Goal: Task Accomplishment & Management: Manage account settings

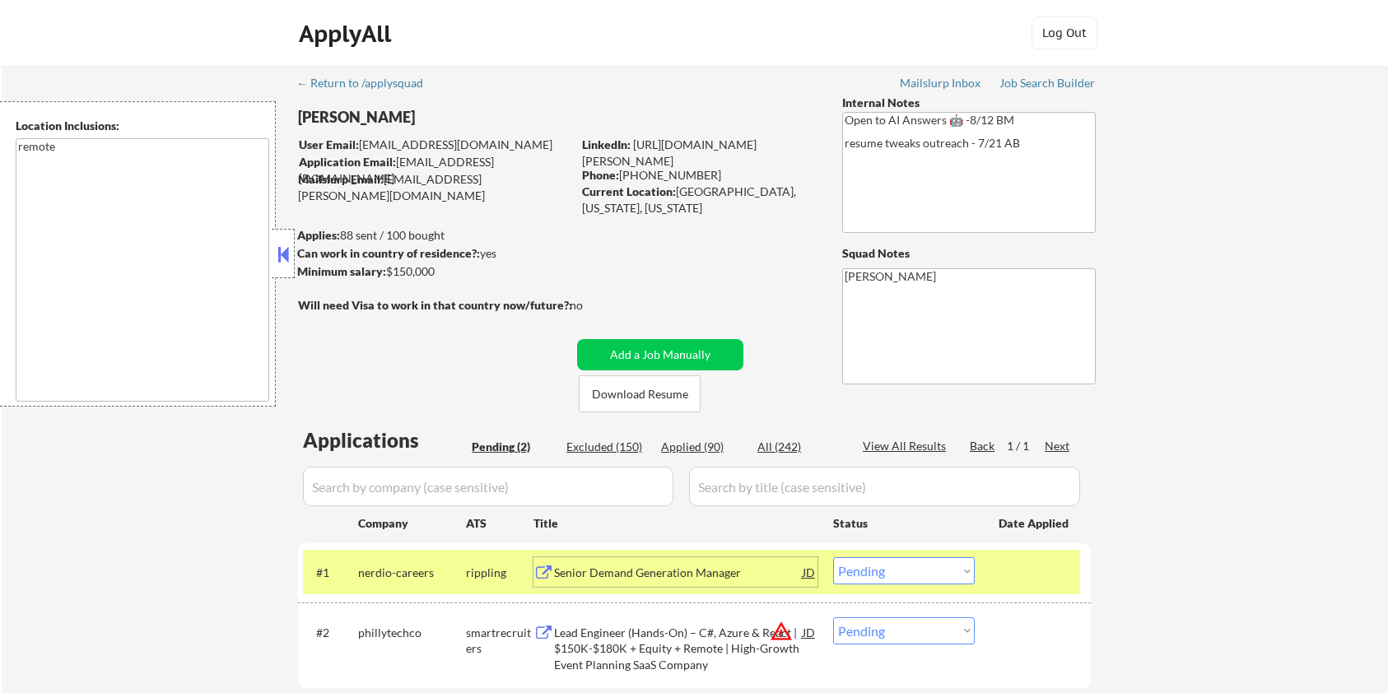
select select ""pending""
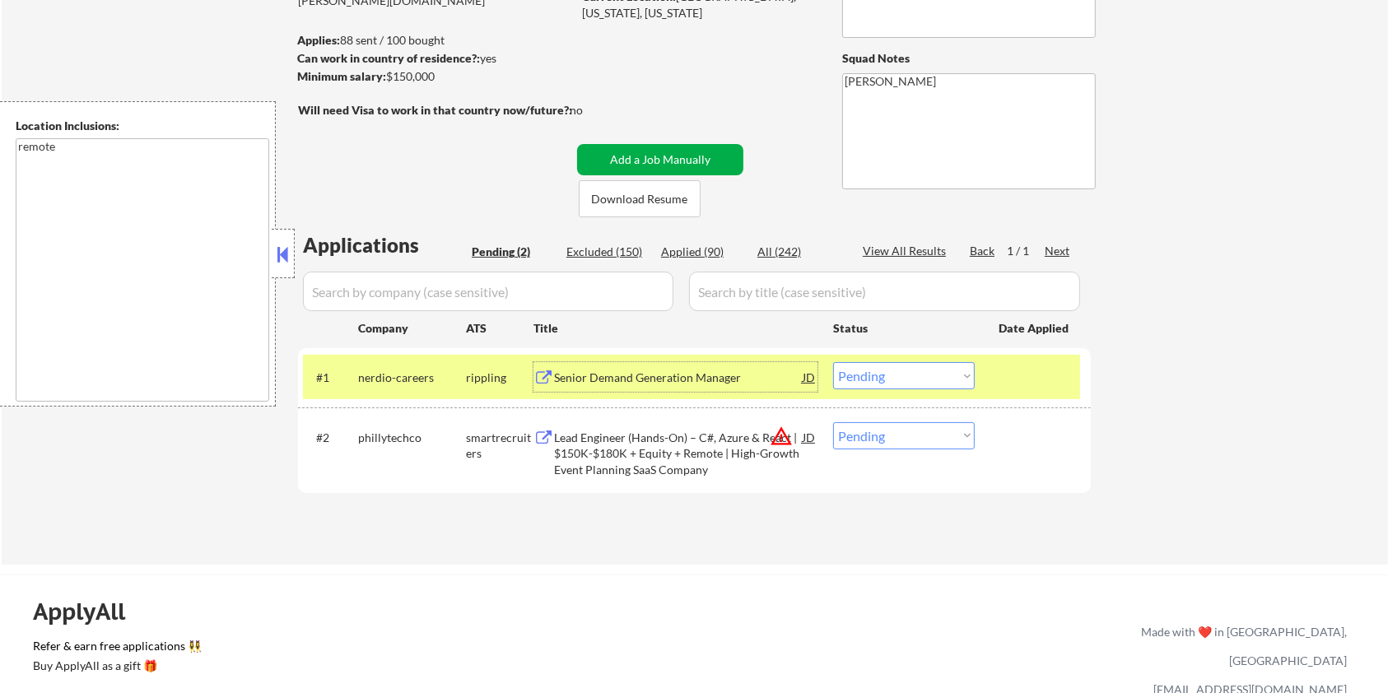
scroll to position [110, 0]
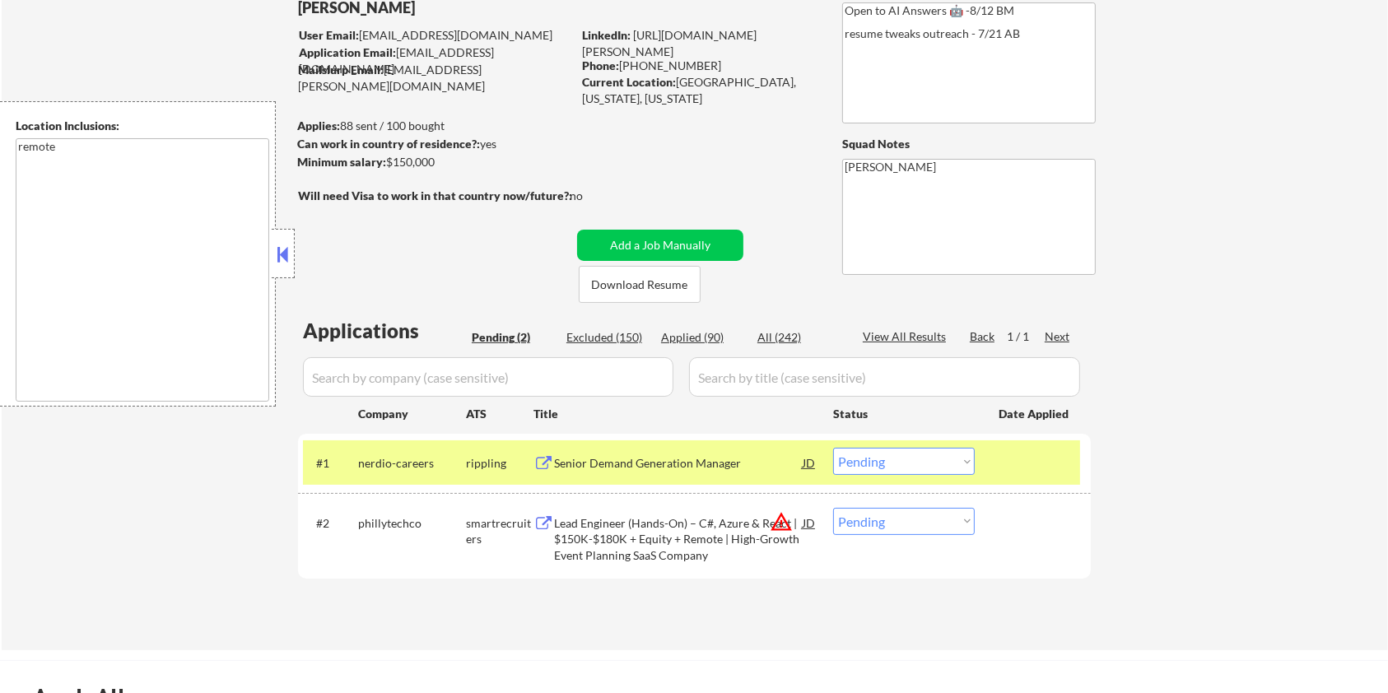
drag, startPoint x: 450, startPoint y: 167, endPoint x: 424, endPoint y: 175, distance: 26.6
click at [424, 175] on div "← Return to /applysquad Mailslurp Inbox Job Search Builder Austin Furey User Em…" at bounding box center [695, 296] width 822 height 681
click at [441, 168] on div "Minimum salary: $150,000" at bounding box center [434, 162] width 274 height 16
click at [406, 167] on div "Minimum salary: $150,000" at bounding box center [434, 162] width 274 height 16
drag, startPoint x: 388, startPoint y: 163, endPoint x: 441, endPoint y: 161, distance: 53.5
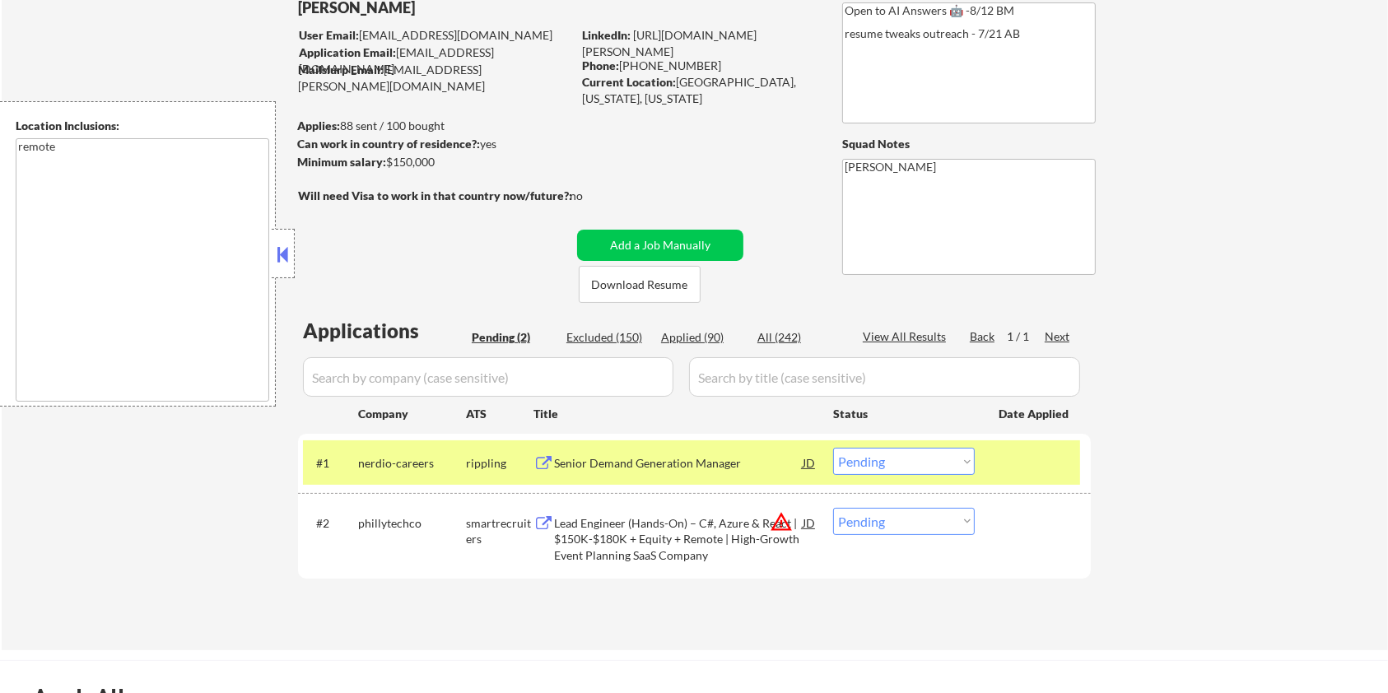
click at [441, 161] on div "Minimum salary: $150,000" at bounding box center [434, 162] width 274 height 16
copy div "$150,000"
click at [902, 462] on select "Choose an option... Pending Applied Excluded (Questions) Excluded (Expired) Exc…" at bounding box center [904, 461] width 142 height 27
click at [833, 448] on select "Choose an option... Pending Applied Excluded (Questions) Excluded (Expired) Exc…" at bounding box center [904, 461] width 142 height 27
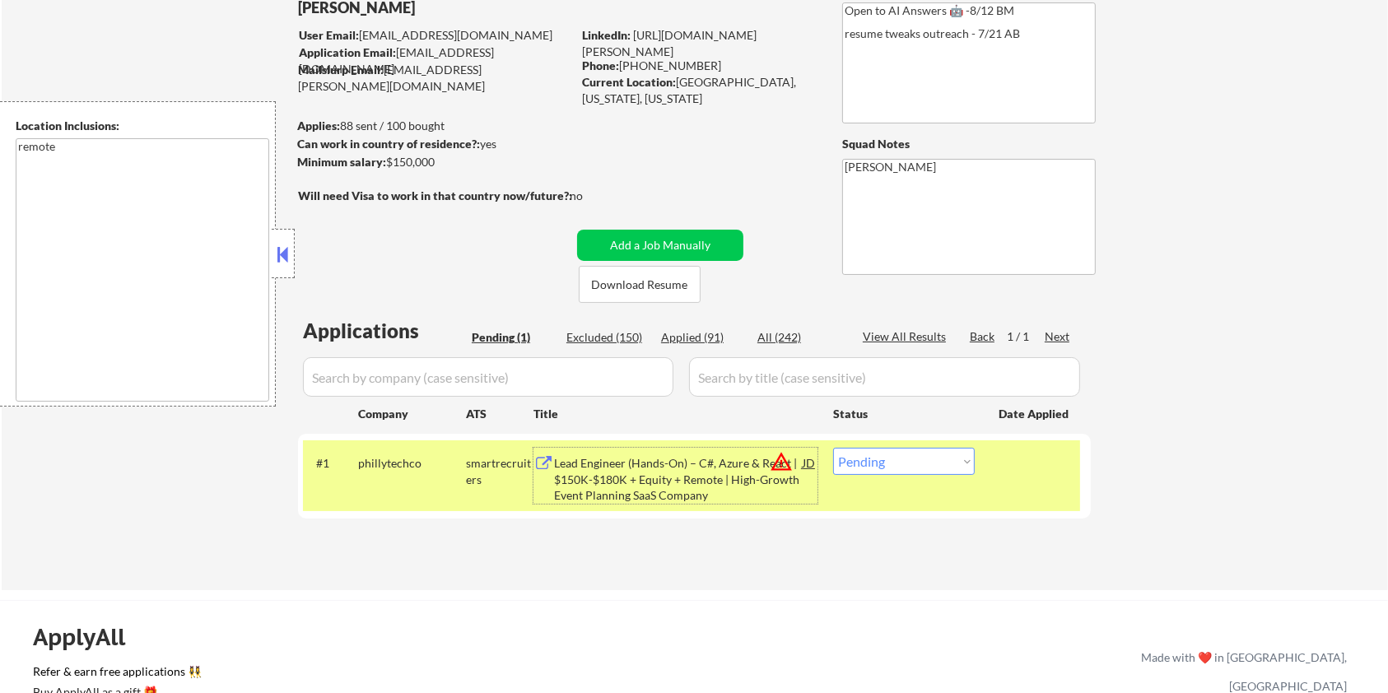
click at [652, 478] on div "Lead Engineer (Hands-On) – C#, Azure & React | $150K-$180K + Equity + Remote | …" at bounding box center [678, 479] width 249 height 49
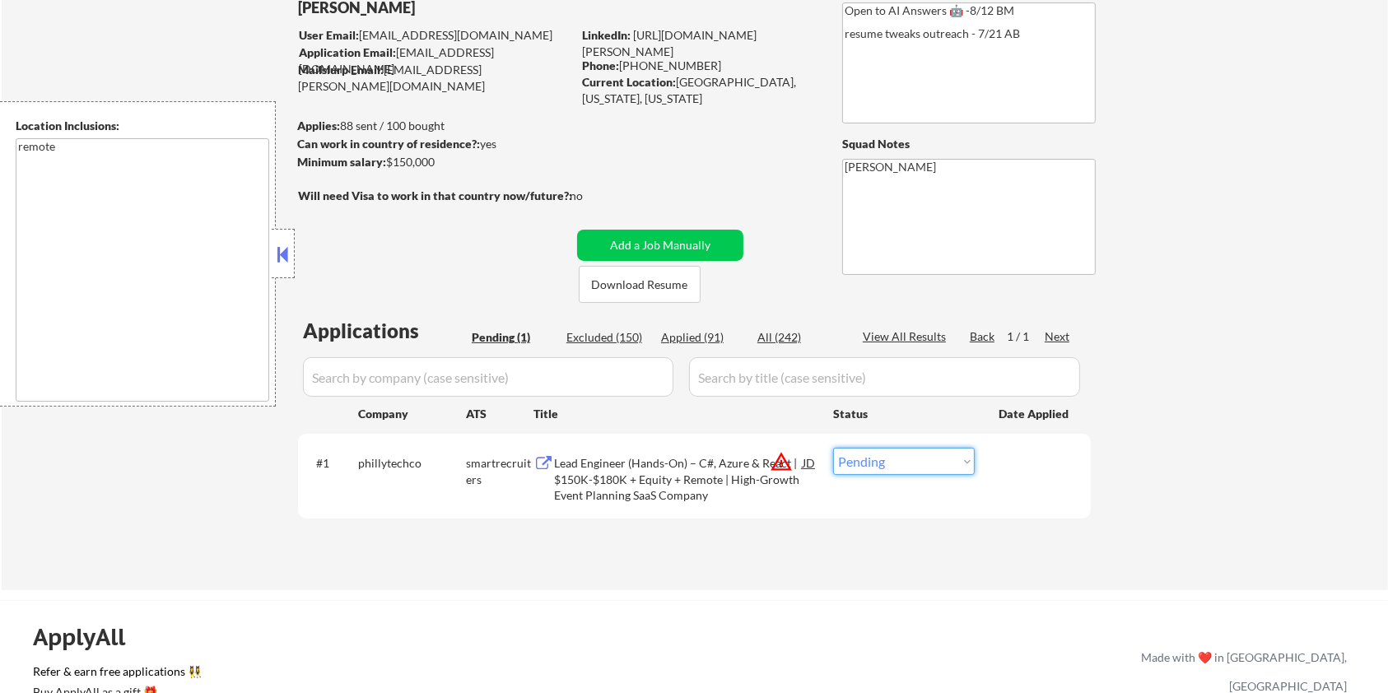
click at [869, 464] on select "Choose an option... Pending Applied Excluded (Questions) Excluded (Expired) Exc…" at bounding box center [904, 461] width 142 height 27
select select ""excluded__bad_match_""
click at [833, 448] on select "Choose an option... Pending Applied Excluded (Questions) Excluded (Expired) Exc…" at bounding box center [904, 461] width 142 height 27
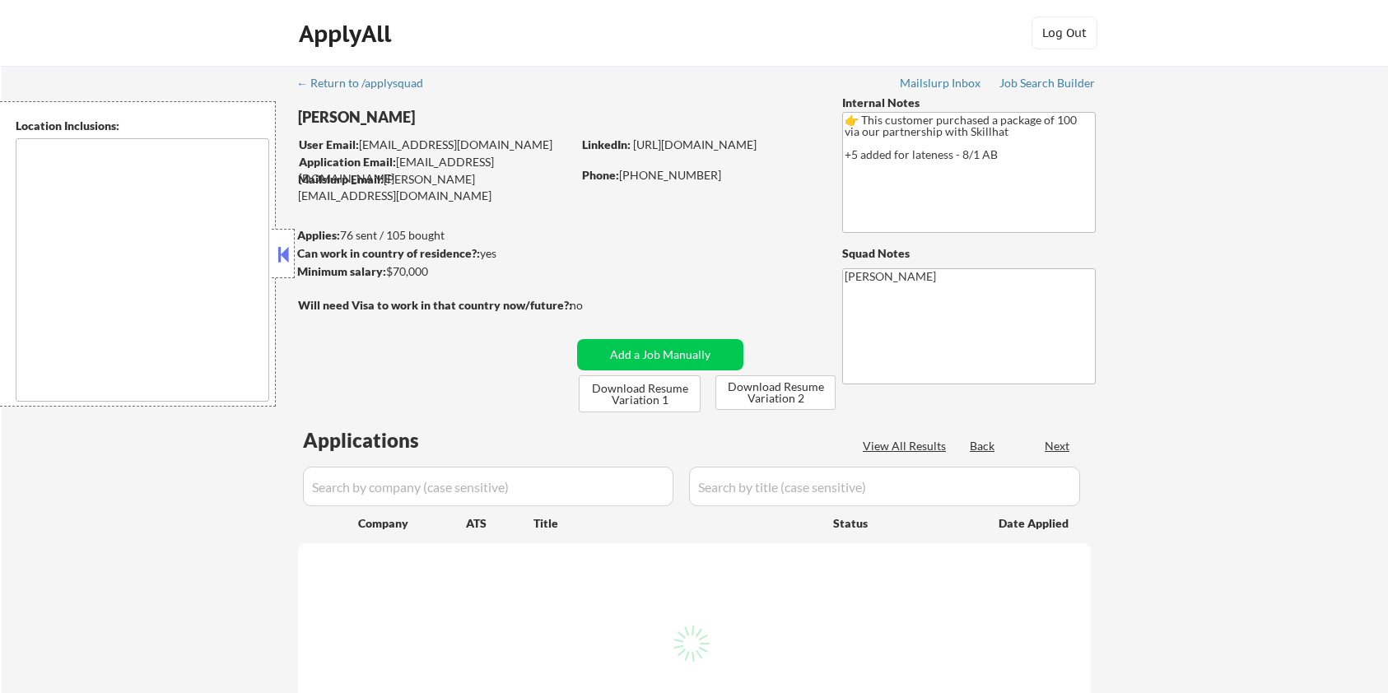
type textarea "country:[GEOGRAPHIC_DATA]"
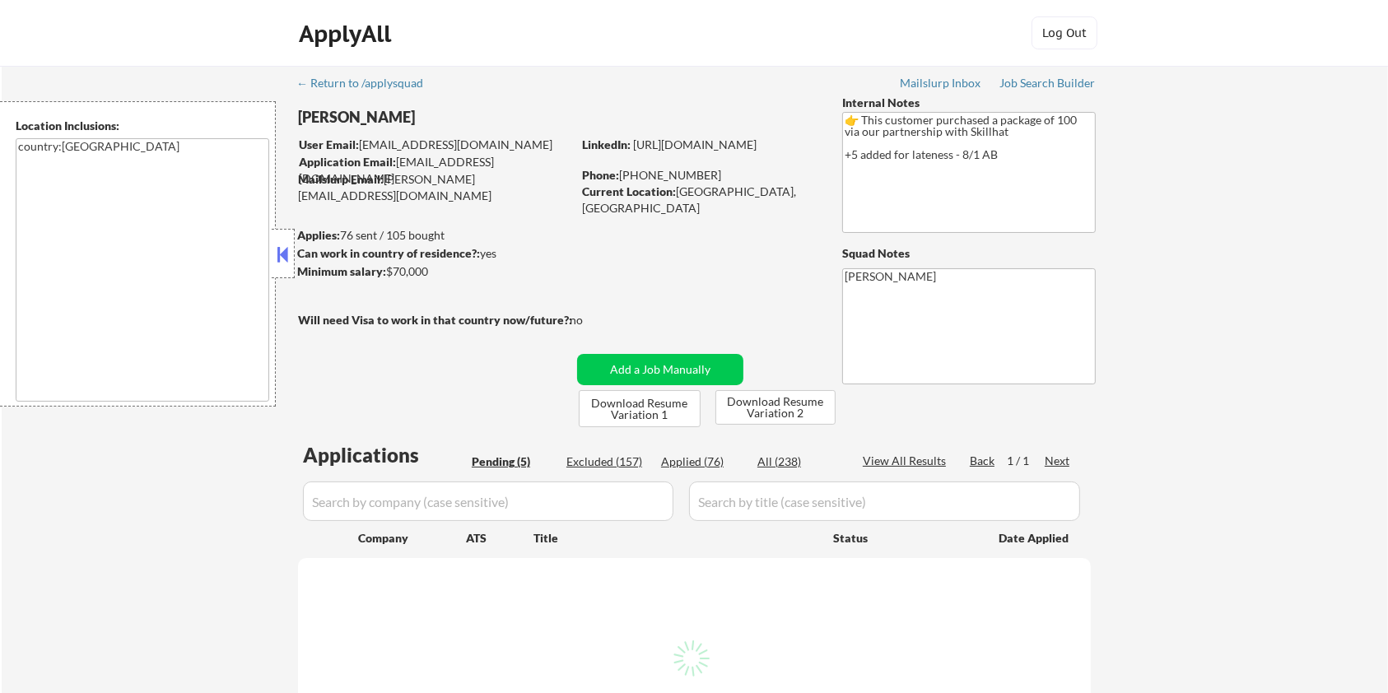
select select ""pending""
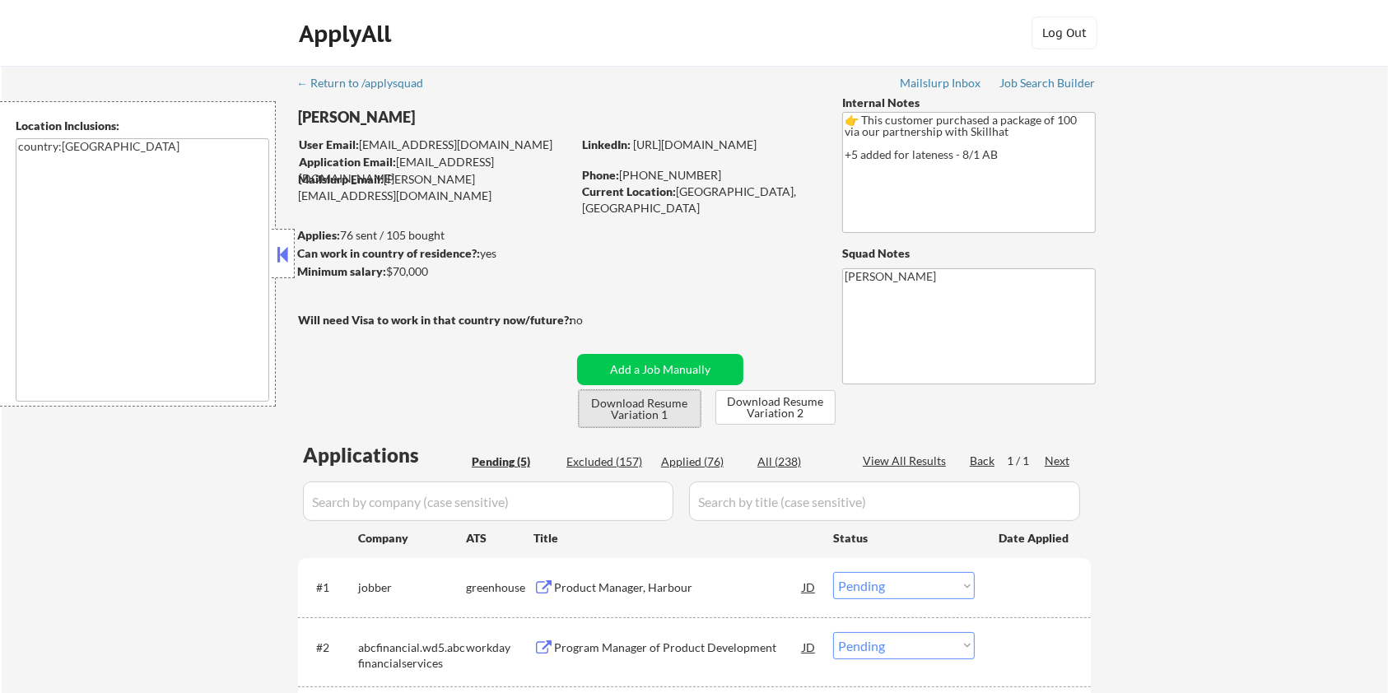
click at [625, 409] on button "Download Resume Variation 1" at bounding box center [640, 408] width 122 height 37
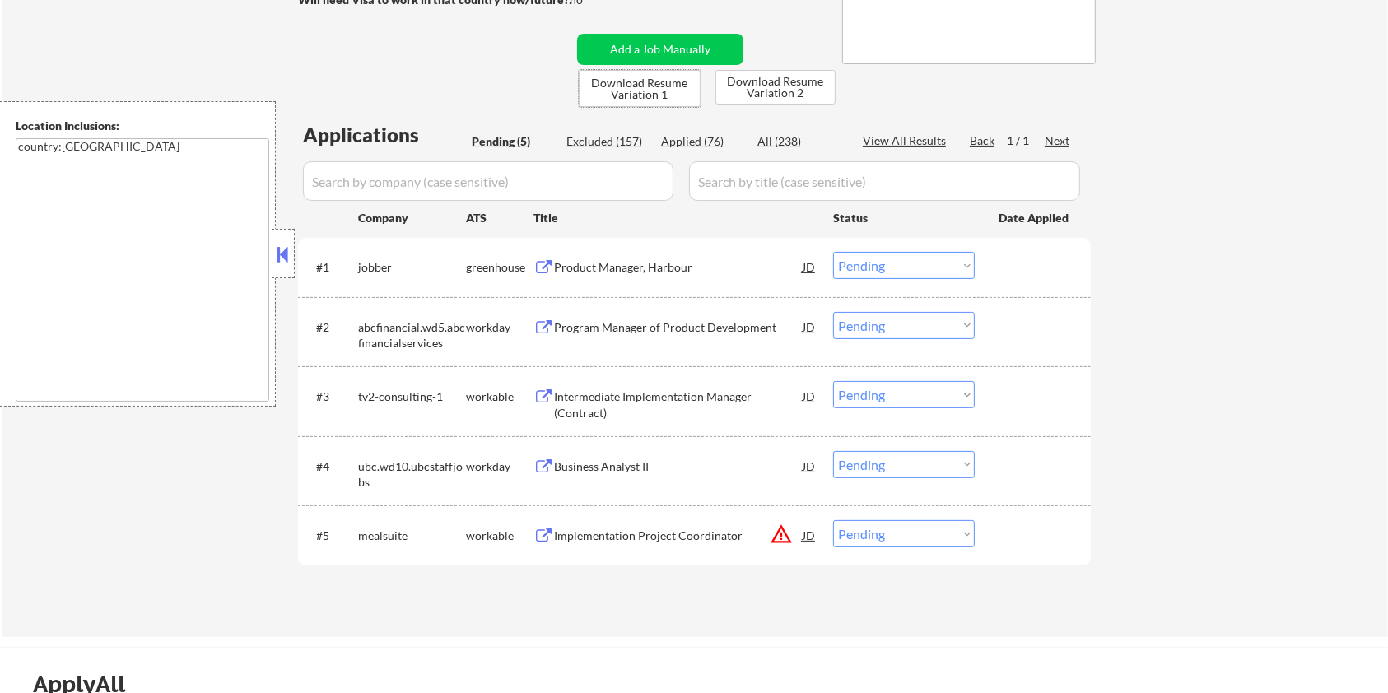
scroll to position [329, 0]
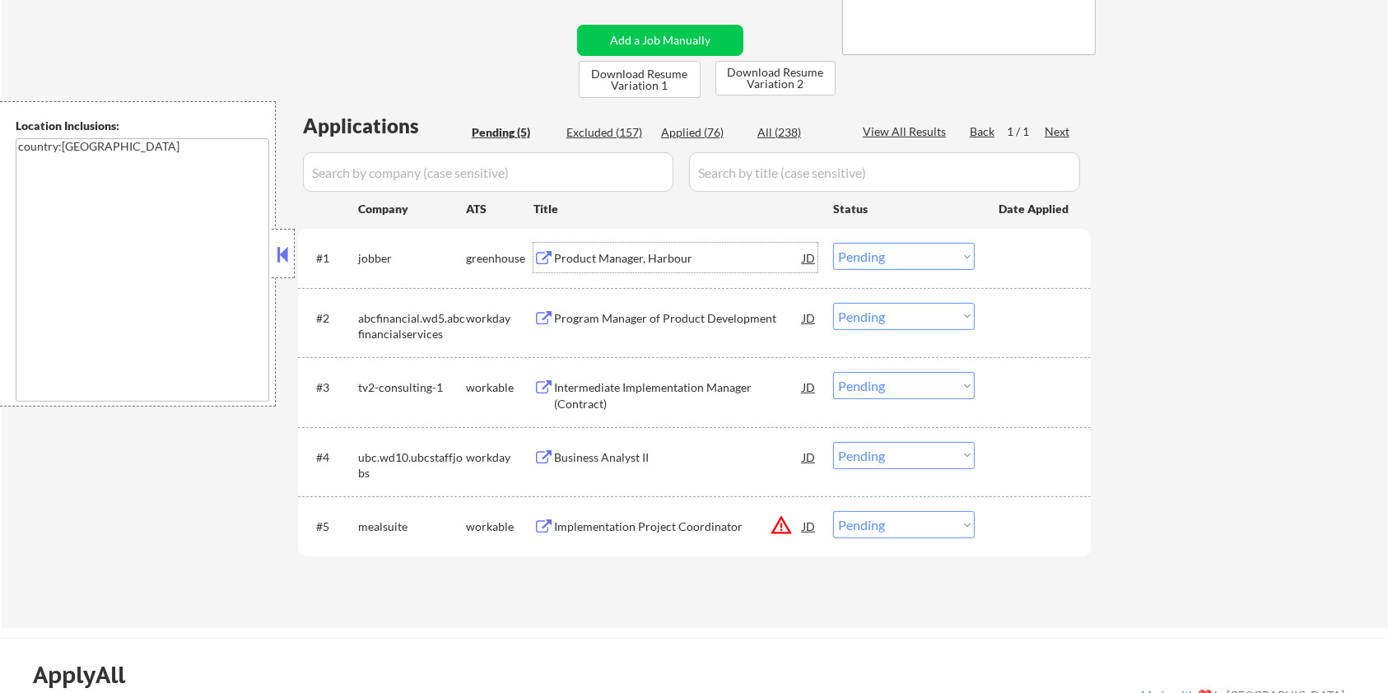
click at [605, 249] on div "Product Manager, Harbour" at bounding box center [678, 258] width 249 height 30
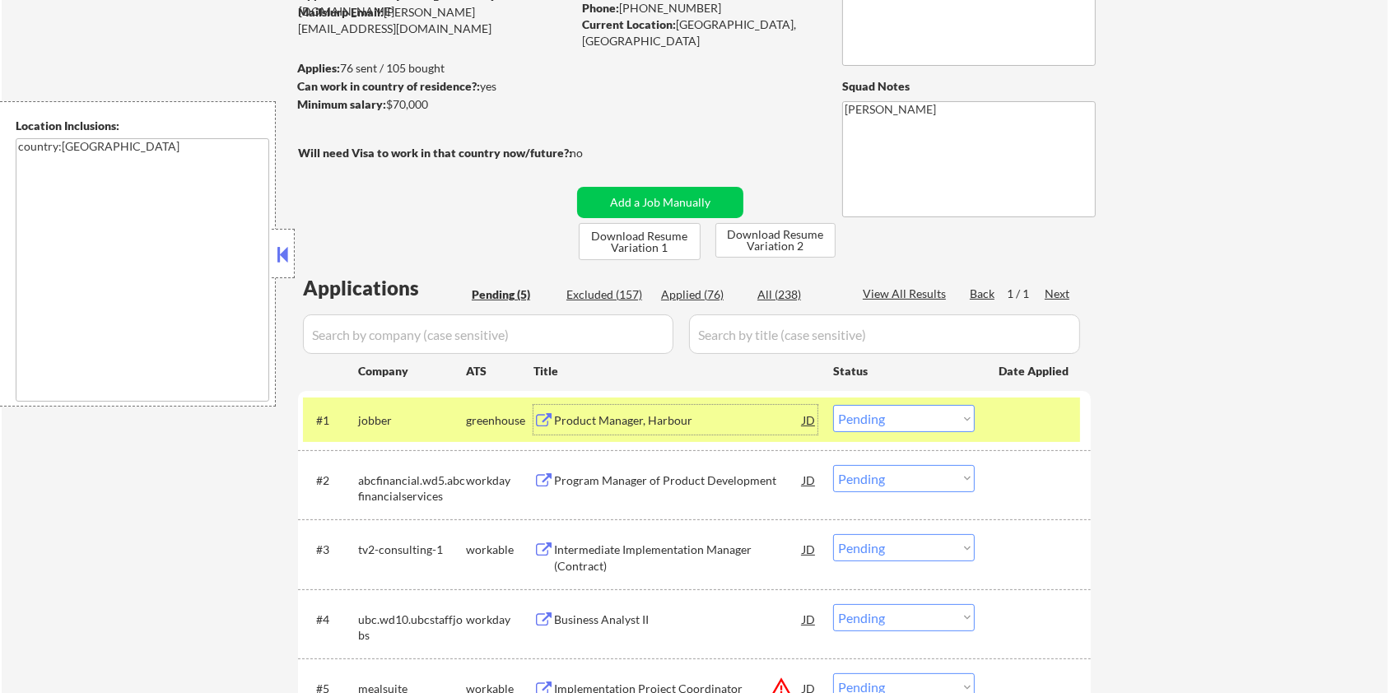
scroll to position [110, 0]
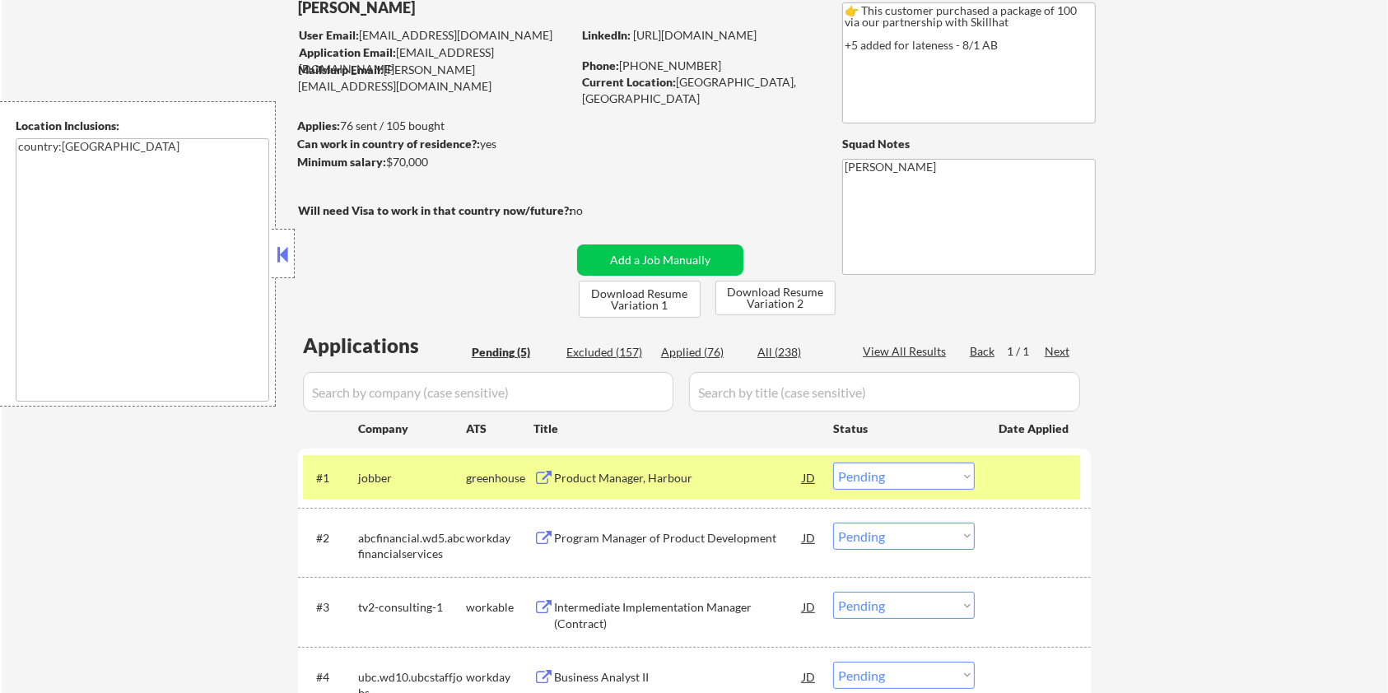
drag, startPoint x: 441, startPoint y: 161, endPoint x: 386, endPoint y: 166, distance: 55.5
click at [386, 166] on div "Minimum salary: $70,000" at bounding box center [434, 162] width 274 height 16
copy div "$70,000"
click at [896, 473] on select "Choose an option... Pending Applied Excluded (Questions) Excluded (Expired) Exc…" at bounding box center [904, 476] width 142 height 27
click at [833, 463] on select "Choose an option... Pending Applied Excluded (Questions) Excluded (Expired) Exc…" at bounding box center [904, 476] width 142 height 27
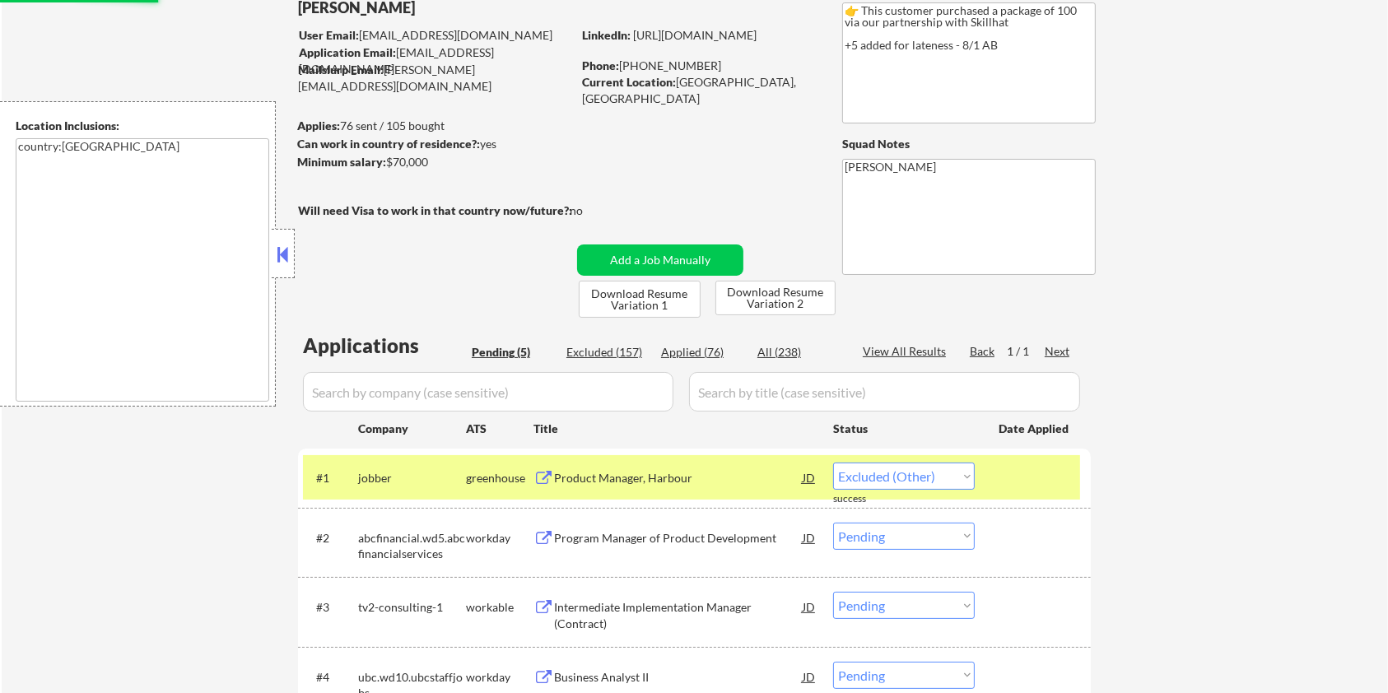
select select ""pending""
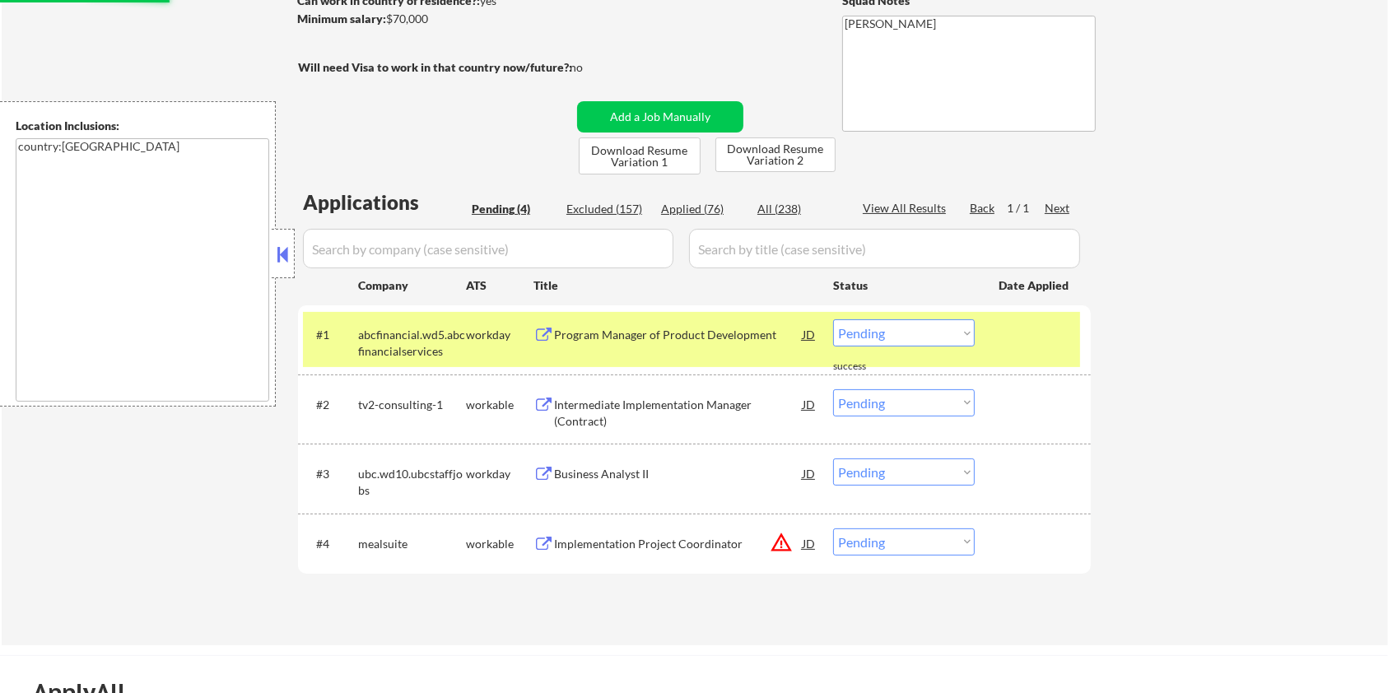
scroll to position [329, 0]
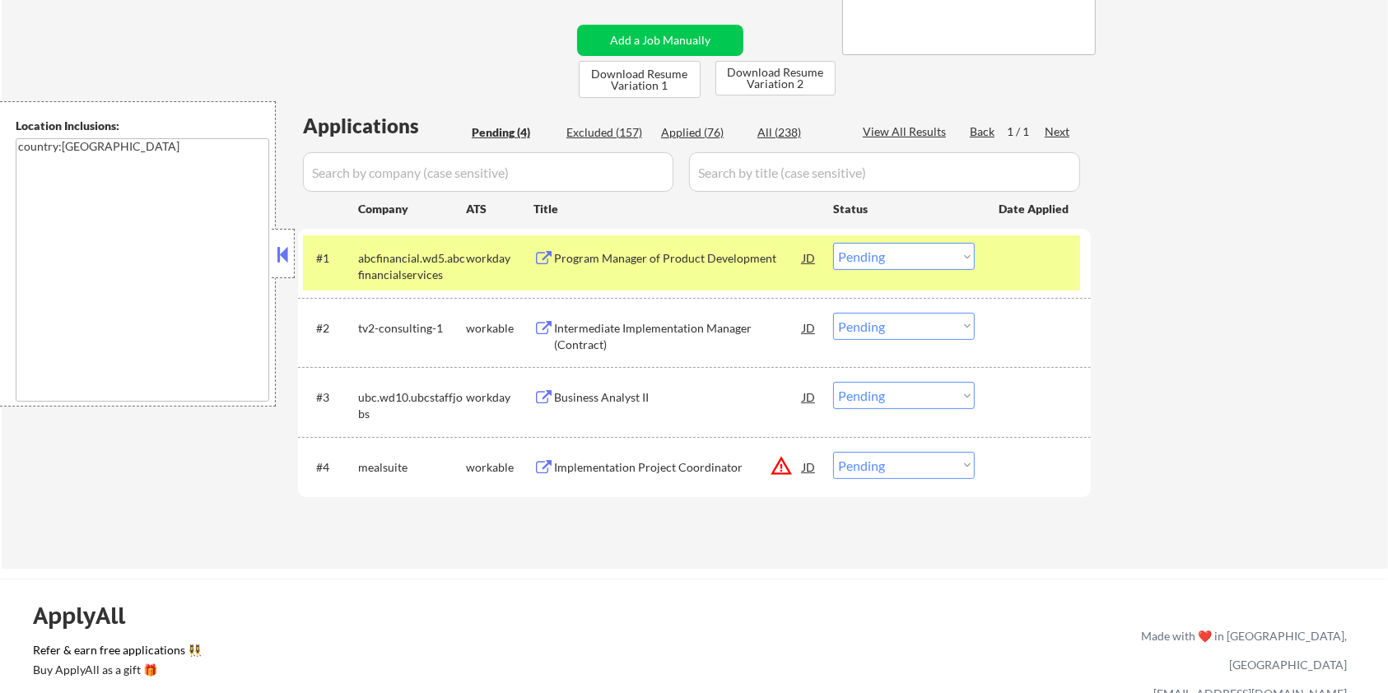
click at [583, 329] on div "Intermediate Implementation Manager (Contract)" at bounding box center [678, 336] width 249 height 32
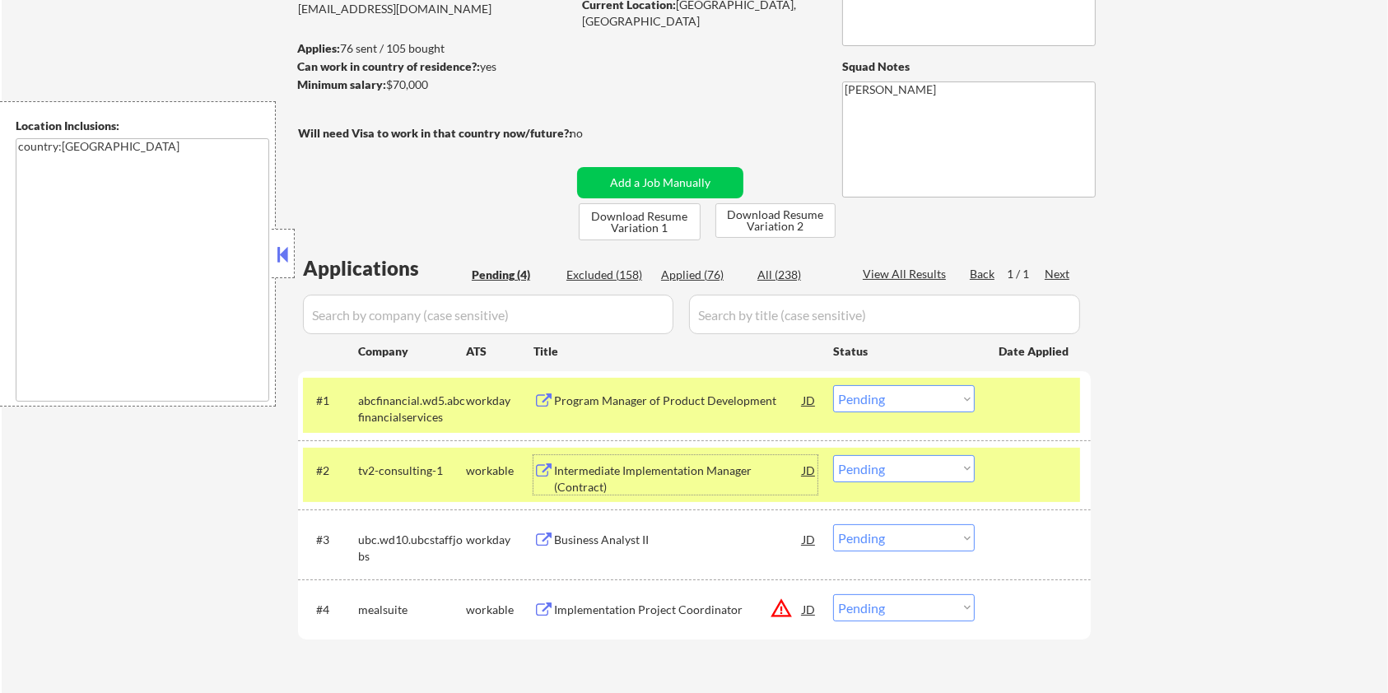
scroll to position [110, 0]
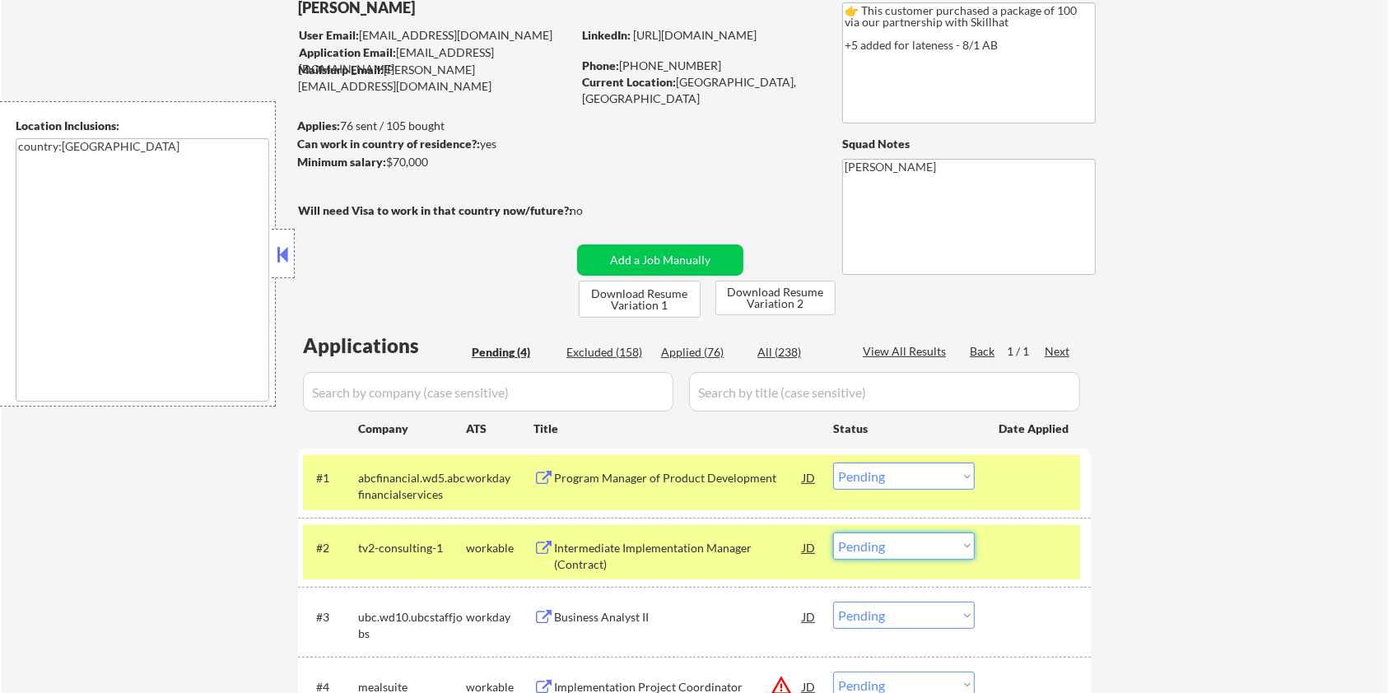
click at [942, 548] on select "Choose an option... Pending Applied Excluded (Questions) Excluded (Expired) Exc…" at bounding box center [904, 546] width 142 height 27
click at [833, 533] on select "Choose an option... Pending Applied Excluded (Questions) Excluded (Expired) Exc…" at bounding box center [904, 546] width 142 height 27
select select ""pending""
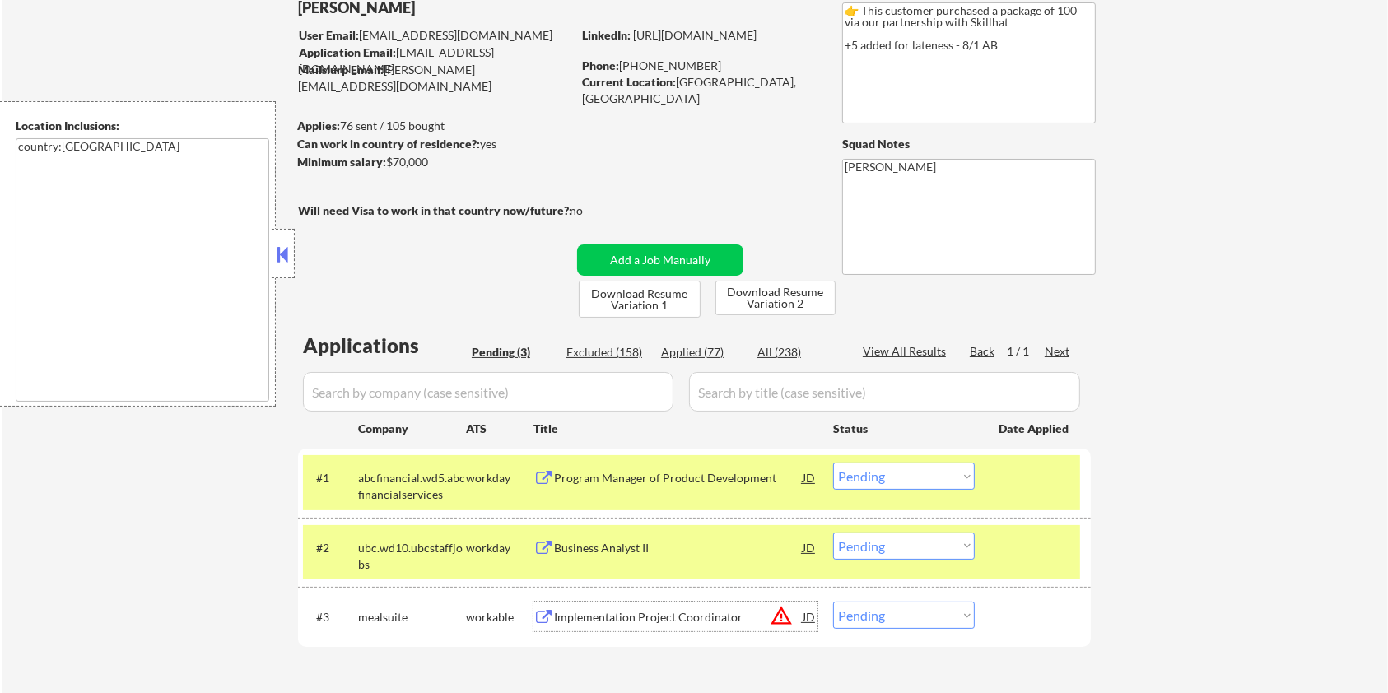
click at [560, 612] on div "Implementation Project Coordinator" at bounding box center [678, 617] width 249 height 16
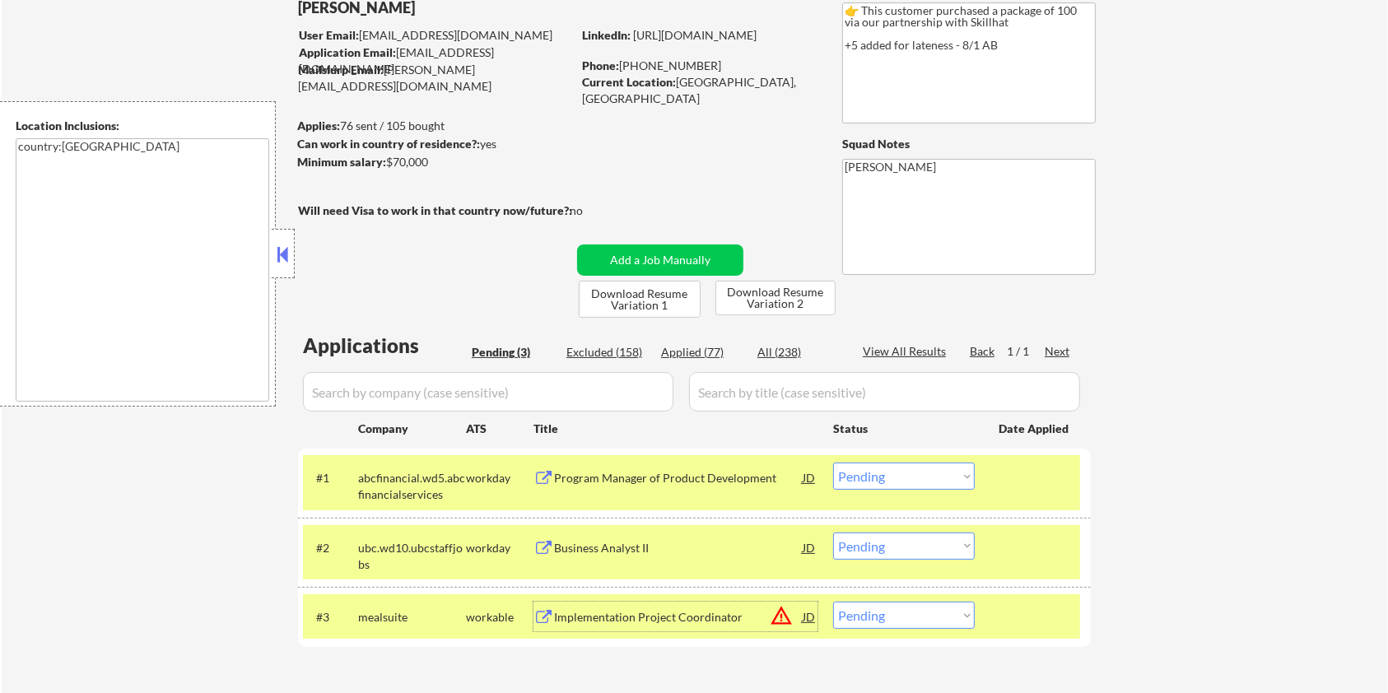
click at [897, 619] on select "Choose an option... Pending Applied Excluded (Questions) Excluded (Expired) Exc…" at bounding box center [904, 615] width 142 height 27
select select ""excluded__bad_match_""
click at [833, 602] on select "Choose an option... Pending Applied Excluded (Questions) Excluded (Expired) Exc…" at bounding box center [904, 615] width 142 height 27
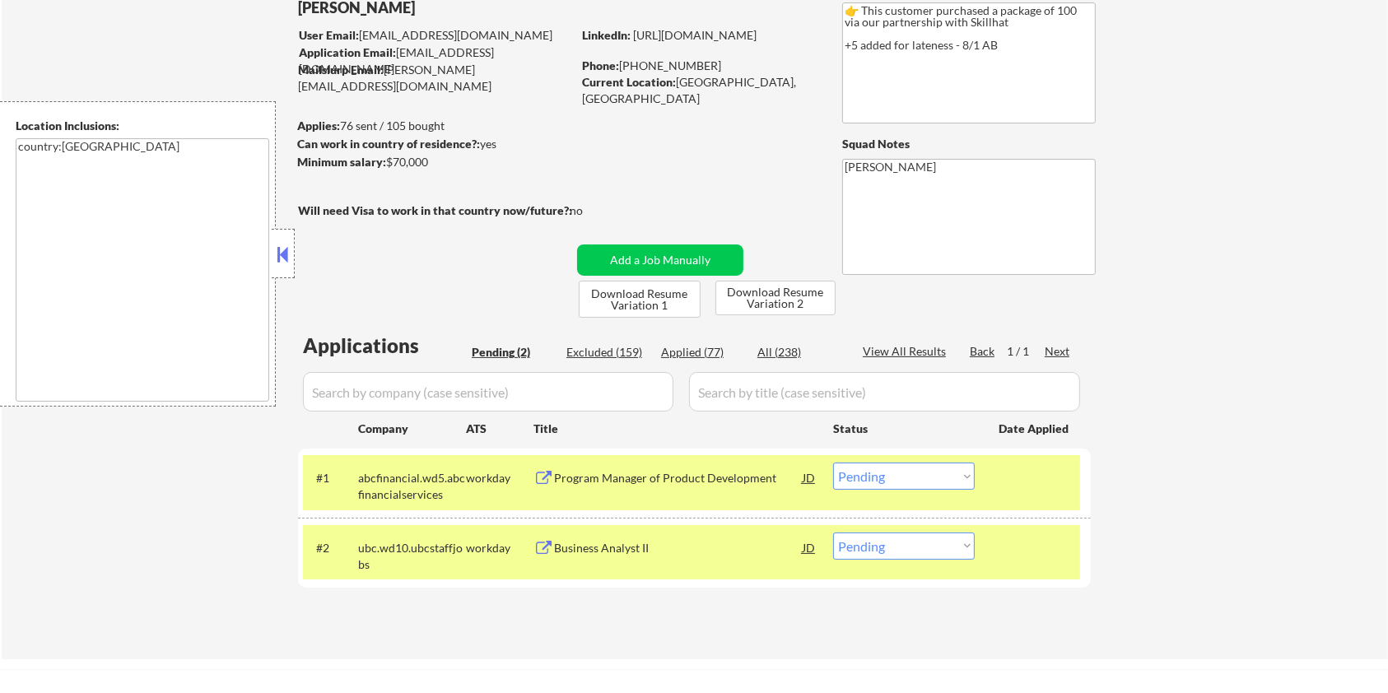
click at [599, 555] on div "Business Analyst II" at bounding box center [678, 548] width 249 height 16
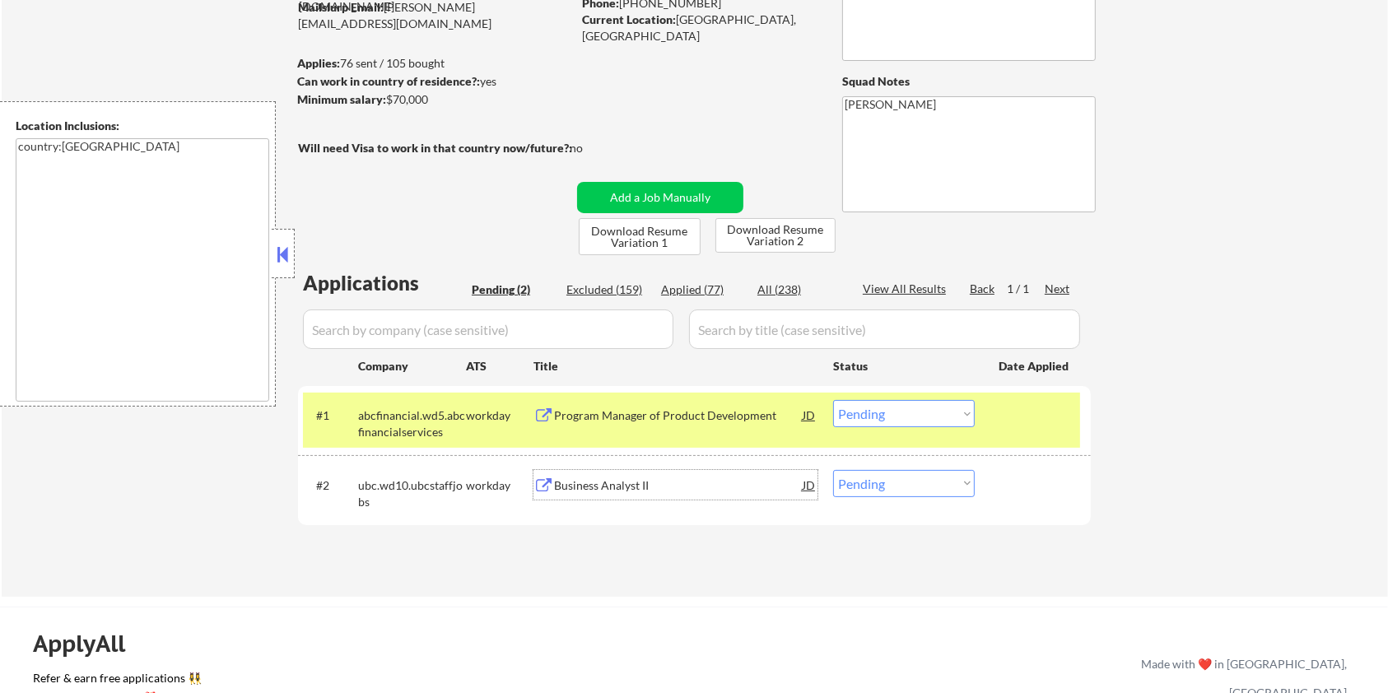
scroll to position [219, 0]
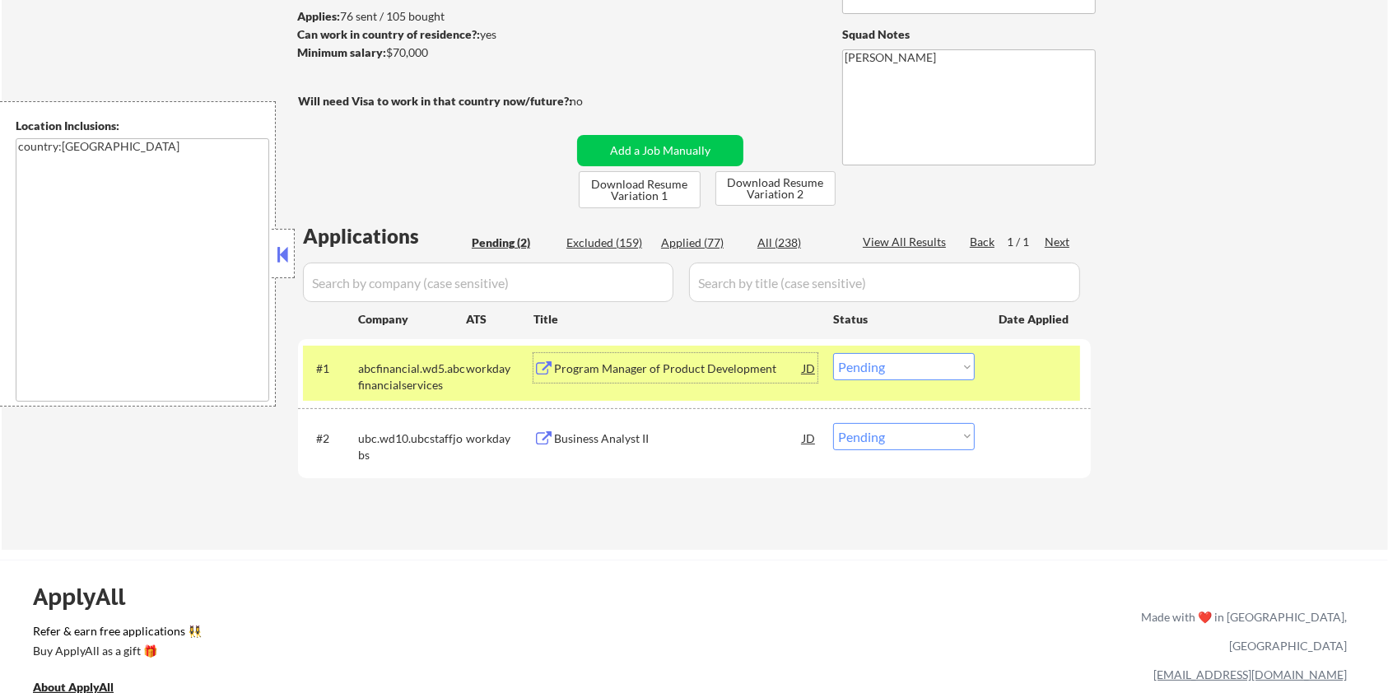
click at [621, 371] on div "Program Manager of Product Development" at bounding box center [678, 369] width 249 height 16
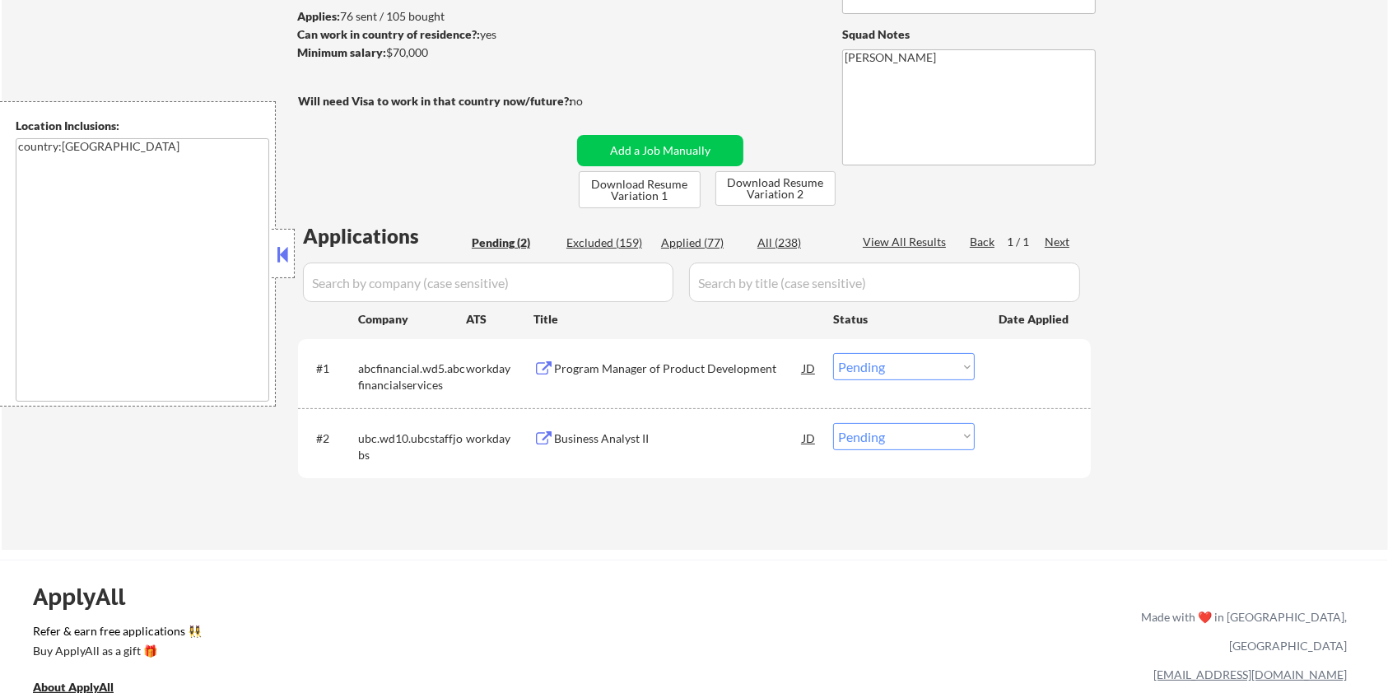
drag, startPoint x: 446, startPoint y: 53, endPoint x: 389, endPoint y: 48, distance: 57.8
click at [389, 48] on div "Minimum salary: $70,000" at bounding box center [434, 52] width 274 height 16
copy div "$70,000"
click at [889, 368] on select "Choose an option... Pending Applied Excluded (Questions) Excluded (Expired) Exc…" at bounding box center [904, 366] width 142 height 27
click at [833, 353] on select "Choose an option... Pending Applied Excluded (Questions) Excluded (Expired) Exc…" at bounding box center [904, 366] width 142 height 27
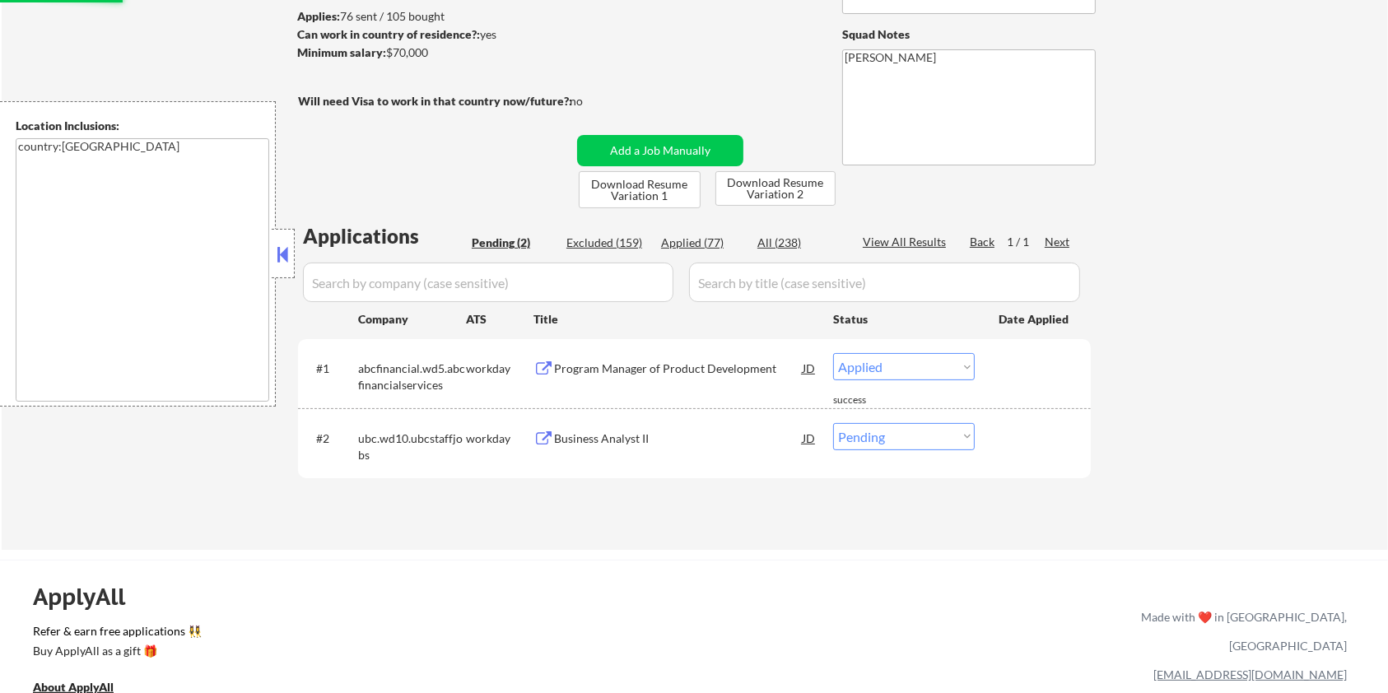
select select ""pending""
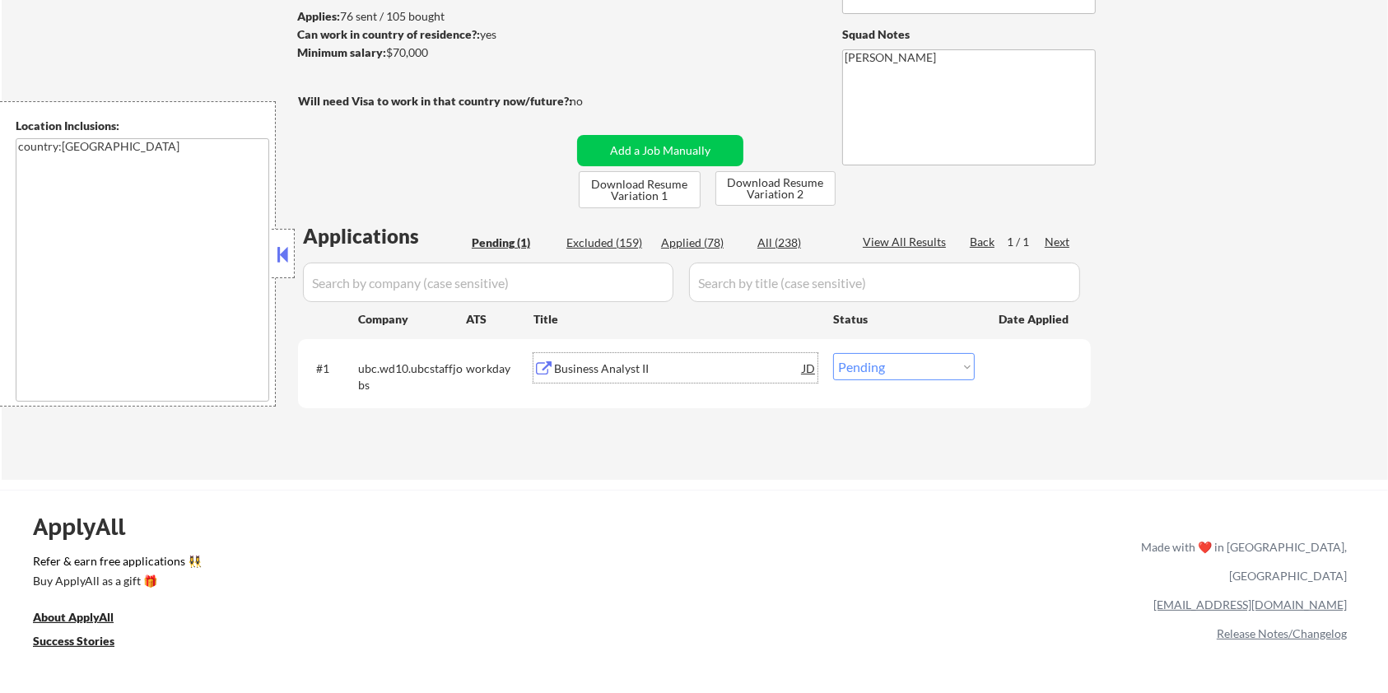
click at [572, 366] on div "Business Analyst II" at bounding box center [678, 369] width 249 height 16
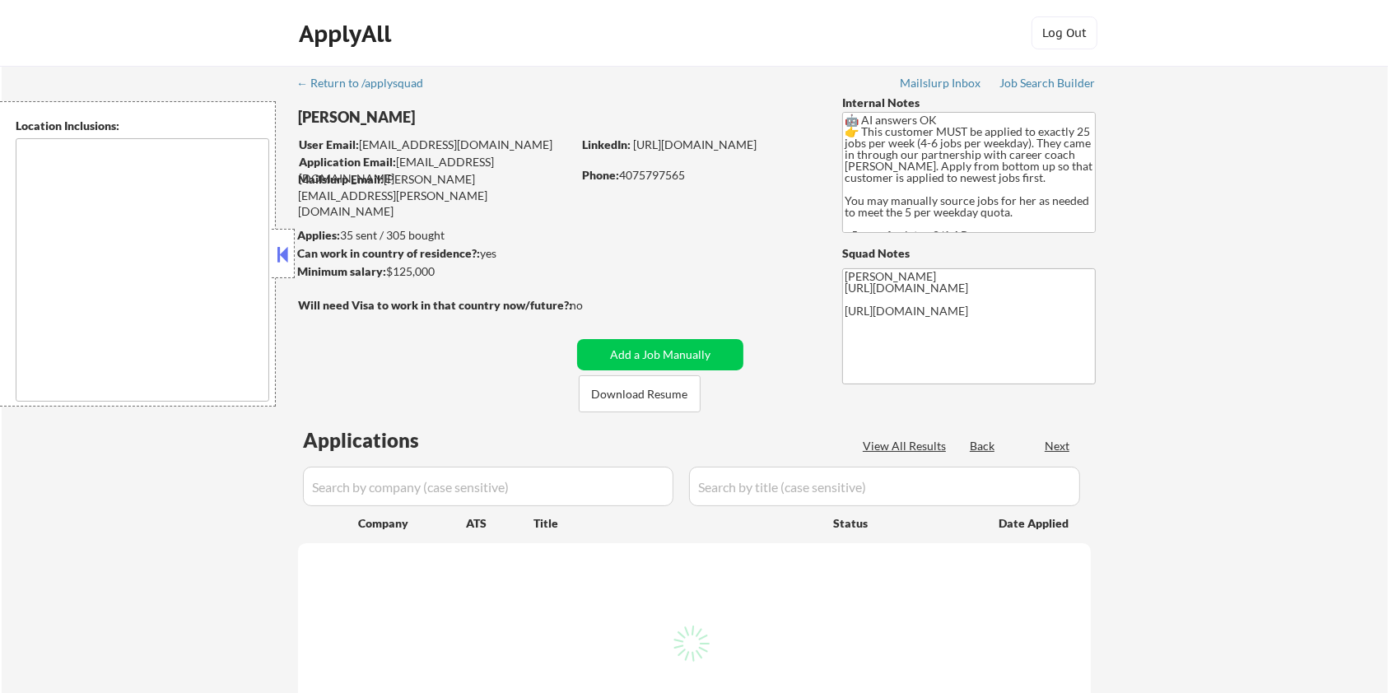
type textarea "Seattle, WA Mercer Island, WA Shoreline, WA Tukwila, WA Burien, WA SeaTac, WA W…"
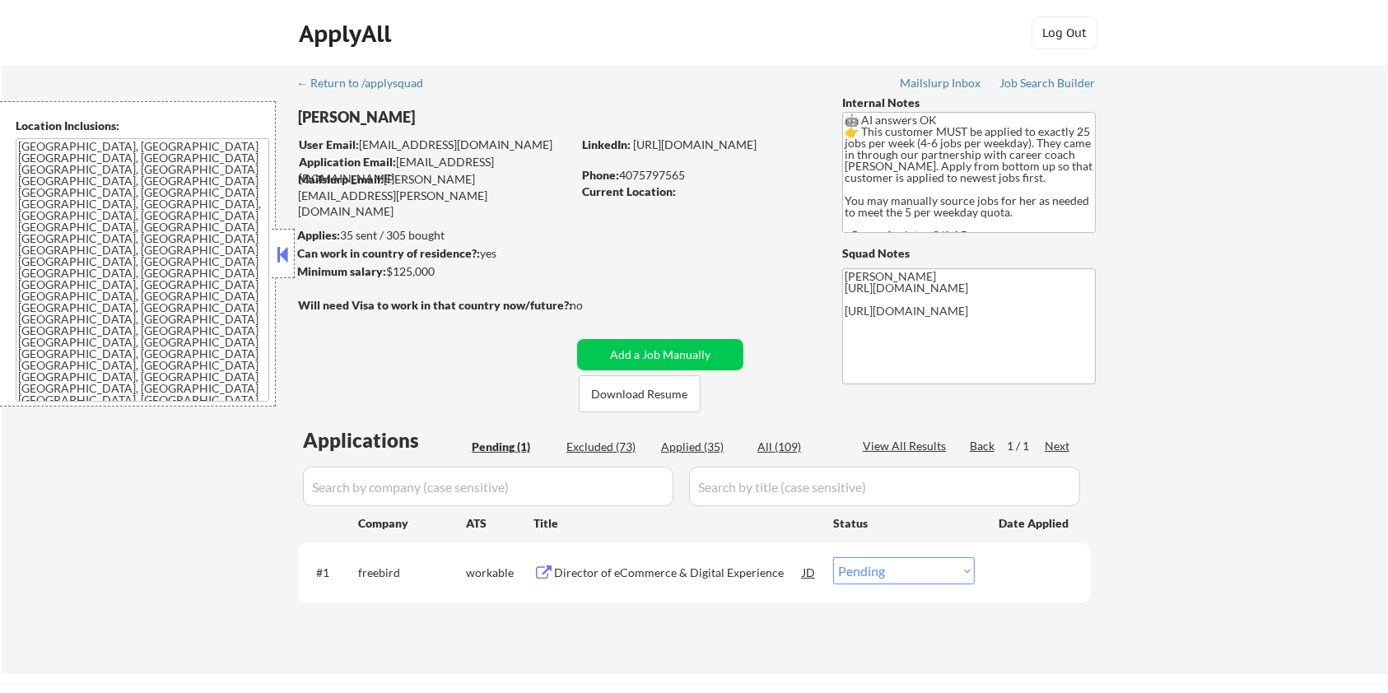
click at [608, 567] on div "Director of eCommerce & Digital Experience" at bounding box center [678, 573] width 249 height 16
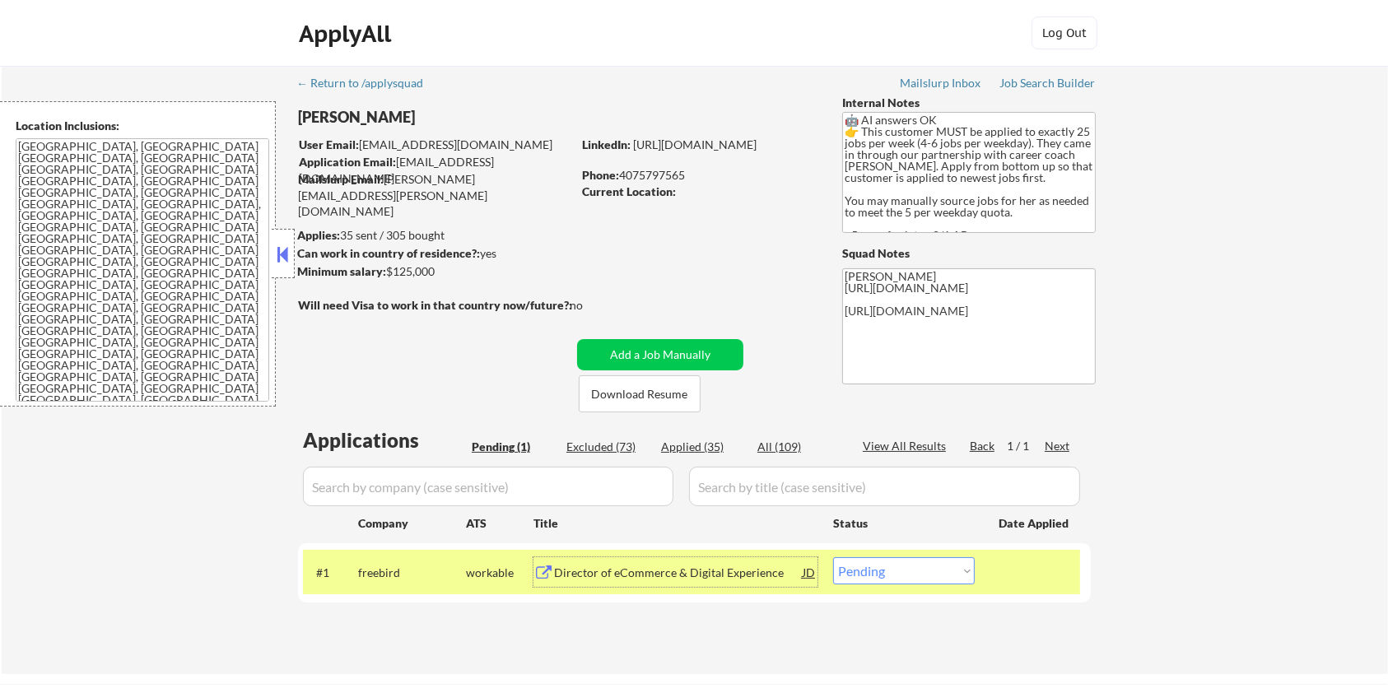
click at [653, 571] on div "Director of eCommerce & Digital Experience" at bounding box center [678, 573] width 249 height 16
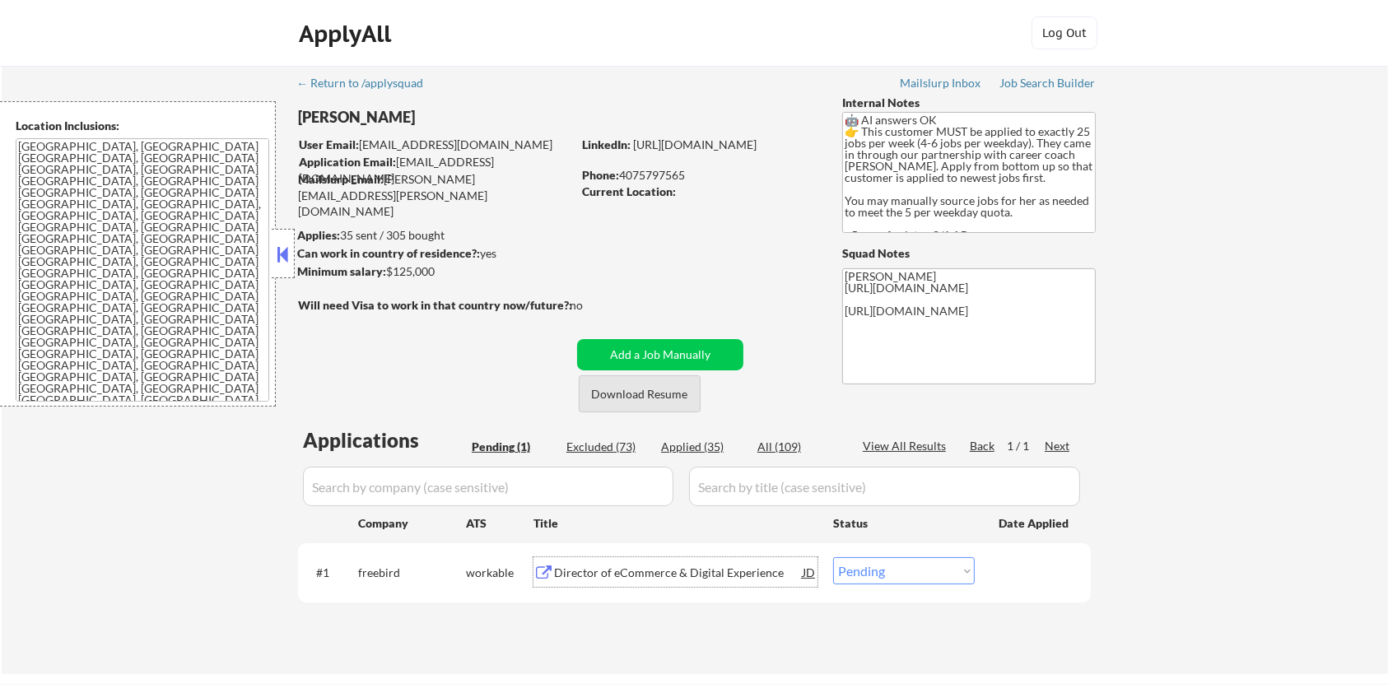
click at [649, 397] on button "Download Resume" at bounding box center [640, 393] width 122 height 37
drag, startPoint x: 407, startPoint y: 571, endPoint x: 370, endPoint y: 580, distance: 38.1
click at [354, 576] on div "#1 freebird workable Director of eCommerce & Digital Experience JD Choose an op…" at bounding box center [691, 572] width 777 height 44
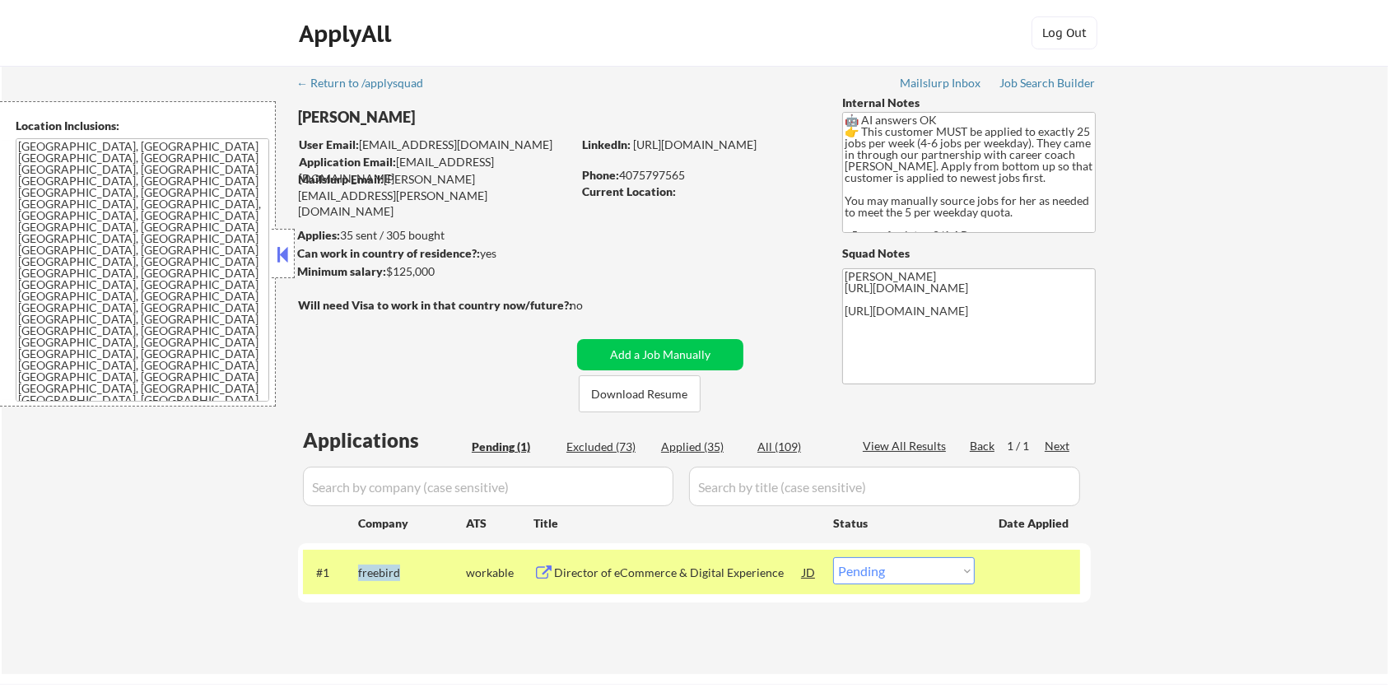
copy div "freebird"
click at [913, 576] on select "Choose an option... Pending Applied Excluded (Questions) Excluded (Expired) Exc…" at bounding box center [904, 570] width 142 height 27
select select ""applied""
click at [833, 557] on select "Choose an option... Pending Applied Excluded (Questions) Excluded (Expired) Exc…" at bounding box center [904, 570] width 142 height 27
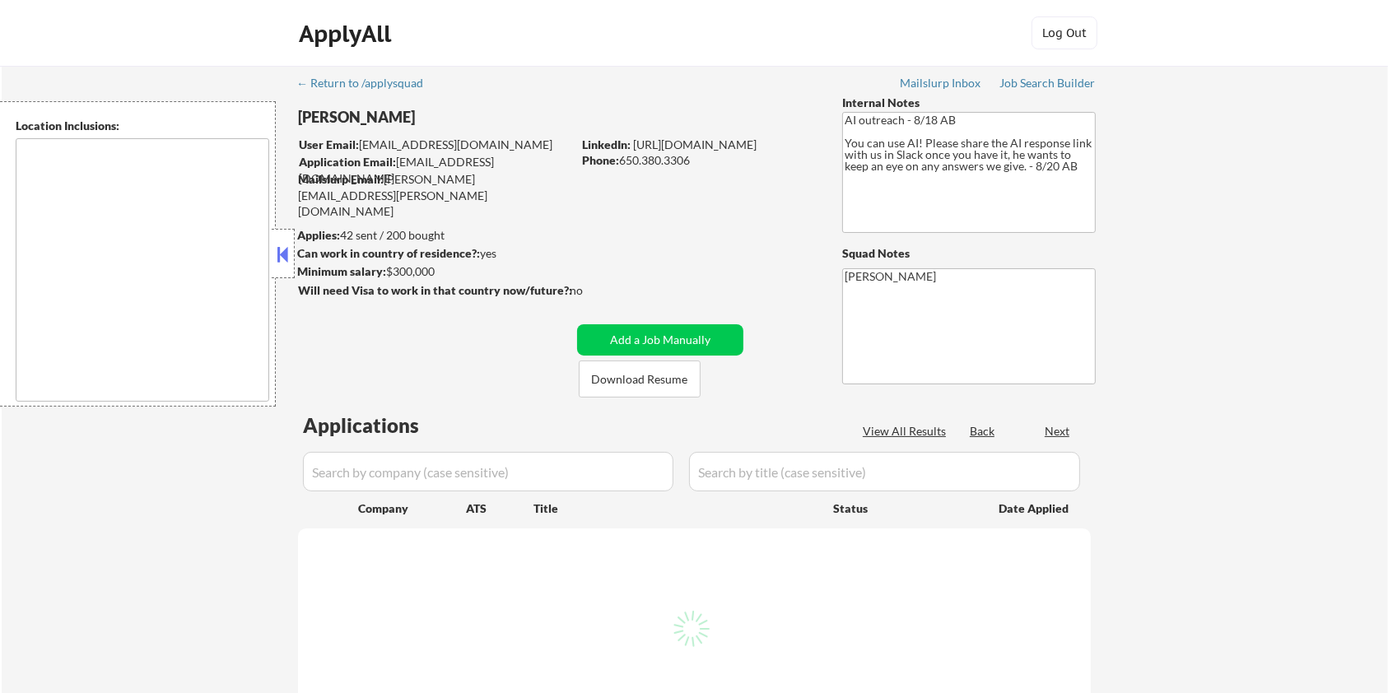
type textarea "San Francisco, CA Daly City, CA South San Francisco, CA Brisbane, CA Colma, CA …"
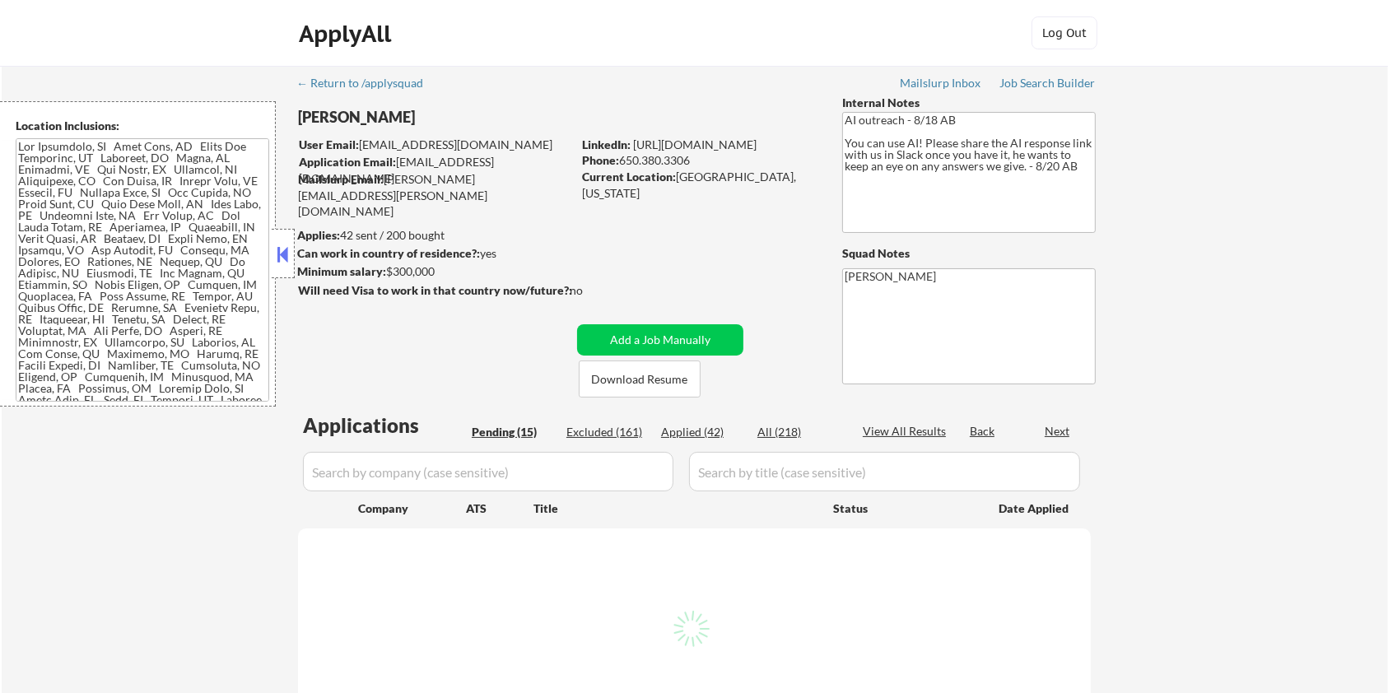
select select ""pending""
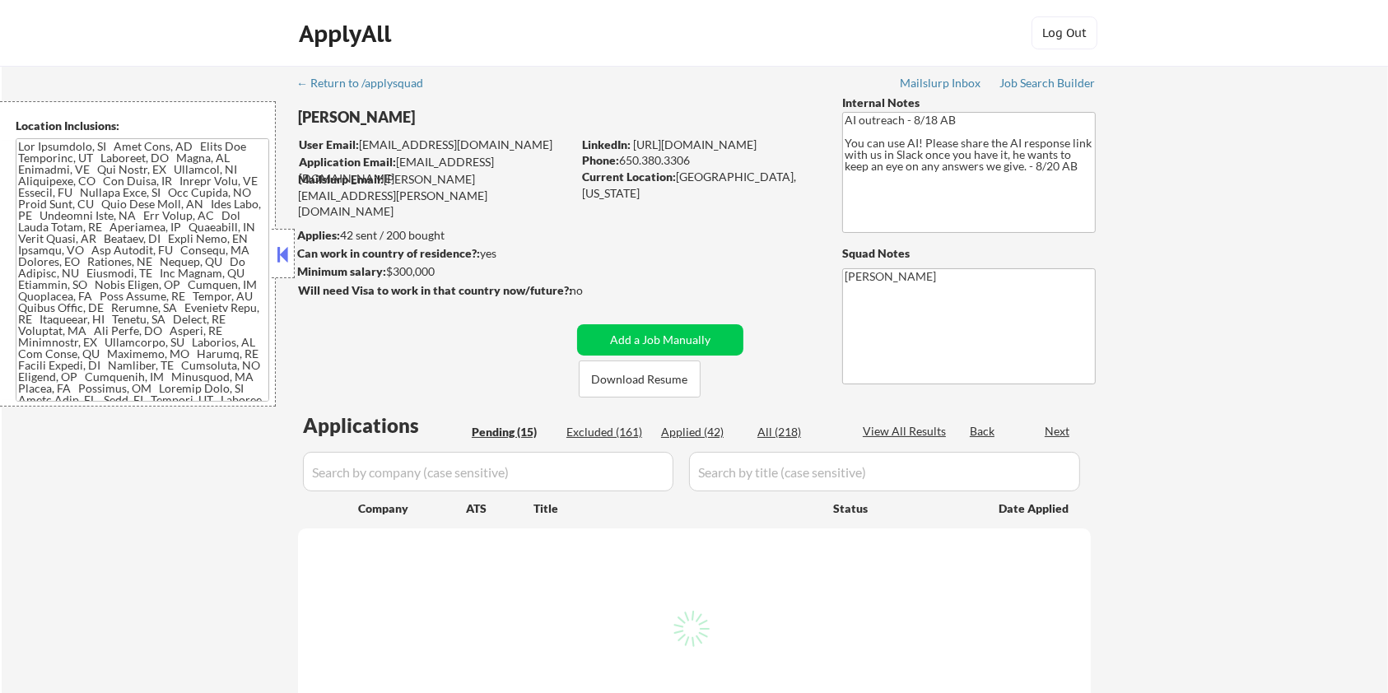
select select ""pending""
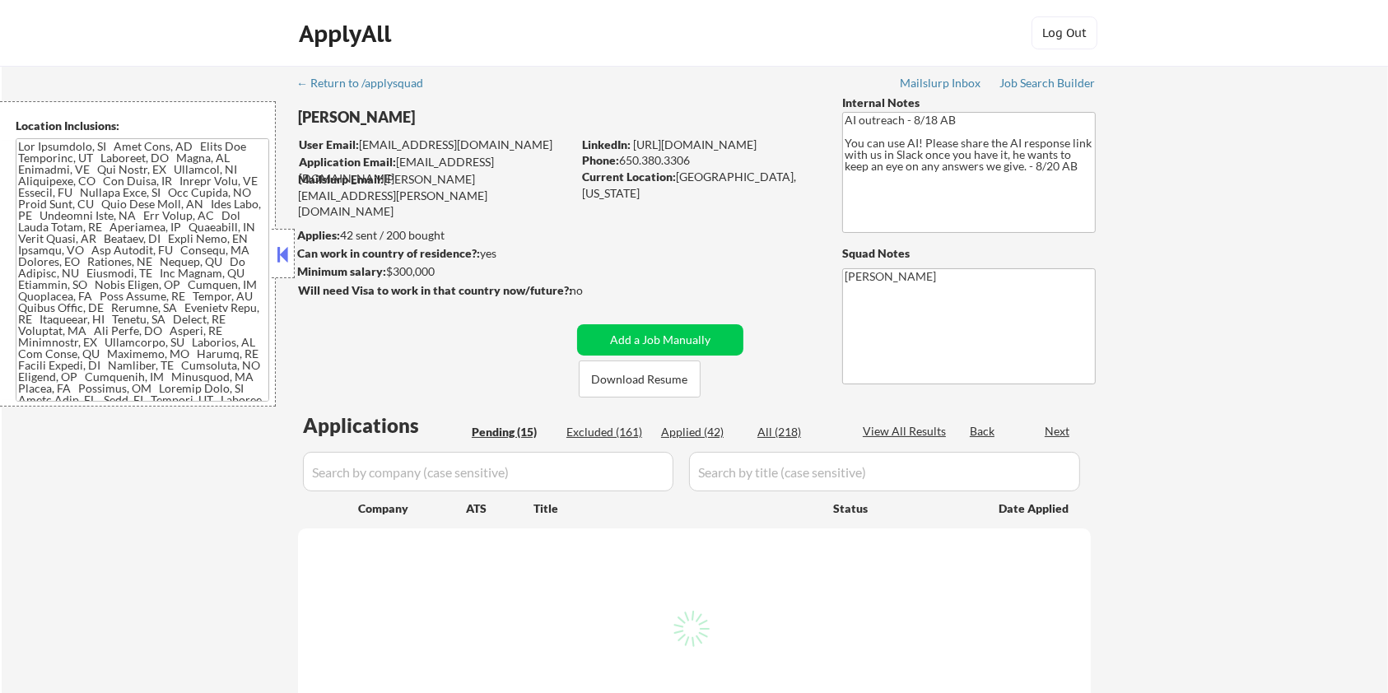
select select ""pending""
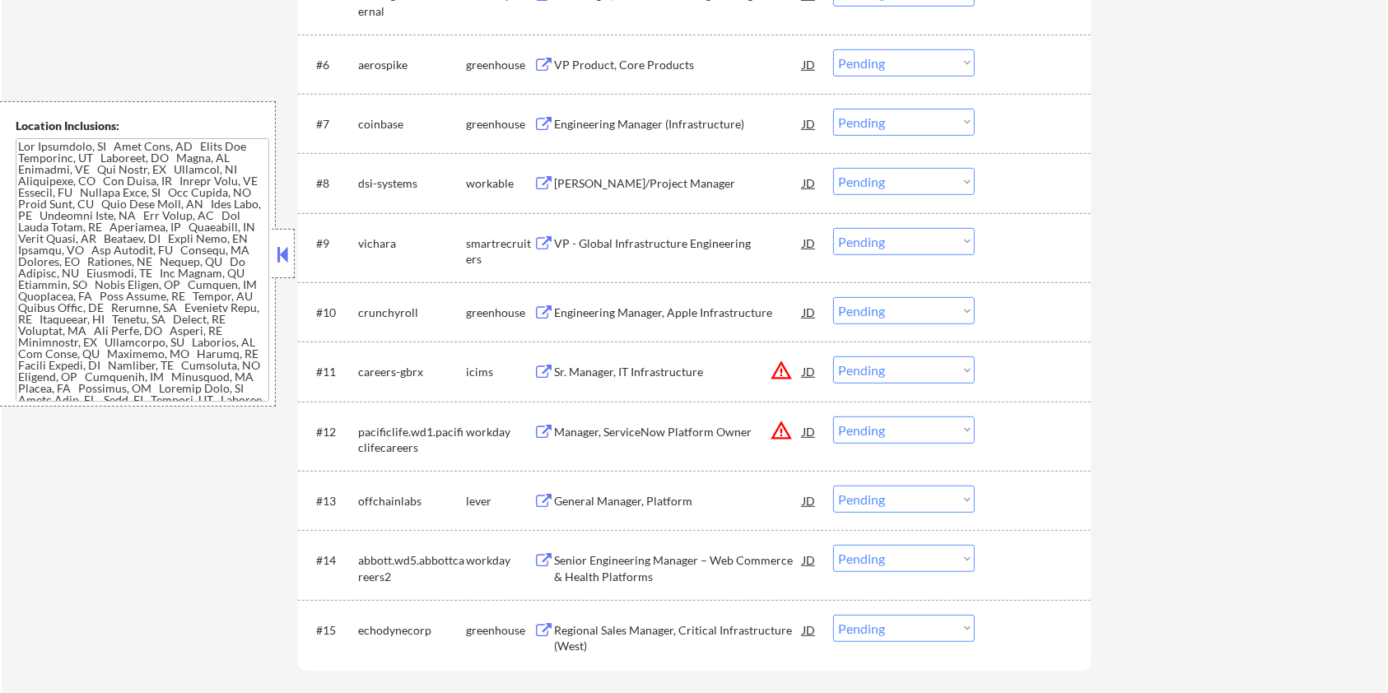
scroll to position [988, 0]
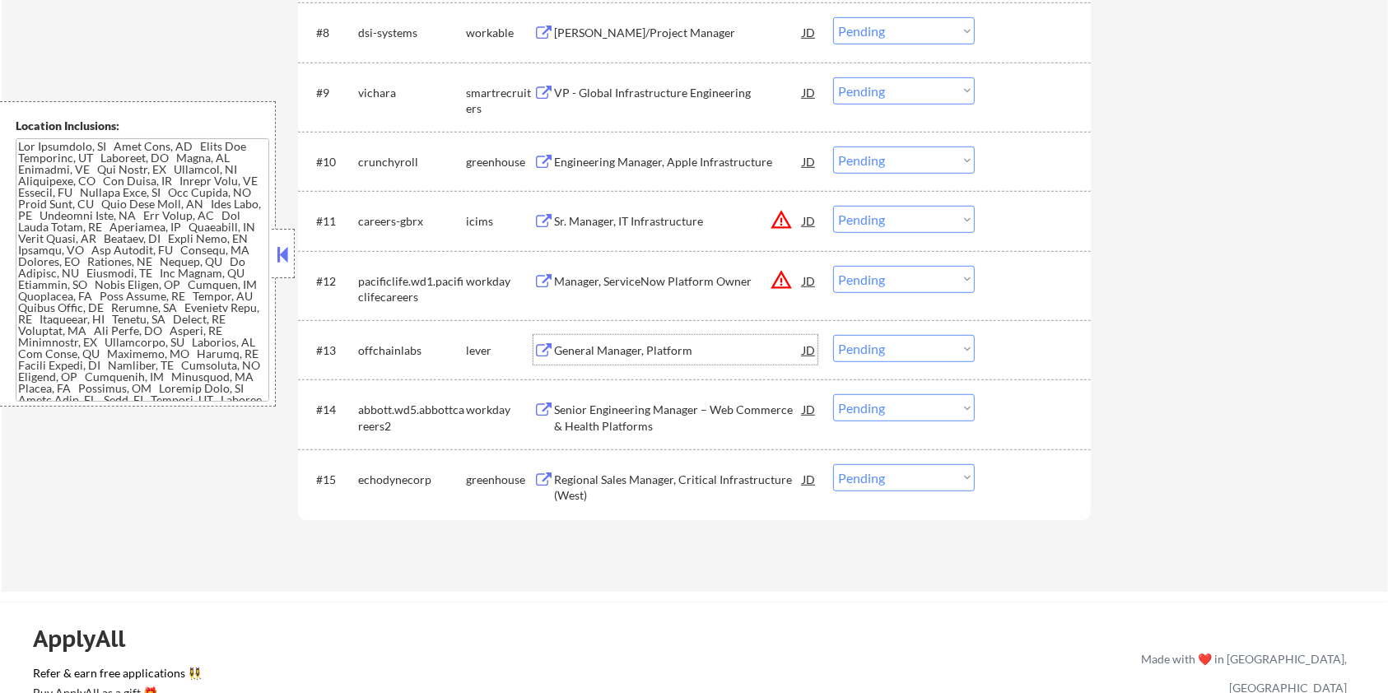
click at [631, 352] on div "General Manager, Platform" at bounding box center [678, 351] width 249 height 16
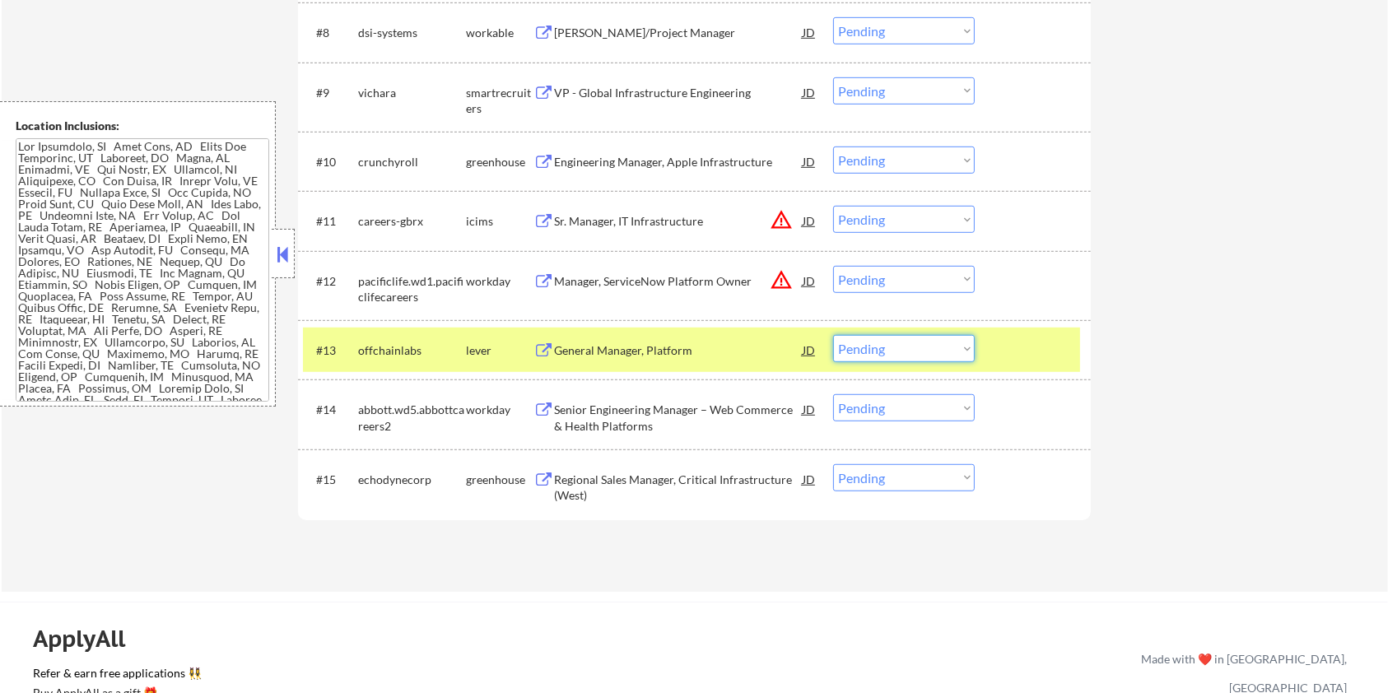
click at [880, 345] on select "Choose an option... Pending Applied Excluded (Questions) Excluded (Expired) Exc…" at bounding box center [904, 348] width 142 height 27
click at [833, 335] on select "Choose an option... Pending Applied Excluded (Questions) Excluded (Expired) Exc…" at bounding box center [904, 348] width 142 height 27
select select ""pending""
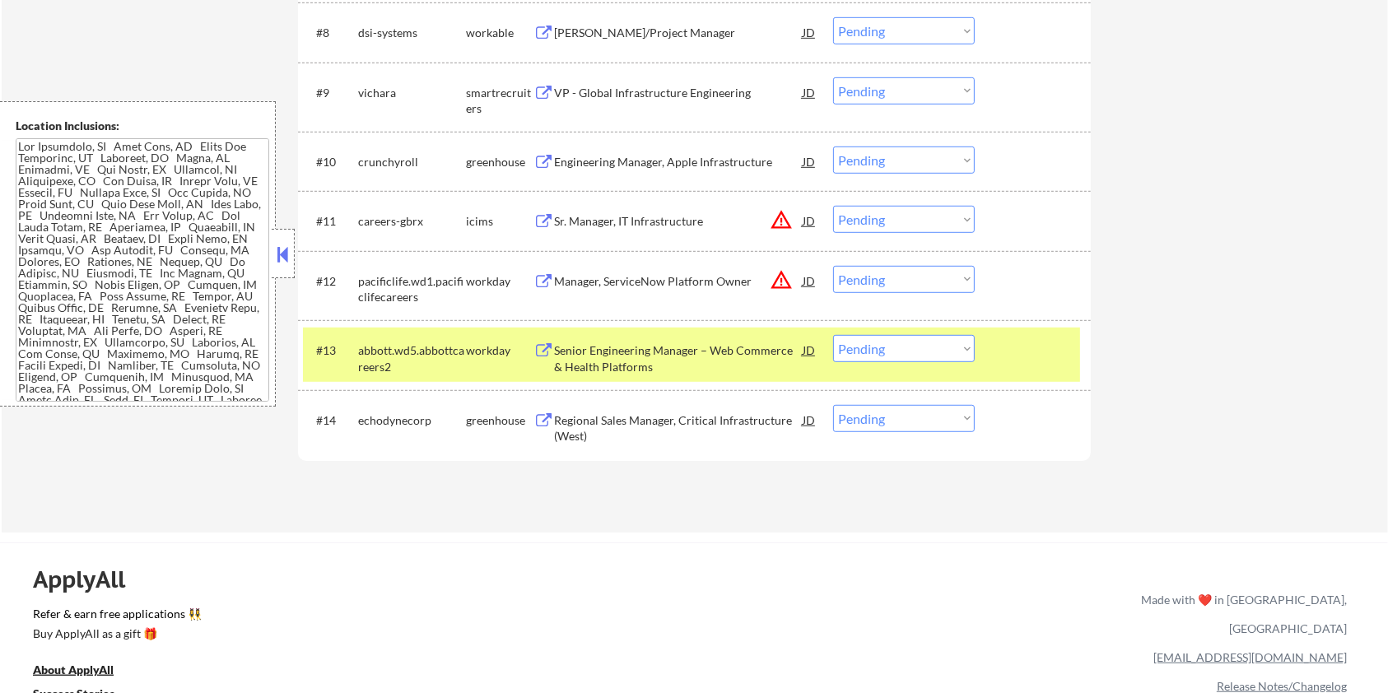
click at [613, 418] on div "Regional Sales Manager, Critical Infrastructure (West)" at bounding box center [678, 429] width 249 height 32
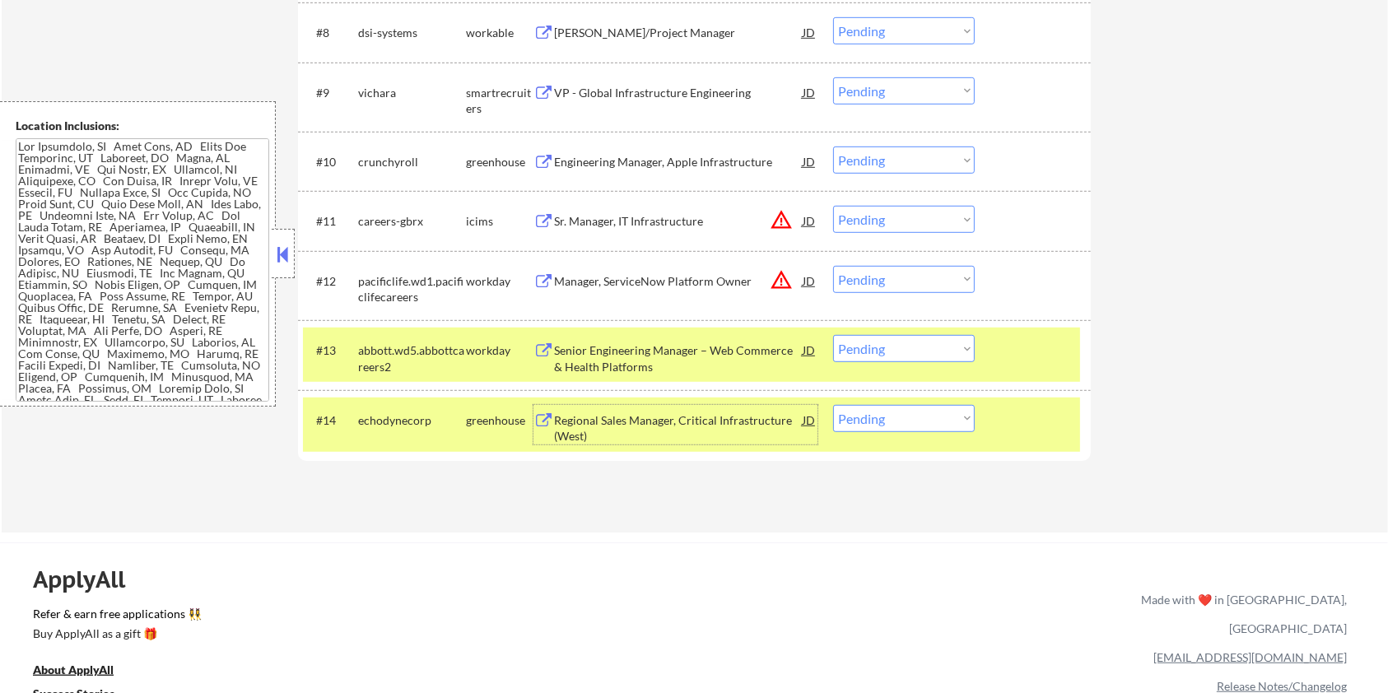
click at [949, 416] on select "Choose an option... Pending Applied Excluded (Questions) Excluded (Expired) Exc…" at bounding box center [904, 418] width 142 height 27
click at [928, 418] on select "Choose an option... Pending Applied Excluded (Questions) Excluded (Expired) Exc…" at bounding box center [904, 418] width 142 height 27
select select ""excluded__bad_match_""
click at [833, 405] on select "Choose an option... Pending Applied Excluded (Questions) Excluded (Expired) Exc…" at bounding box center [904, 418] width 142 height 27
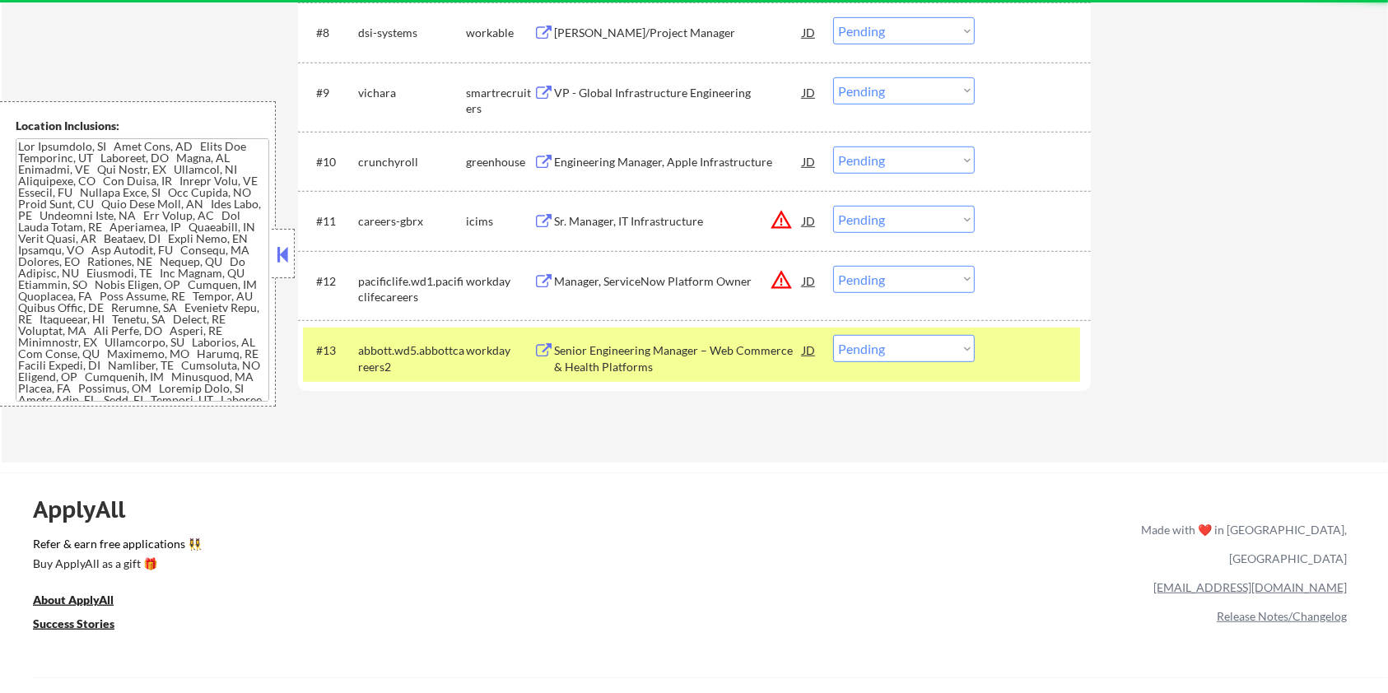
click at [724, 349] on div "Senior Engineering Manager – Web Commerce & Health Platforms" at bounding box center [678, 359] width 249 height 32
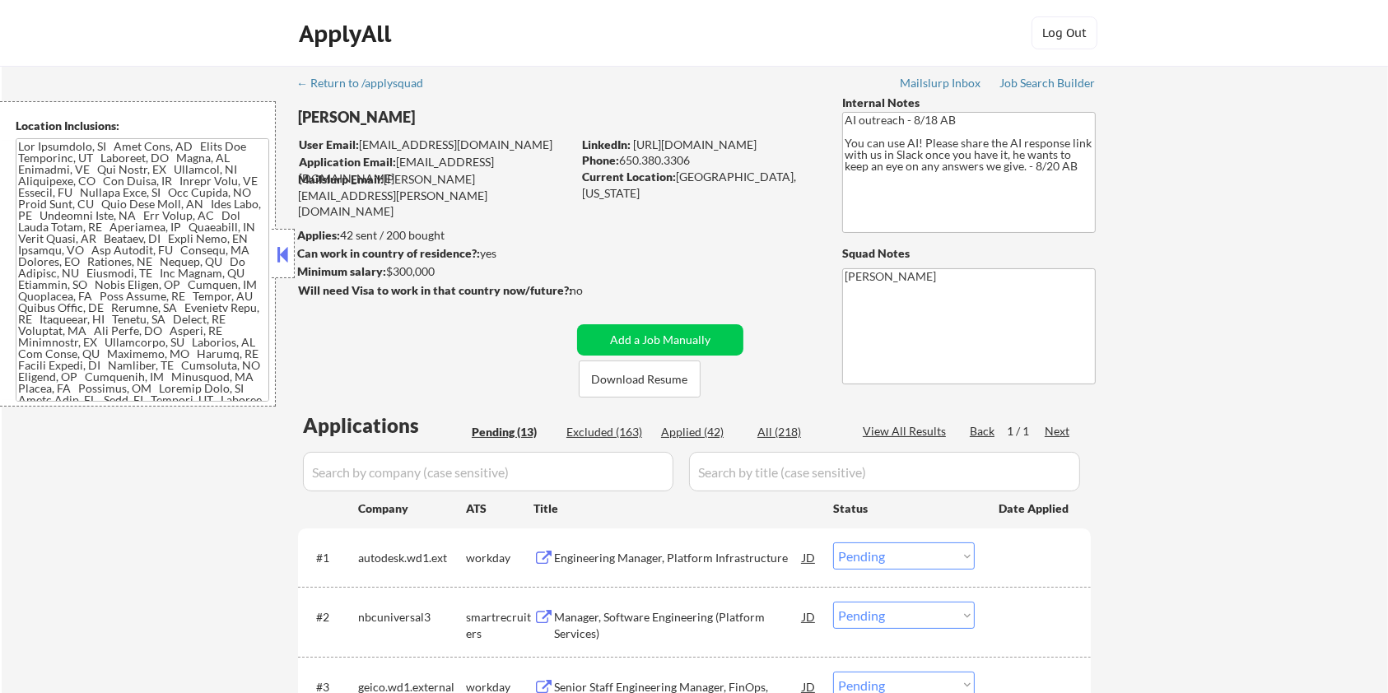
scroll to position [0, 0]
click at [666, 383] on button "Download Resume" at bounding box center [640, 379] width 122 height 37
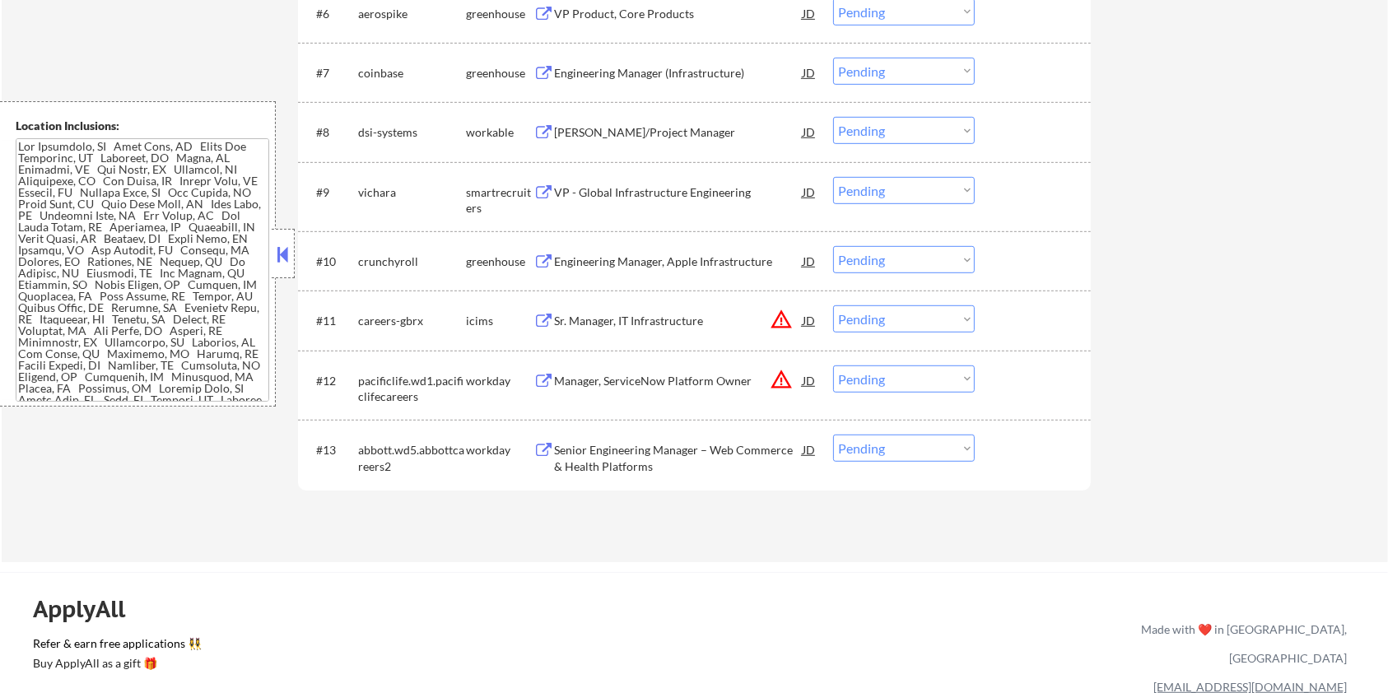
scroll to position [988, 0]
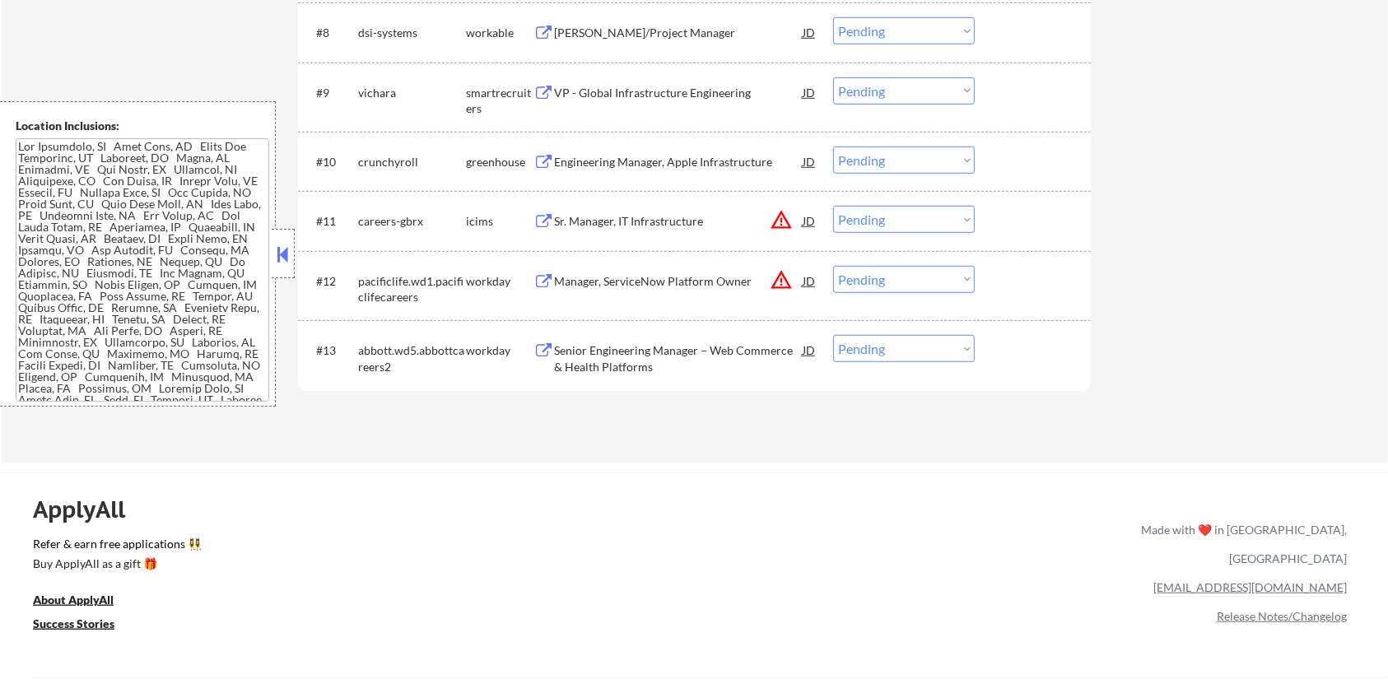
click at [895, 344] on select "Choose an option... Pending Applied Excluded (Questions) Excluded (Expired) Exc…" at bounding box center [904, 348] width 142 height 27
select select ""excluded__salary_""
click at [833, 335] on select "Choose an option... Pending Applied Excluded (Questions) Excluded (Expired) Exc…" at bounding box center [904, 348] width 142 height 27
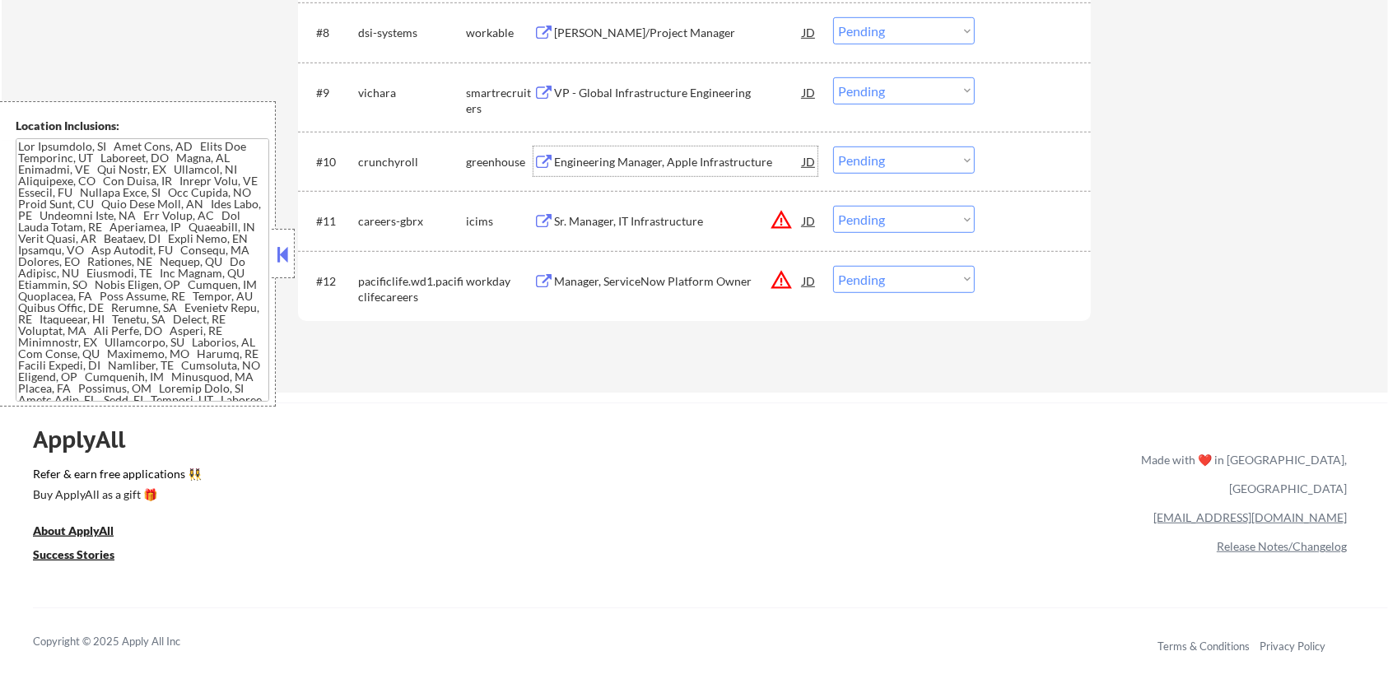
click at [629, 160] on div "Engineering Manager, Apple Infrastructure" at bounding box center [678, 162] width 249 height 16
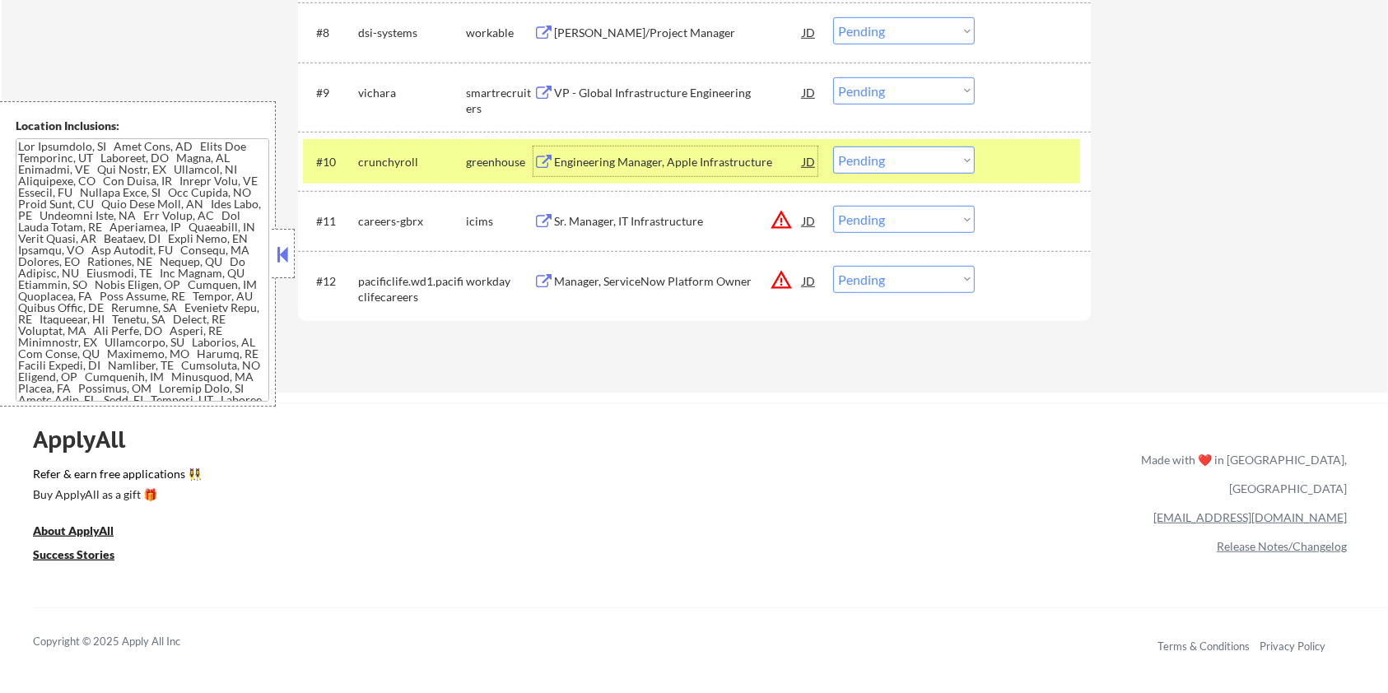
click at [917, 161] on select "Choose an option... Pending Applied Excluded (Questions) Excluded (Expired) Exc…" at bounding box center [904, 160] width 142 height 27
click at [833, 147] on select "Choose an option... Pending Applied Excluded (Questions) Excluded (Expired) Exc…" at bounding box center [904, 160] width 142 height 27
select select ""pending""
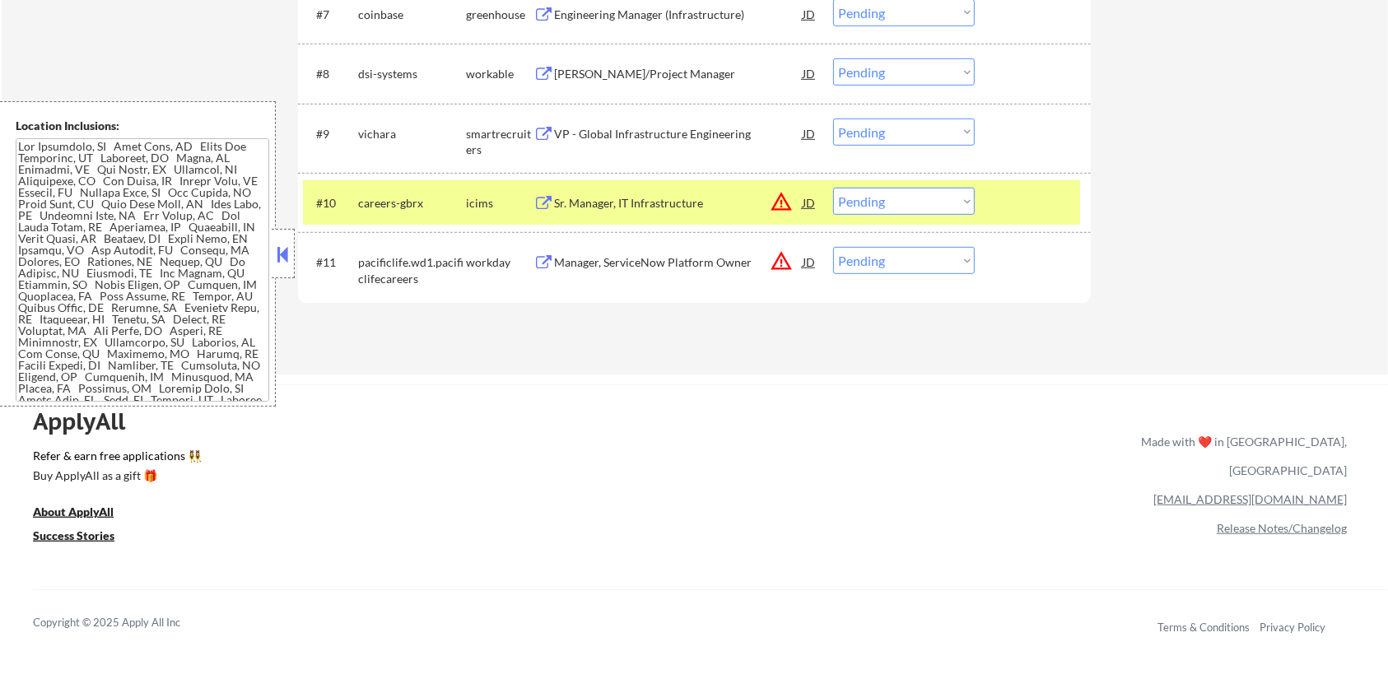
scroll to position [878, 0]
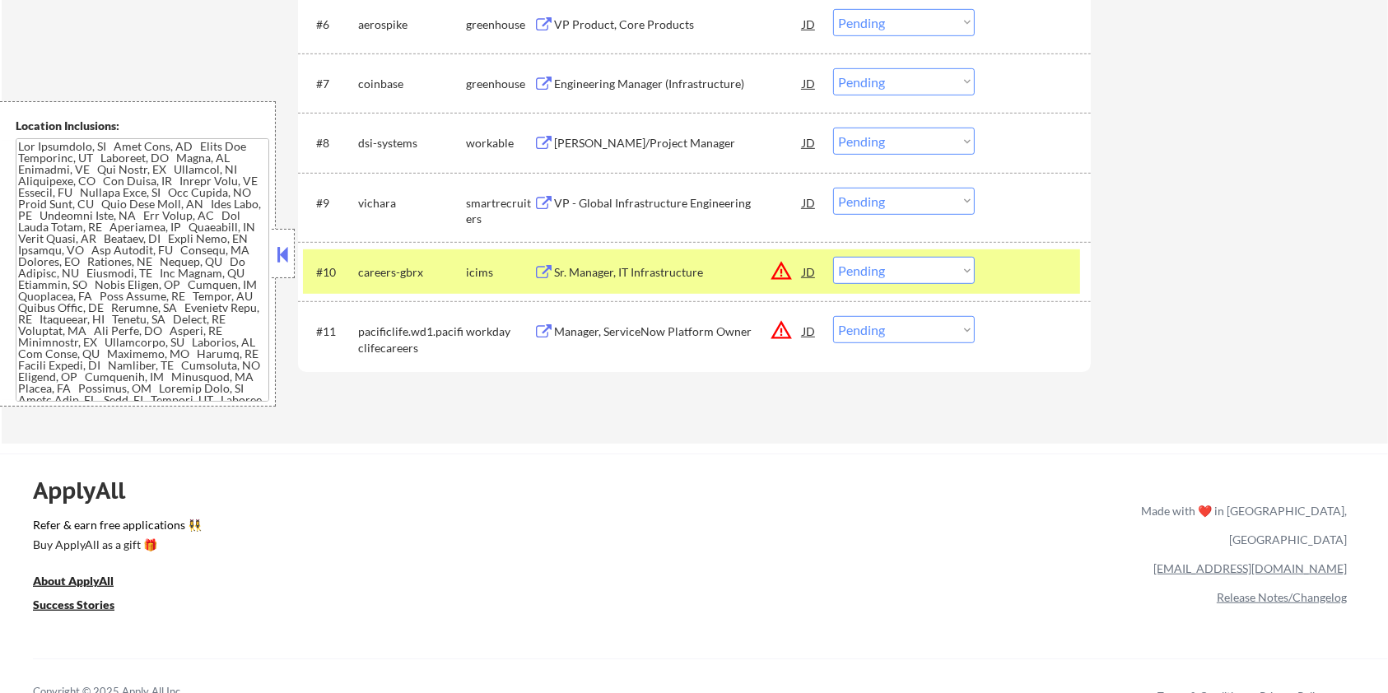
click at [639, 200] on div "VP - Global Infrastructure Engineering" at bounding box center [678, 203] width 249 height 16
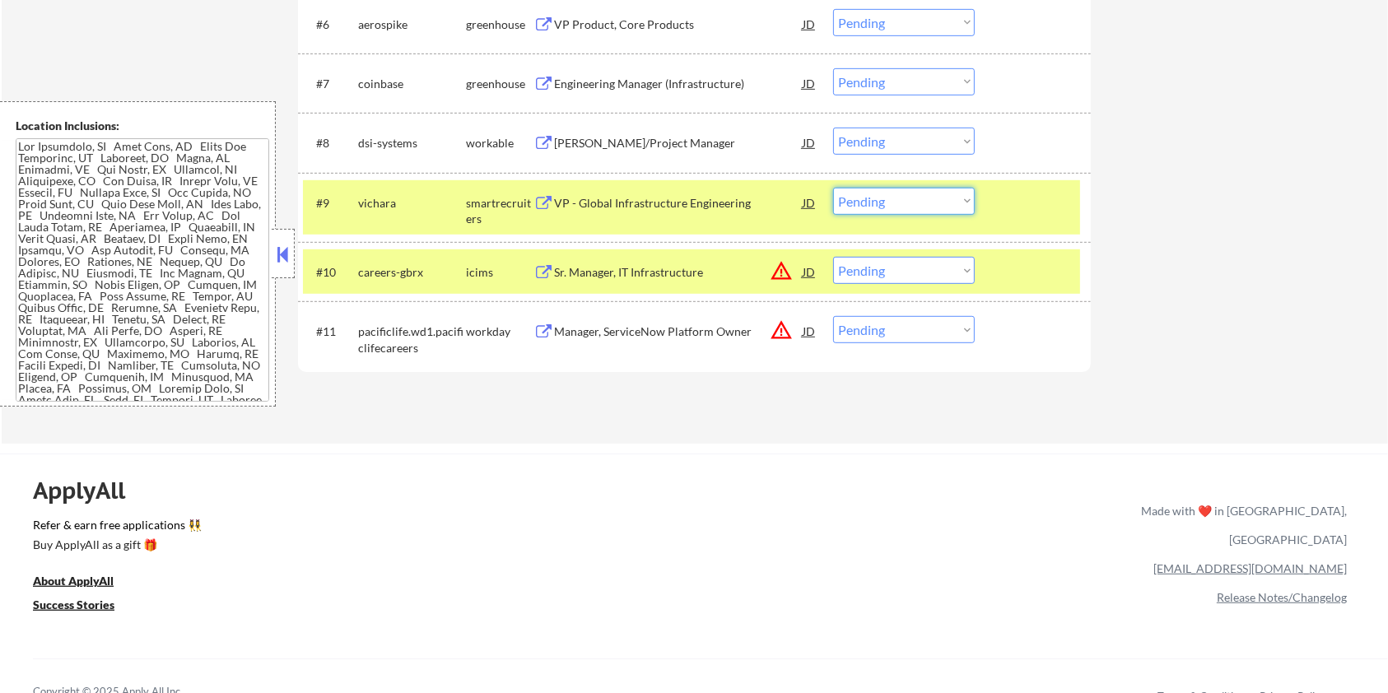
click at [891, 198] on select "Choose an option... Pending Applied Excluded (Questions) Excluded (Expired) Exc…" at bounding box center [904, 201] width 142 height 27
click at [833, 188] on select "Choose an option... Pending Applied Excluded (Questions) Excluded (Expired) Exc…" at bounding box center [904, 201] width 142 height 27
select select ""pending""
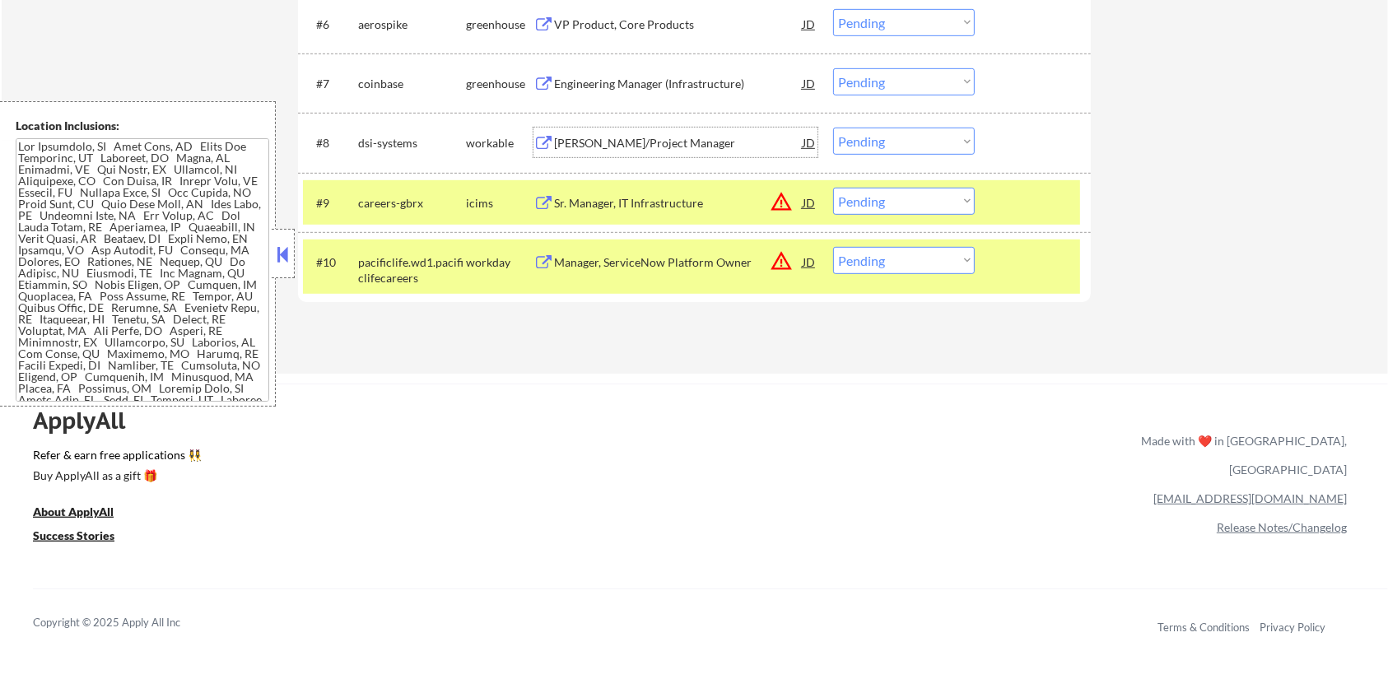
click at [611, 136] on div "Zoho Developer/Project Manager" at bounding box center [678, 143] width 249 height 16
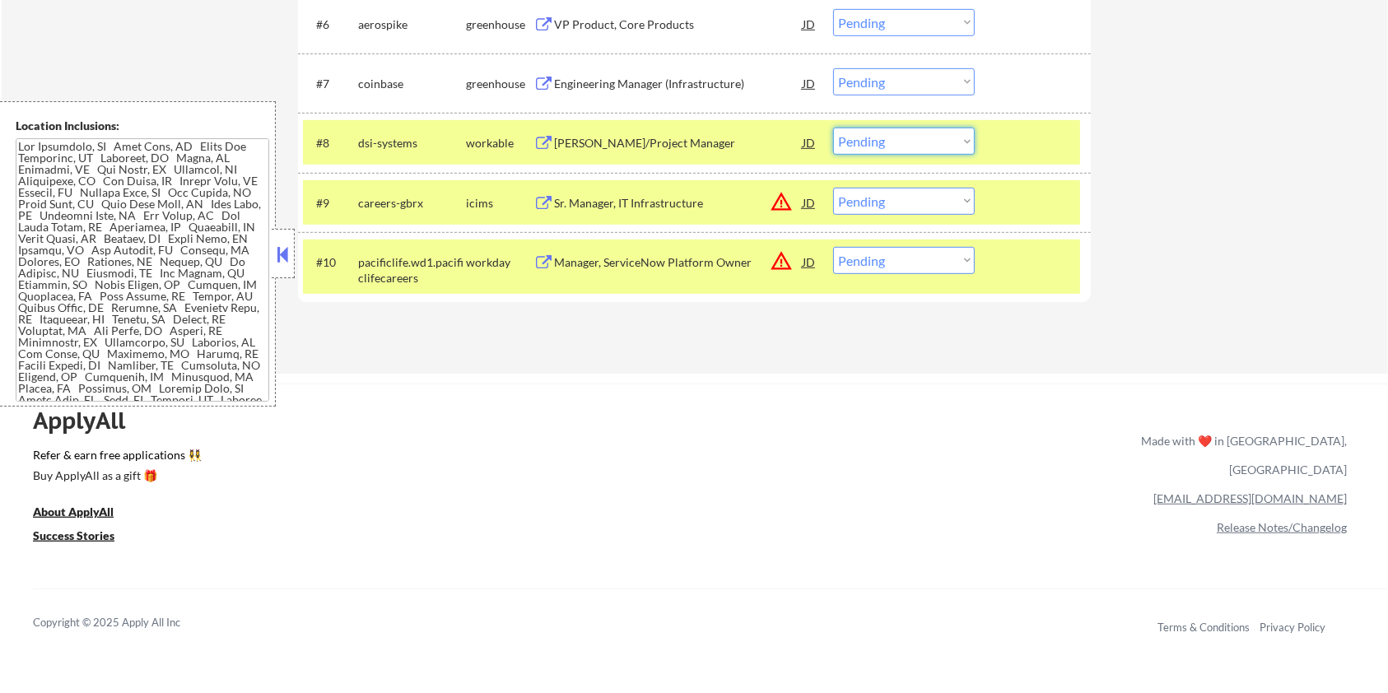
click at [904, 142] on select "Choose an option... Pending Applied Excluded (Questions) Excluded (Expired) Exc…" at bounding box center [904, 141] width 142 height 27
click at [833, 128] on select "Choose an option... Pending Applied Excluded (Questions) Excluded (Expired) Exc…" at bounding box center [904, 141] width 142 height 27
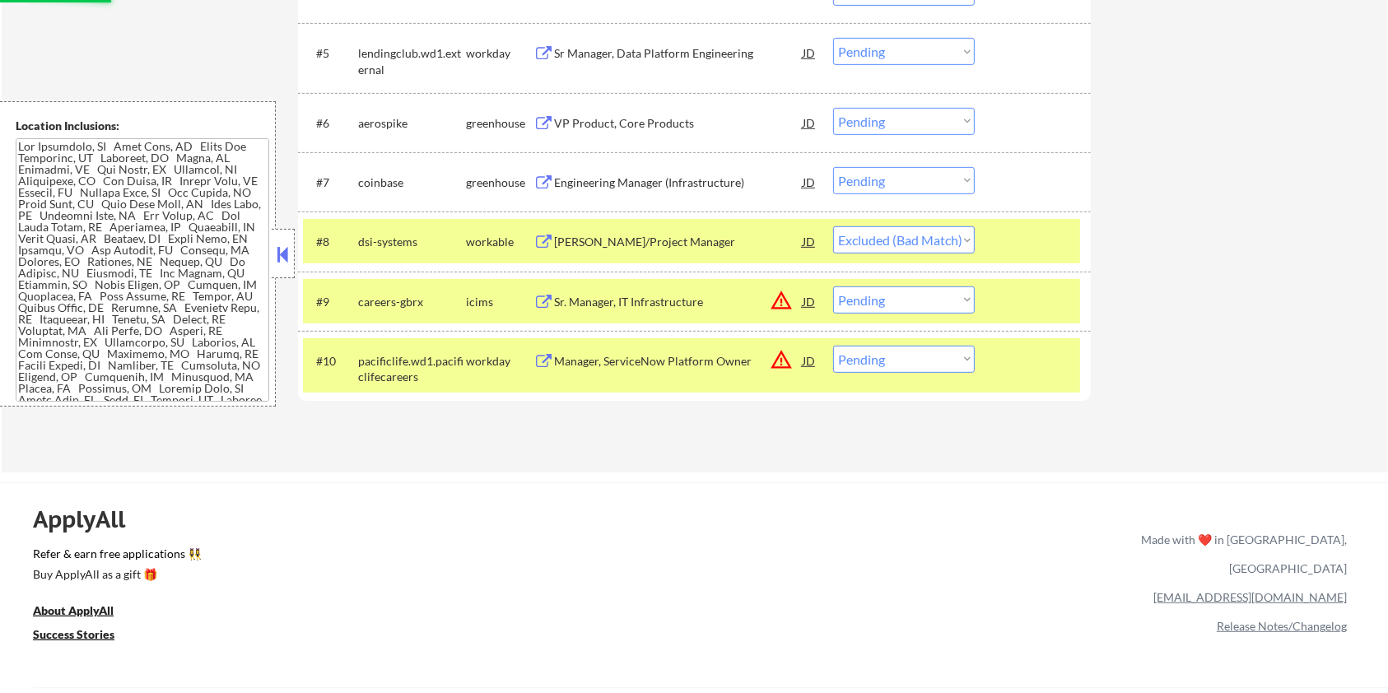
scroll to position [659, 0]
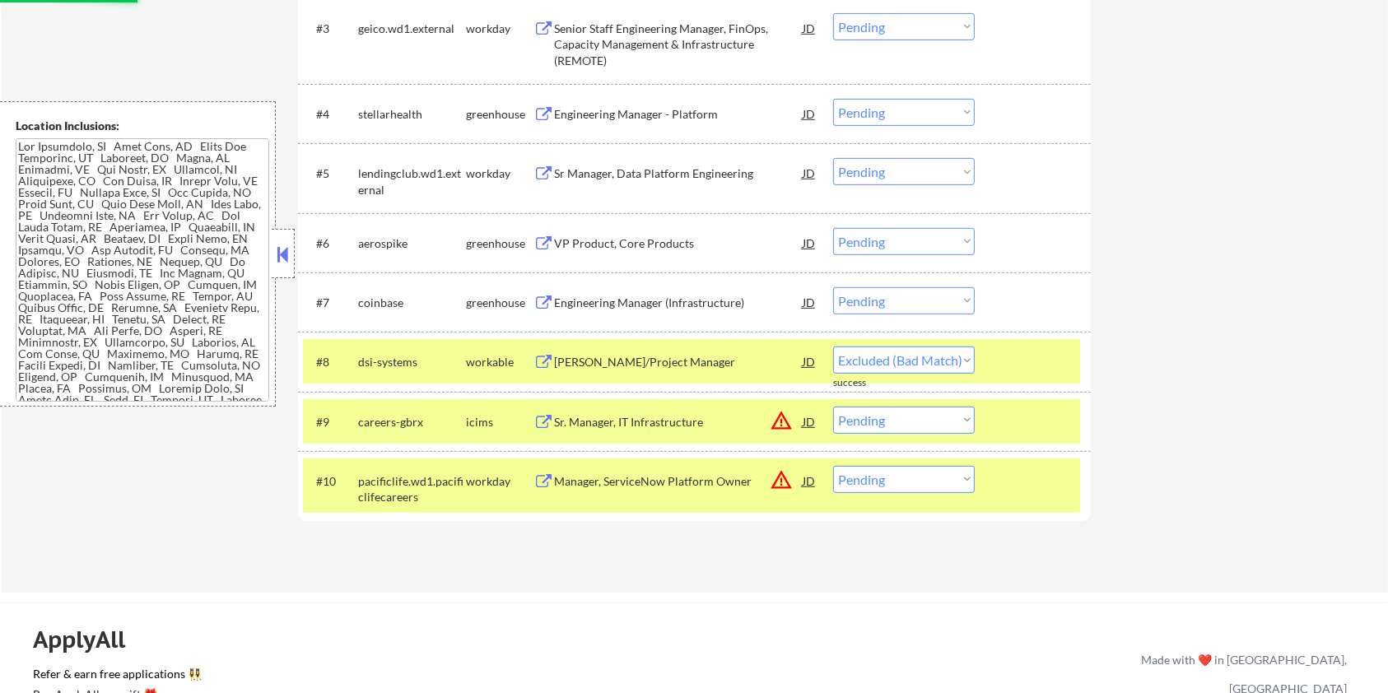
select select ""pending""
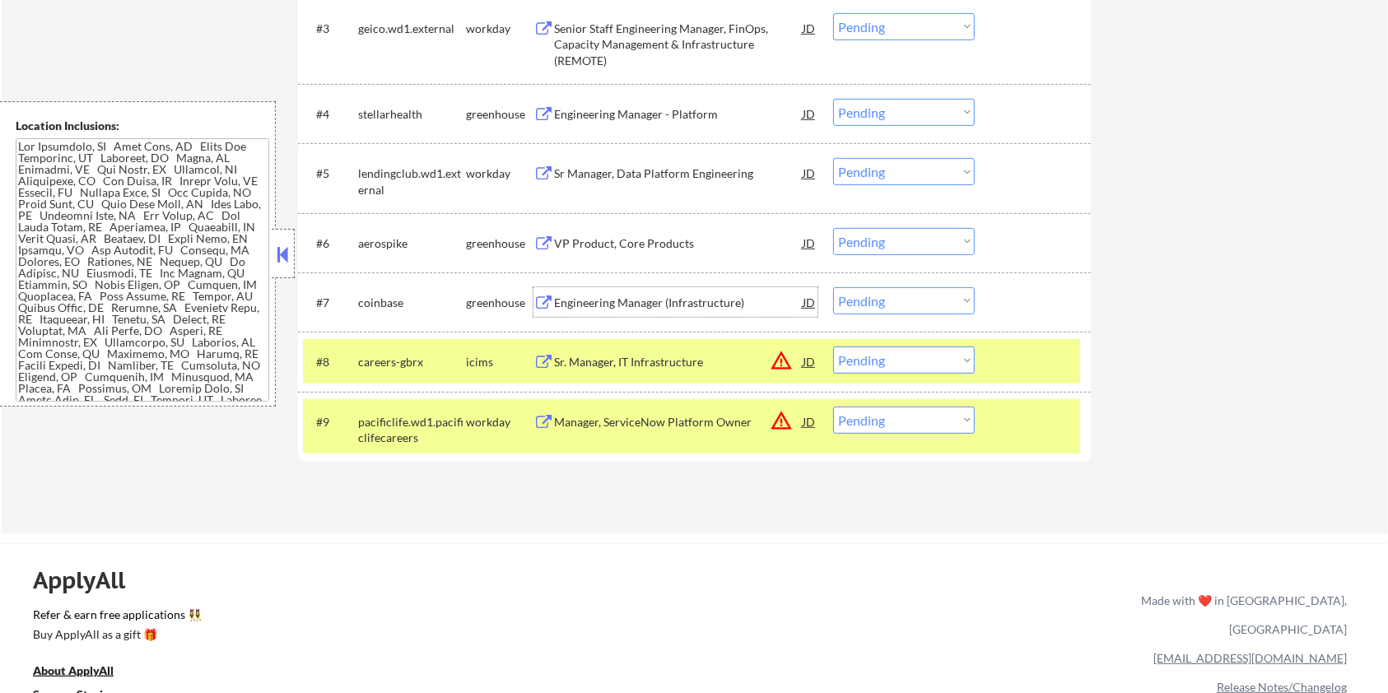
click at [620, 299] on div "Engineering Manager (Infrastructure)" at bounding box center [678, 303] width 249 height 16
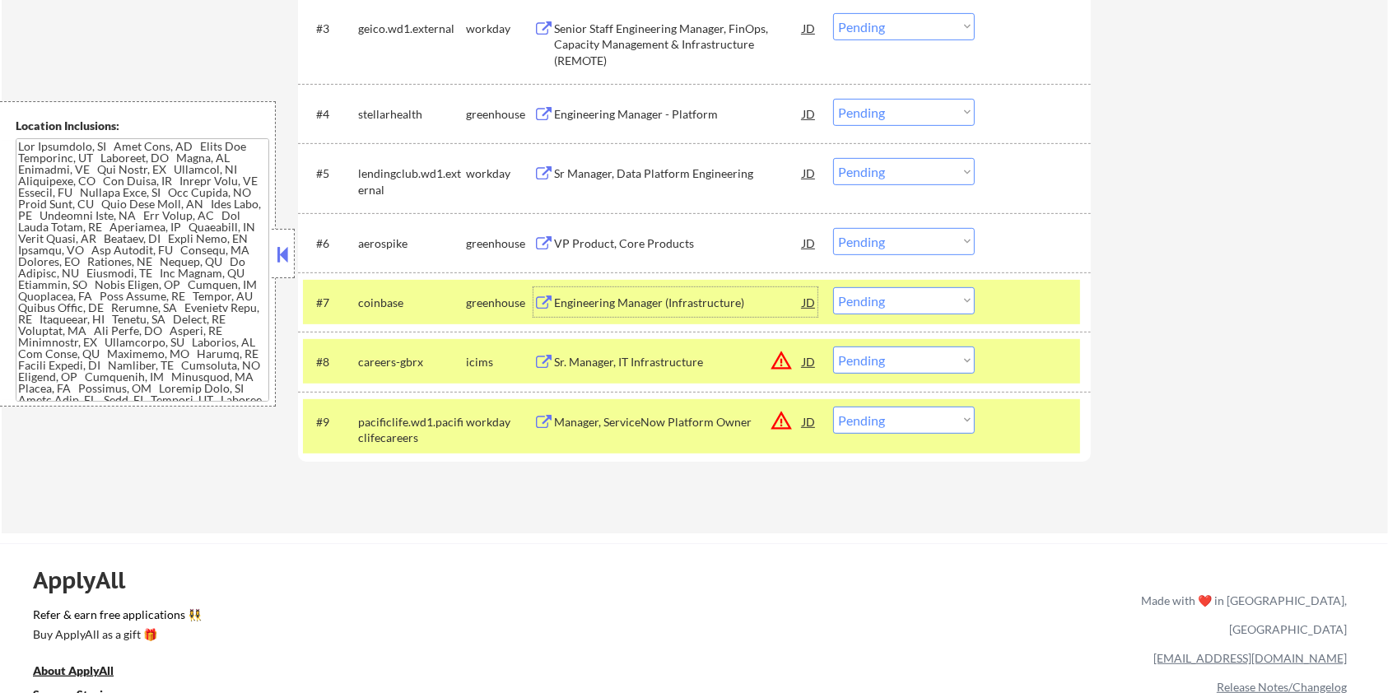
click at [878, 306] on select "Choose an option... Pending Applied Excluded (Questions) Excluded (Expired) Exc…" at bounding box center [904, 300] width 142 height 27
click at [833, 287] on select "Choose an option... Pending Applied Excluded (Questions) Excluded (Expired) Exc…" at bounding box center [904, 300] width 142 height 27
select select ""pending""
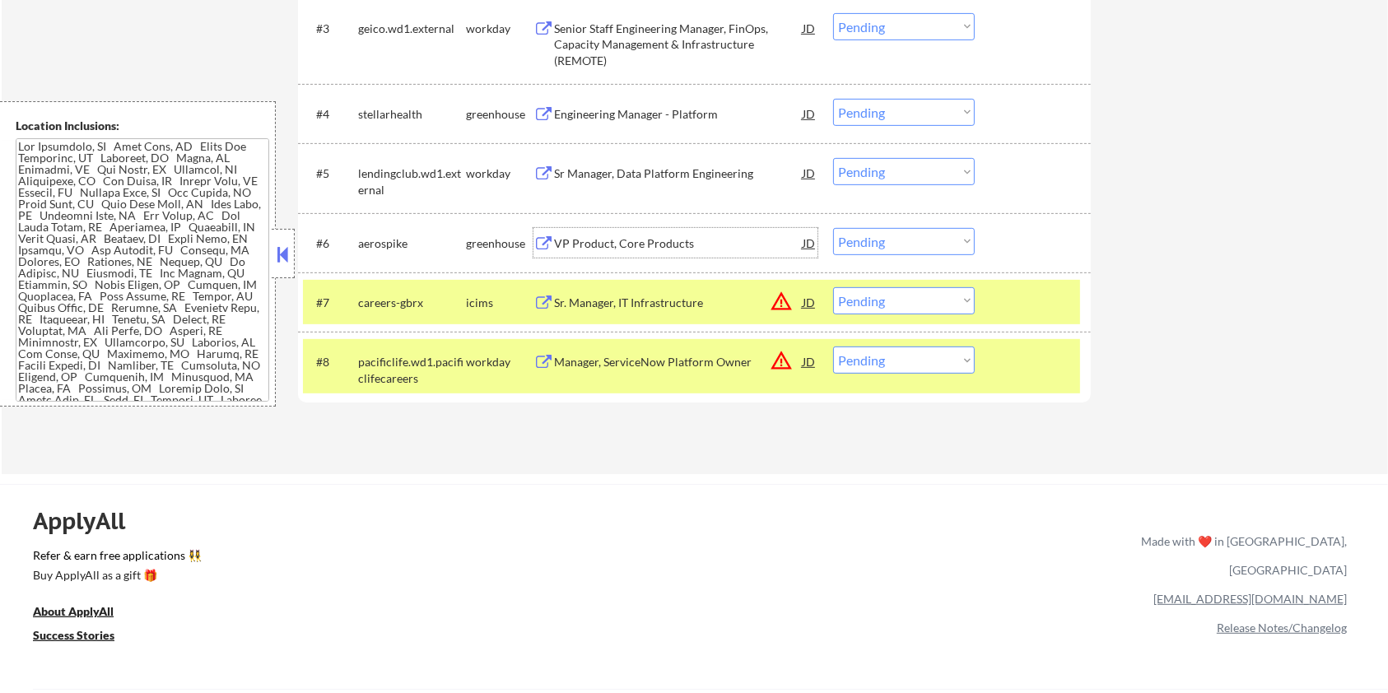
click at [607, 236] on div "VP Product, Core Products" at bounding box center [678, 243] width 249 height 16
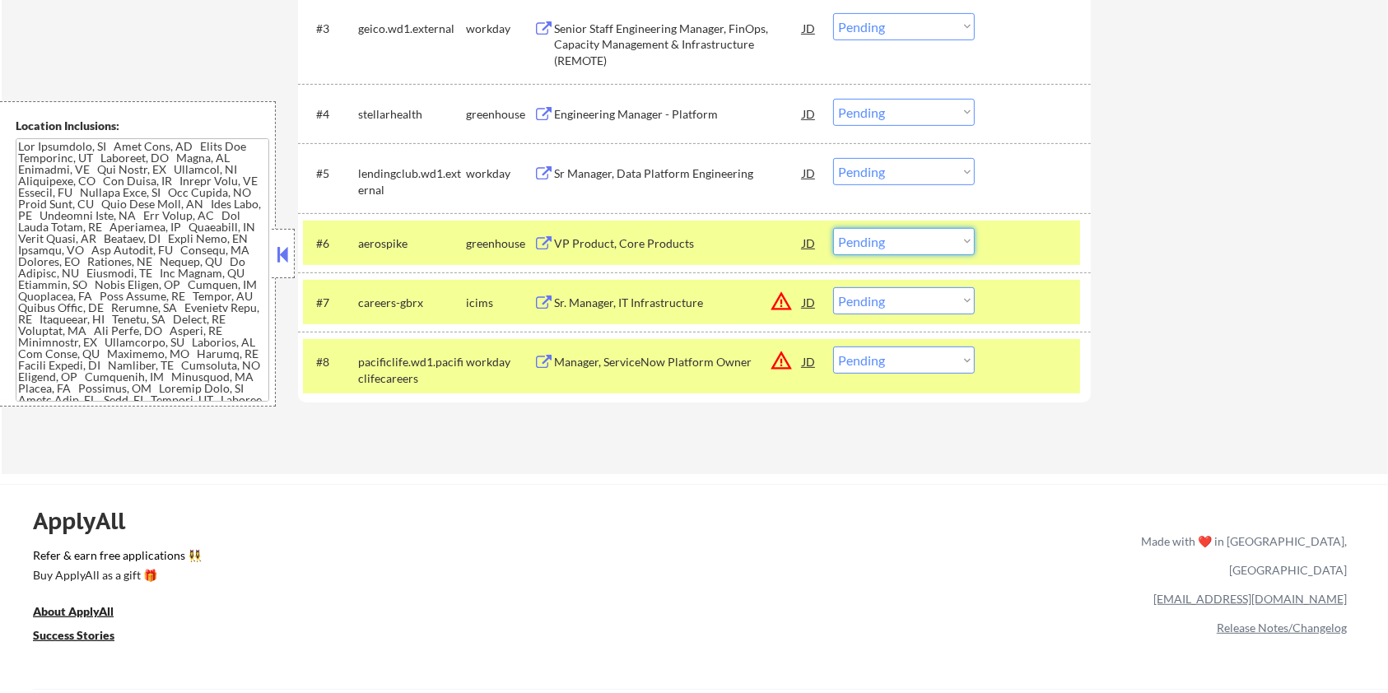
click at [938, 239] on select "Choose an option... Pending Applied Excluded (Questions) Excluded (Expired) Exc…" at bounding box center [904, 241] width 142 height 27
click at [833, 228] on select "Choose an option... Pending Applied Excluded (Questions) Excluded (Expired) Exc…" at bounding box center [904, 241] width 142 height 27
select select ""pending""
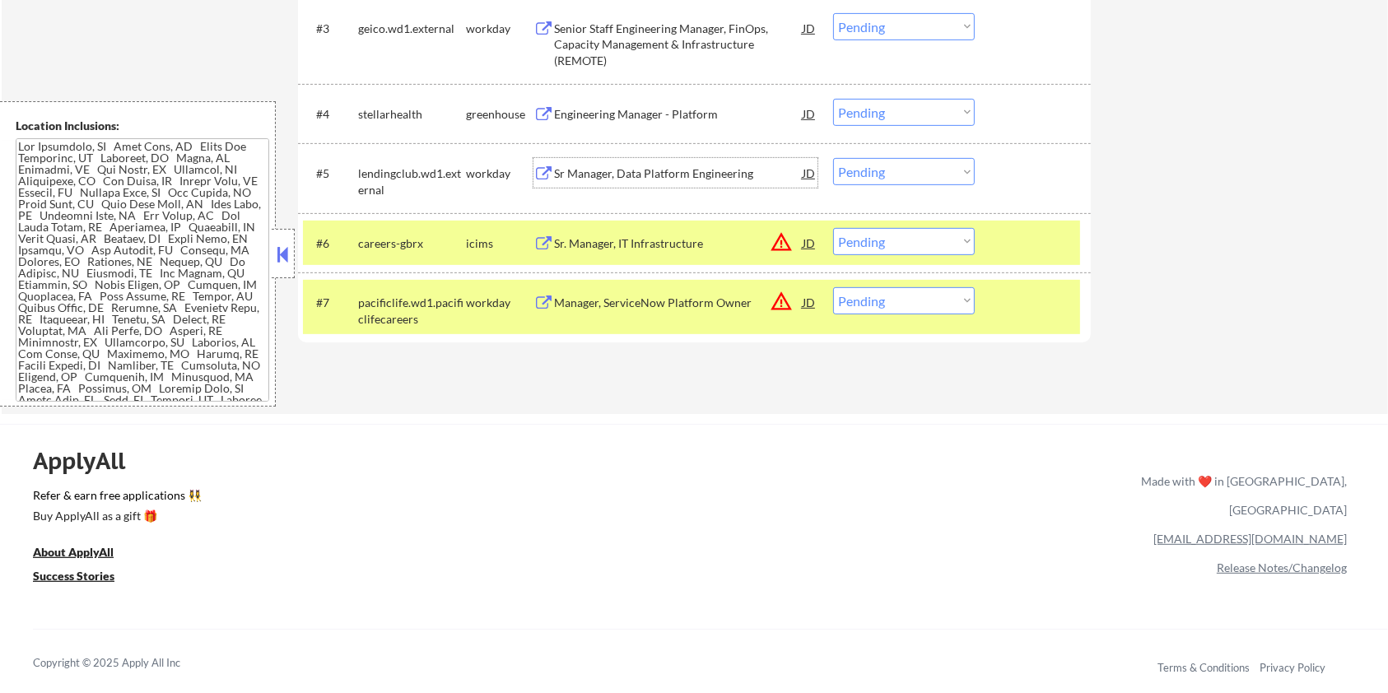
click at [639, 169] on div "Sr Manager, Data Platform Engineering" at bounding box center [678, 173] width 249 height 16
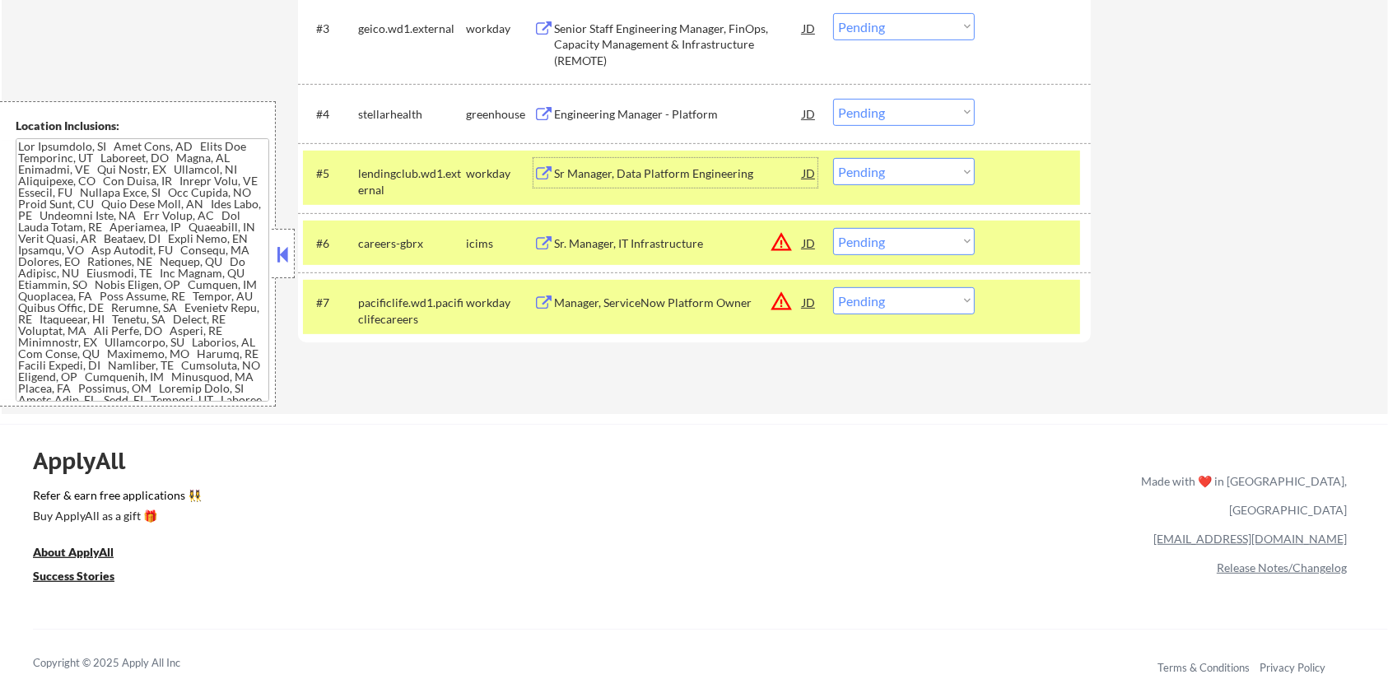
click at [927, 168] on select "Choose an option... Pending Applied Excluded (Questions) Excluded (Expired) Exc…" at bounding box center [904, 171] width 142 height 27
click at [833, 158] on select "Choose an option... Pending Applied Excluded (Questions) Excluded (Expired) Exc…" at bounding box center [904, 171] width 142 height 27
select select ""pending""
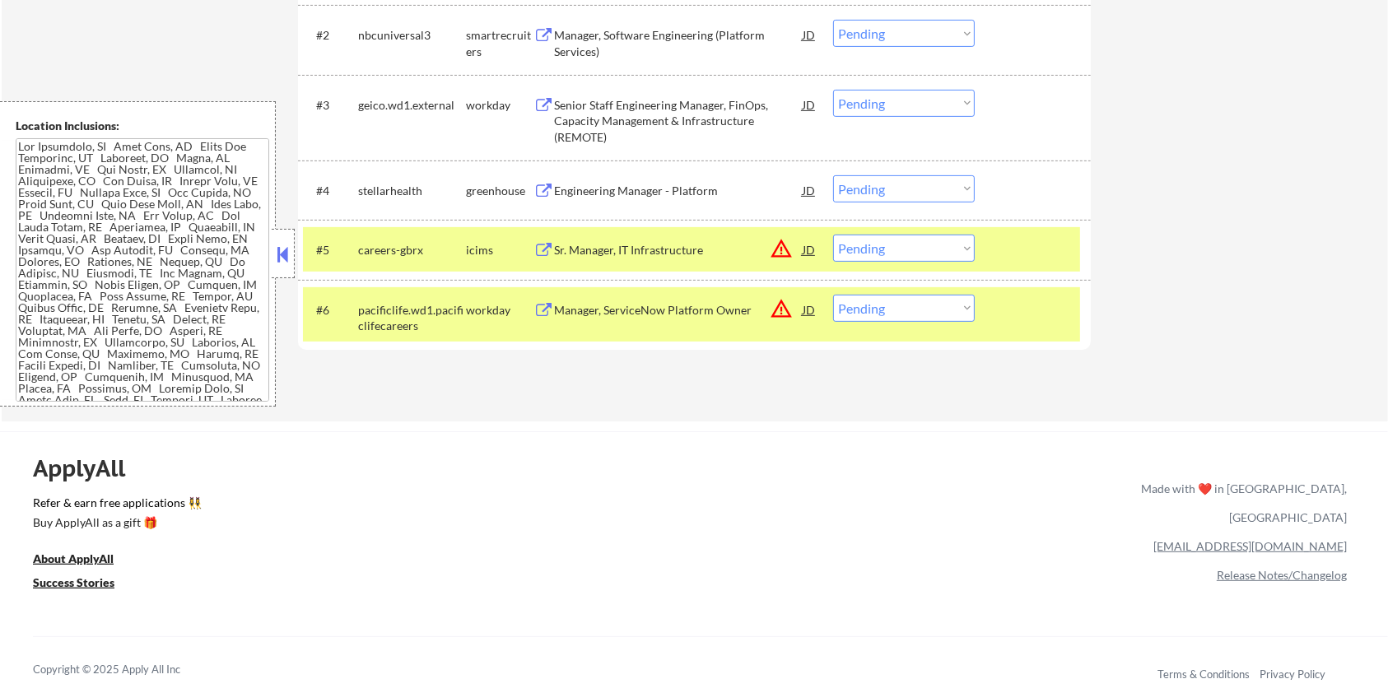
scroll to position [548, 0]
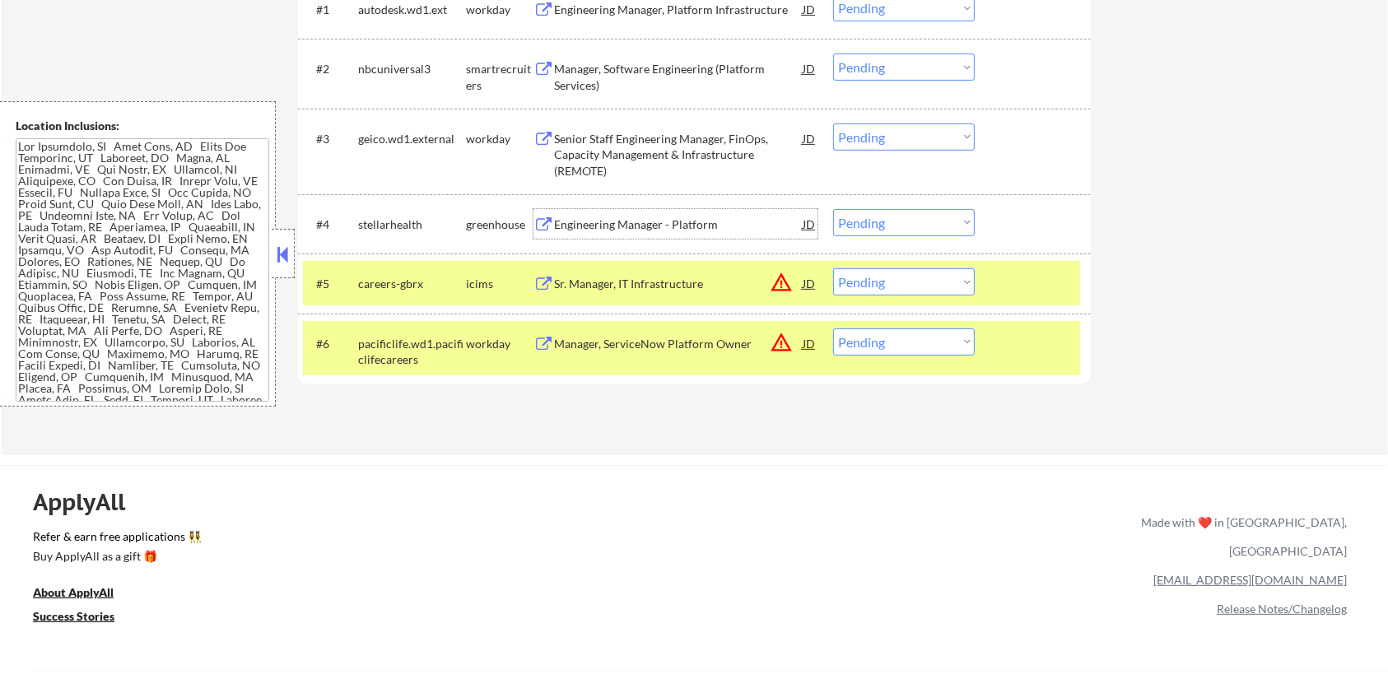
click at [632, 217] on div "Engineering Manager - Platform" at bounding box center [678, 225] width 249 height 16
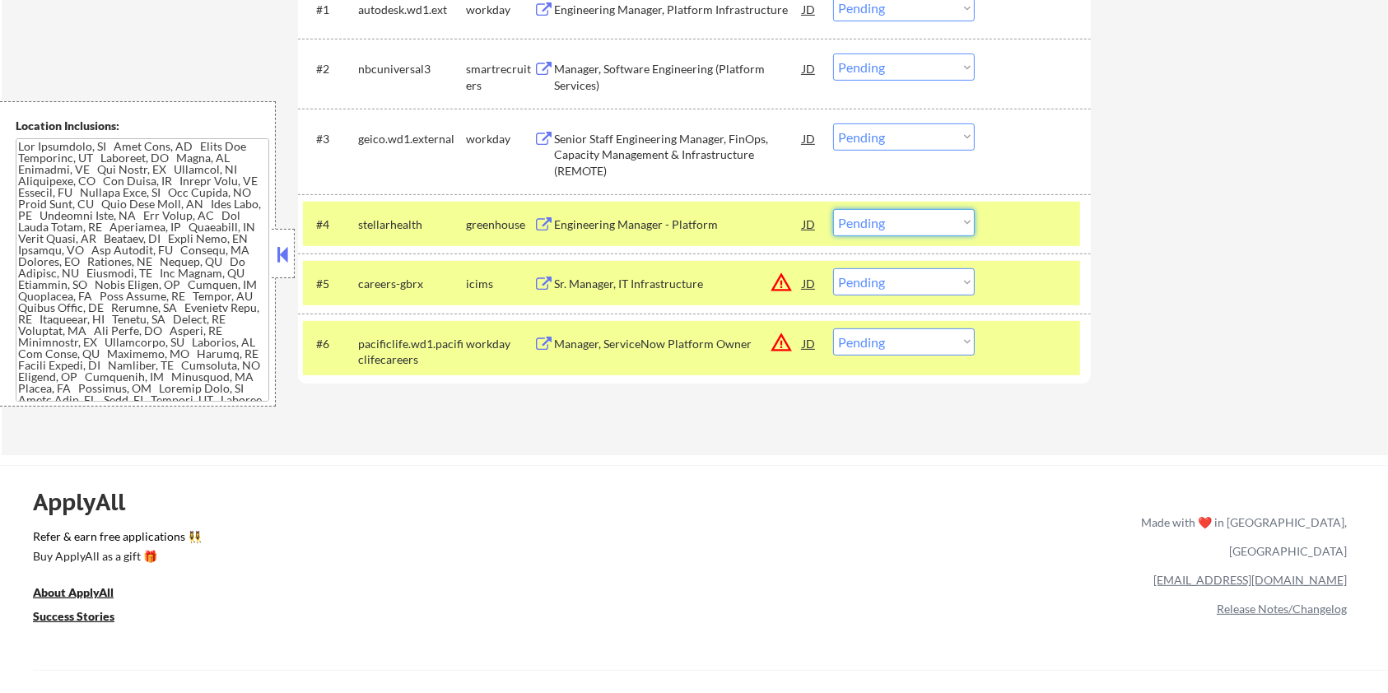
click at [889, 222] on select "Choose an option... Pending Applied Excluded (Questions) Excluded (Expired) Exc…" at bounding box center [904, 222] width 142 height 27
click at [833, 209] on select "Choose an option... Pending Applied Excluded (Questions) Excluded (Expired) Exc…" at bounding box center [904, 222] width 142 height 27
select select ""pending""
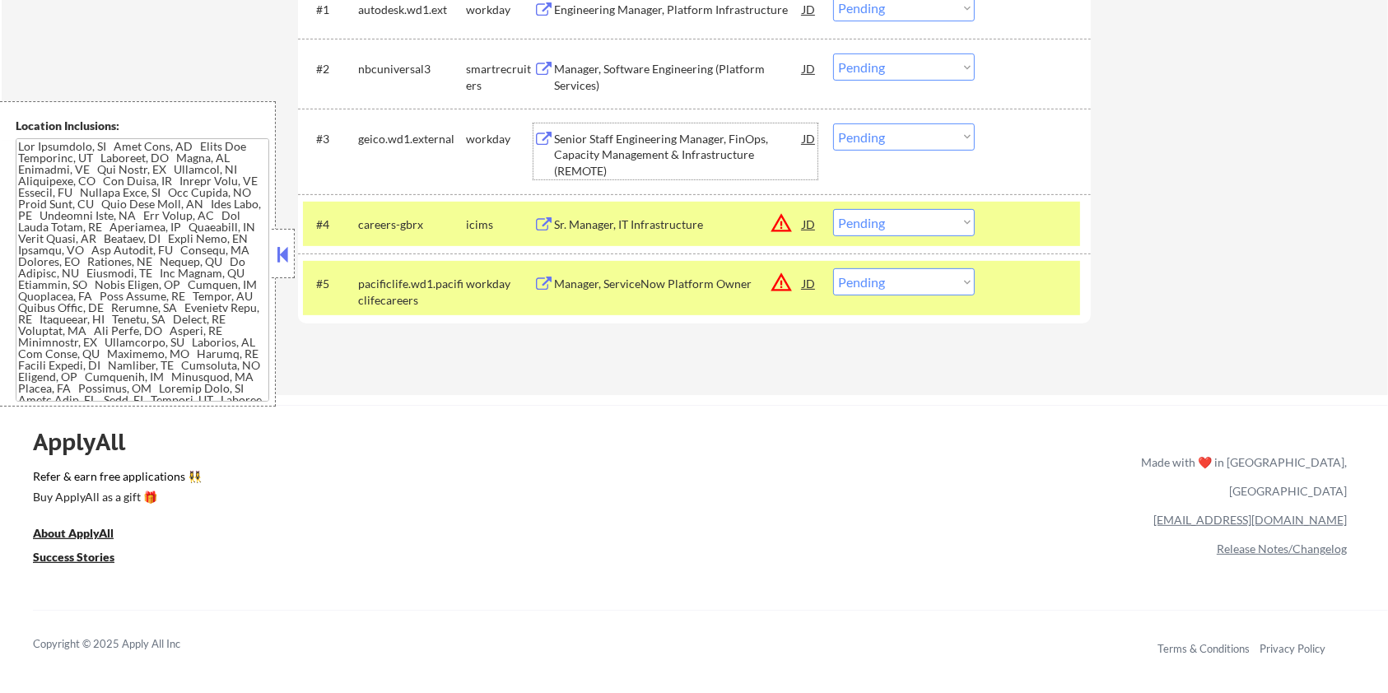
click at [590, 134] on div "Senior Staff Engineering Manager, FinOps, Capacity Management & Infrastructure …" at bounding box center [678, 155] width 249 height 49
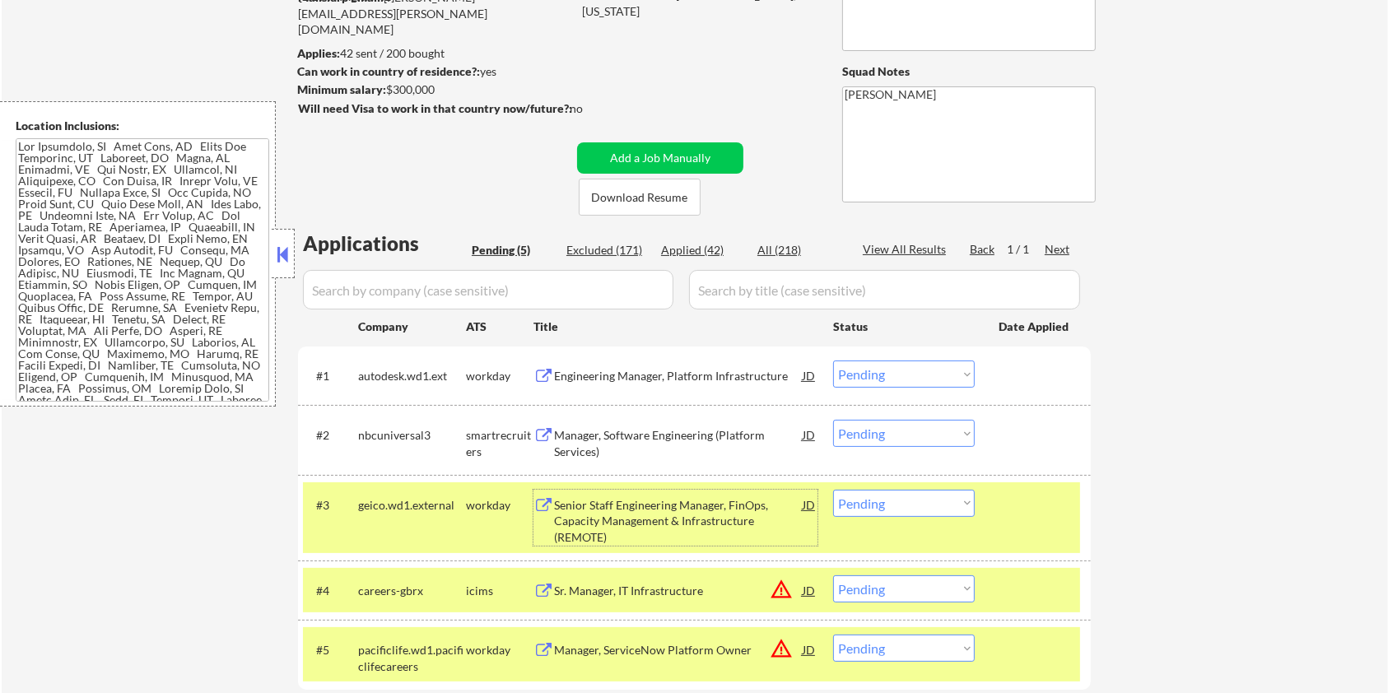
scroll to position [0, 0]
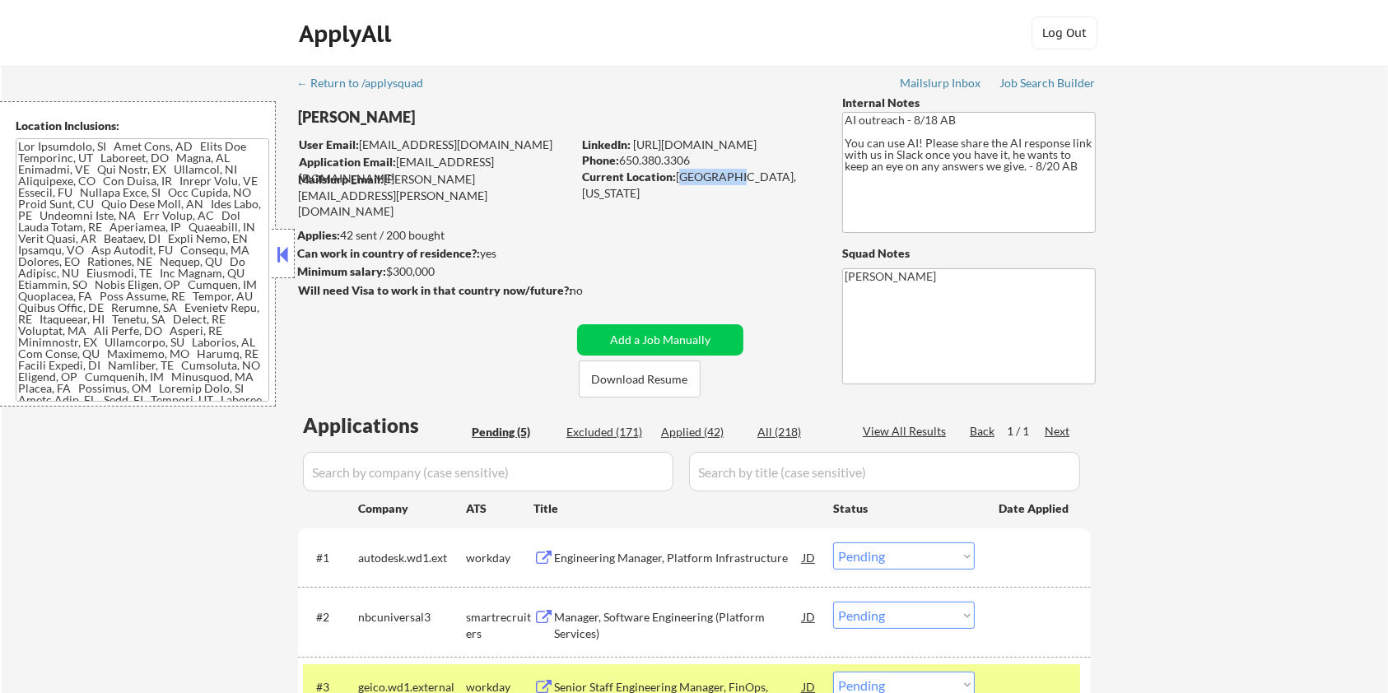
drag, startPoint x: 721, startPoint y: 179, endPoint x: 678, endPoint y: 175, distance: 43.8
click at [678, 175] on div "Current Location: Lafayette, California" at bounding box center [698, 185] width 233 height 32
copy div "Lafayette"
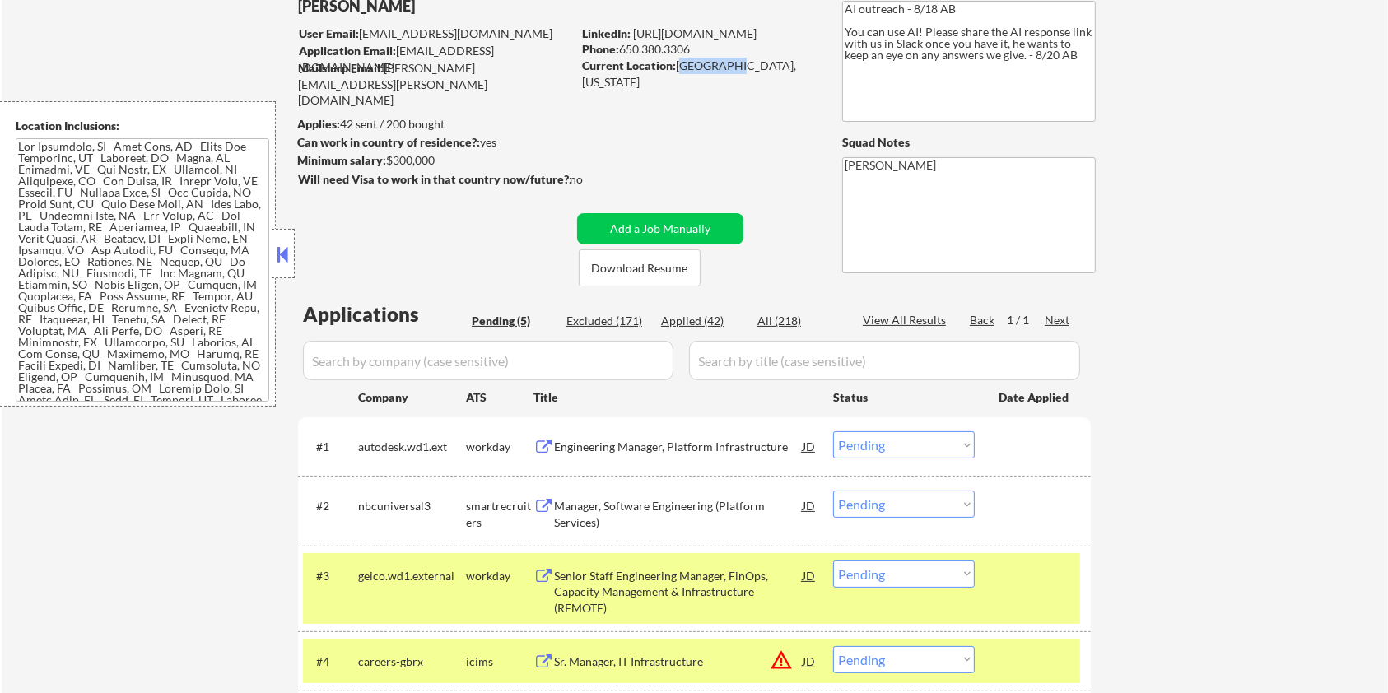
scroll to position [219, 0]
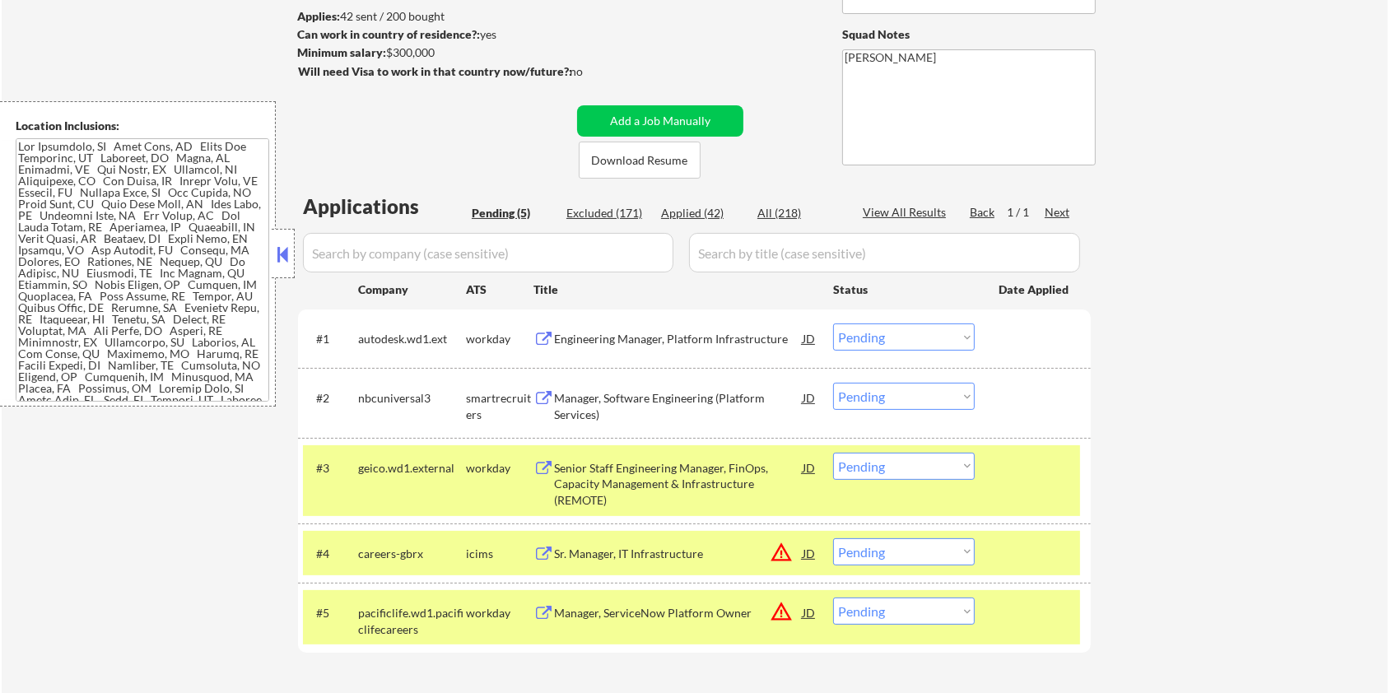
click at [921, 458] on select "Choose an option... Pending Applied Excluded (Questions) Excluded (Expired) Exc…" at bounding box center [904, 466] width 142 height 27
click at [833, 453] on select "Choose an option... Pending Applied Excluded (Questions) Excluded (Expired) Exc…" at bounding box center [904, 466] width 142 height 27
select select ""pending""
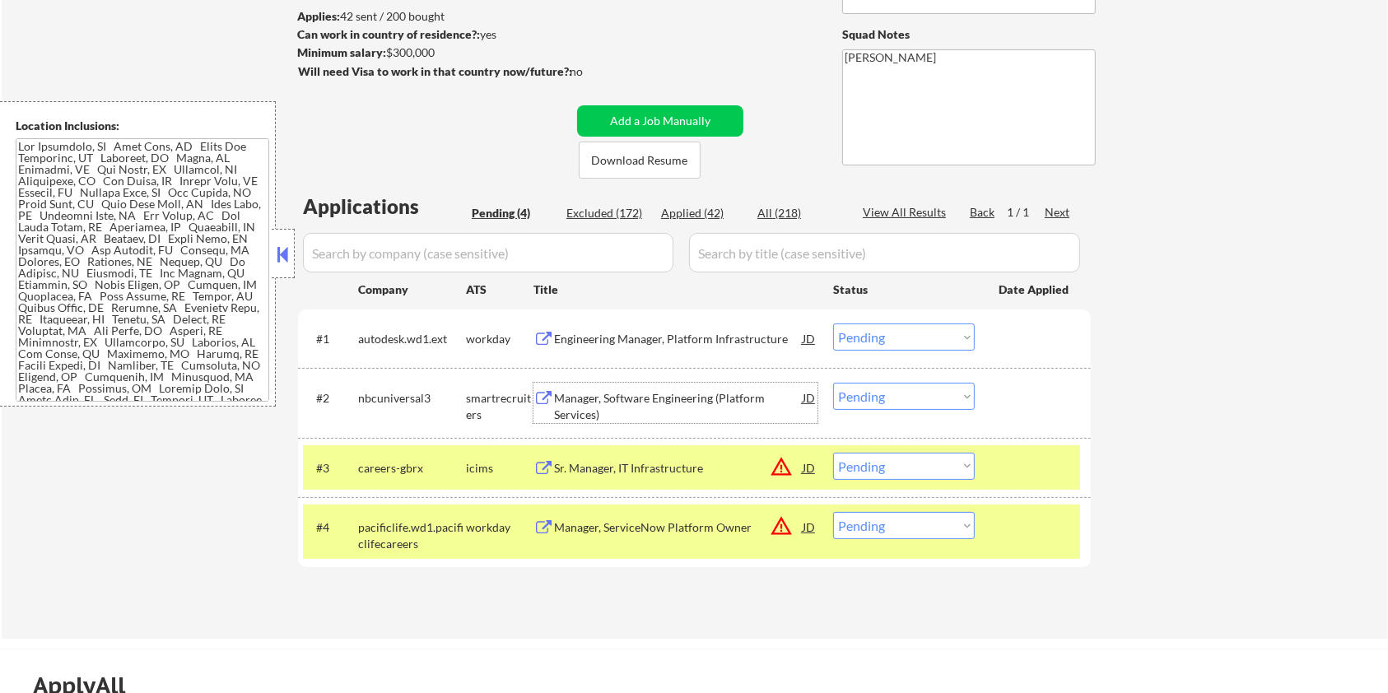
click at [594, 393] on div "Manager, Software Engineering (Platform Services)" at bounding box center [678, 406] width 249 height 32
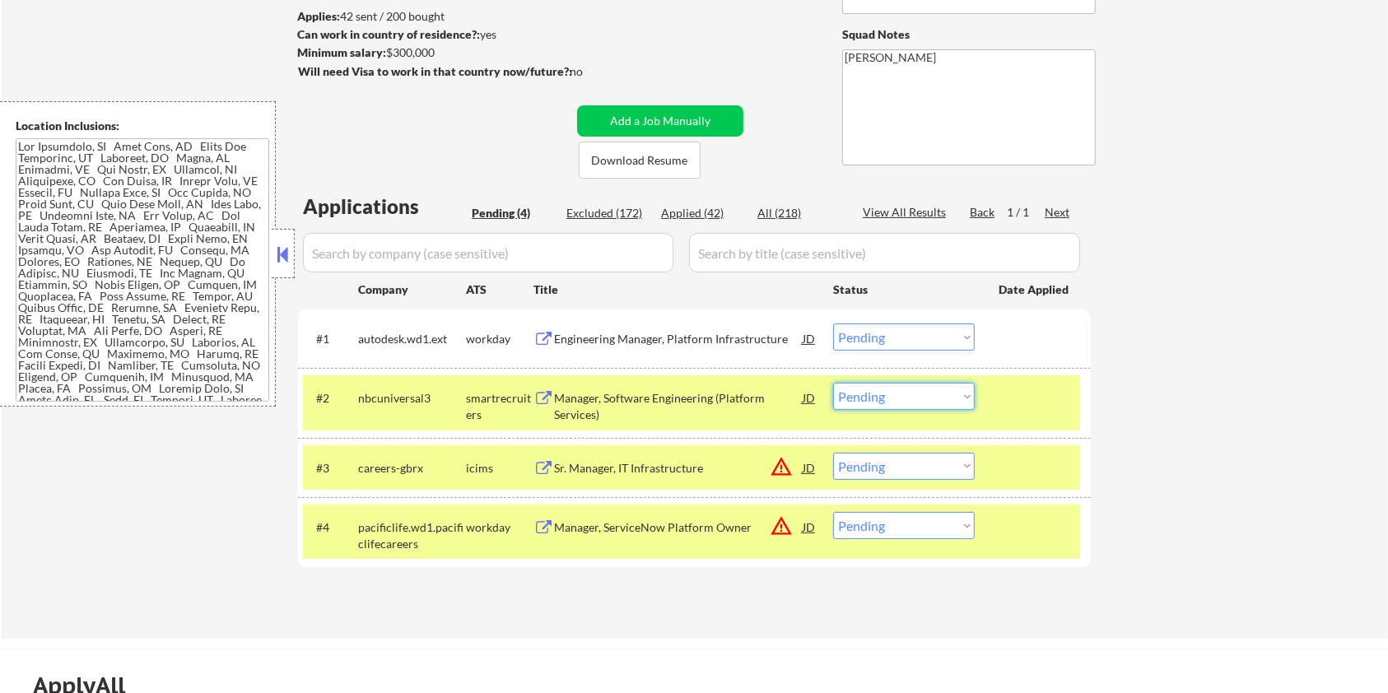
click at [929, 392] on select "Choose an option... Pending Applied Excluded (Questions) Excluded (Expired) Exc…" at bounding box center [904, 396] width 142 height 27
click at [833, 383] on select "Choose an option... Pending Applied Excluded (Questions) Excluded (Expired) Exc…" at bounding box center [904, 396] width 142 height 27
select select ""pending""
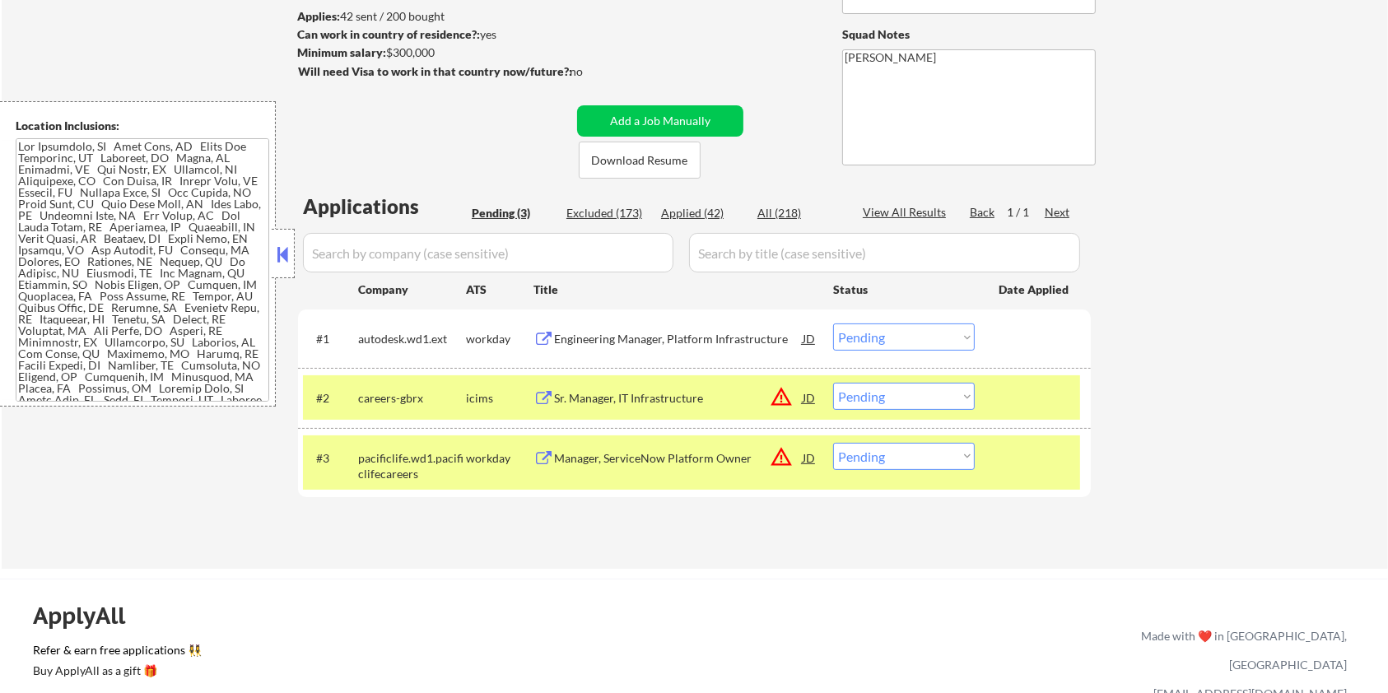
click at [599, 340] on div "Engineering Manager, Platform Infrastructure" at bounding box center [678, 339] width 249 height 16
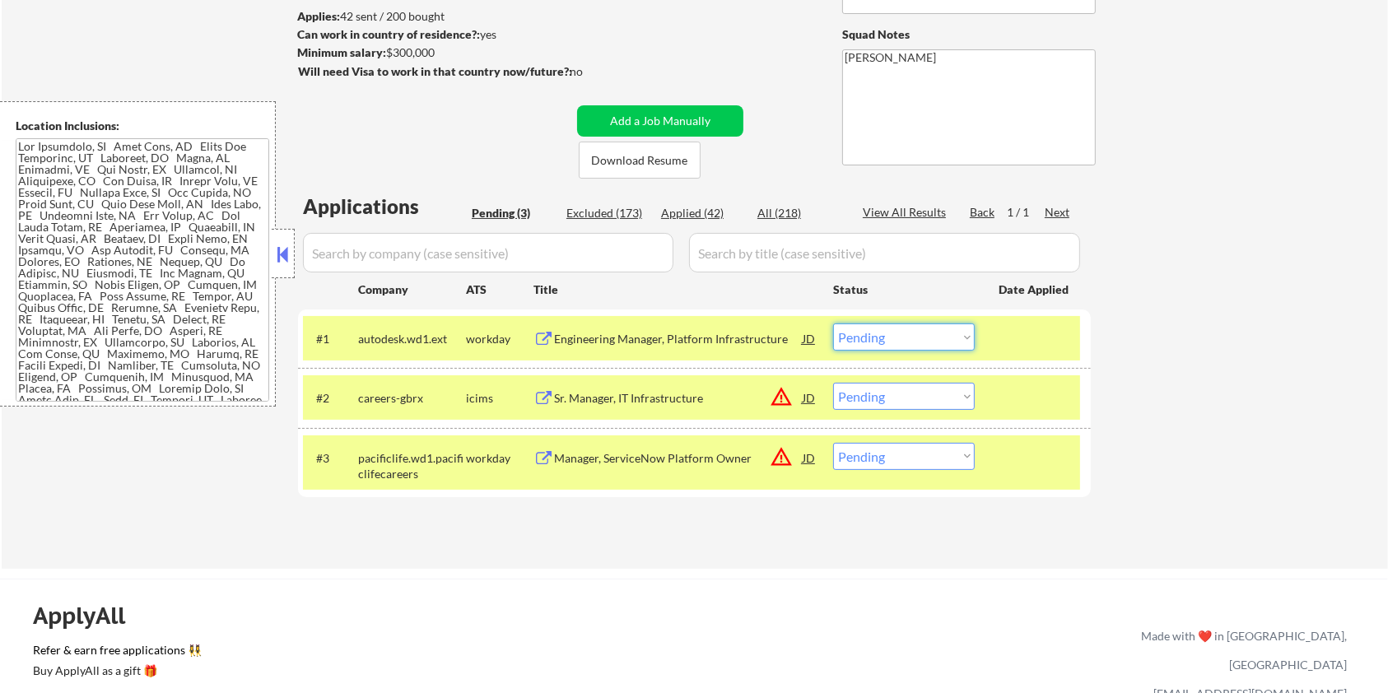
click at [941, 331] on select "Choose an option... Pending Applied Excluded (Questions) Excluded (Expired) Exc…" at bounding box center [904, 337] width 142 height 27
click at [833, 324] on select "Choose an option... Pending Applied Excluded (Questions) Excluded (Expired) Exc…" at bounding box center [904, 337] width 142 height 27
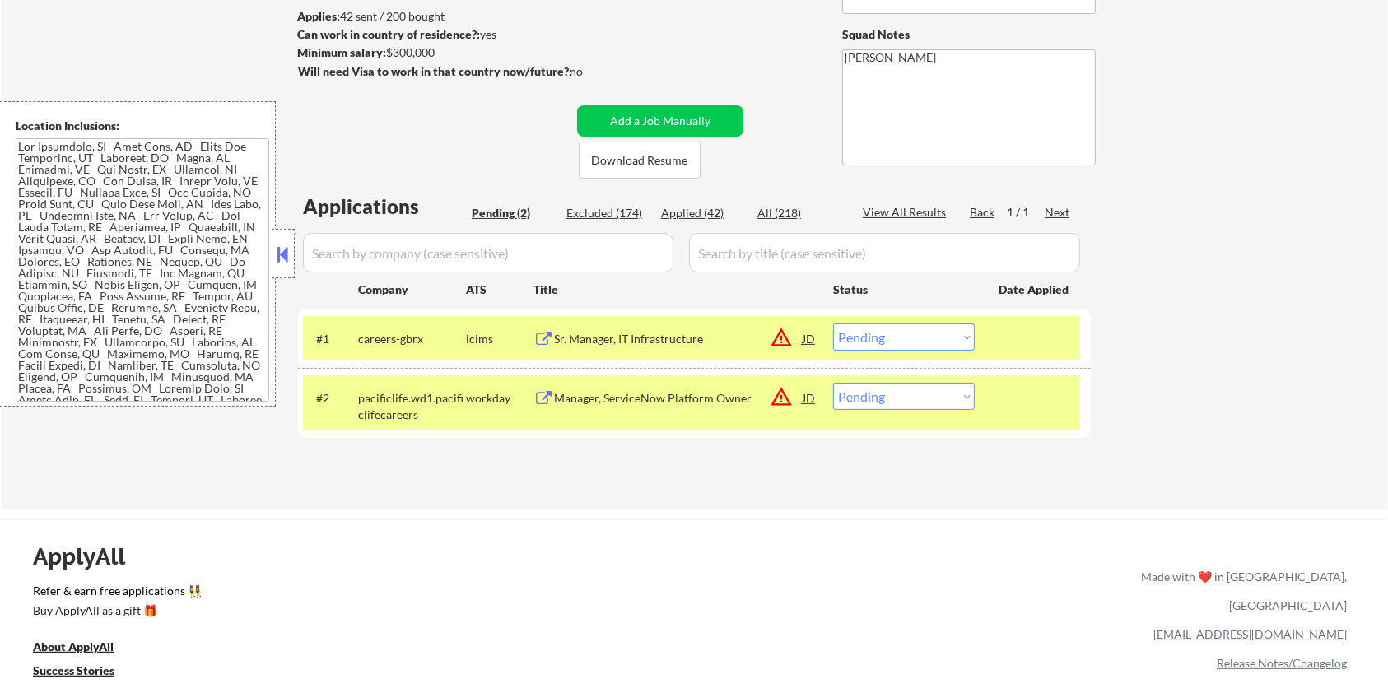
click at [545, 333] on button at bounding box center [544, 340] width 21 height 16
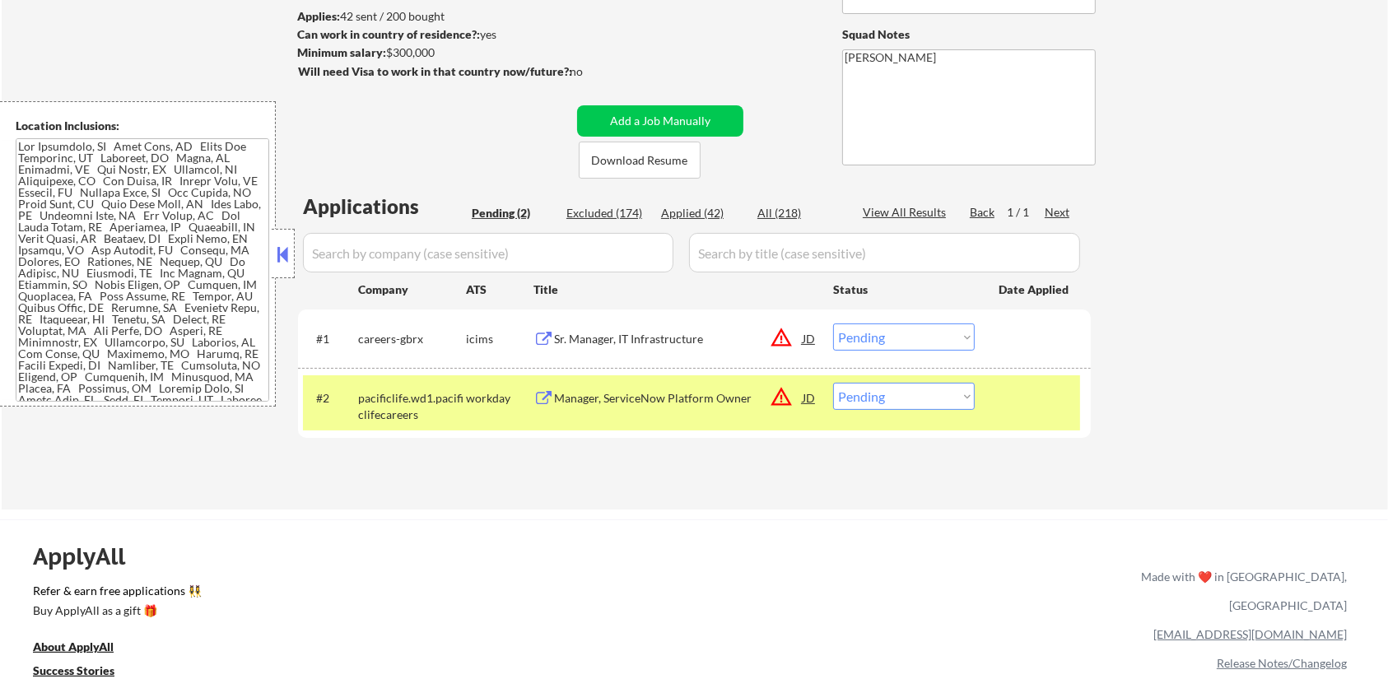
click at [935, 390] on select "Choose an option... Pending Applied Excluded (Questions) Excluded (Expired) Exc…" at bounding box center [904, 396] width 142 height 27
click at [886, 335] on select "Choose an option... Pending Applied Excluded (Questions) Excluded (Expired) Exc…" at bounding box center [904, 337] width 142 height 27
click at [833, 324] on select "Choose an option... Pending Applied Excluded (Questions) Excluded (Expired) Exc…" at bounding box center [904, 337] width 142 height 27
click at [916, 338] on select "Choose an option... Pending Applied Excluded (Questions) Excluded (Expired) Exc…" at bounding box center [904, 337] width 142 height 27
click at [833, 324] on select "Choose an option... Pending Applied Excluded (Questions) Excluded (Expired) Exc…" at bounding box center [904, 337] width 142 height 27
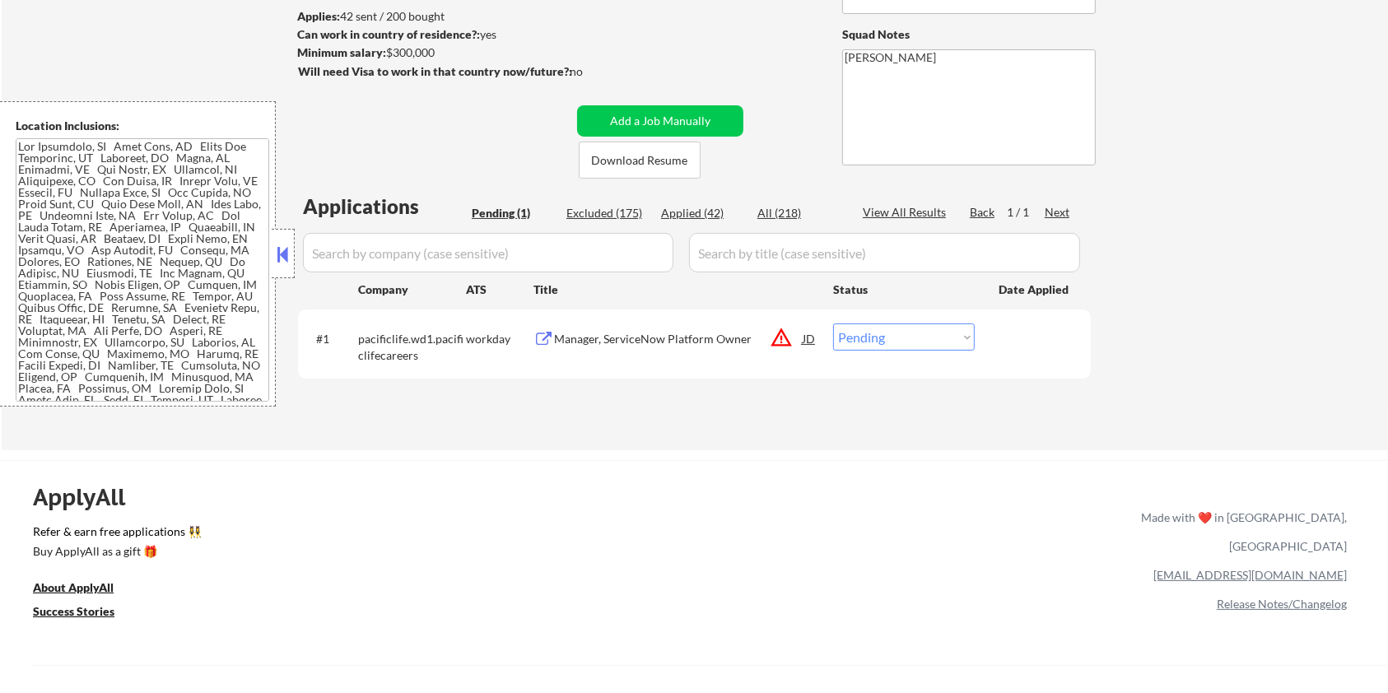
click at [705, 337] on div "Manager, ServiceNow Platform Owner" at bounding box center [678, 339] width 249 height 16
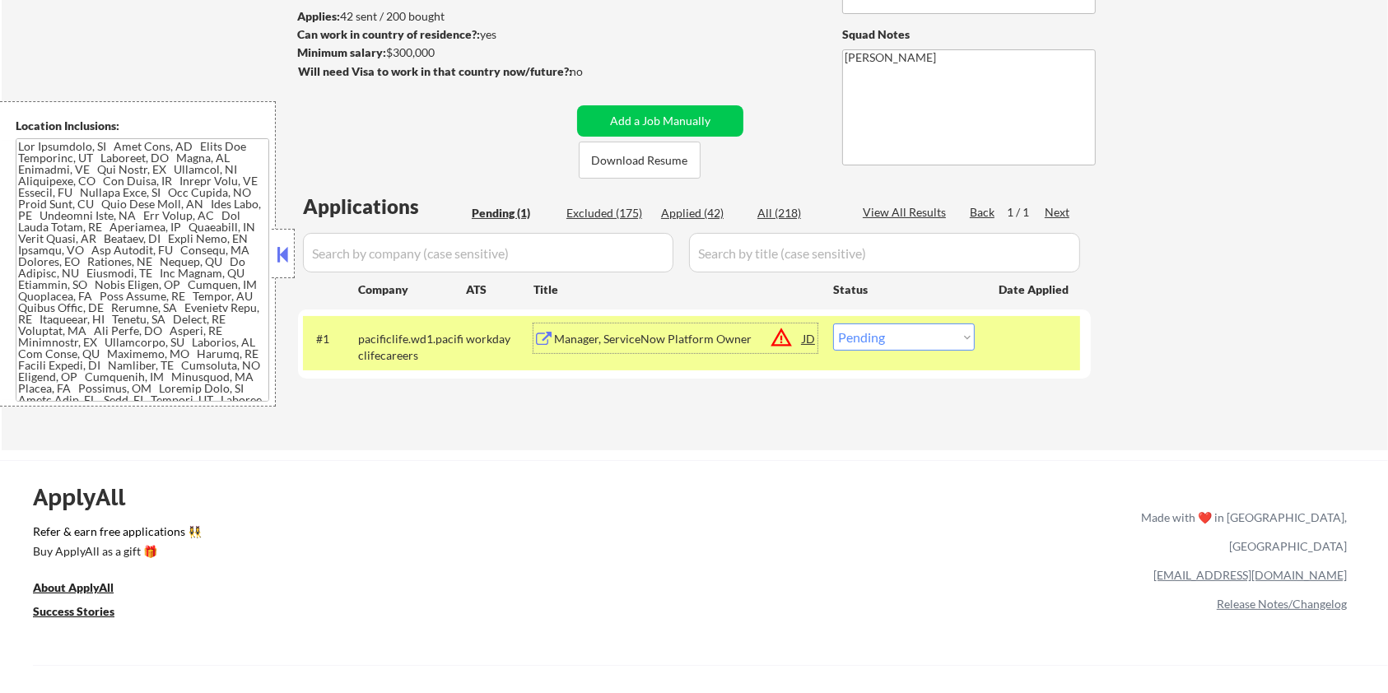
click at [915, 338] on select "Choose an option... Pending Applied Excluded (Questions) Excluded (Expired) Exc…" at bounding box center [904, 337] width 142 height 27
select select ""excluded__salary_""
click at [833, 324] on select "Choose an option... Pending Applied Excluded (Questions) Excluded (Expired) Exc…" at bounding box center [904, 337] width 142 height 27
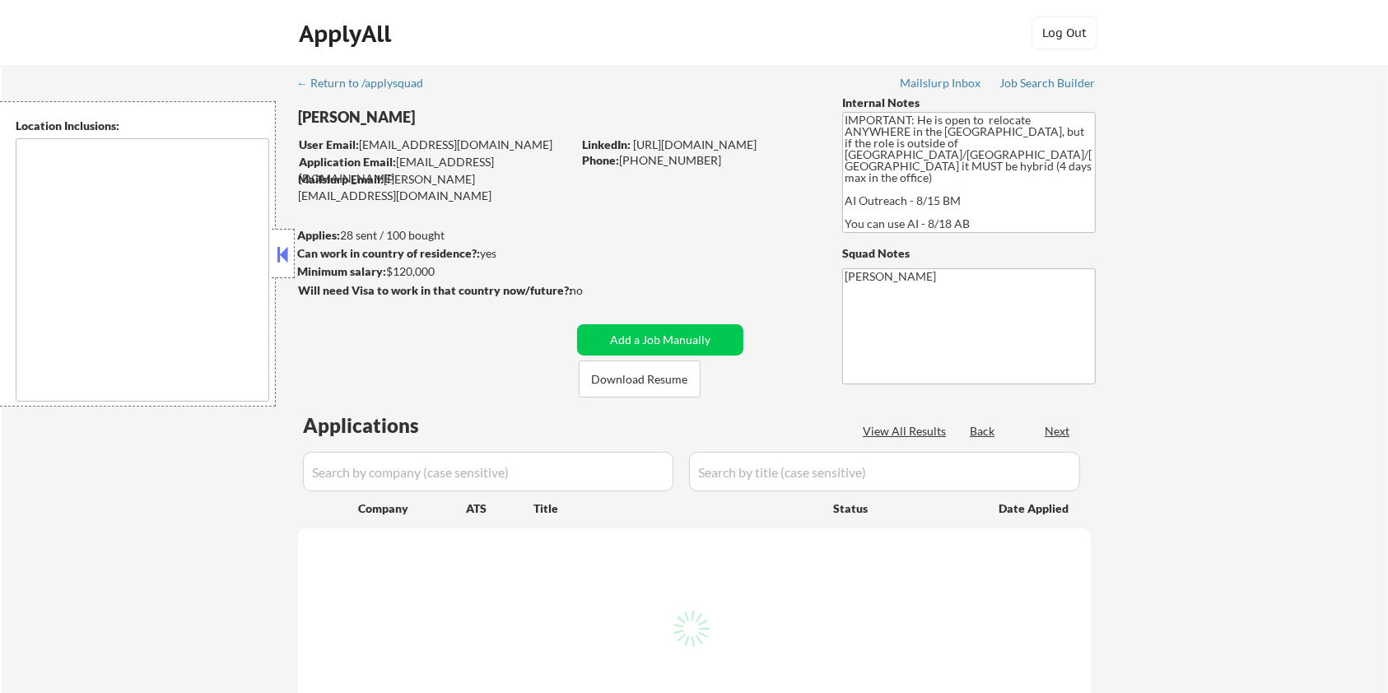
type textarea "country:[GEOGRAPHIC_DATA]"
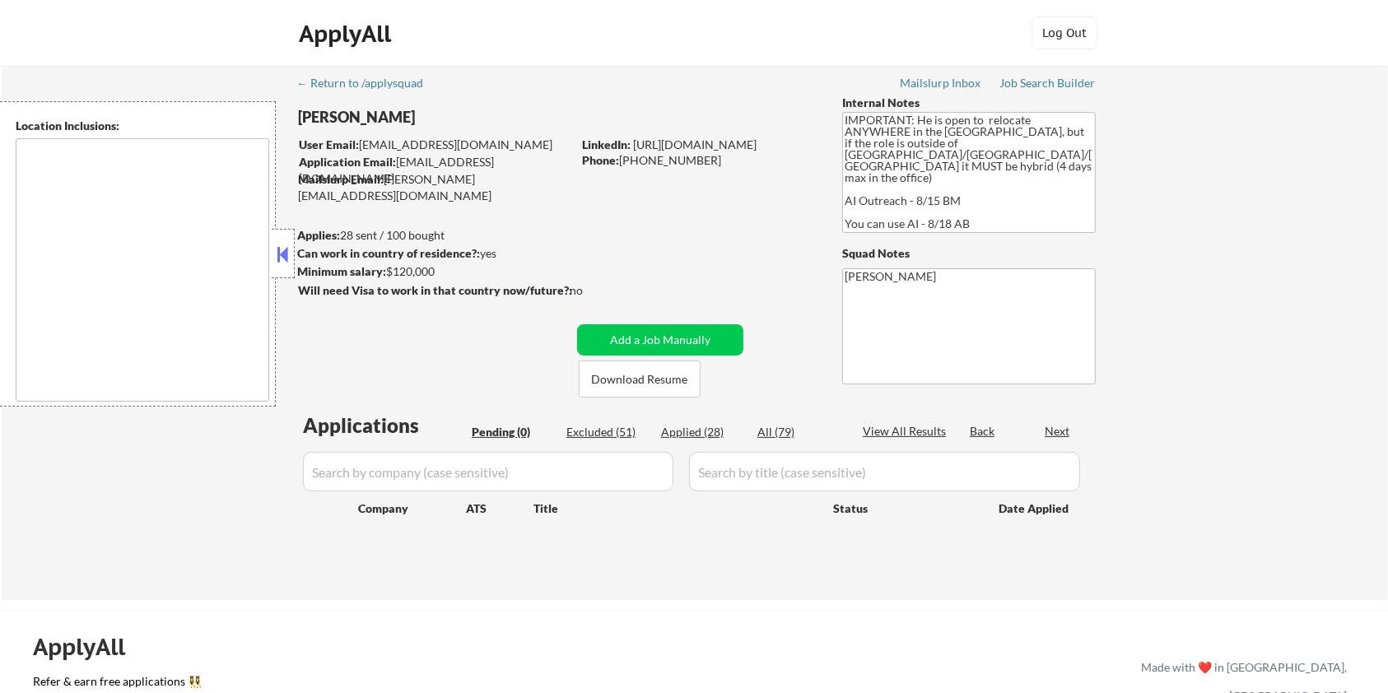
type textarea "country:[GEOGRAPHIC_DATA]"
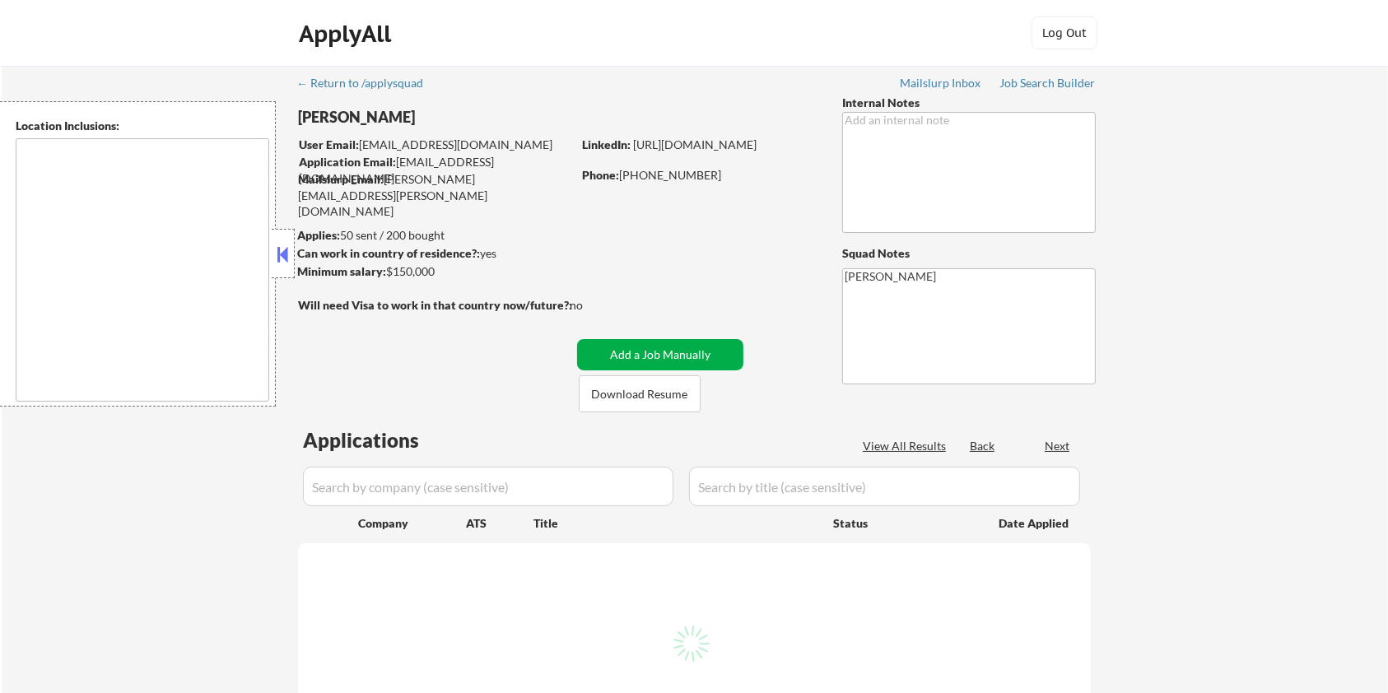
select select ""pending""
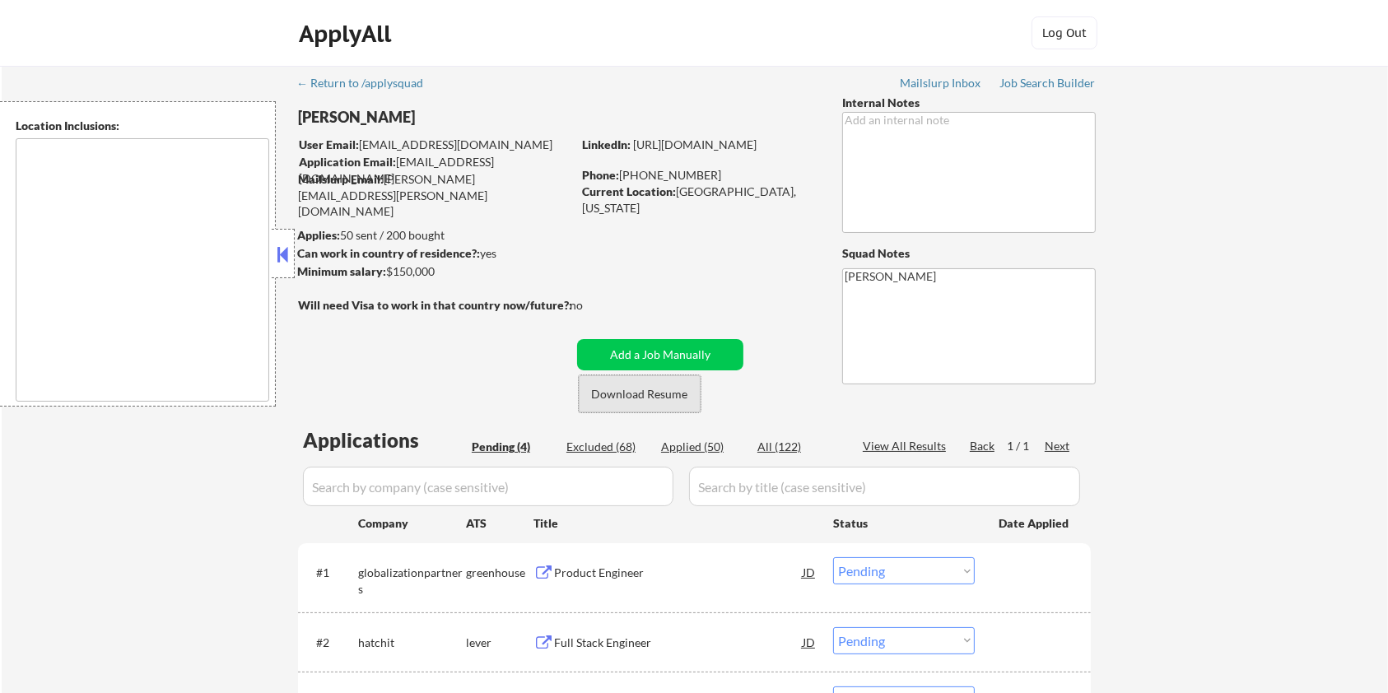
click at [685, 396] on button "Download Resume" at bounding box center [640, 393] width 122 height 37
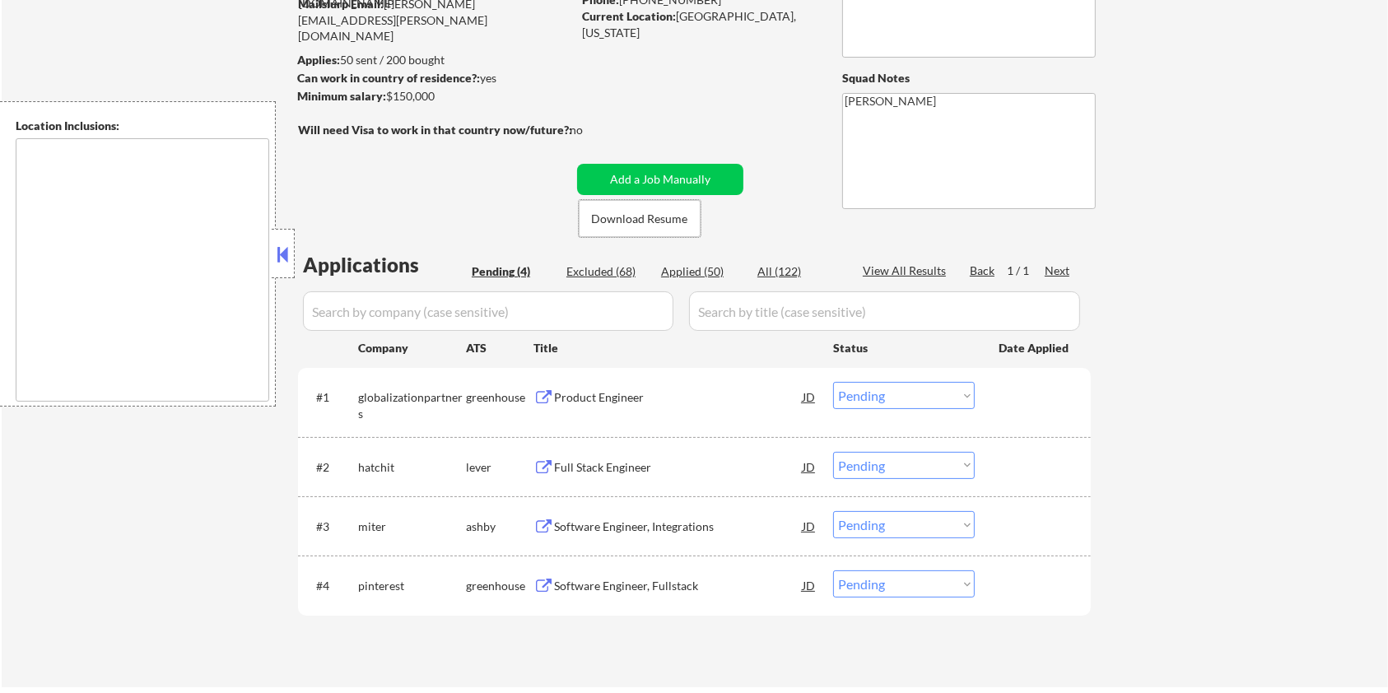
scroll to position [219, 0]
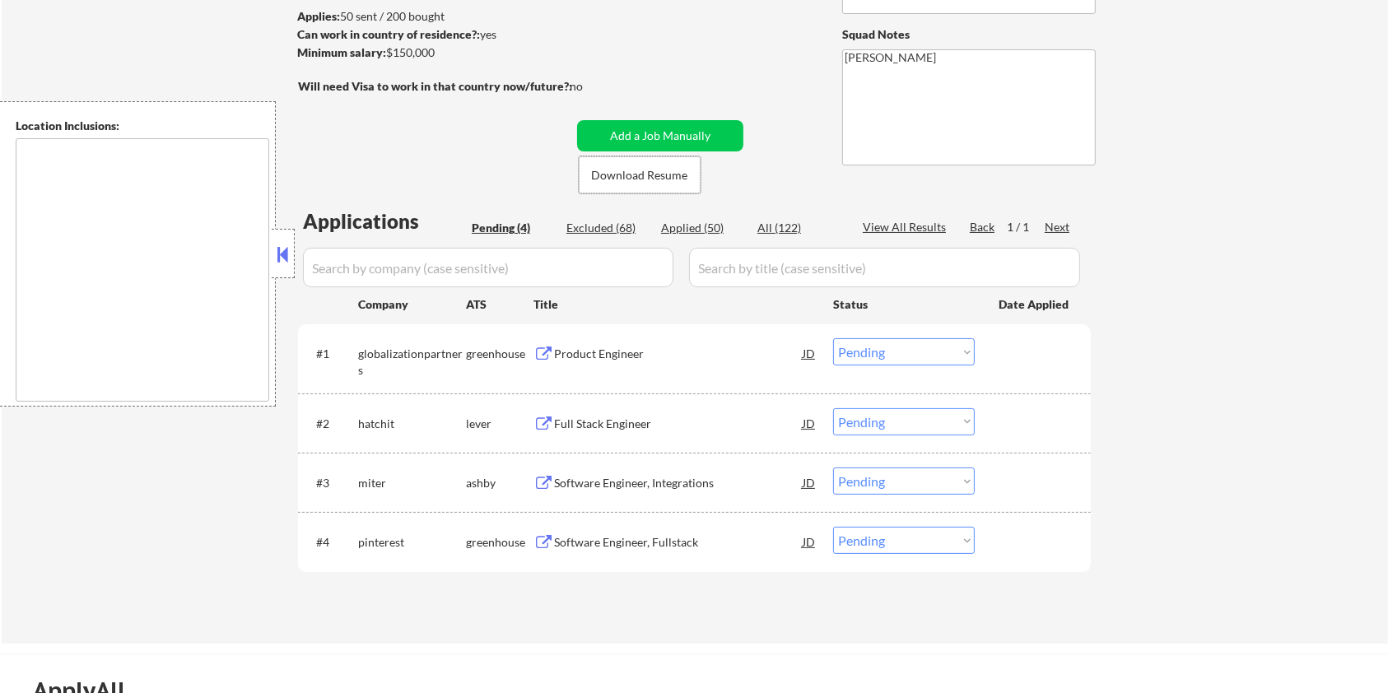
click at [594, 485] on div "Software Engineer, Integrations" at bounding box center [678, 483] width 249 height 16
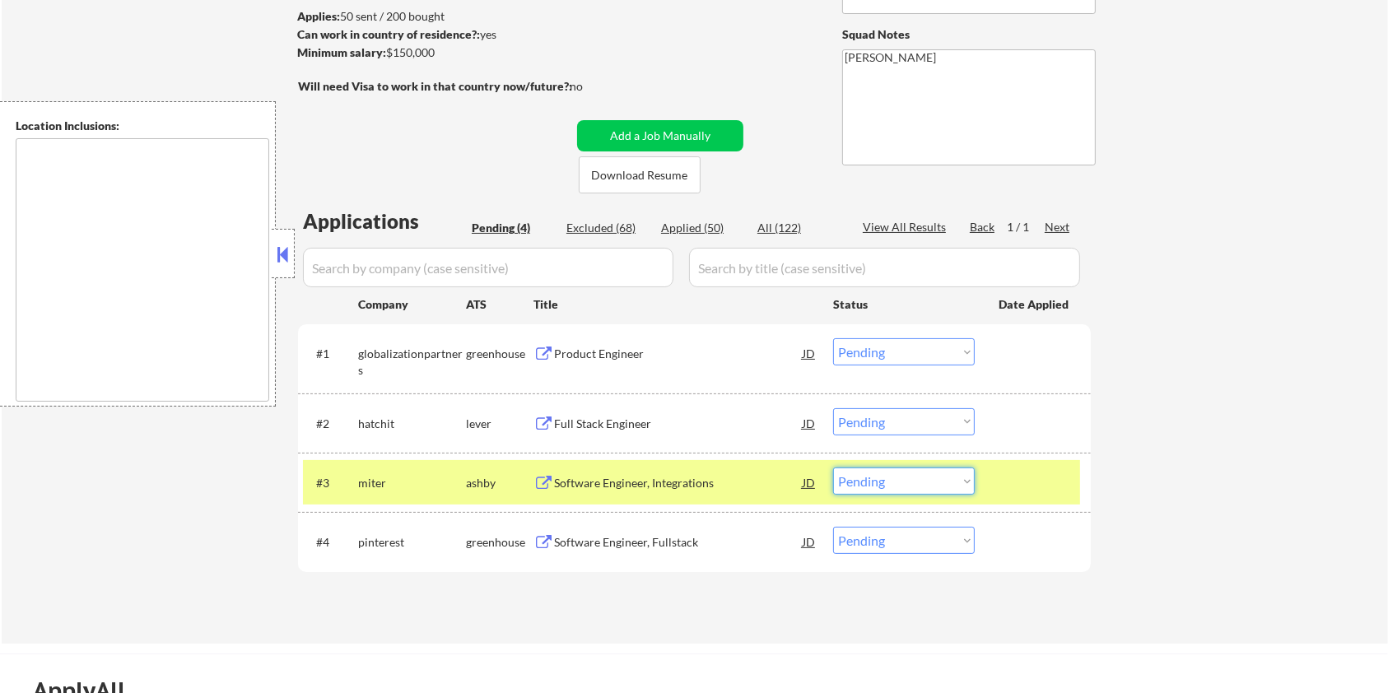
click at [883, 483] on select "Choose an option... Pending Applied Excluded (Questions) Excluded (Expired) Exc…" at bounding box center [904, 481] width 142 height 27
click at [833, 468] on select "Choose an option... Pending Applied Excluded (Questions) Excluded (Expired) Exc…" at bounding box center [904, 481] width 142 height 27
select select ""pending""
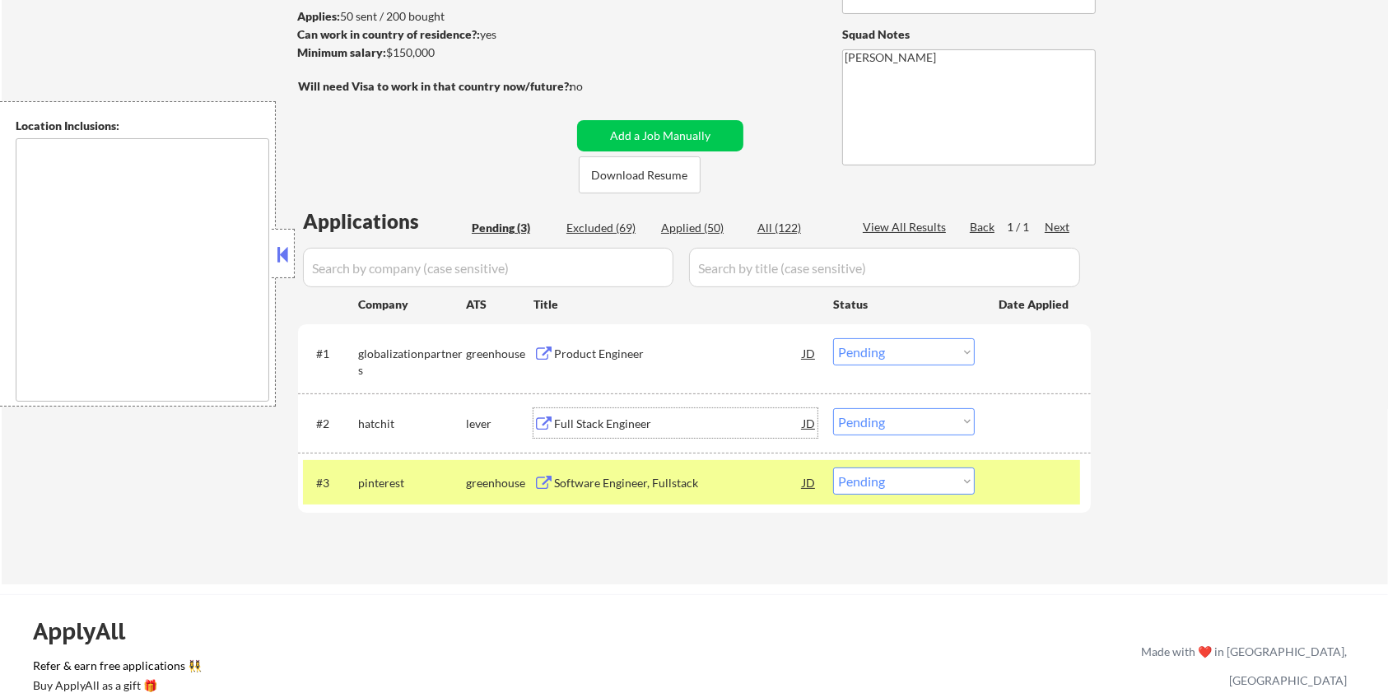
click at [580, 418] on div "Full Stack Engineer" at bounding box center [678, 424] width 249 height 16
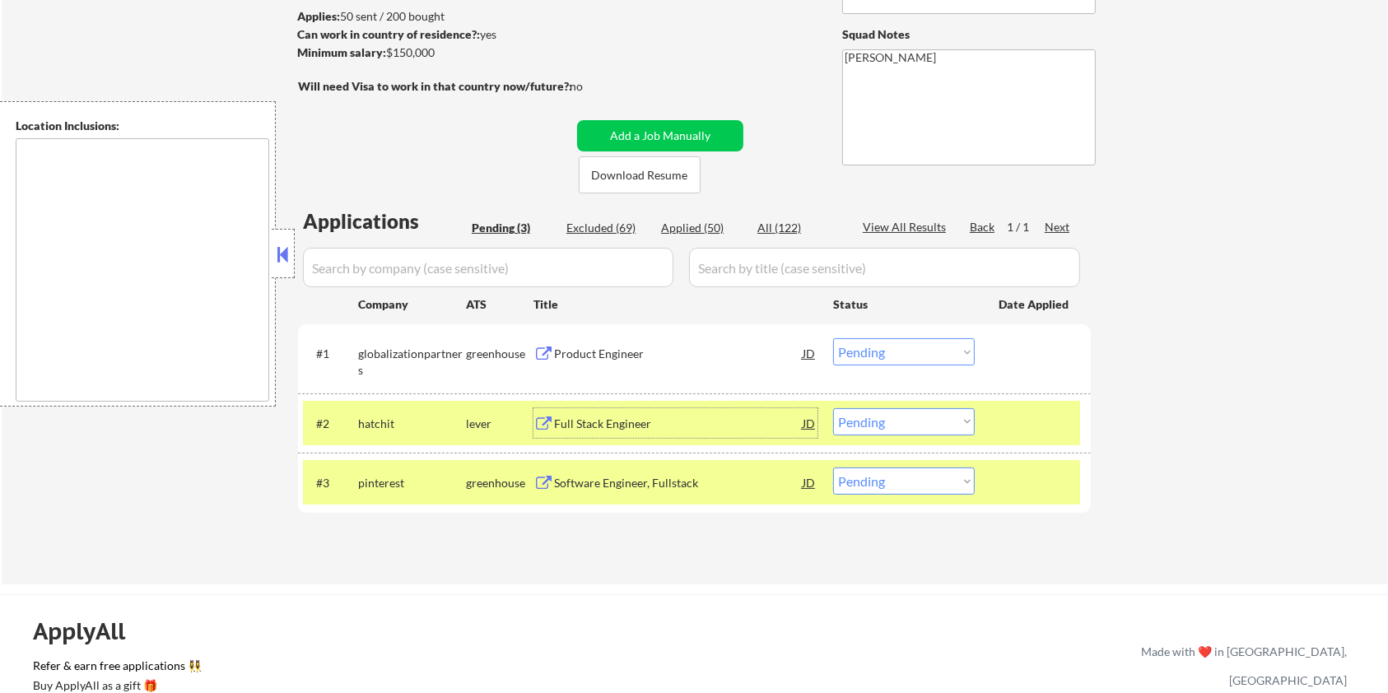
click at [907, 414] on select "Choose an option... Pending Applied Excluded (Questions) Excluded (Expired) Exc…" at bounding box center [904, 421] width 142 height 27
click at [833, 408] on select "Choose an option... Pending Applied Excluded (Questions) Excluded (Expired) Exc…" at bounding box center [904, 421] width 142 height 27
select select ""pending""
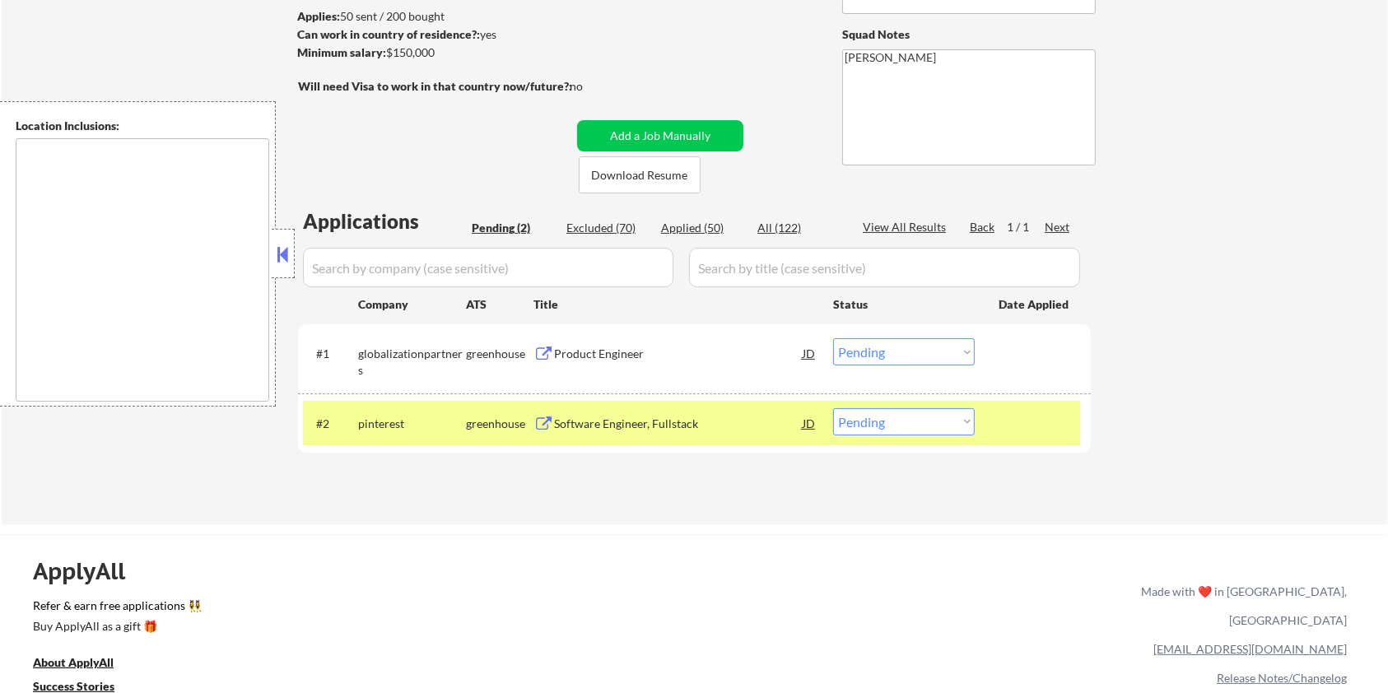
click at [618, 362] on div "Product Engineer" at bounding box center [678, 353] width 249 height 30
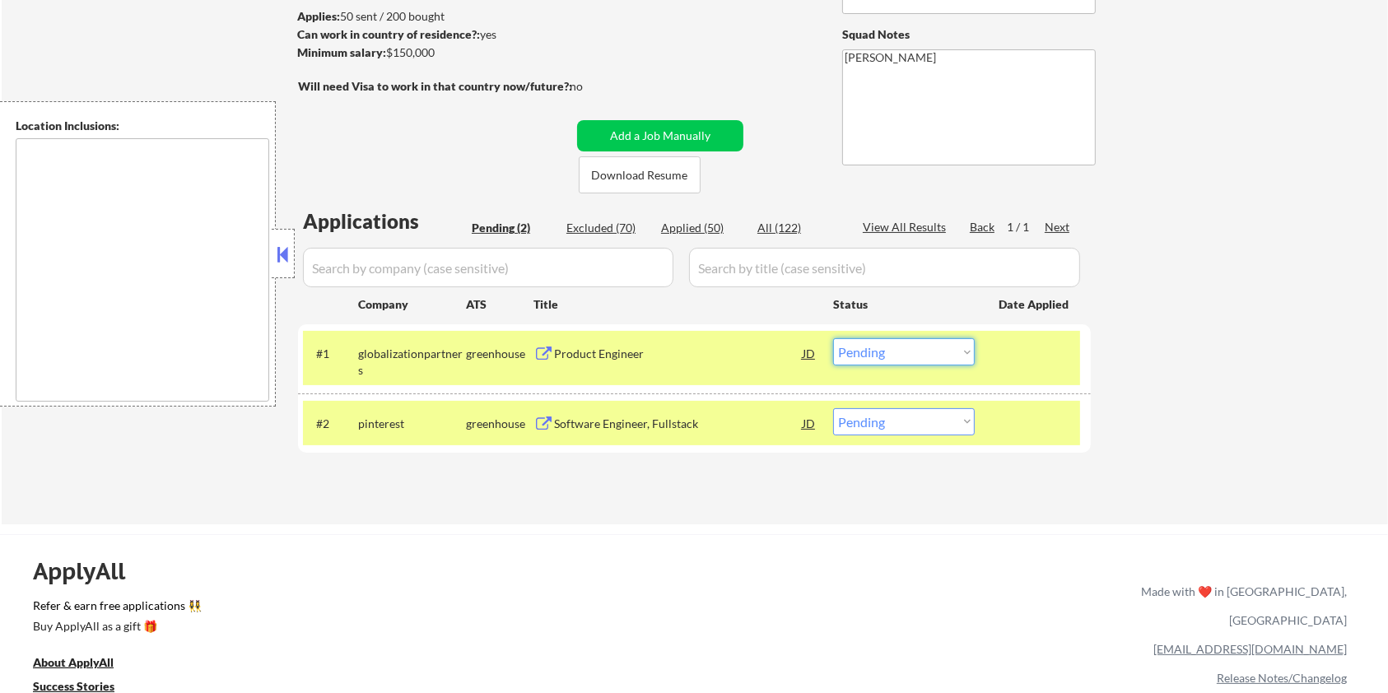
click at [902, 351] on select "Choose an option... Pending Applied Excluded (Questions) Excluded (Expired) Exc…" at bounding box center [904, 351] width 142 height 27
click at [833, 338] on select "Choose an option... Pending Applied Excluded (Questions) Excluded (Expired) Exc…" at bounding box center [904, 351] width 142 height 27
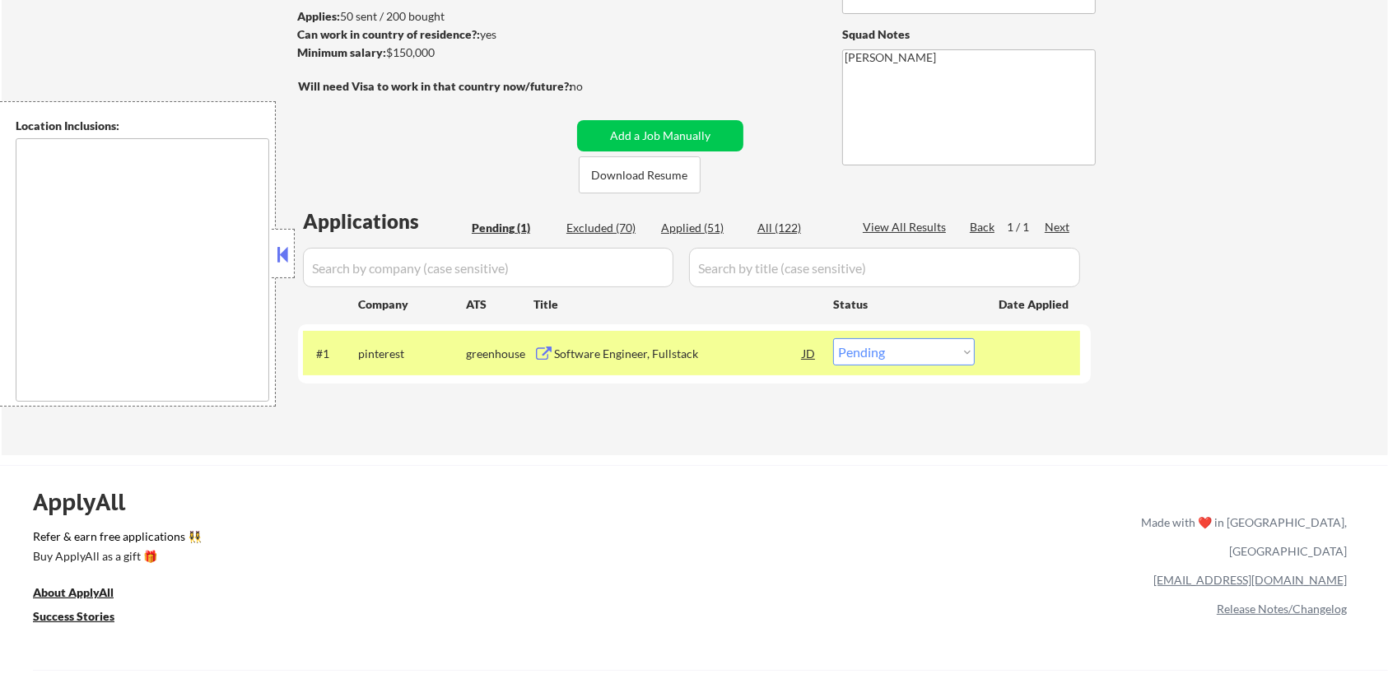
click at [614, 351] on div "Software Engineer, Fullstack" at bounding box center [678, 354] width 249 height 16
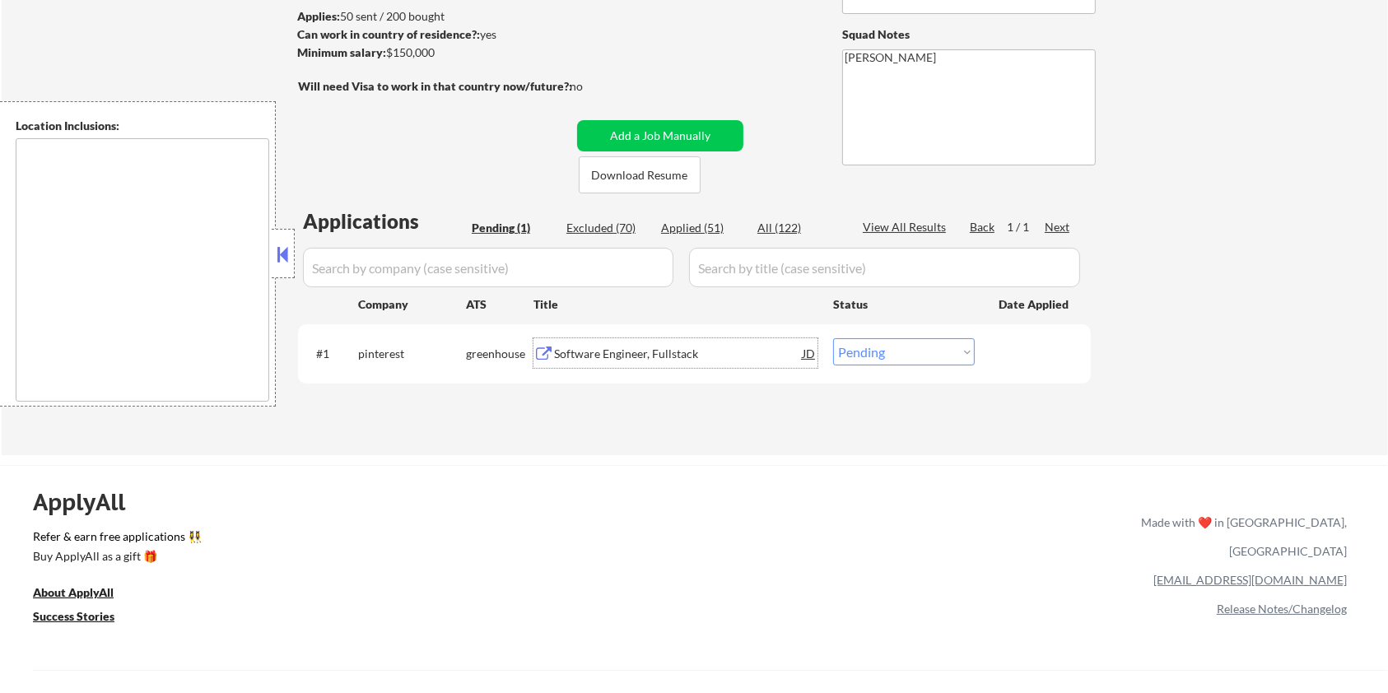
click at [876, 354] on select "Choose an option... Pending Applied Excluded (Questions) Excluded (Expired) Exc…" at bounding box center [904, 351] width 142 height 27
select select ""applied""
click at [833, 338] on select "Choose an option... Pending Applied Excluded (Questions) Excluded (Expired) Exc…" at bounding box center [904, 351] width 142 height 27
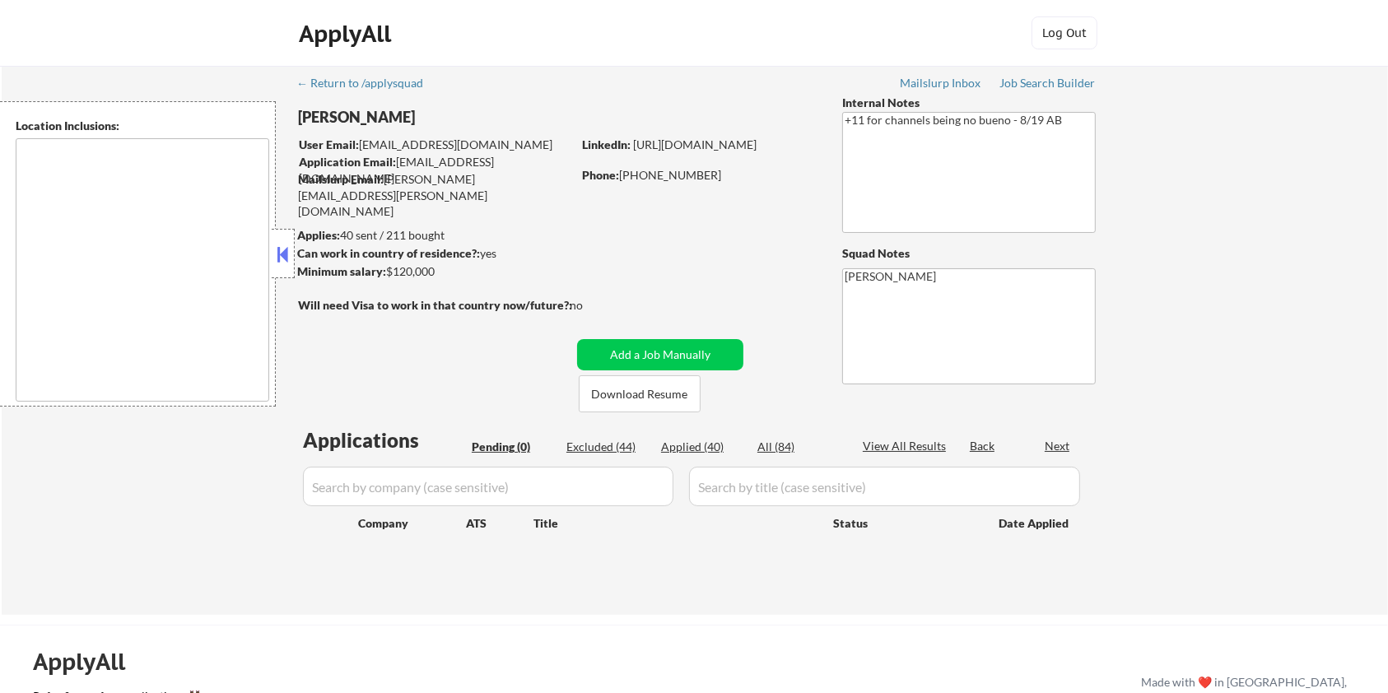
type textarea "remote"
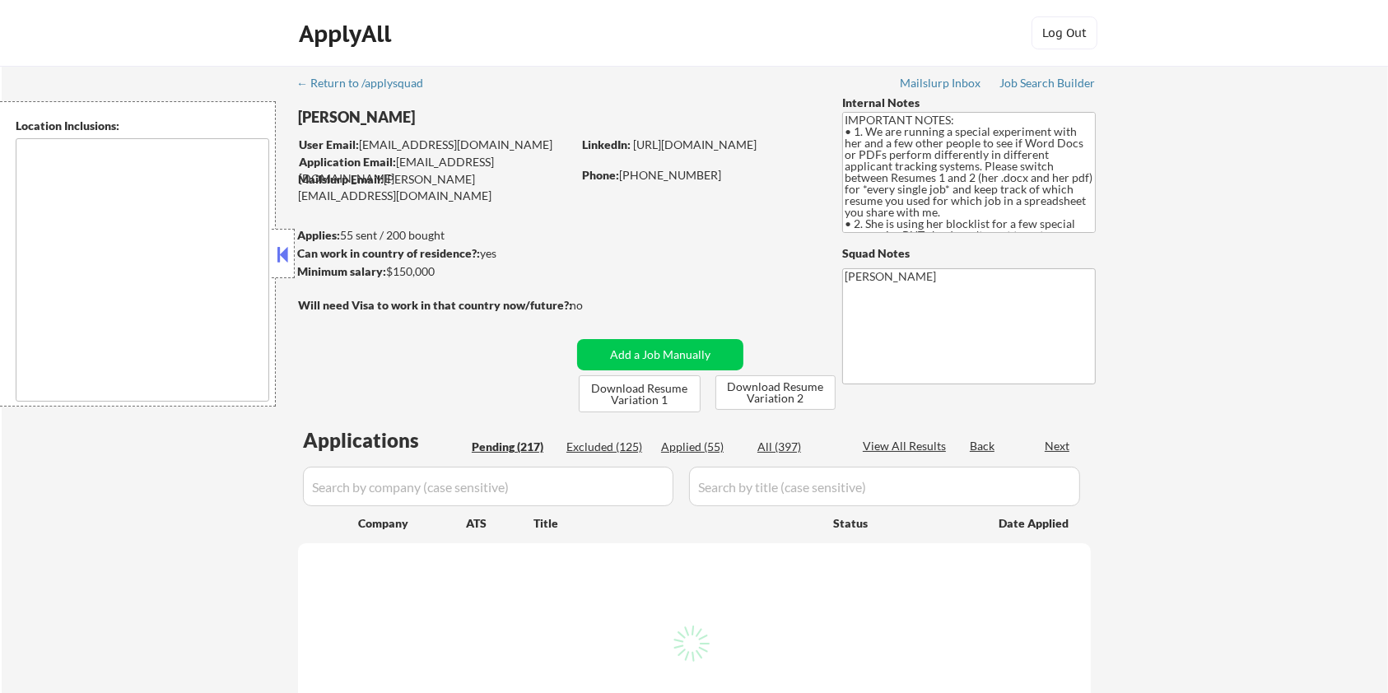
type textarea "[GEOGRAPHIC_DATA], [GEOGRAPHIC_DATA] [GEOGRAPHIC_DATA], [GEOGRAPHIC_DATA] [GEOG…"
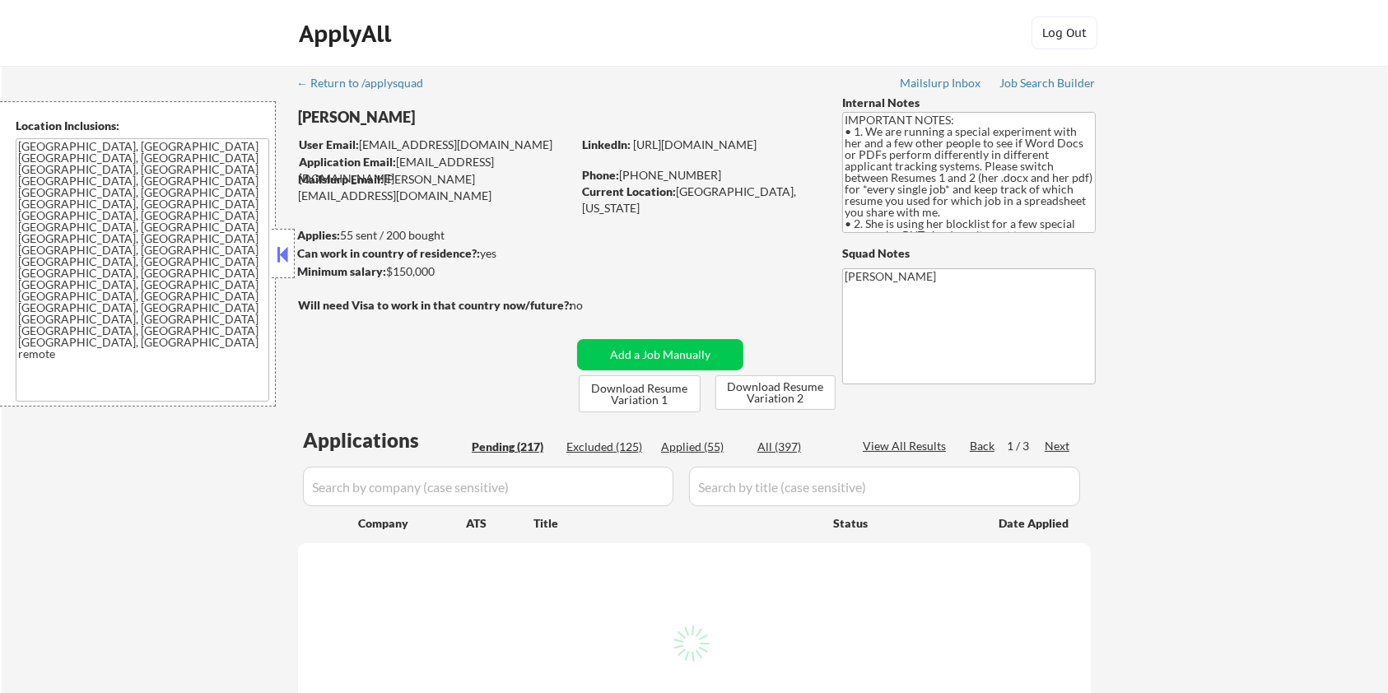
select select ""pending""
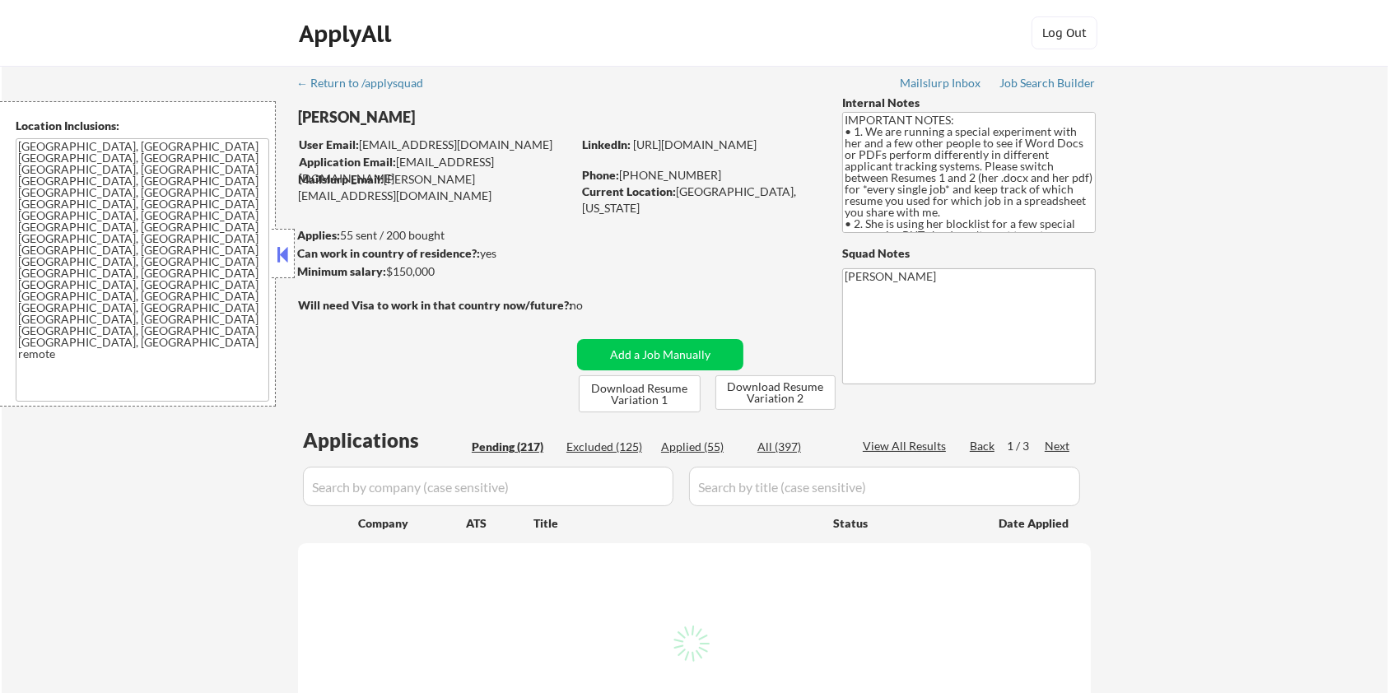
select select ""pending""
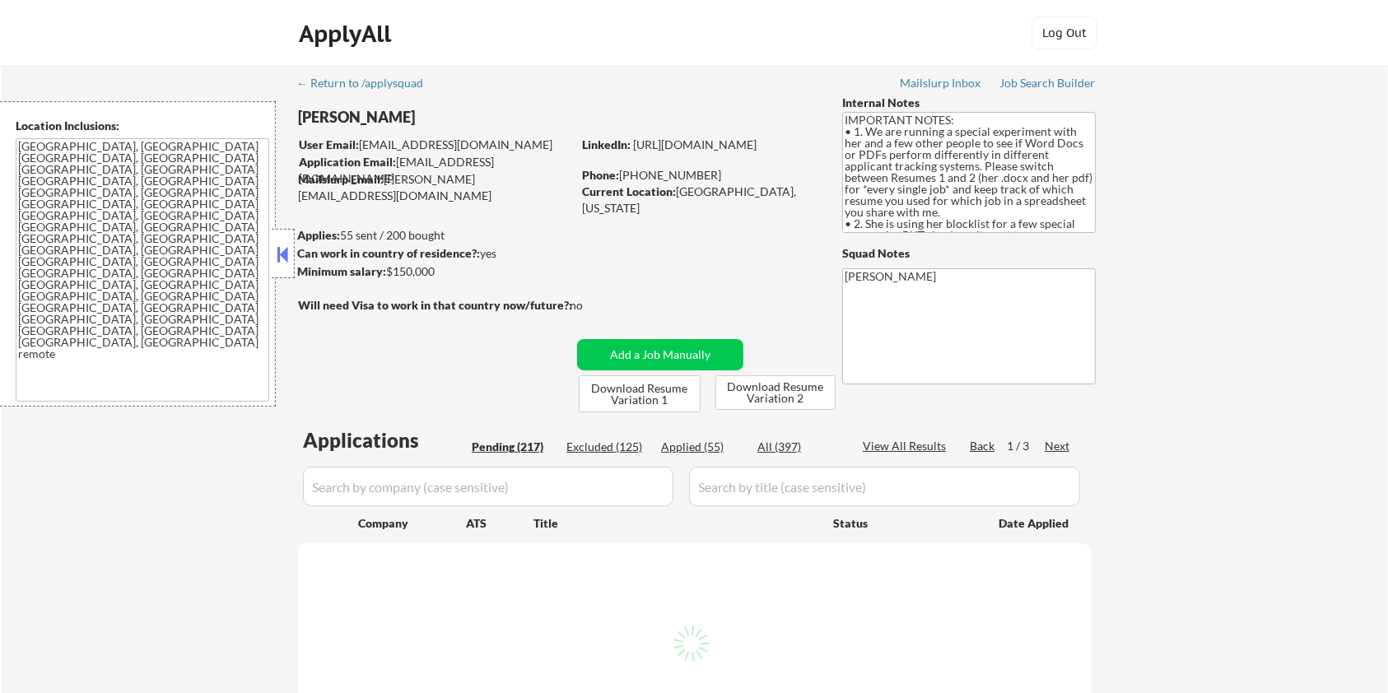
select select ""pending""
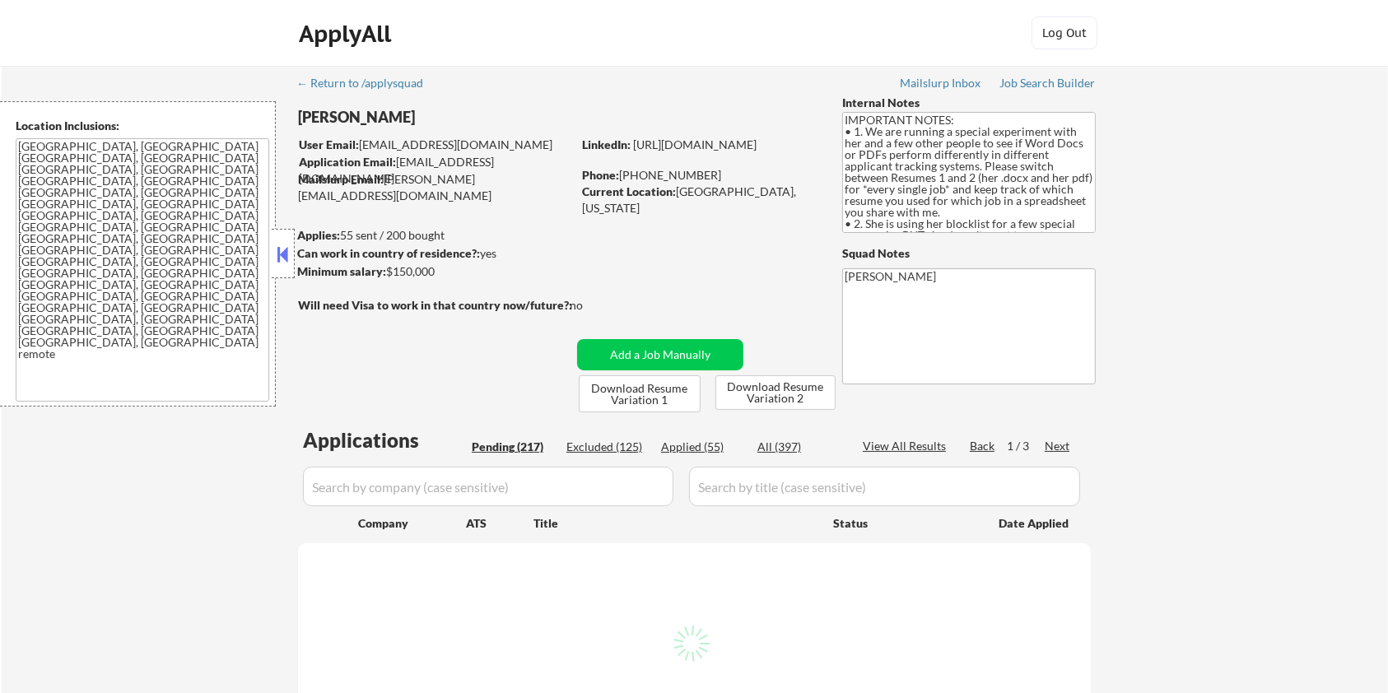
select select ""pending""
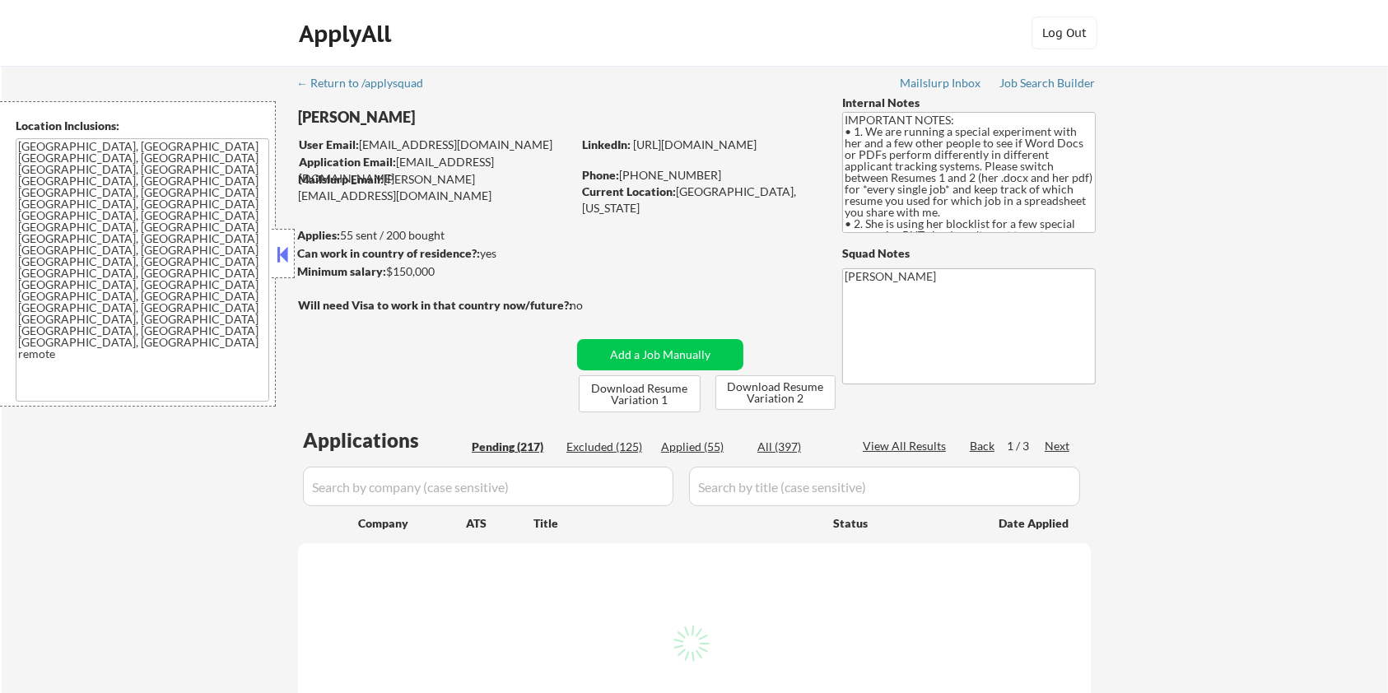
select select ""pending""
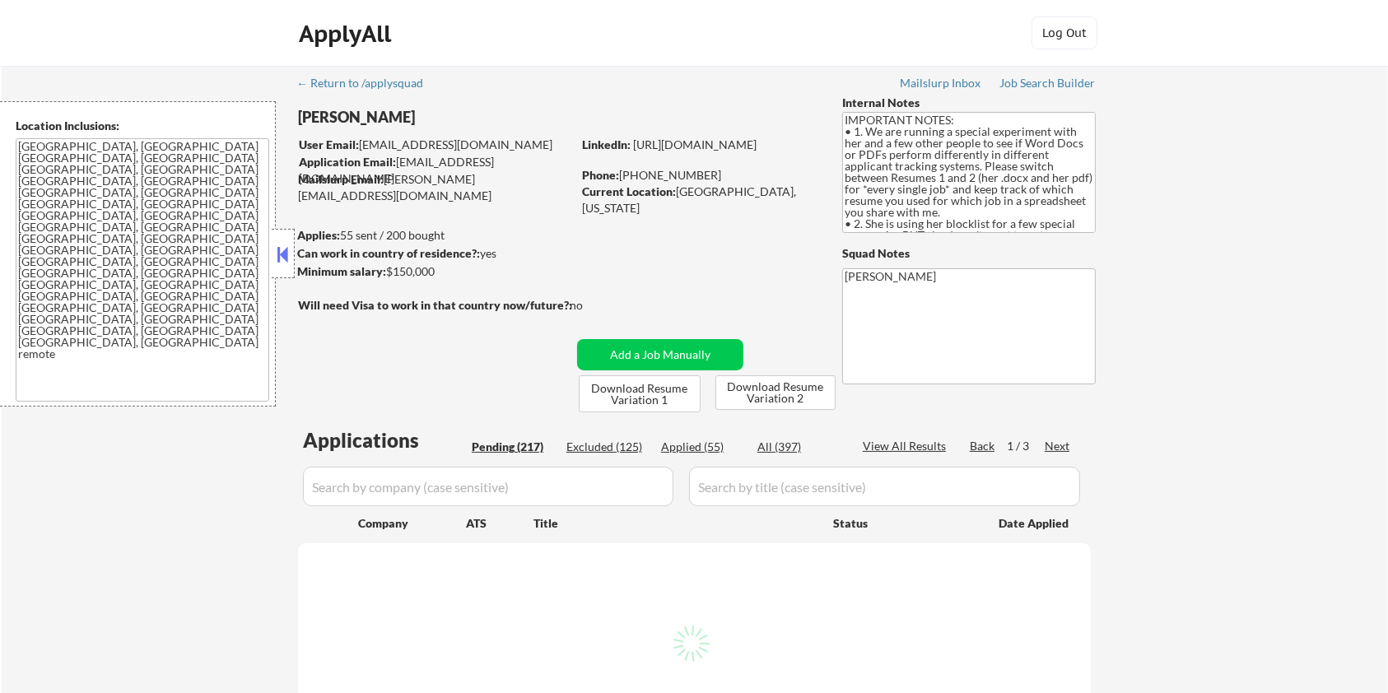
select select ""pending""
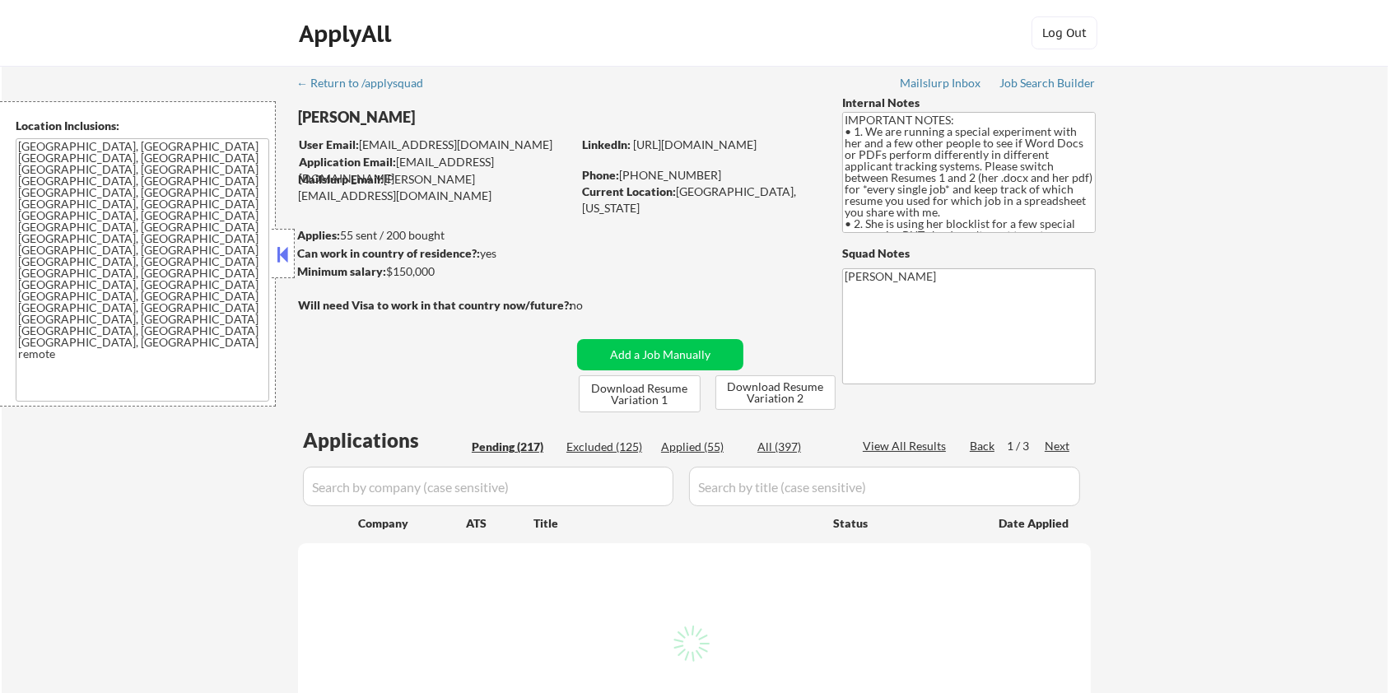
select select ""pending""
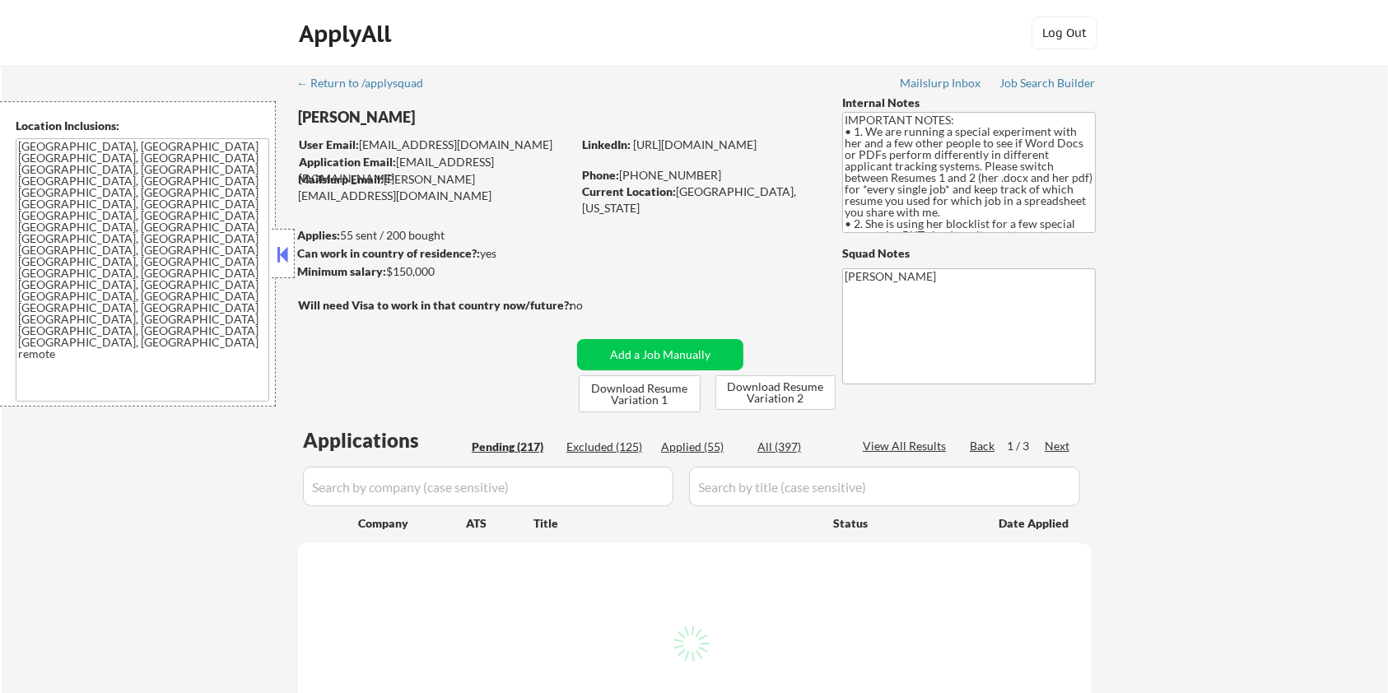
select select ""pending""
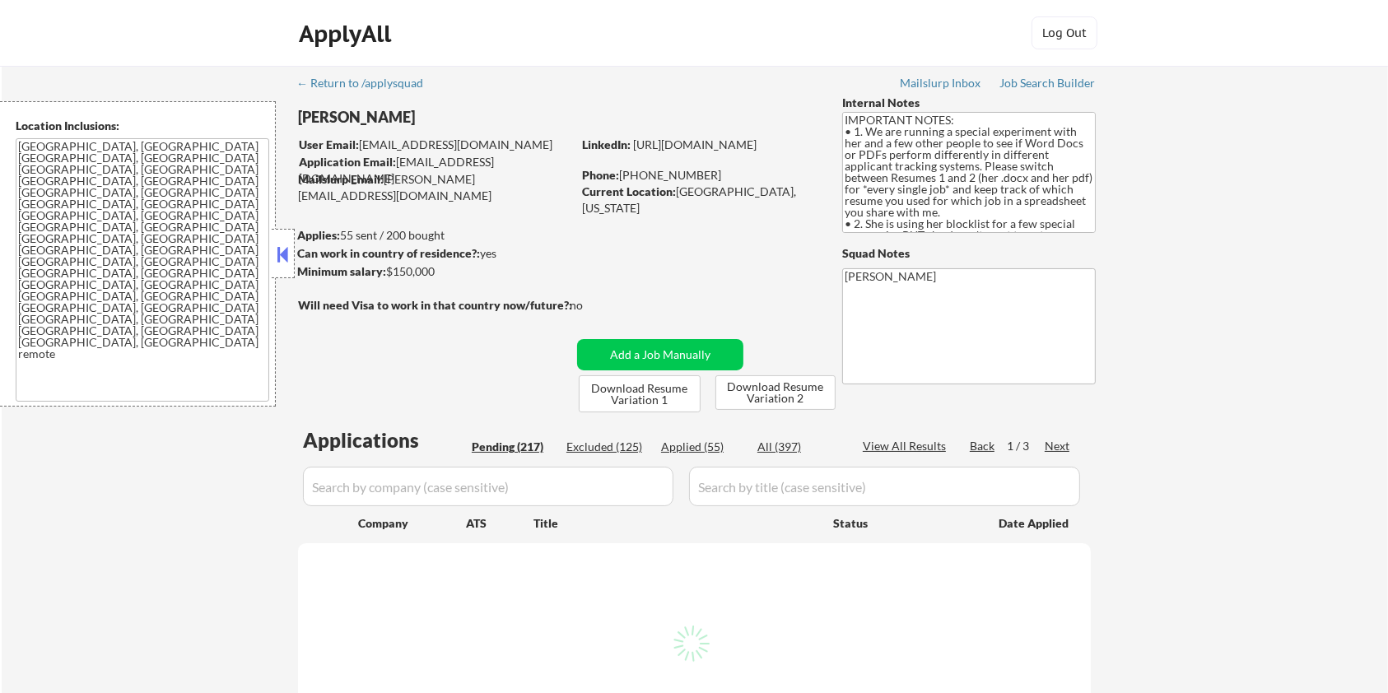
select select ""pending""
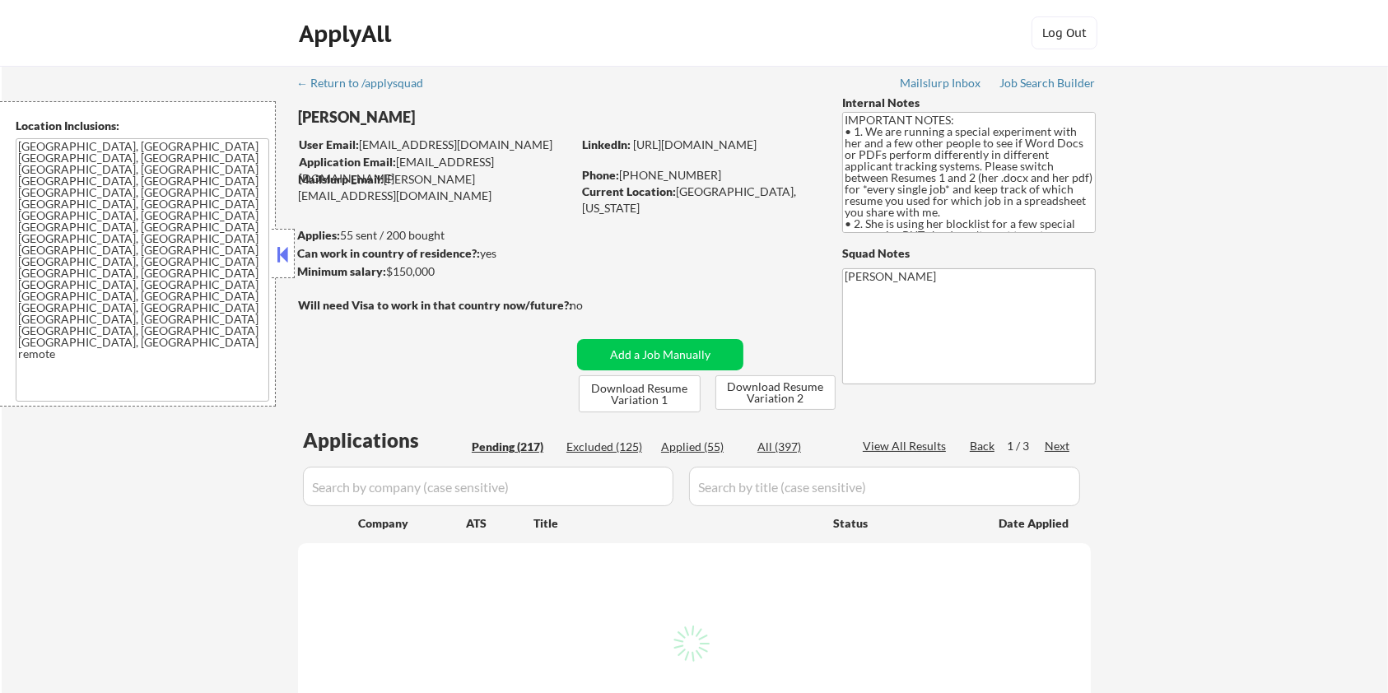
select select ""pending""
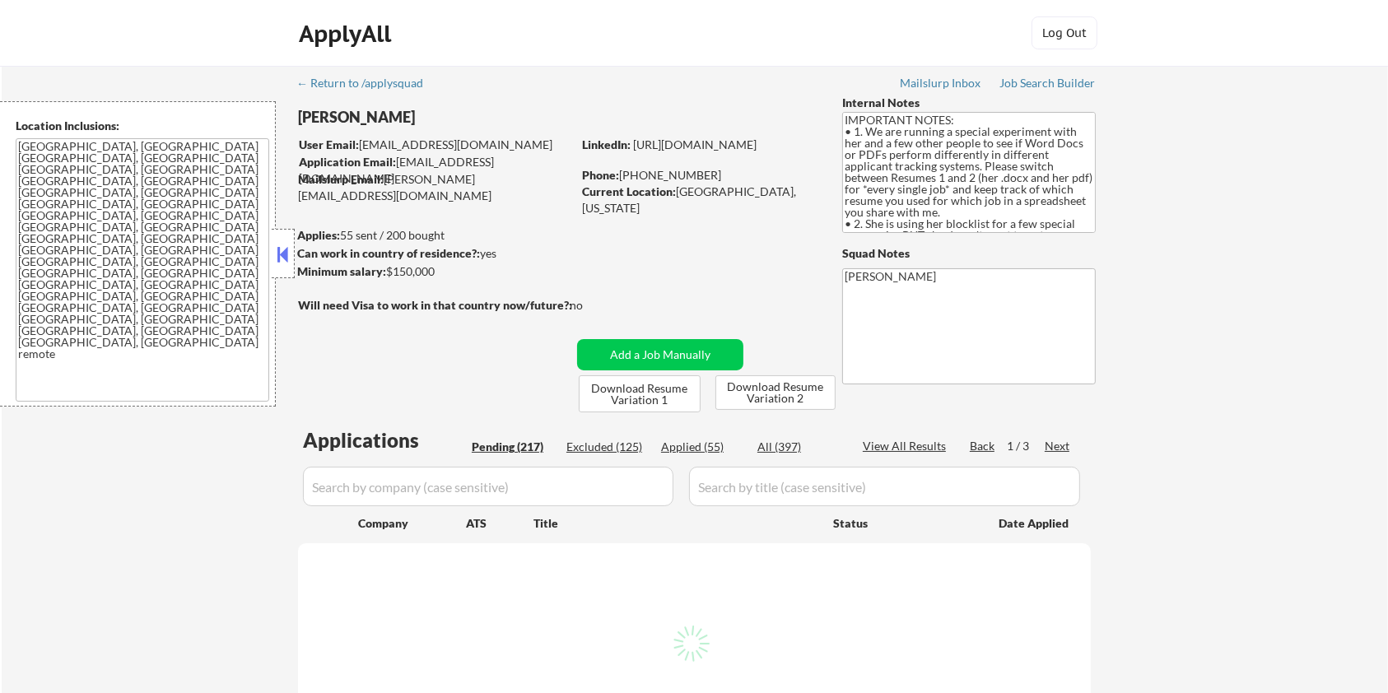
select select ""pending""
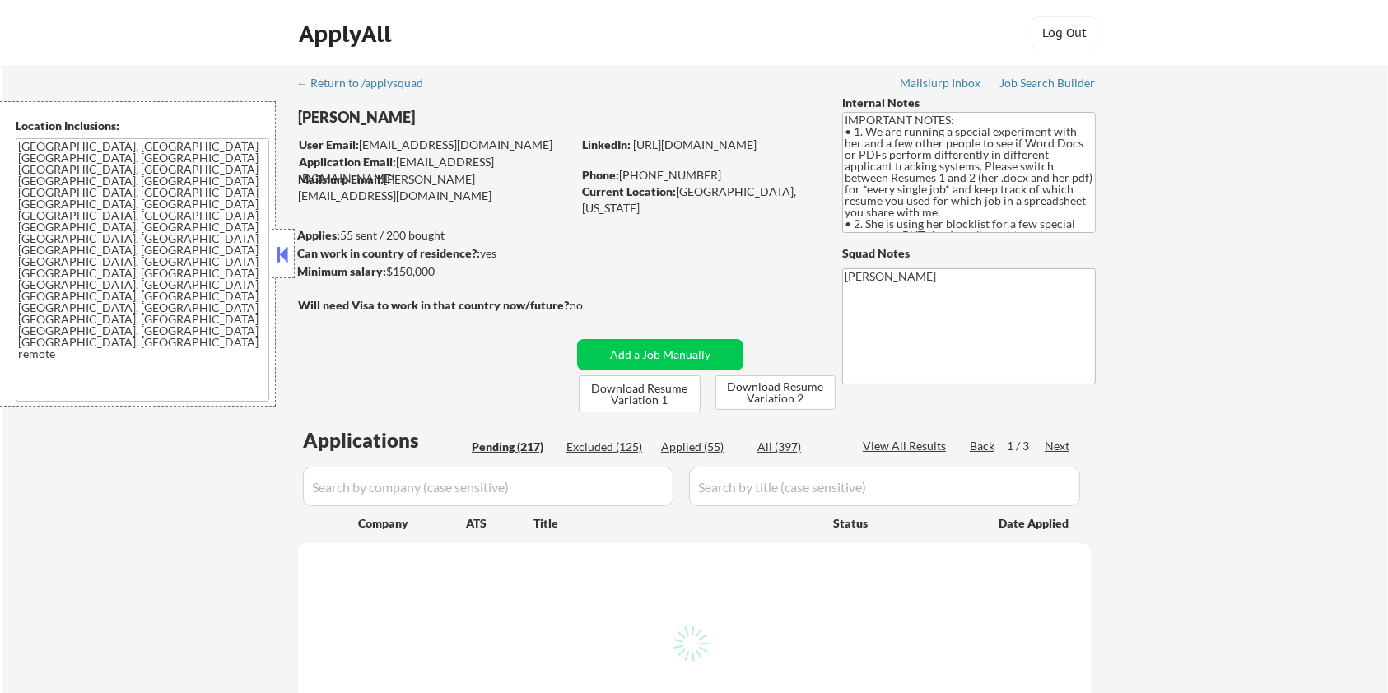
select select ""pending""
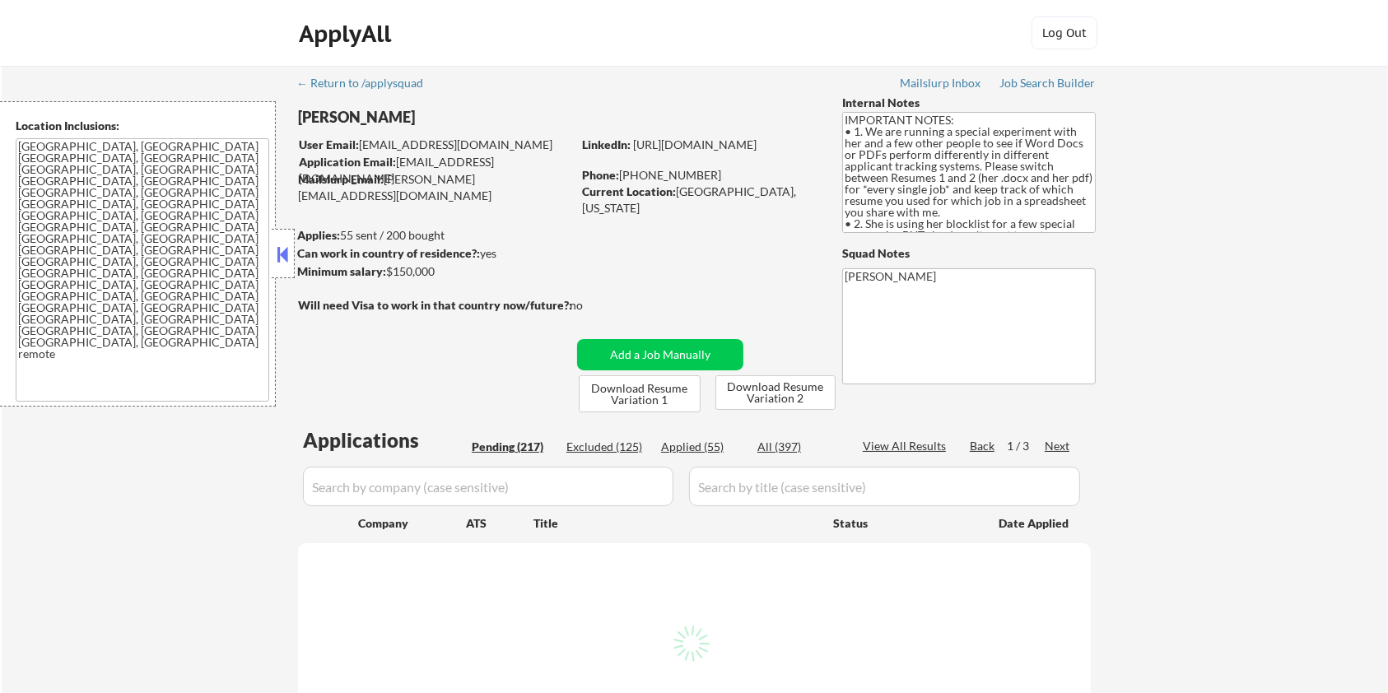
select select ""pending""
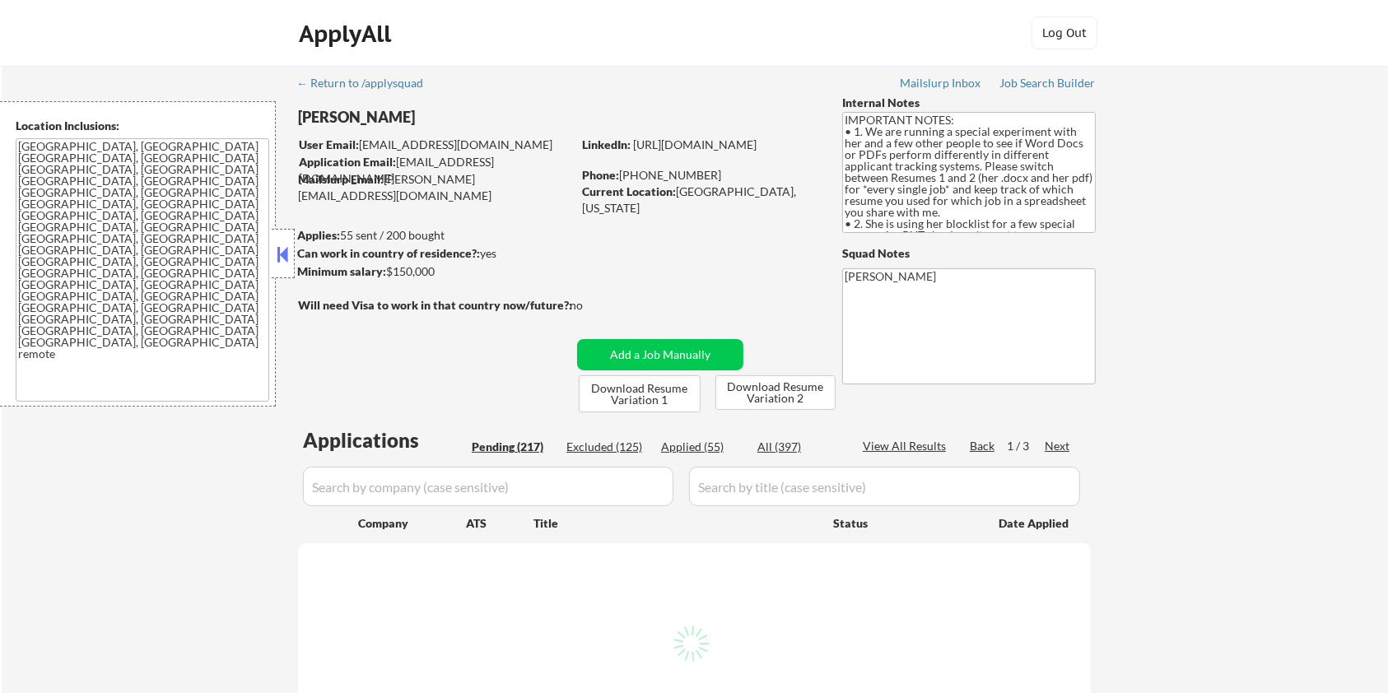
select select ""pending""
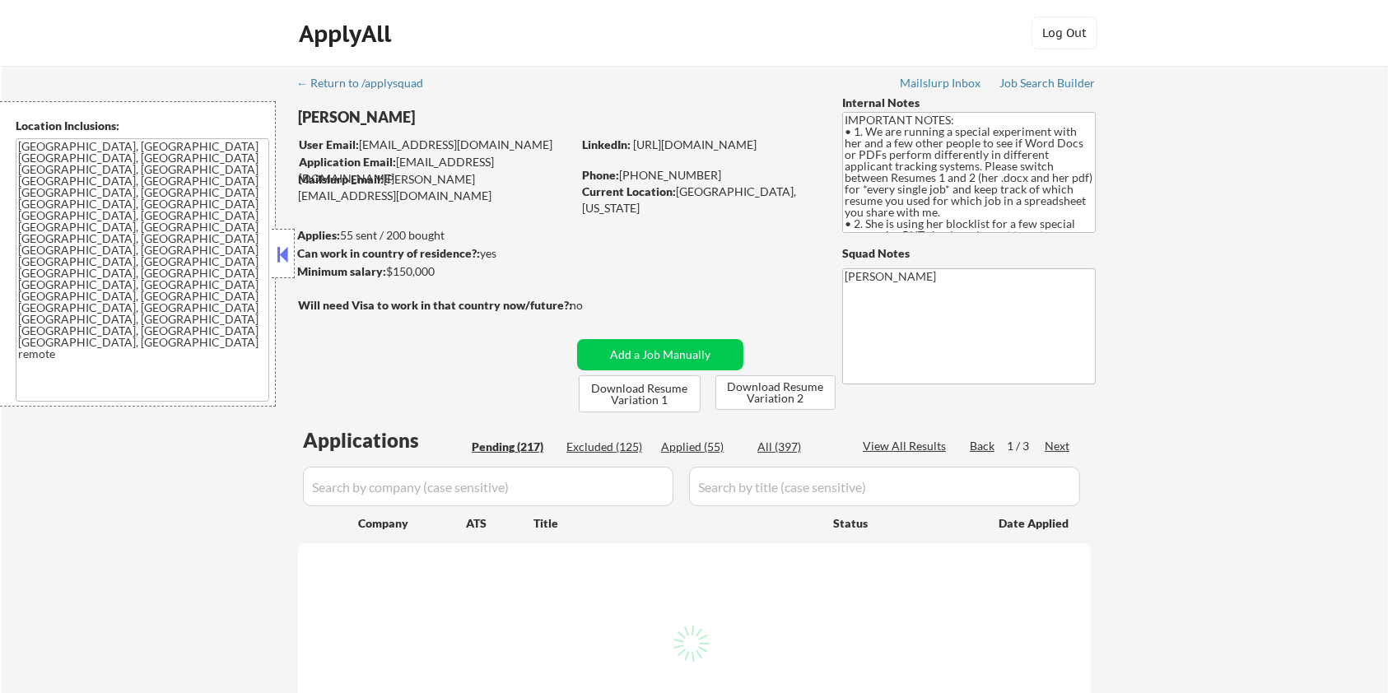
select select ""pending""
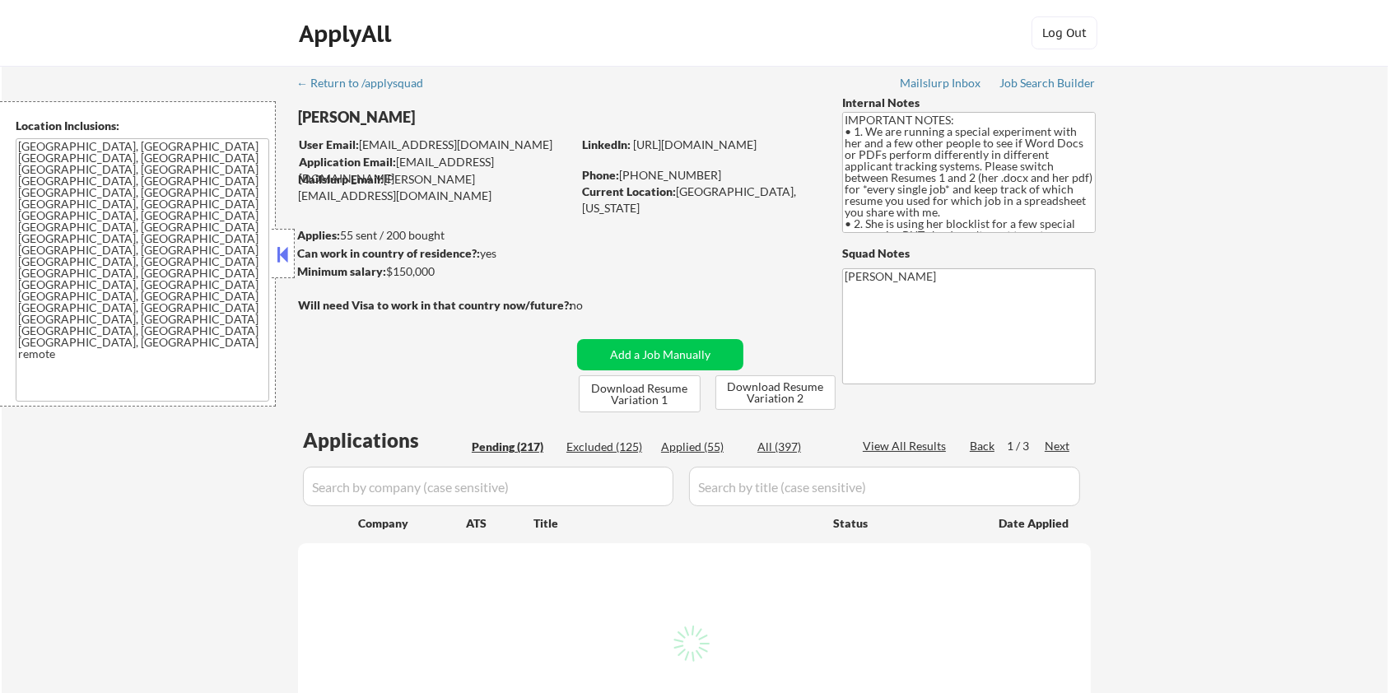
select select ""pending""
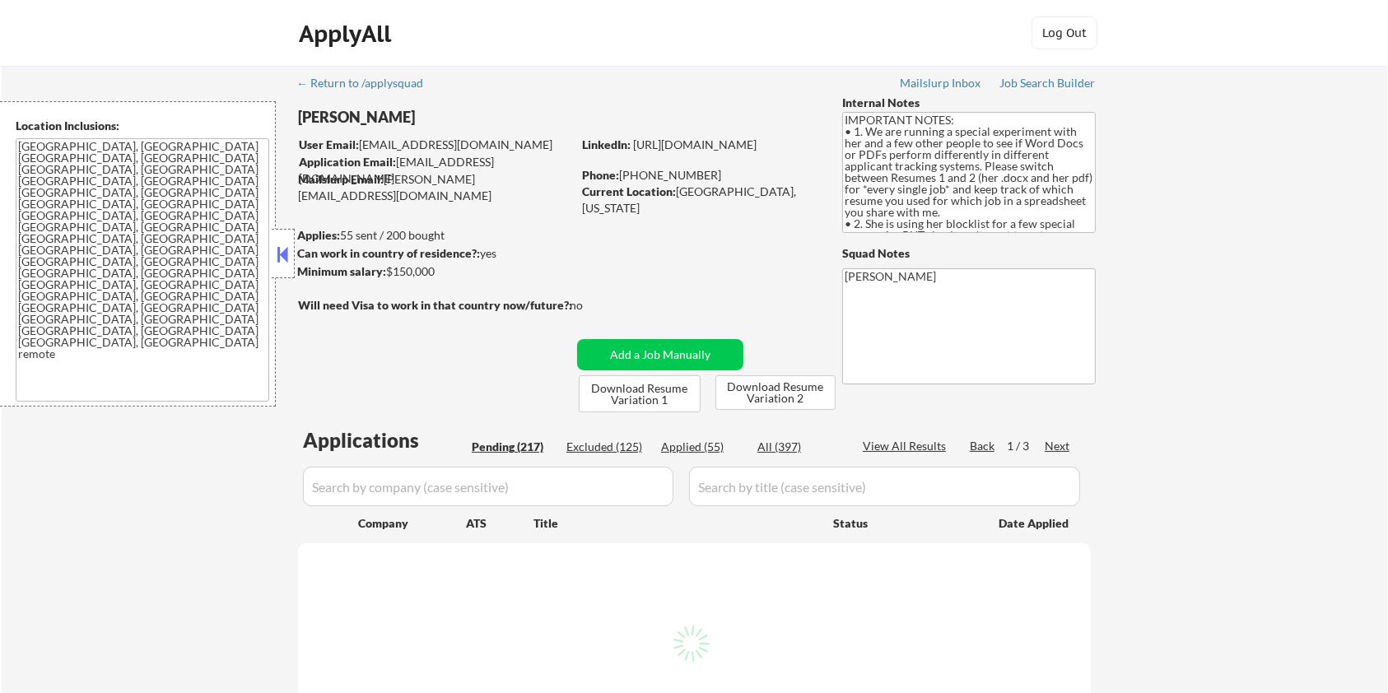
select select ""pending""
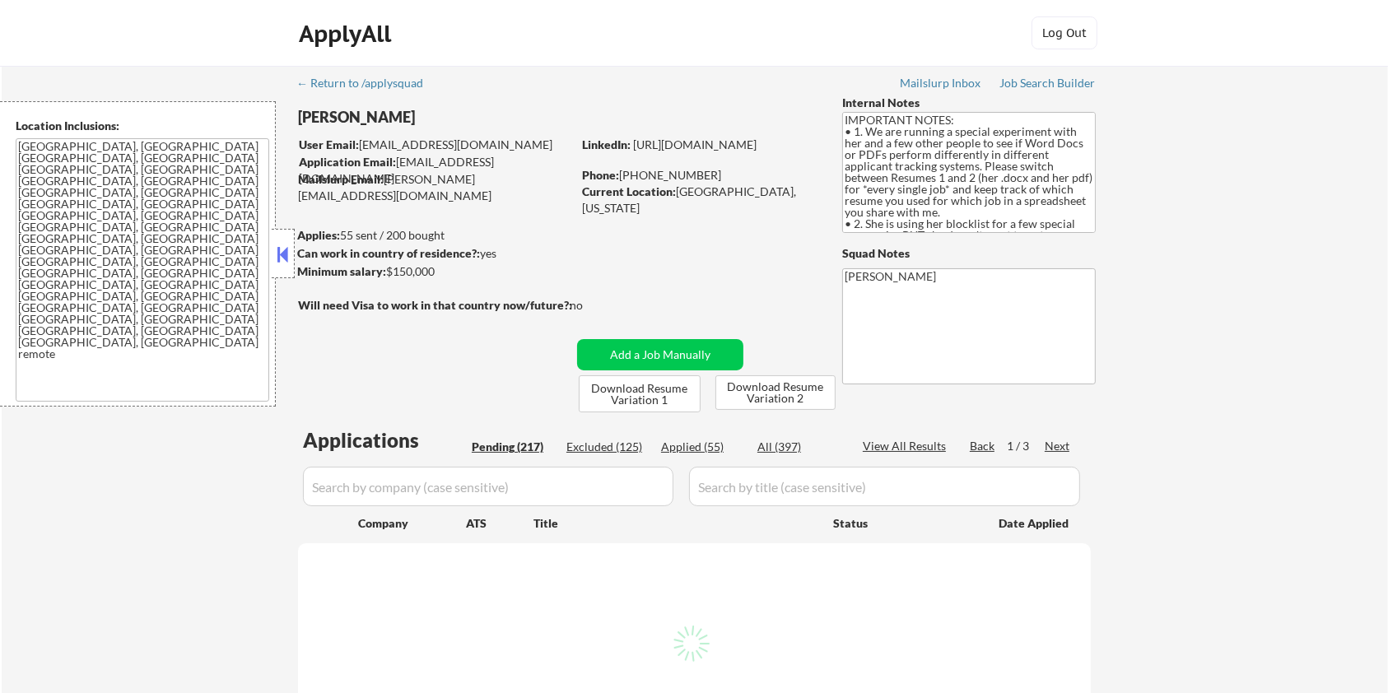
select select ""pending""
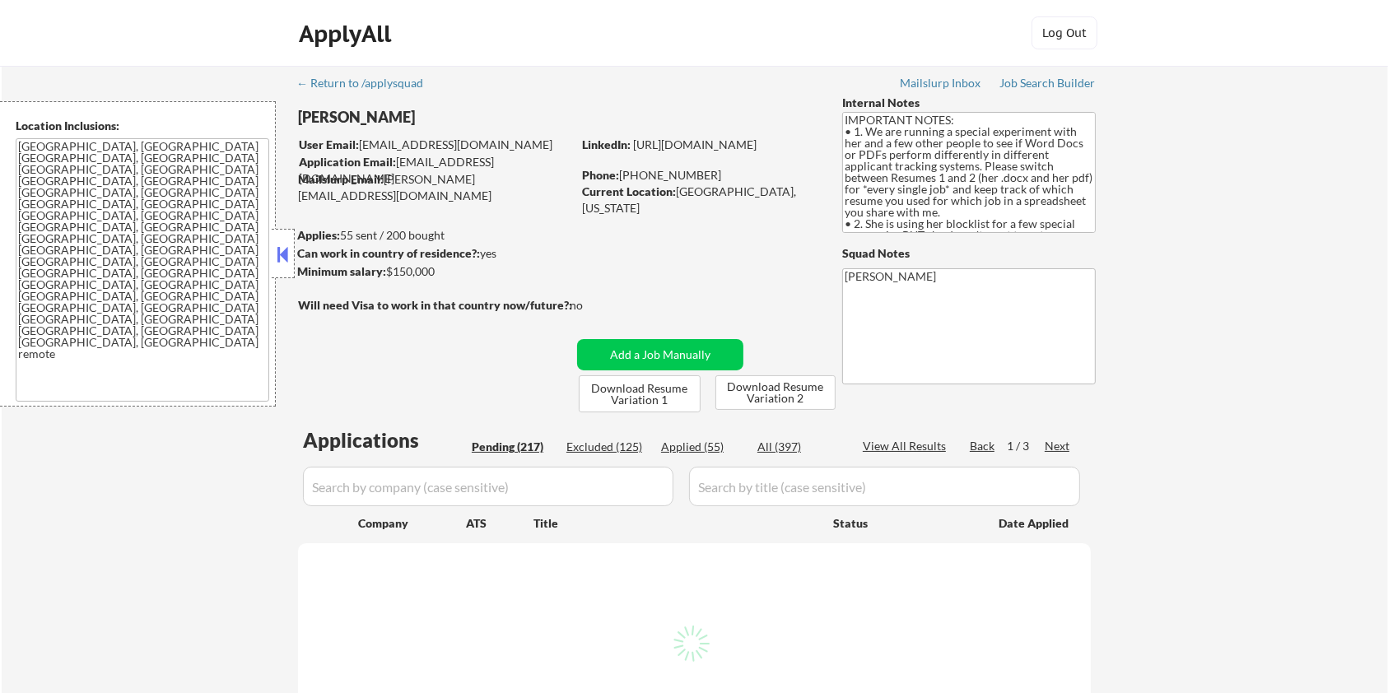
select select ""pending""
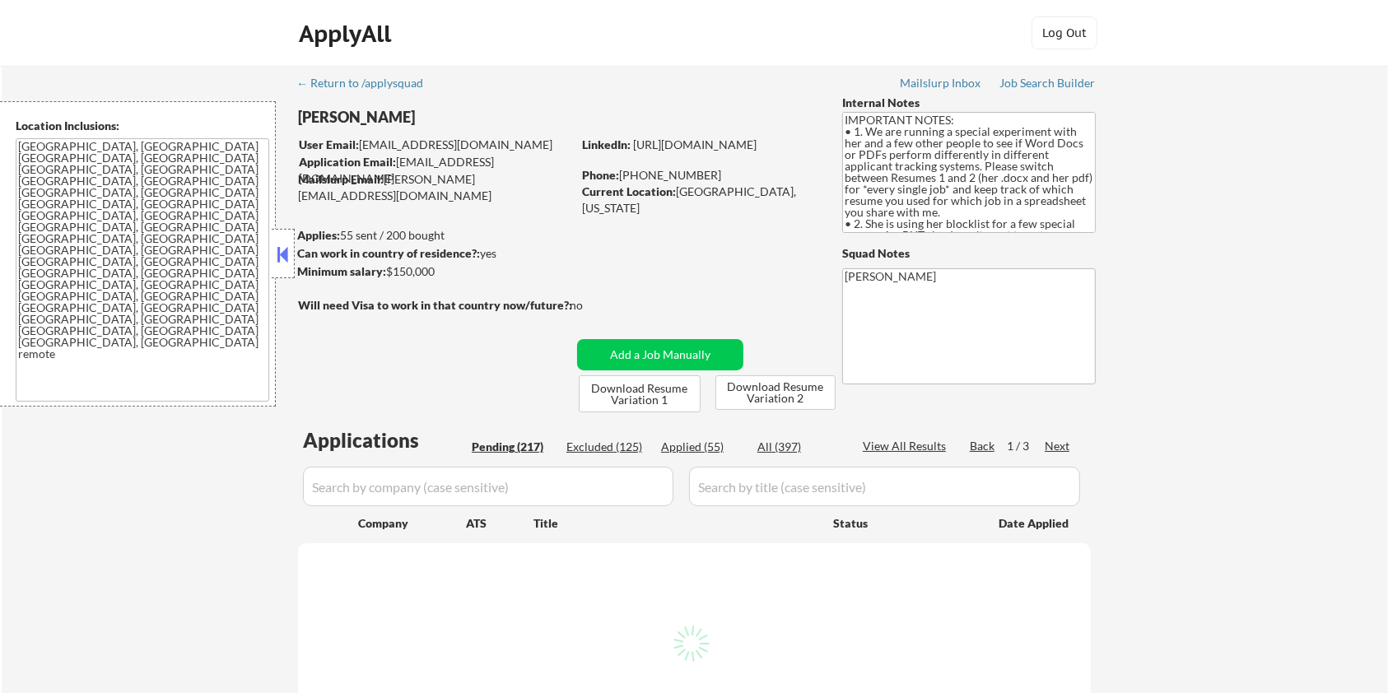
select select ""pending""
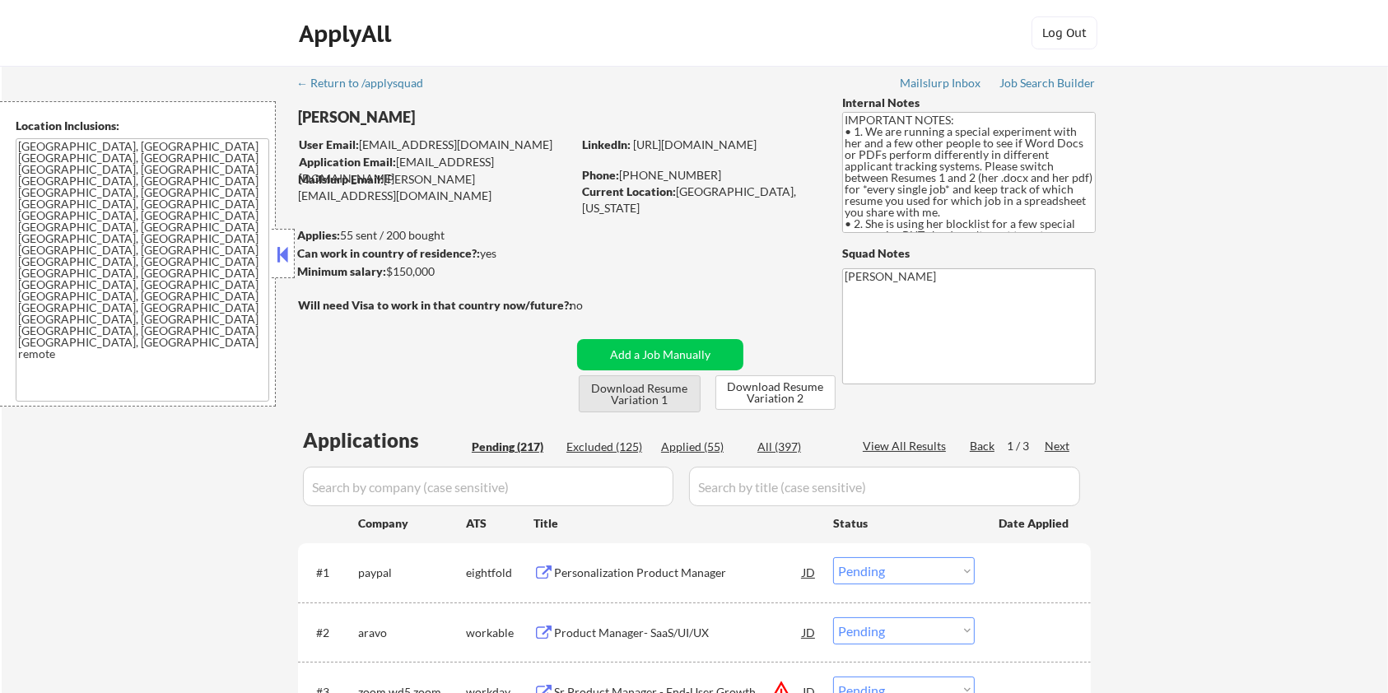
click at [623, 386] on button "Download Resume Variation 1" at bounding box center [640, 393] width 122 height 37
click at [761, 387] on button "Download Resume Variation 2" at bounding box center [776, 392] width 120 height 35
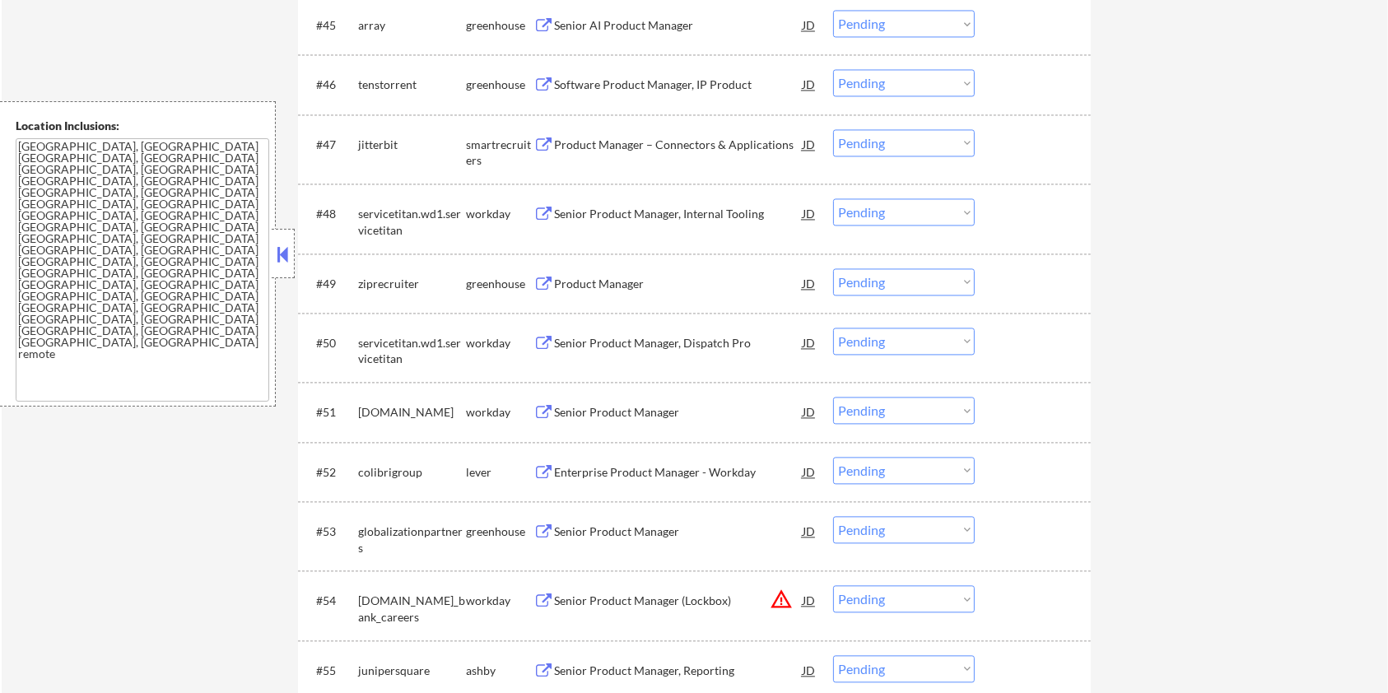
scroll to position [3512, 0]
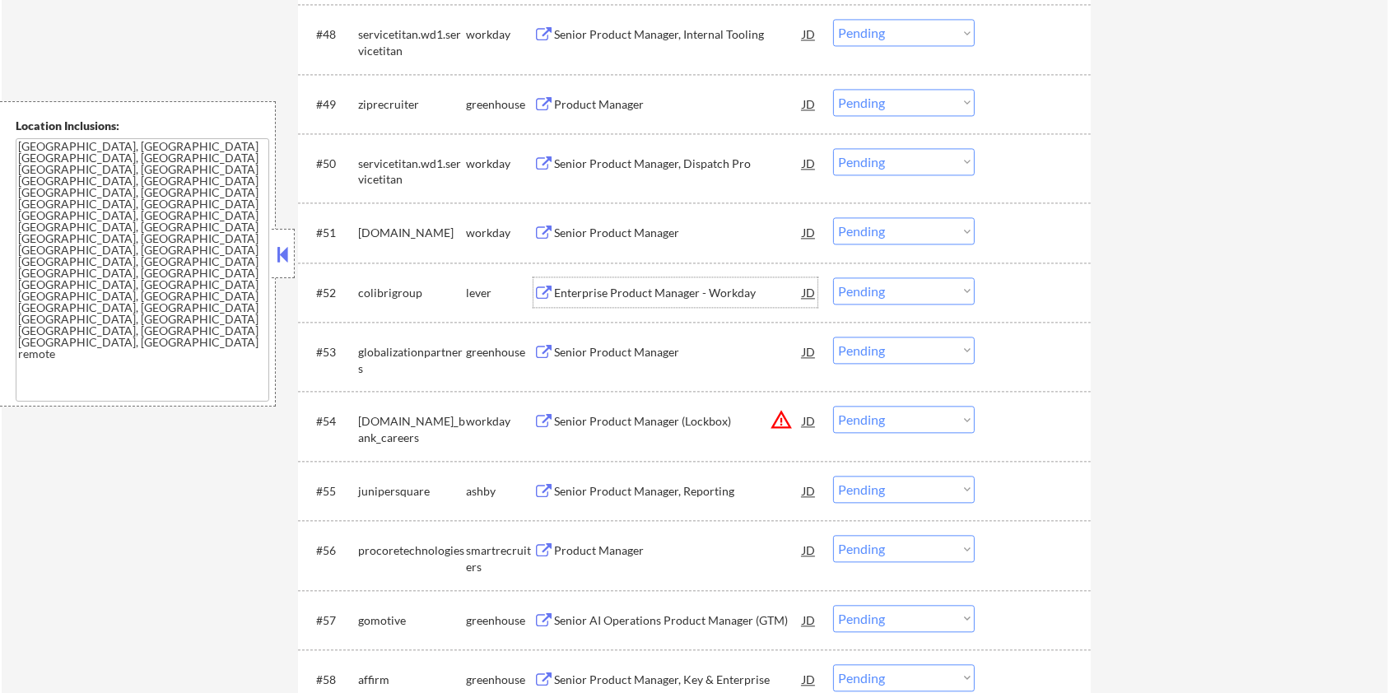
click at [614, 293] on div "Enterprise Product Manager - Workday" at bounding box center [678, 293] width 249 height 16
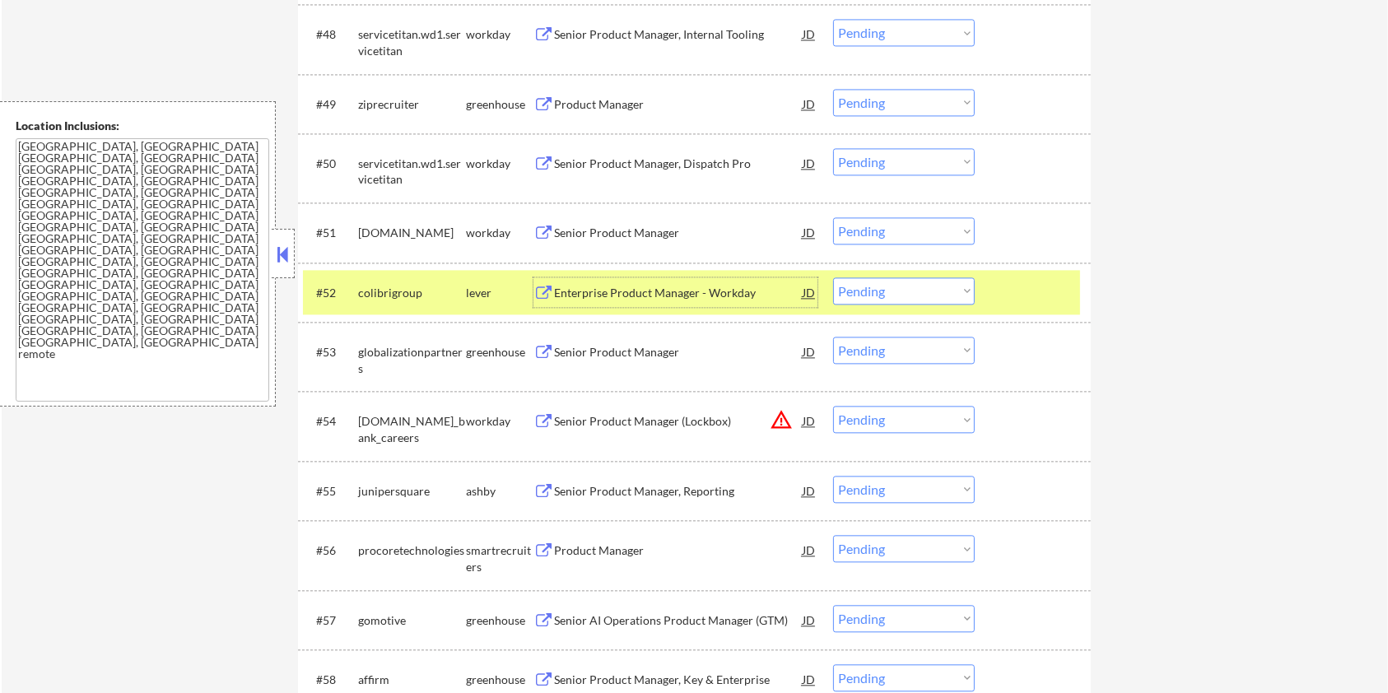
click at [909, 289] on select "Choose an option... Pending Applied Excluded (Questions) Excluded (Expired) Exc…" at bounding box center [904, 290] width 142 height 27
click at [833, 277] on select "Choose an option... Pending Applied Excluded (Questions) Excluded (Expired) Exc…" at bounding box center [904, 290] width 142 height 27
select select ""pending""
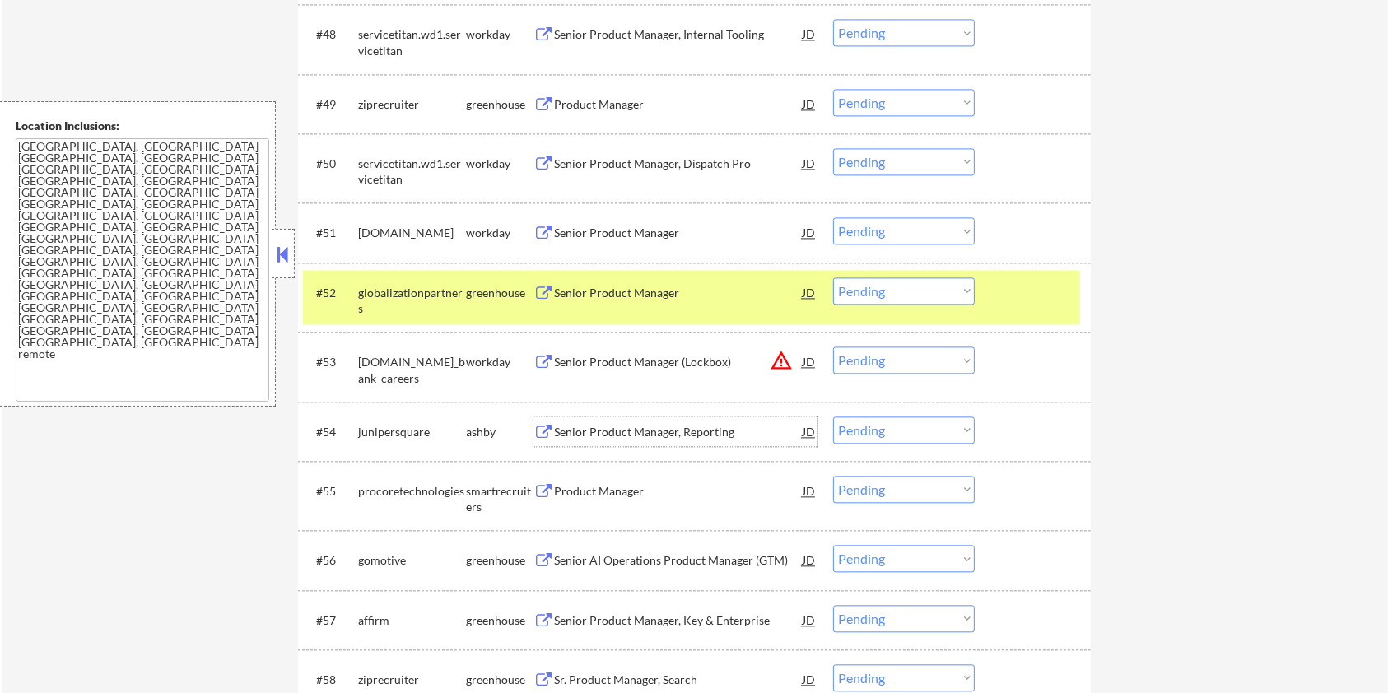
click at [641, 426] on div "Senior Product Manager, Reporting" at bounding box center [678, 432] width 249 height 16
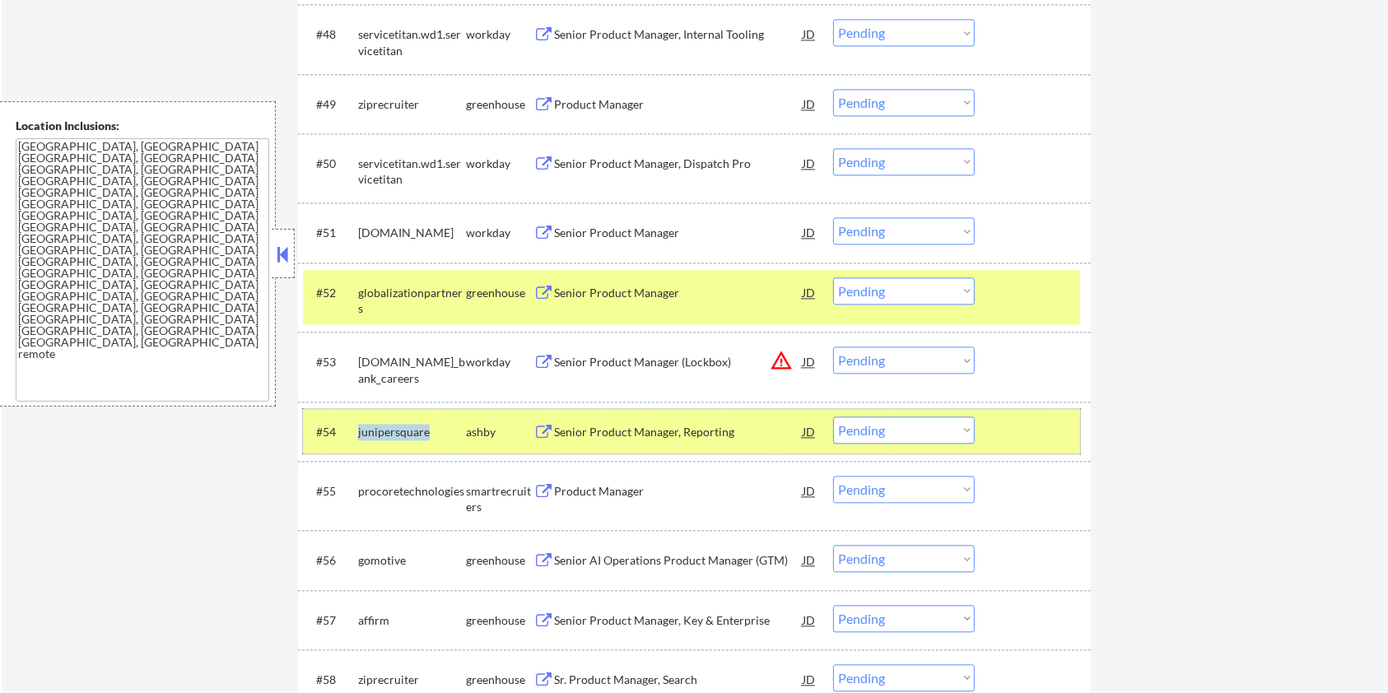
drag, startPoint x: 435, startPoint y: 429, endPoint x: 359, endPoint y: 434, distance: 75.9
click at [359, 434] on div "junipersquare" at bounding box center [412, 432] width 108 height 16
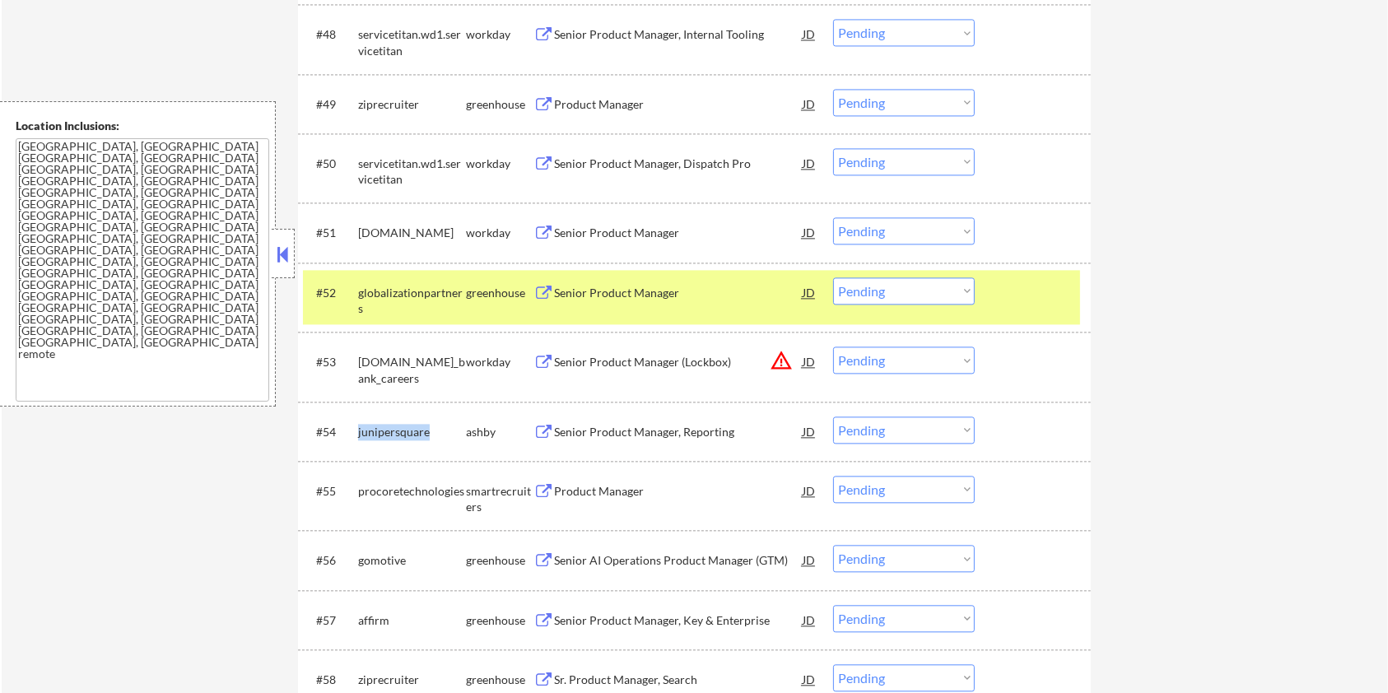
copy div "junipersquare"
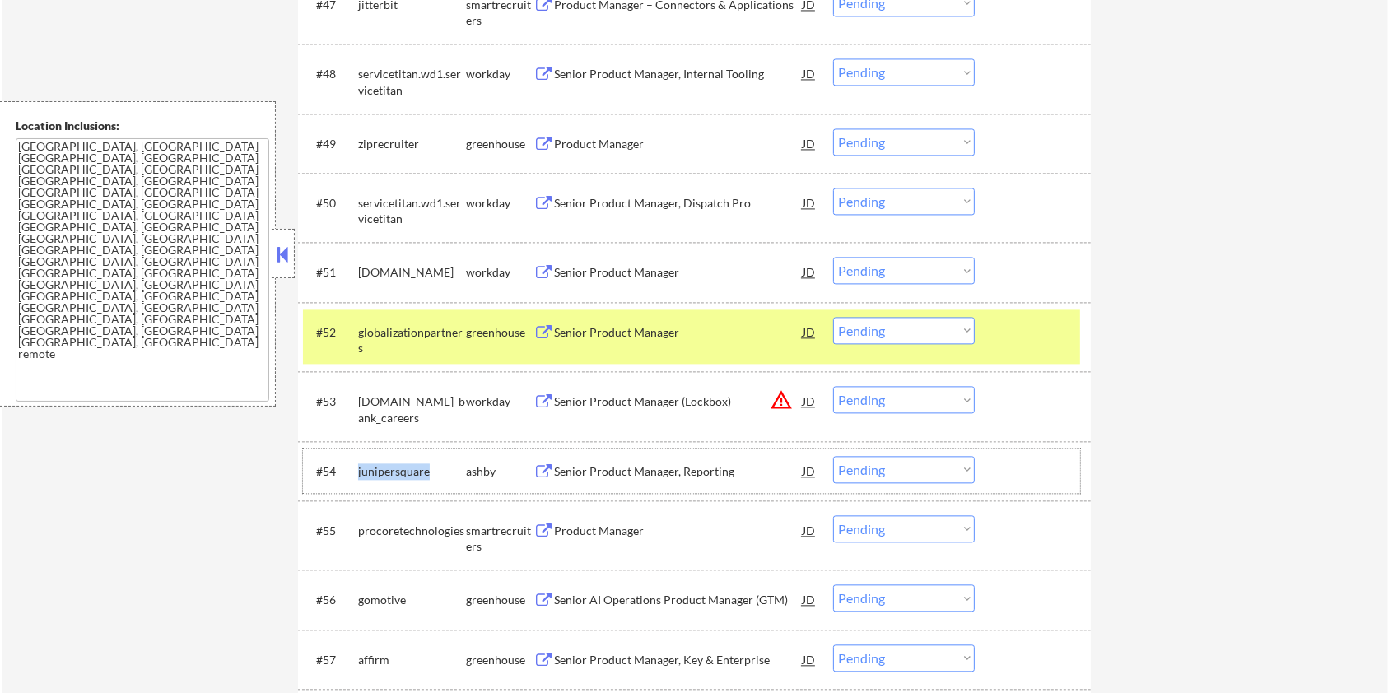
scroll to position [3482, 0]
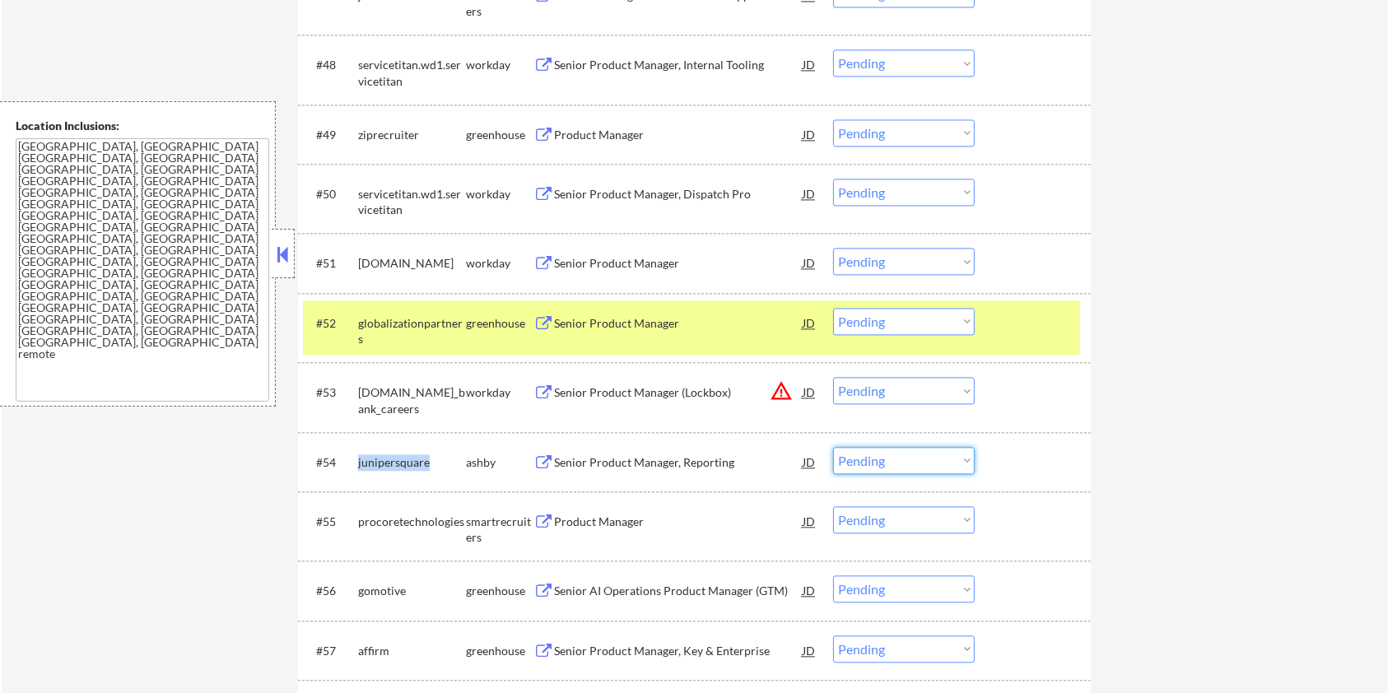
click at [892, 461] on select "Choose an option... Pending Applied Excluded (Questions) Excluded (Expired) Exc…" at bounding box center [904, 460] width 142 height 27
click at [833, 447] on select "Choose an option... Pending Applied Excluded (Questions) Excluded (Expired) Exc…" at bounding box center [904, 460] width 142 height 27
select select ""pending""
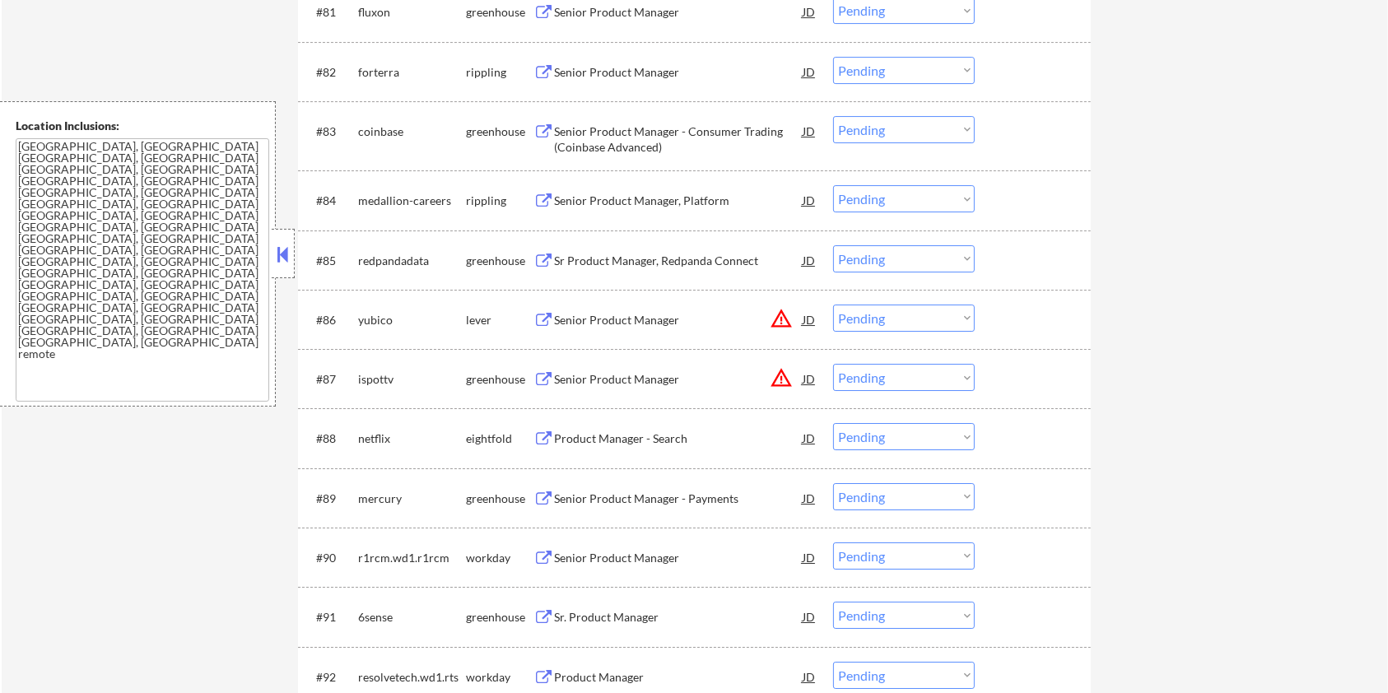
scroll to position [5678, 0]
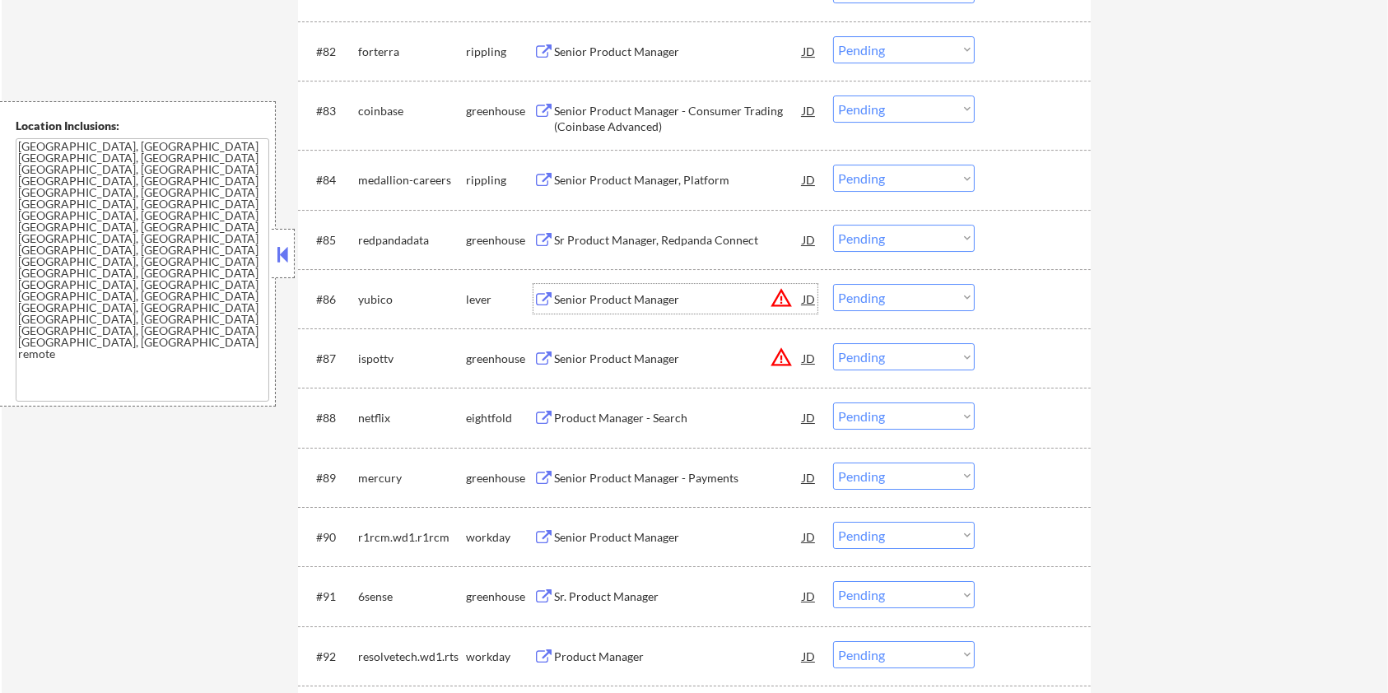
click at [640, 300] on div "Senior Product Manager" at bounding box center [678, 299] width 249 height 16
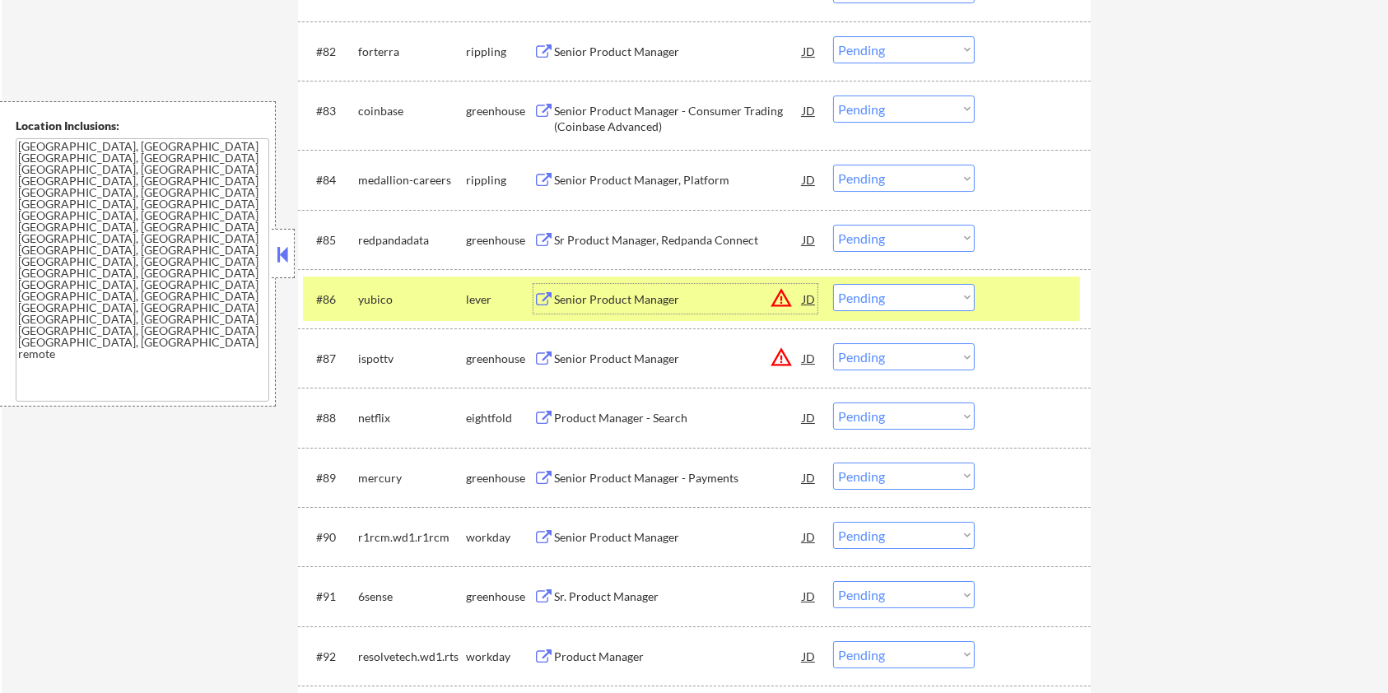
click at [869, 299] on select "Choose an option... Pending Applied Excluded (Questions) Excluded (Expired) Exc…" at bounding box center [904, 297] width 142 height 27
click at [833, 284] on select "Choose an option... Pending Applied Excluded (Questions) Excluded (Expired) Exc…" at bounding box center [904, 297] width 142 height 27
select select ""pending""
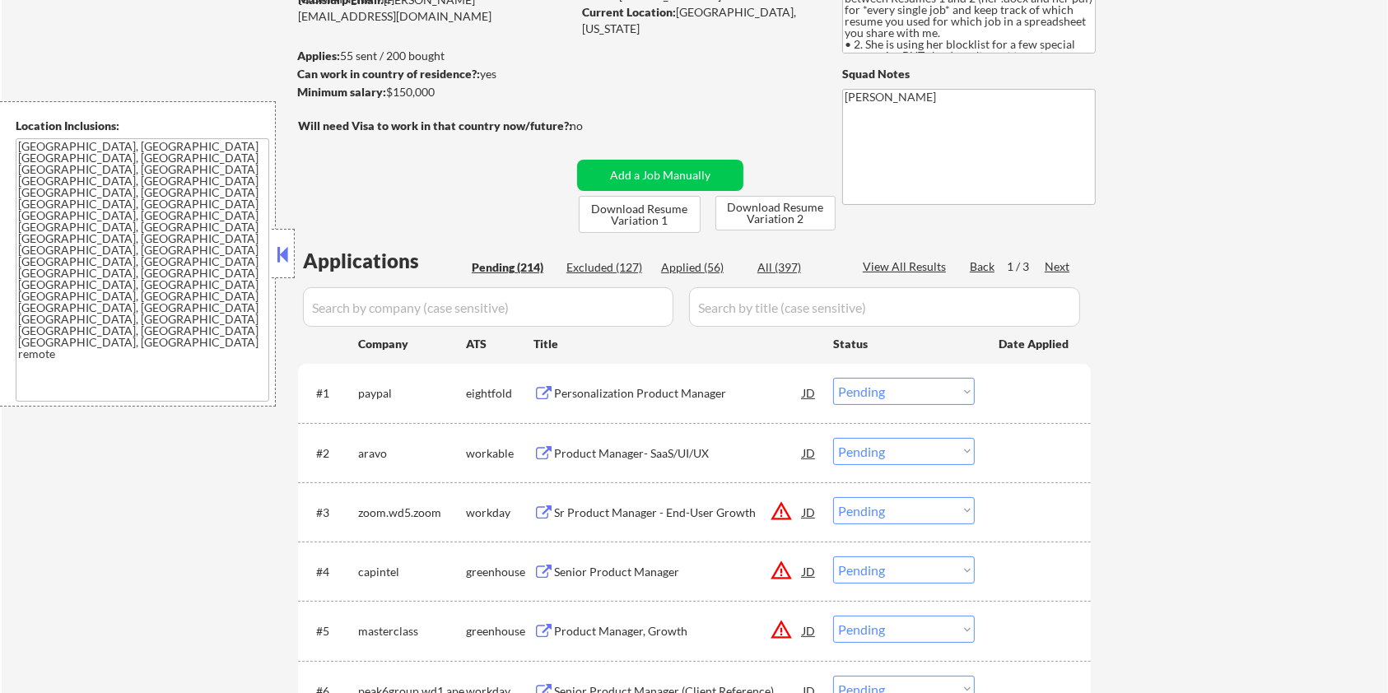
scroll to position [0, 0]
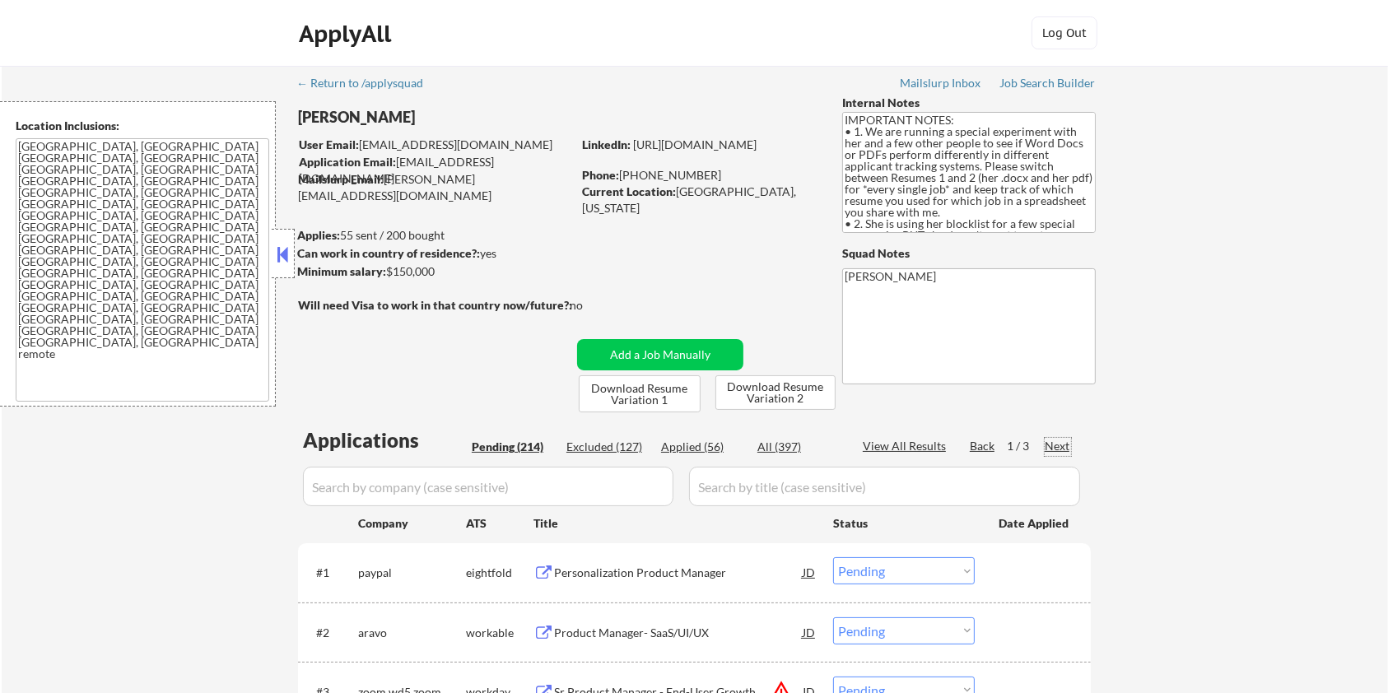
click at [1054, 450] on div "Next" at bounding box center [1058, 446] width 26 height 16
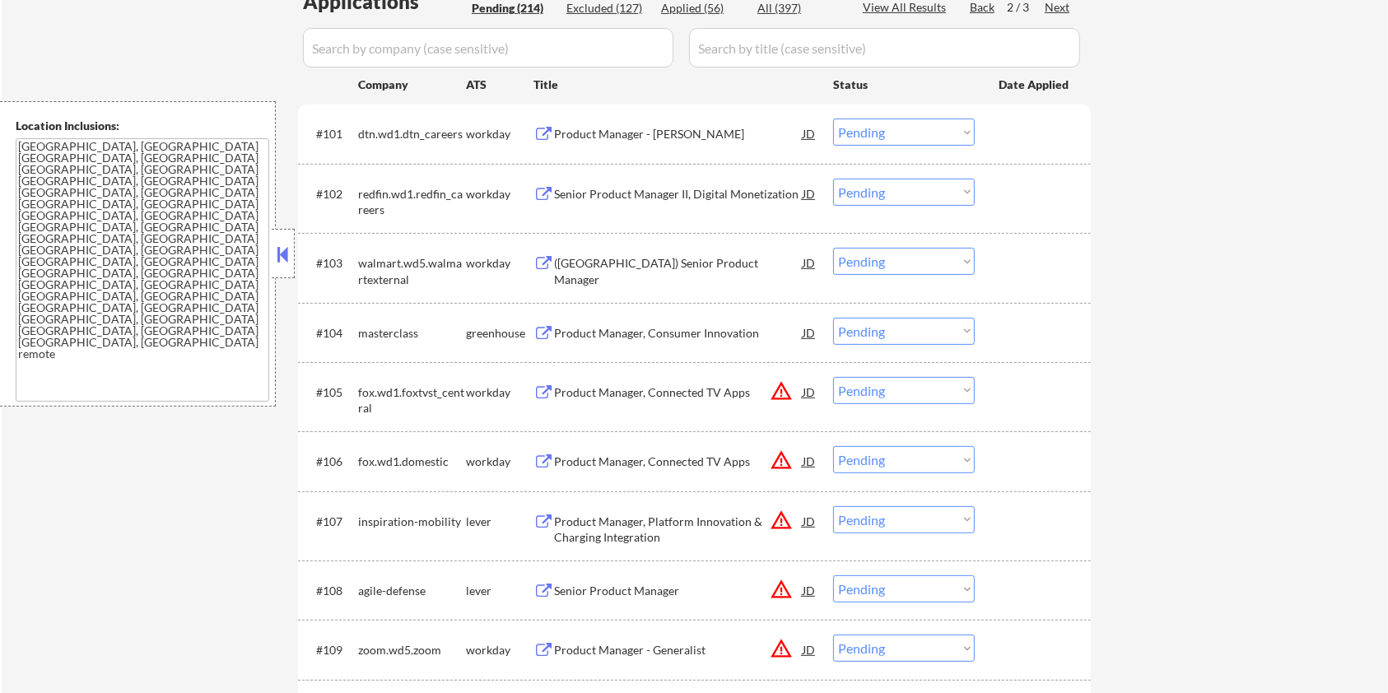
scroll to position [548, 0]
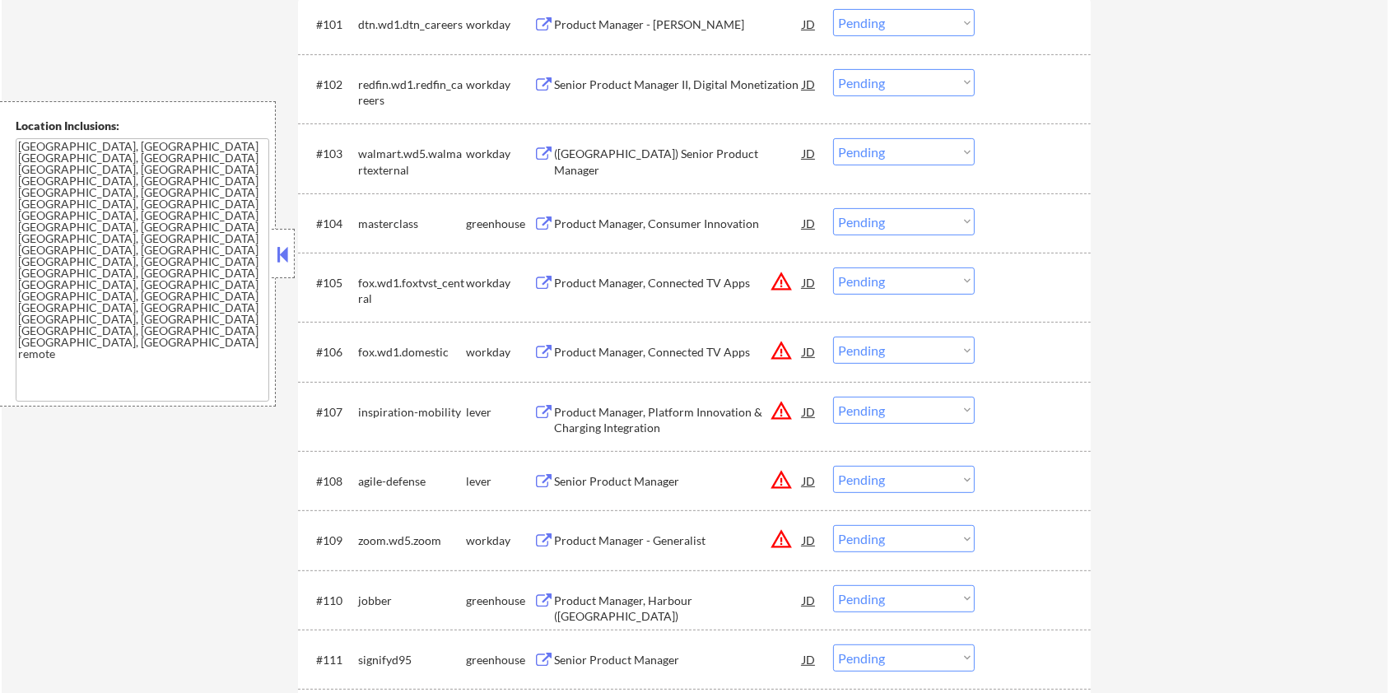
click at [615, 422] on div "Product Manager, Platform Innovation & Charging Integration" at bounding box center [678, 420] width 249 height 32
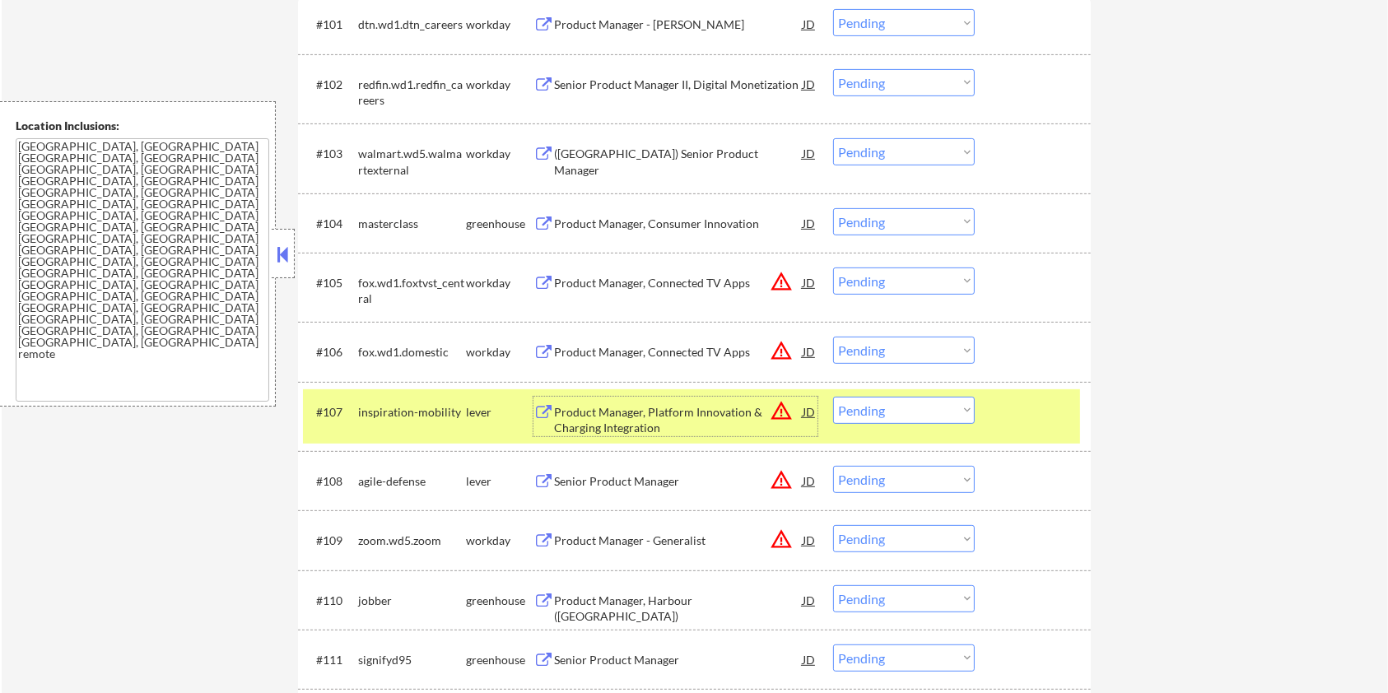
click at [415, 420] on div "inspiration-mobility" at bounding box center [412, 412] width 108 height 30
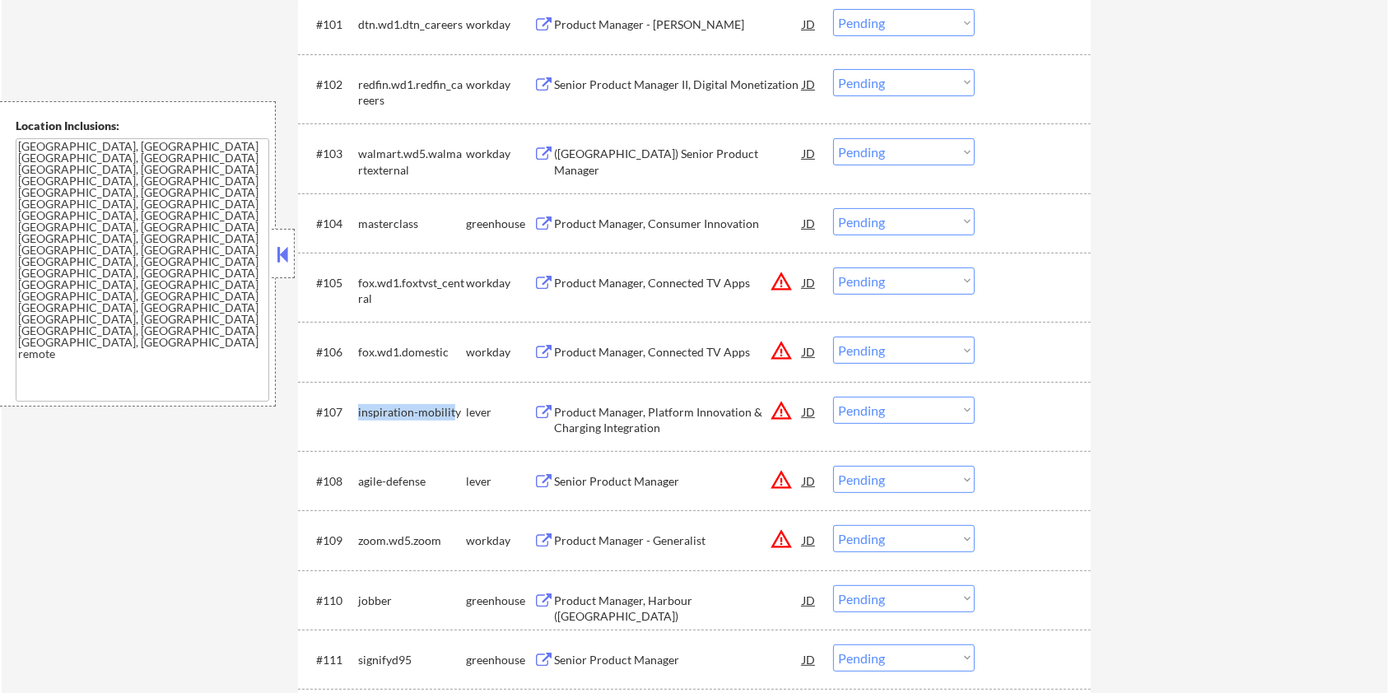
drag, startPoint x: 454, startPoint y: 408, endPoint x: 353, endPoint y: 413, distance: 100.6
click at [353, 413] on div "#107 inspiration-mobility lever Product Manager, Platform Innovation & Charging…" at bounding box center [691, 416] width 777 height 54
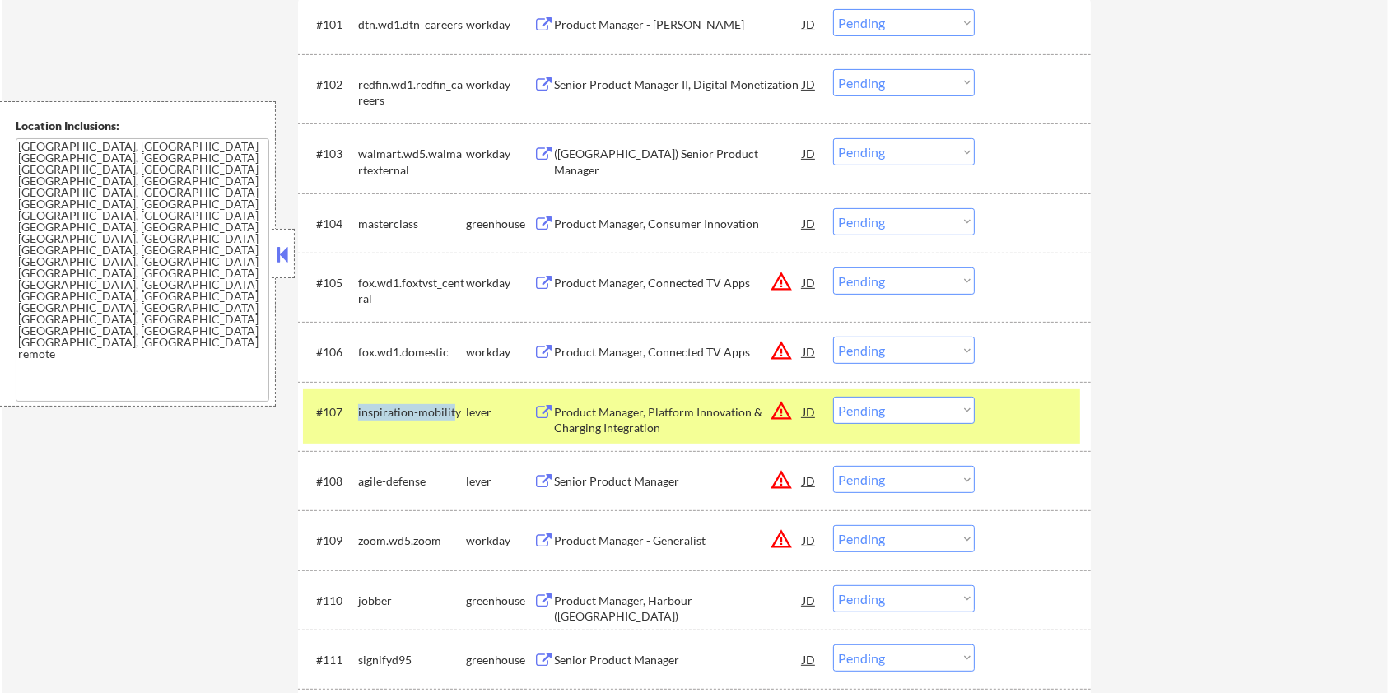
click at [390, 421] on div "inspiration-mobility" at bounding box center [412, 412] width 108 height 30
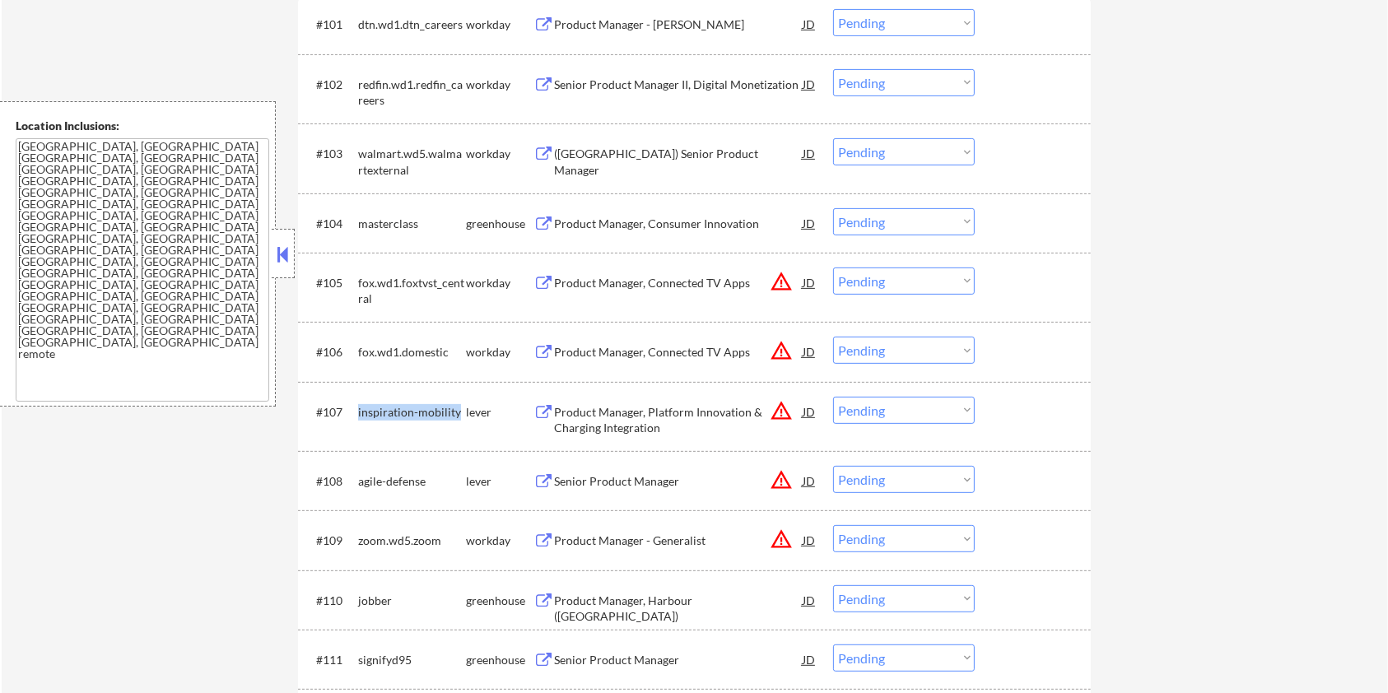
drag, startPoint x: 461, startPoint y: 406, endPoint x: 369, endPoint y: 409, distance: 92.3
click at [358, 405] on div "inspiration-mobility" at bounding box center [412, 412] width 108 height 16
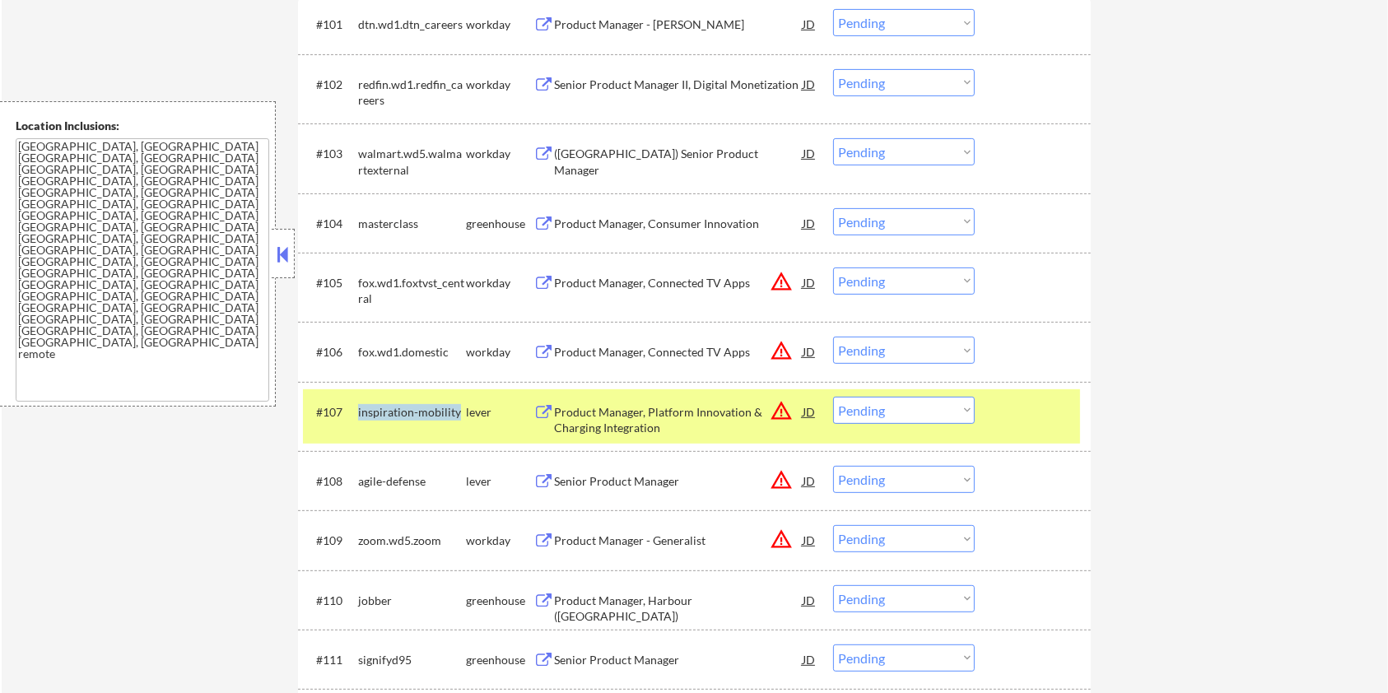
copy div "inspiration-mobility"
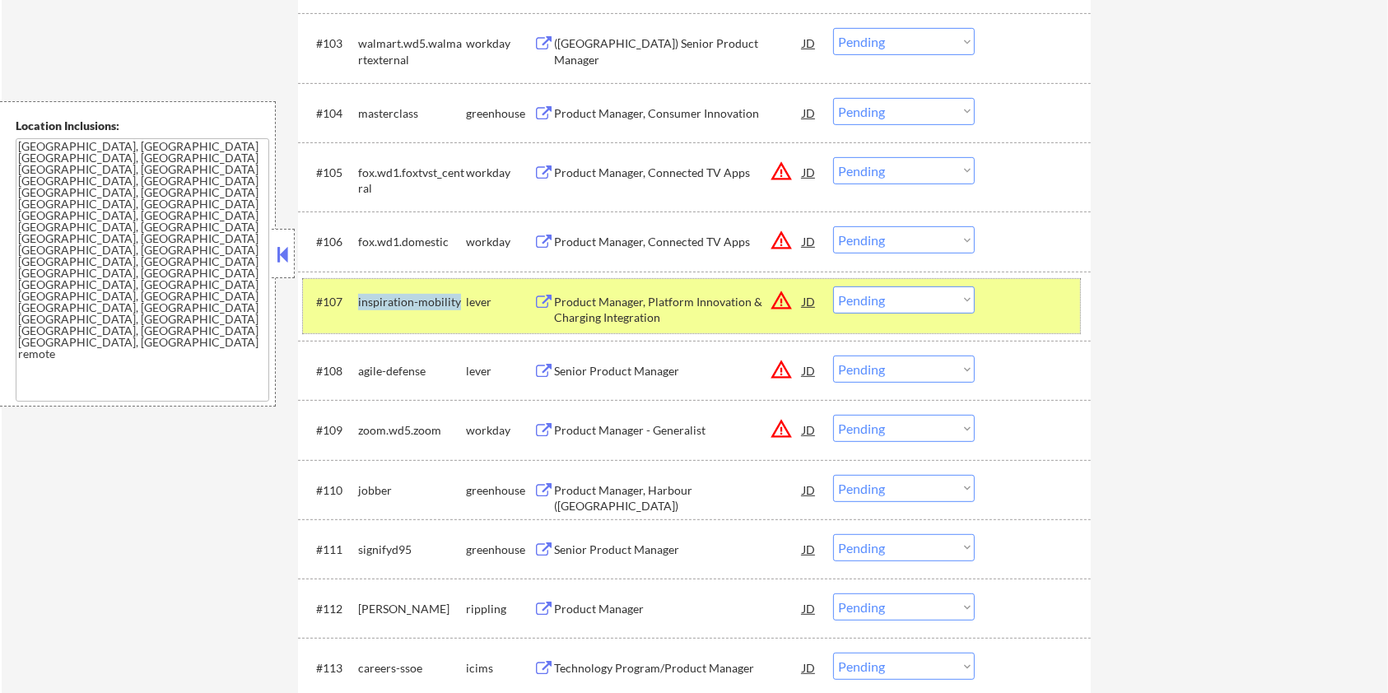
copy div "inspiration-mobility"
click at [879, 303] on select "Choose an option... Pending Applied Excluded (Questions) Excluded (Expired) Exc…" at bounding box center [904, 300] width 142 height 27
click at [833, 287] on select "Choose an option... Pending Applied Excluded (Questions) Excluded (Expired) Exc…" at bounding box center [904, 300] width 142 height 27
click at [599, 310] on div "Product Manager, Platform Innovation & Charging Integration" at bounding box center [678, 307] width 249 height 40
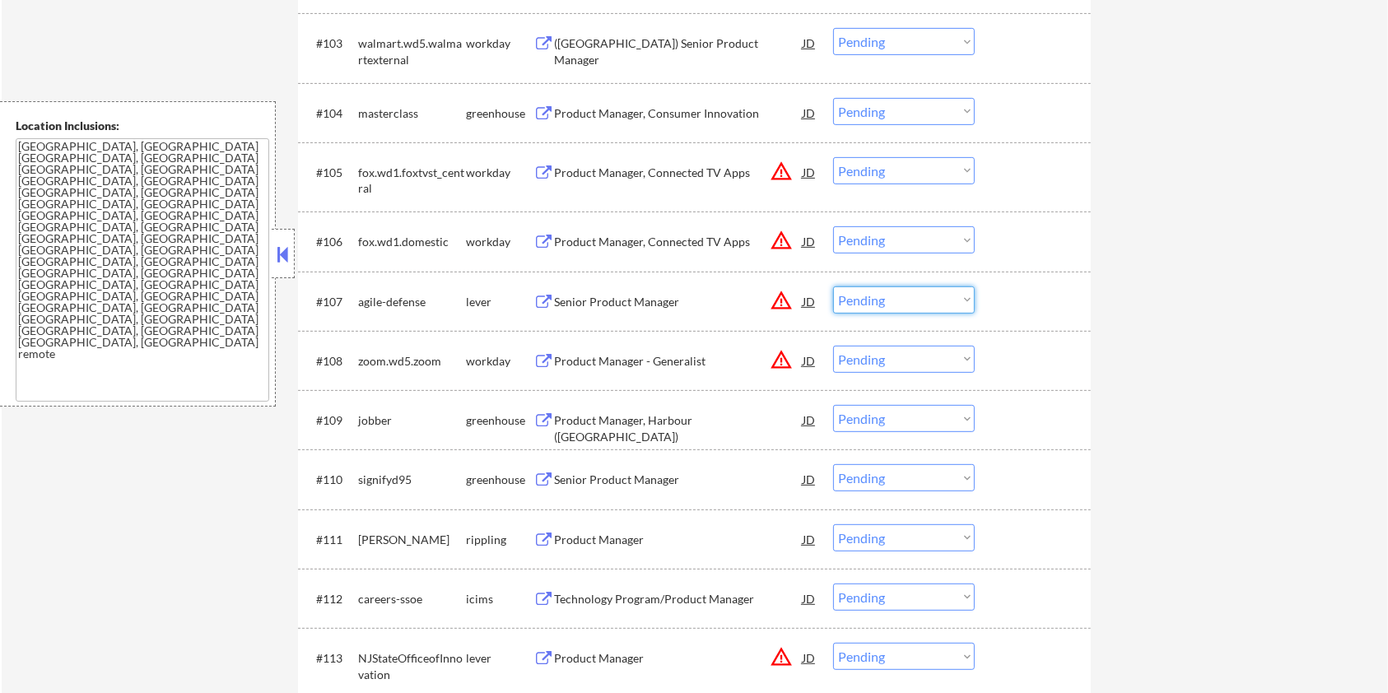
click at [907, 298] on select "Choose an option... Pending Applied Excluded (Questions) Excluded (Expired) Exc…" at bounding box center [904, 300] width 142 height 27
click at [833, 287] on select "Choose an option... Pending Applied Excluded (Questions) Excluded (Expired) Exc…" at bounding box center [904, 300] width 142 height 27
select select ""pending""
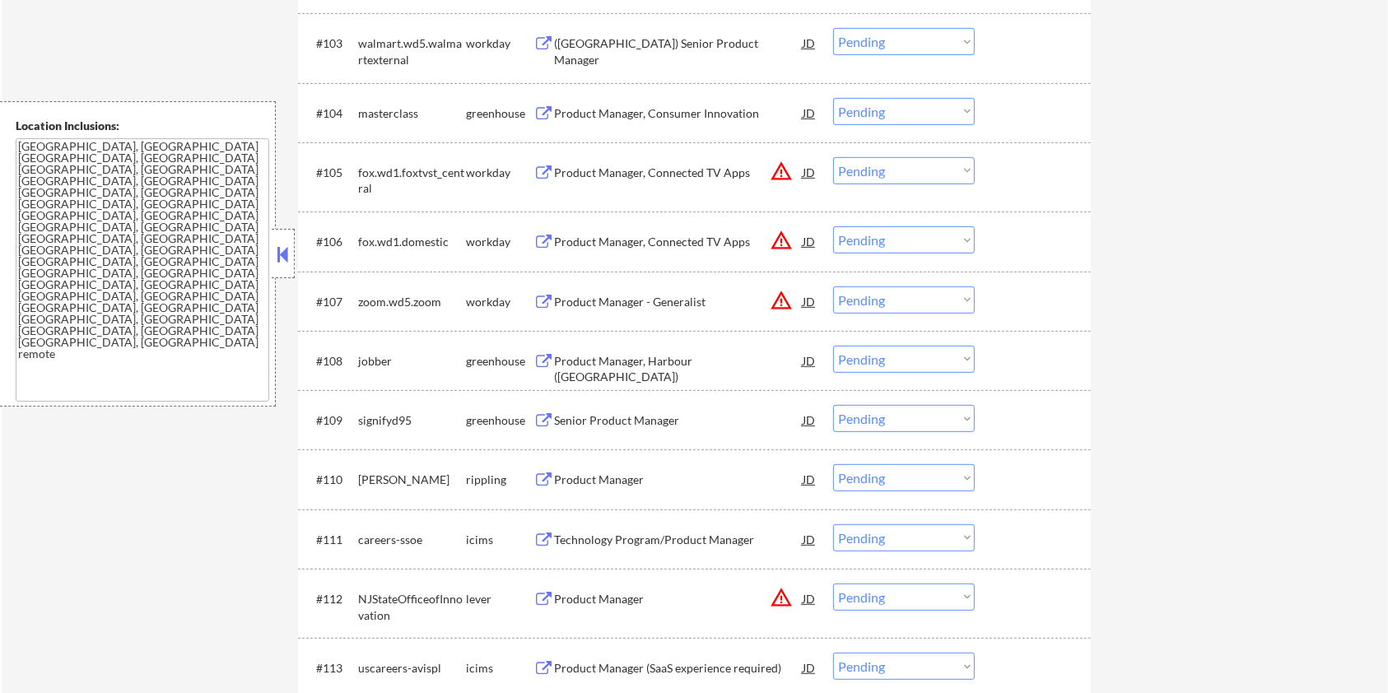
scroll to position [768, 0]
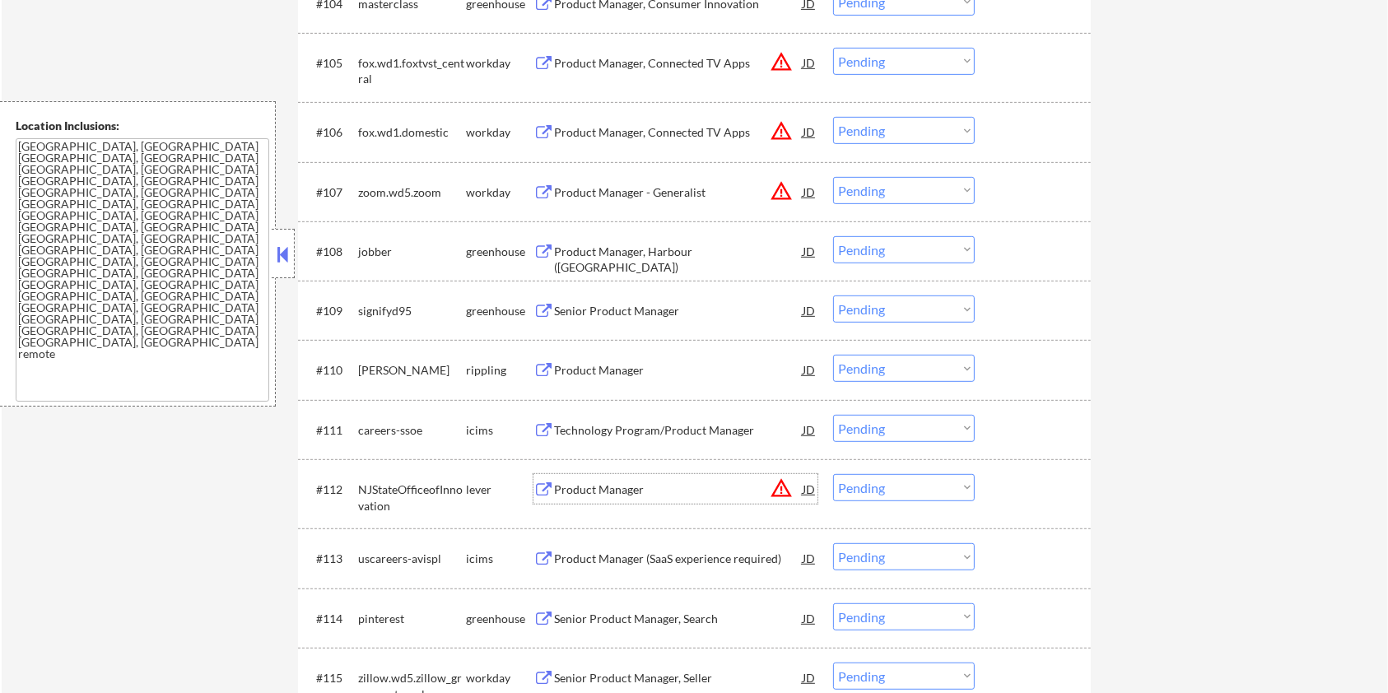
click at [617, 487] on div "Product Manager" at bounding box center [678, 490] width 249 height 16
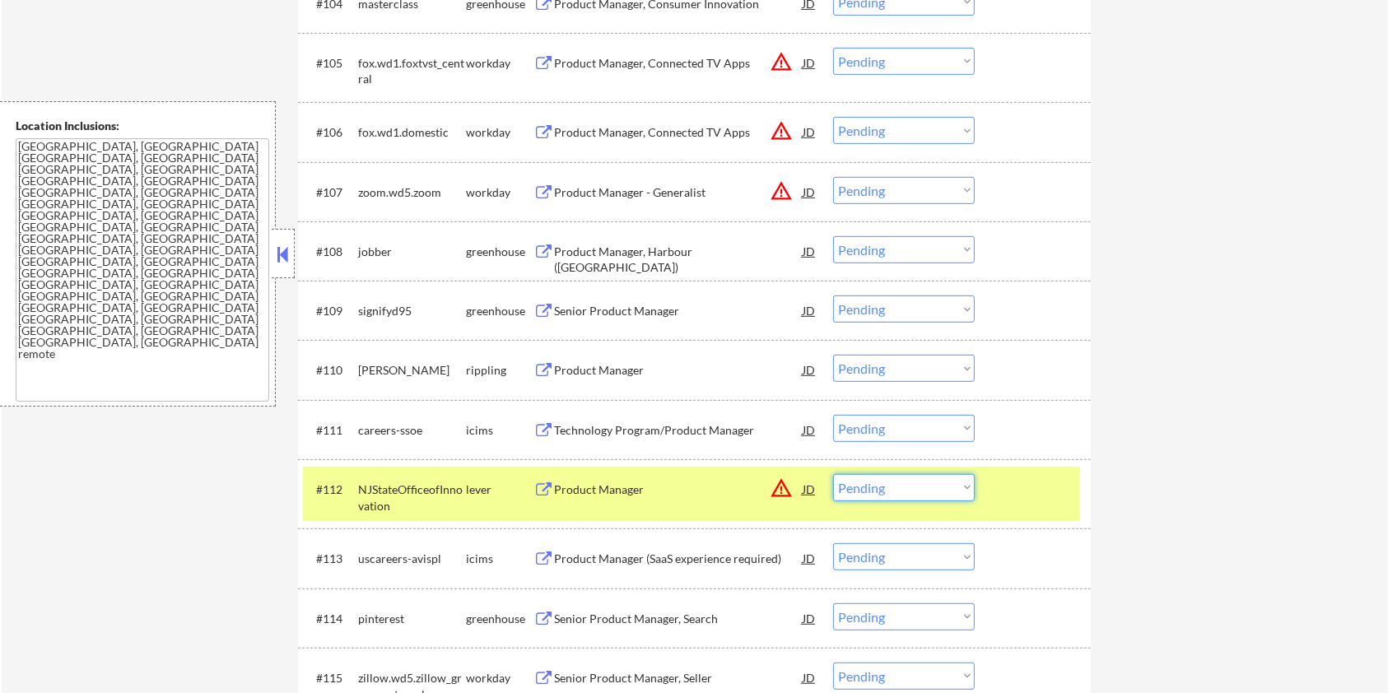
click at [903, 496] on select "Choose an option... Pending Applied Excluded (Questions) Excluded (Expired) Exc…" at bounding box center [904, 487] width 142 height 27
click at [833, 474] on select "Choose an option... Pending Applied Excluded (Questions) Excluded (Expired) Exc…" at bounding box center [904, 487] width 142 height 27
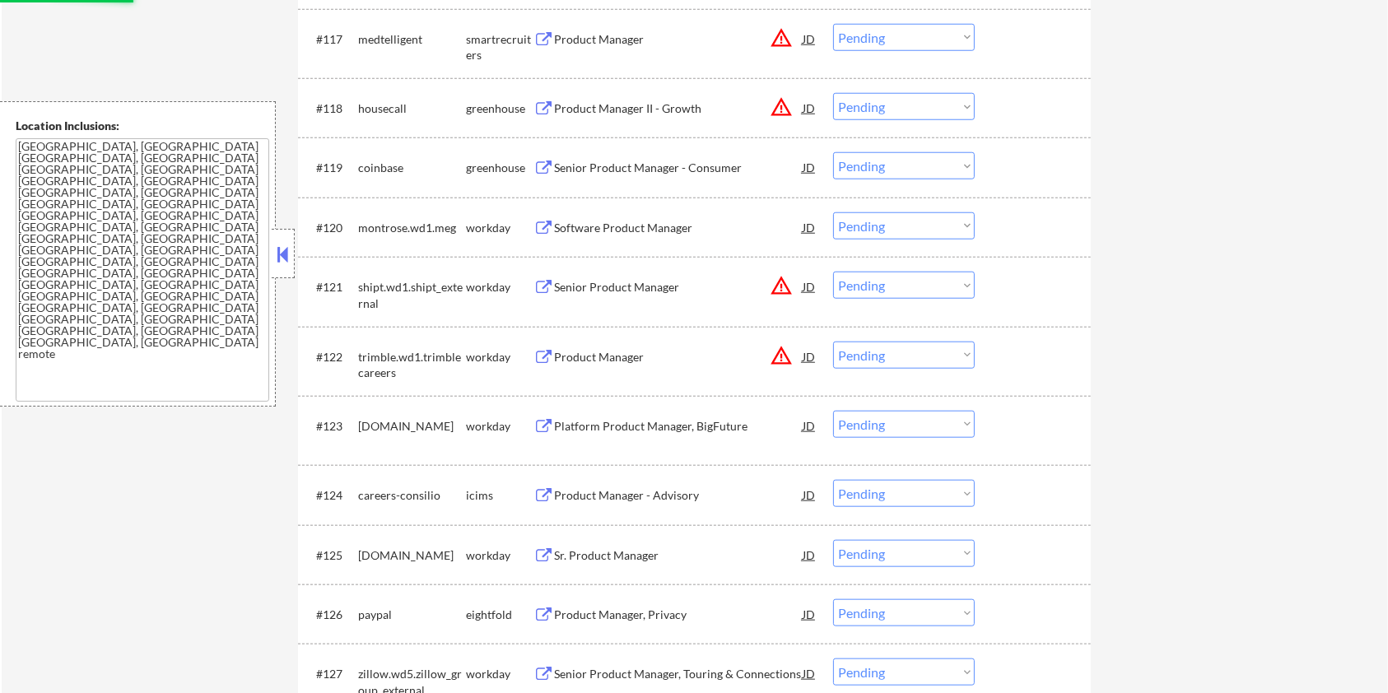
select select ""pending""
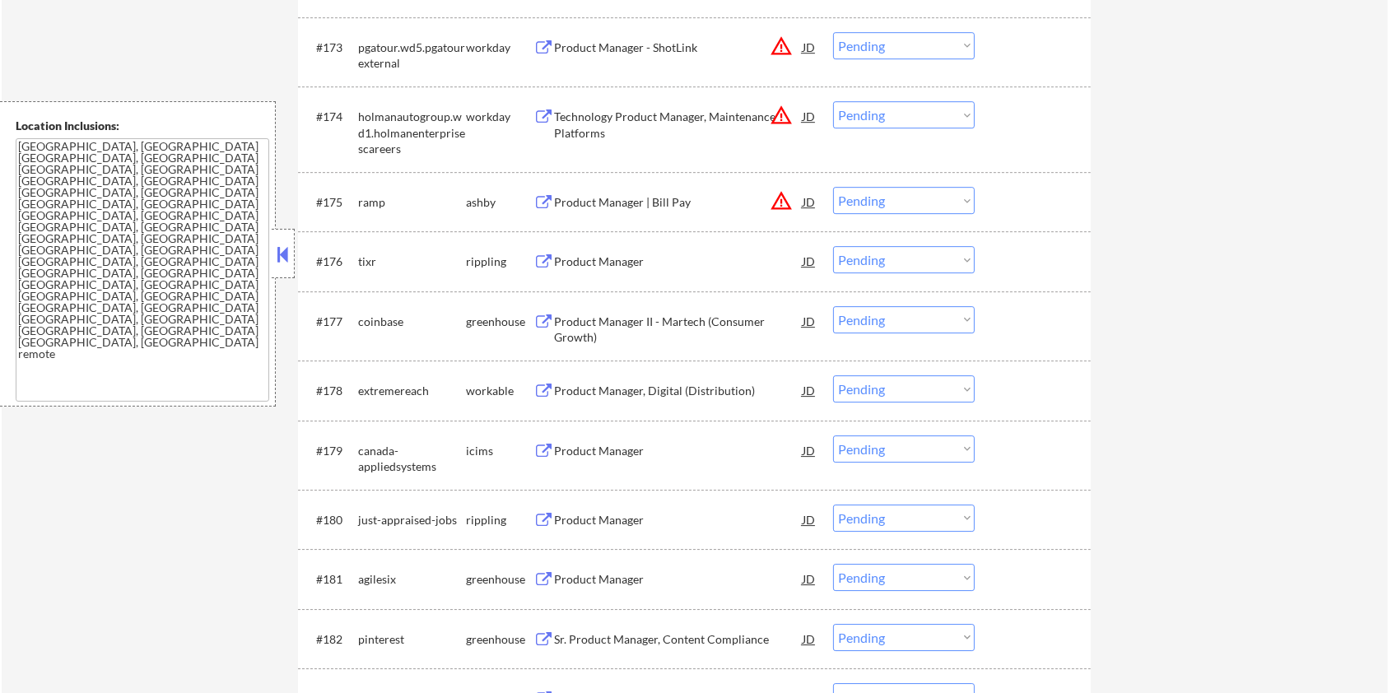
scroll to position [5050, 0]
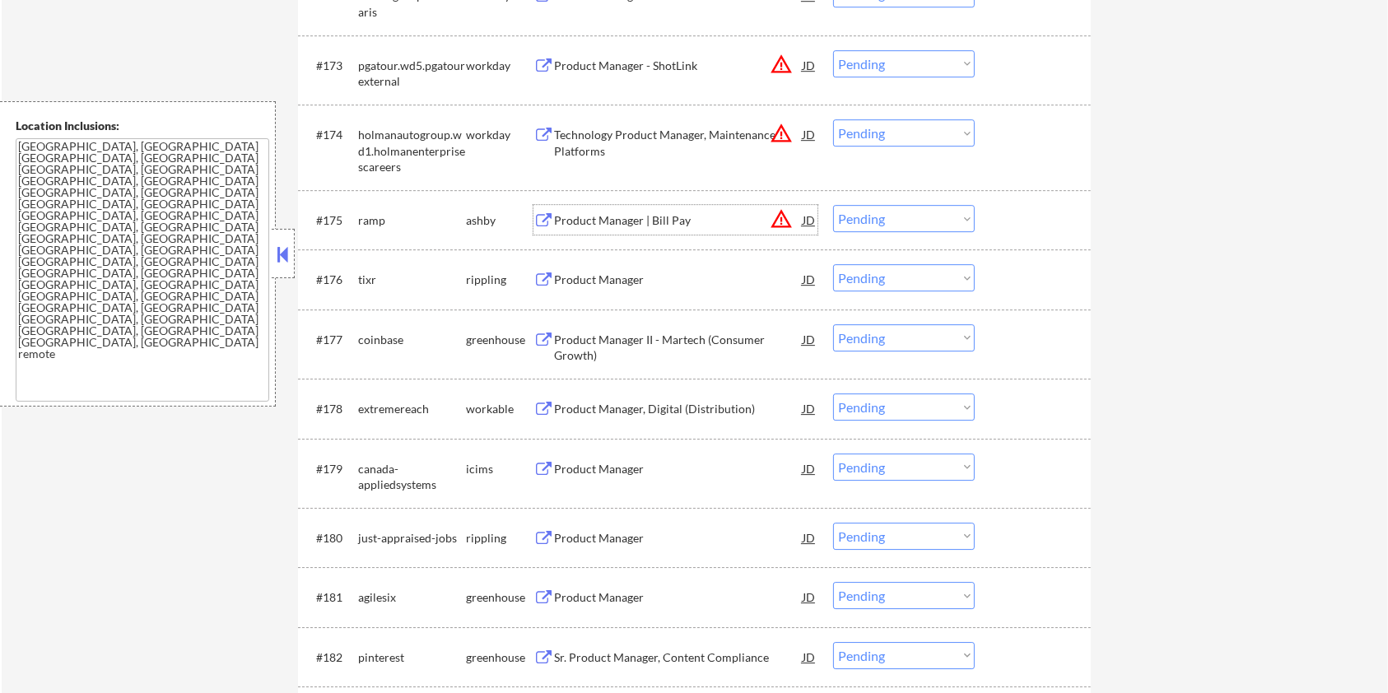
click at [578, 209] on div "Product Manager | Bill Pay" at bounding box center [678, 220] width 249 height 30
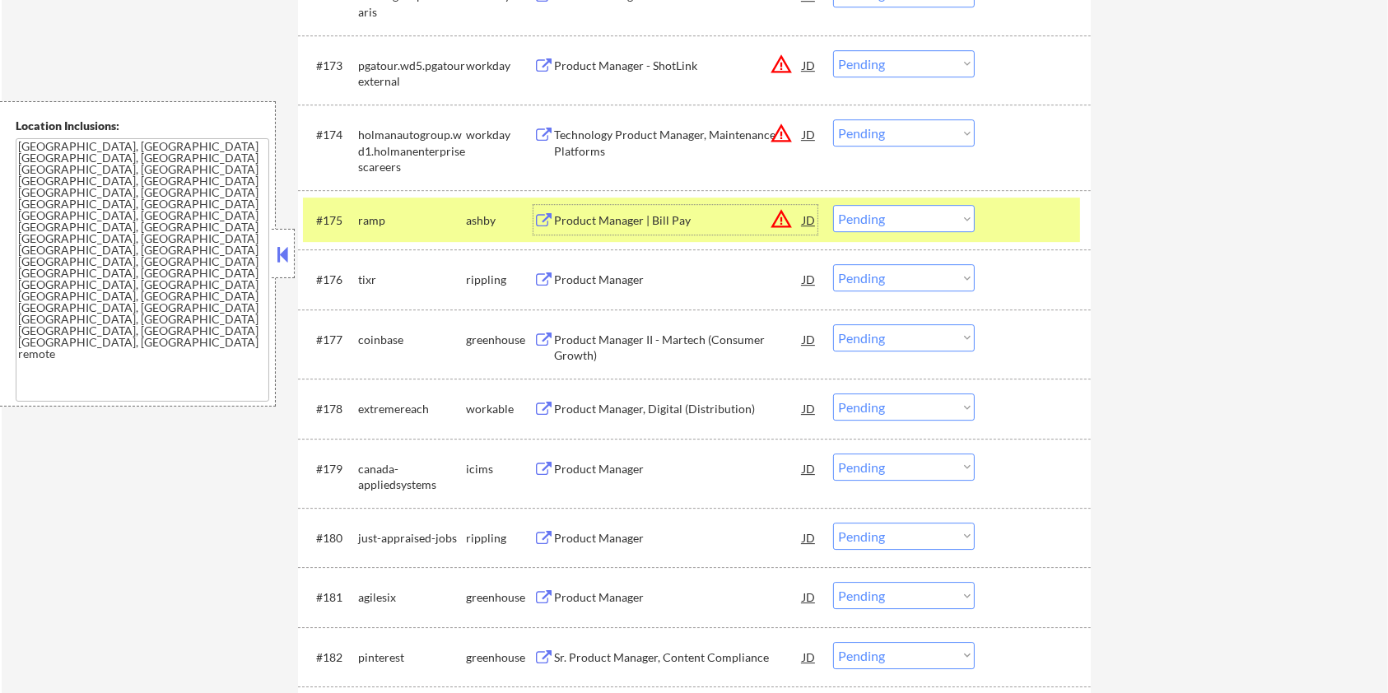
click at [935, 217] on select "Choose an option... Pending Applied Excluded (Questions) Excluded (Expired) Exc…" at bounding box center [904, 218] width 142 height 27
click at [833, 205] on select "Choose an option... Pending Applied Excluded (Questions) Excluded (Expired) Exc…" at bounding box center [904, 218] width 142 height 27
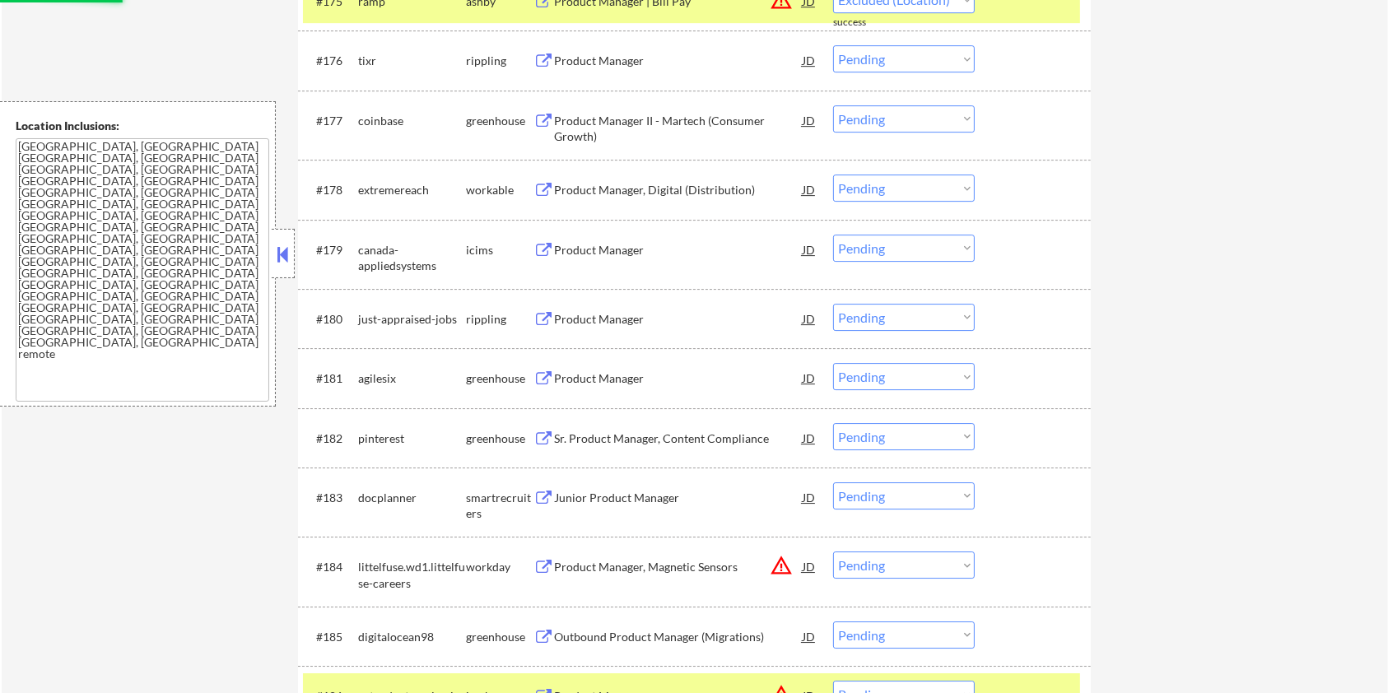
scroll to position [5270, 0]
select select ""pending""
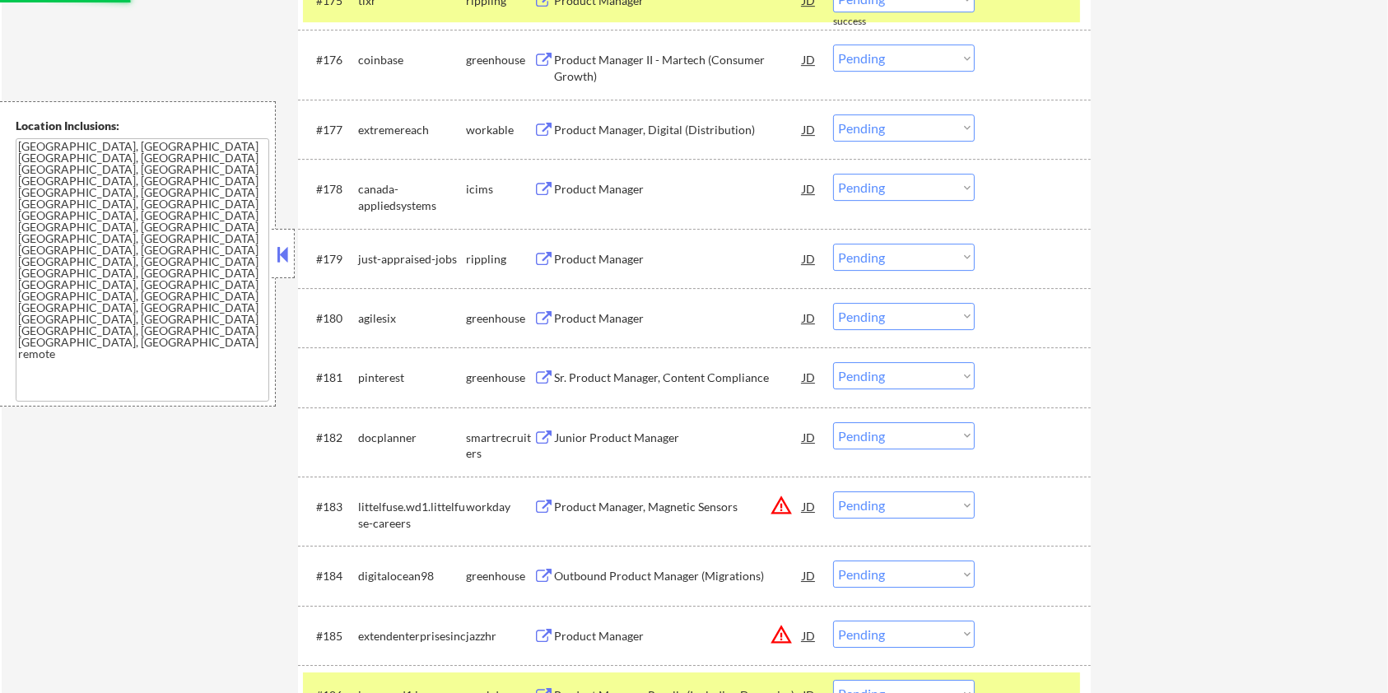
scroll to position [5599, 0]
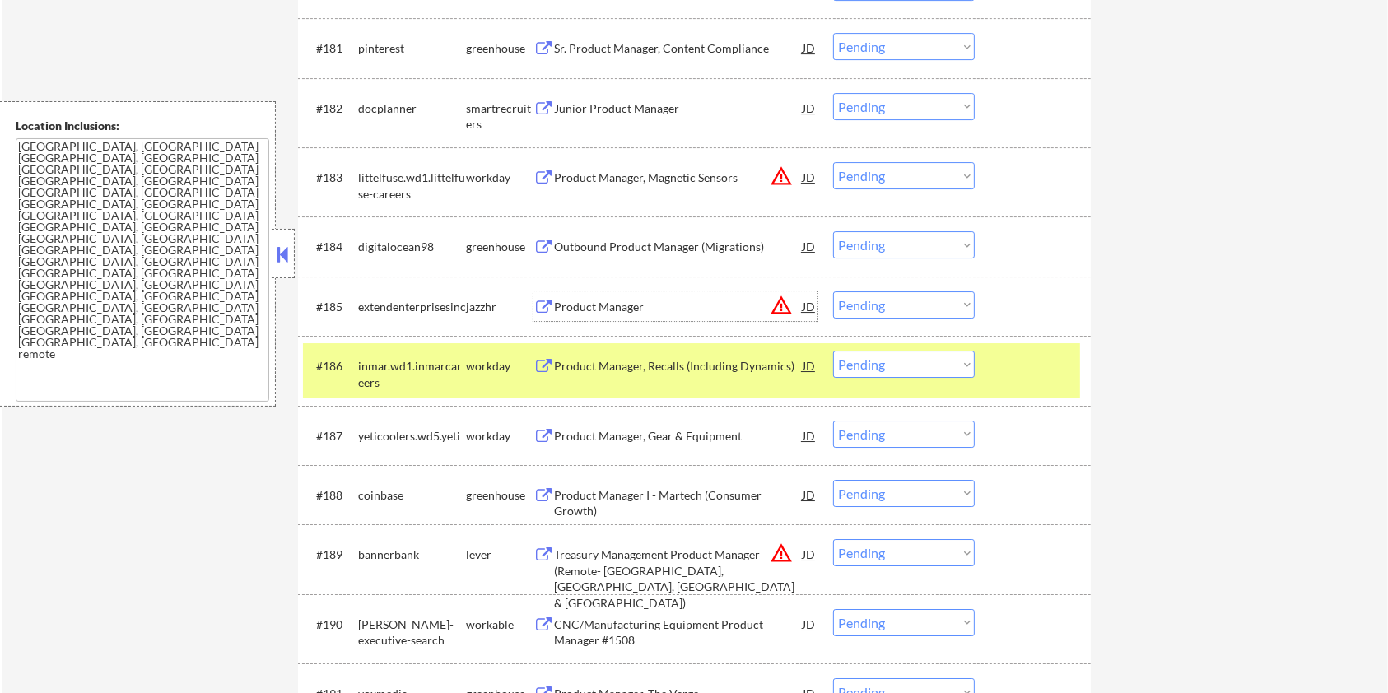
click at [566, 293] on div "Product Manager" at bounding box center [678, 306] width 249 height 30
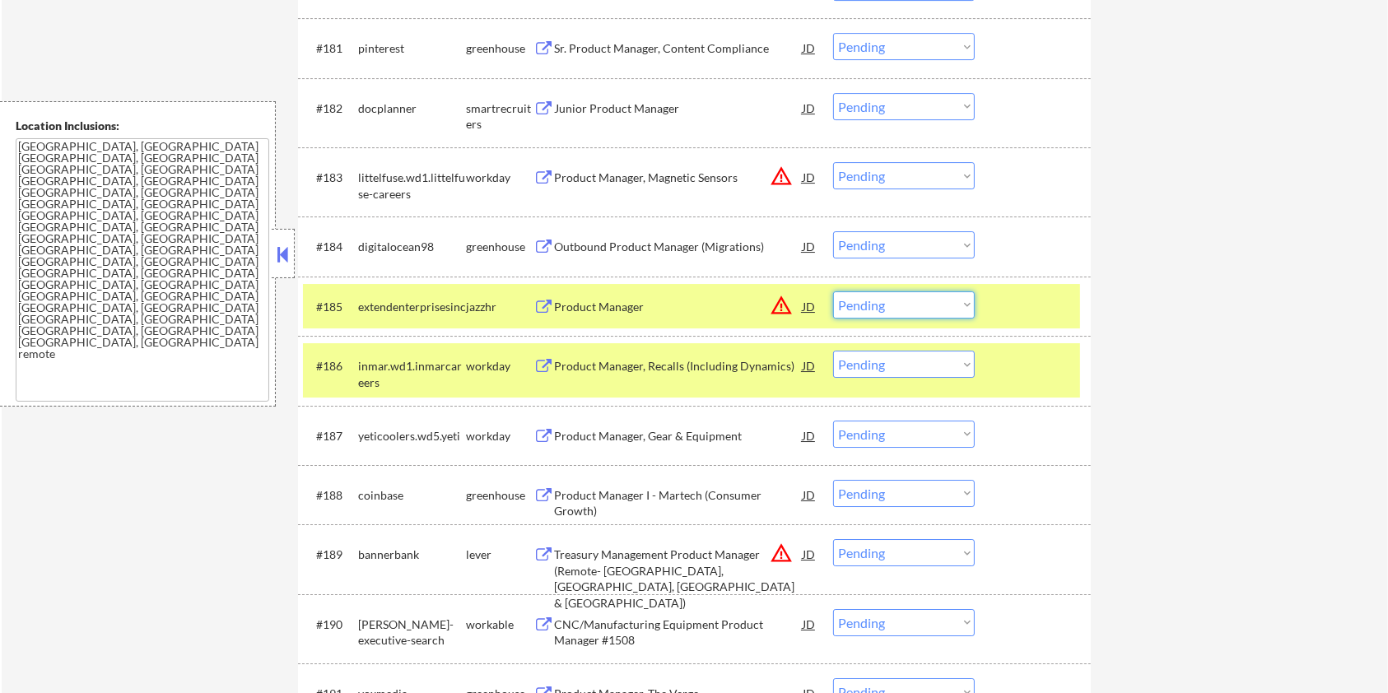
click at [944, 301] on select "Choose an option... Pending Applied Excluded (Questions) Excluded (Expired) Exc…" at bounding box center [904, 304] width 142 height 27
click at [833, 291] on select "Choose an option... Pending Applied Excluded (Questions) Excluded (Expired) Exc…" at bounding box center [904, 304] width 142 height 27
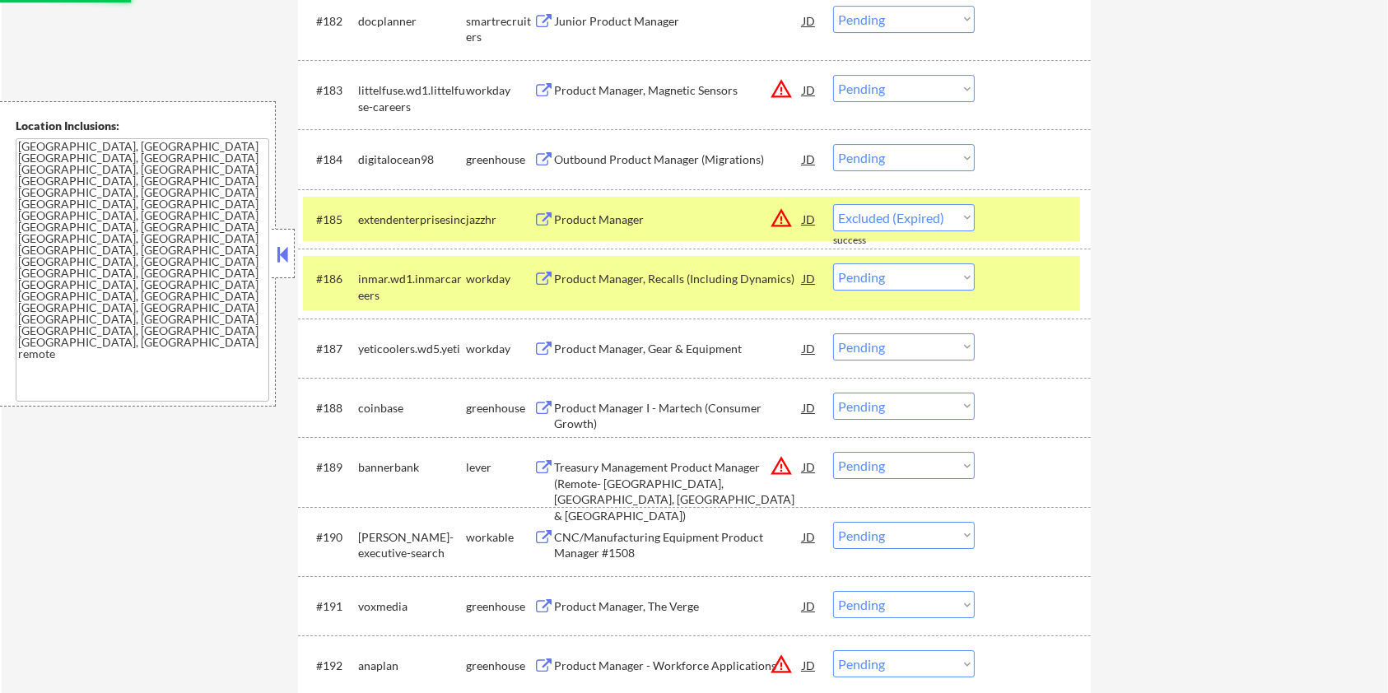
scroll to position [5708, 0]
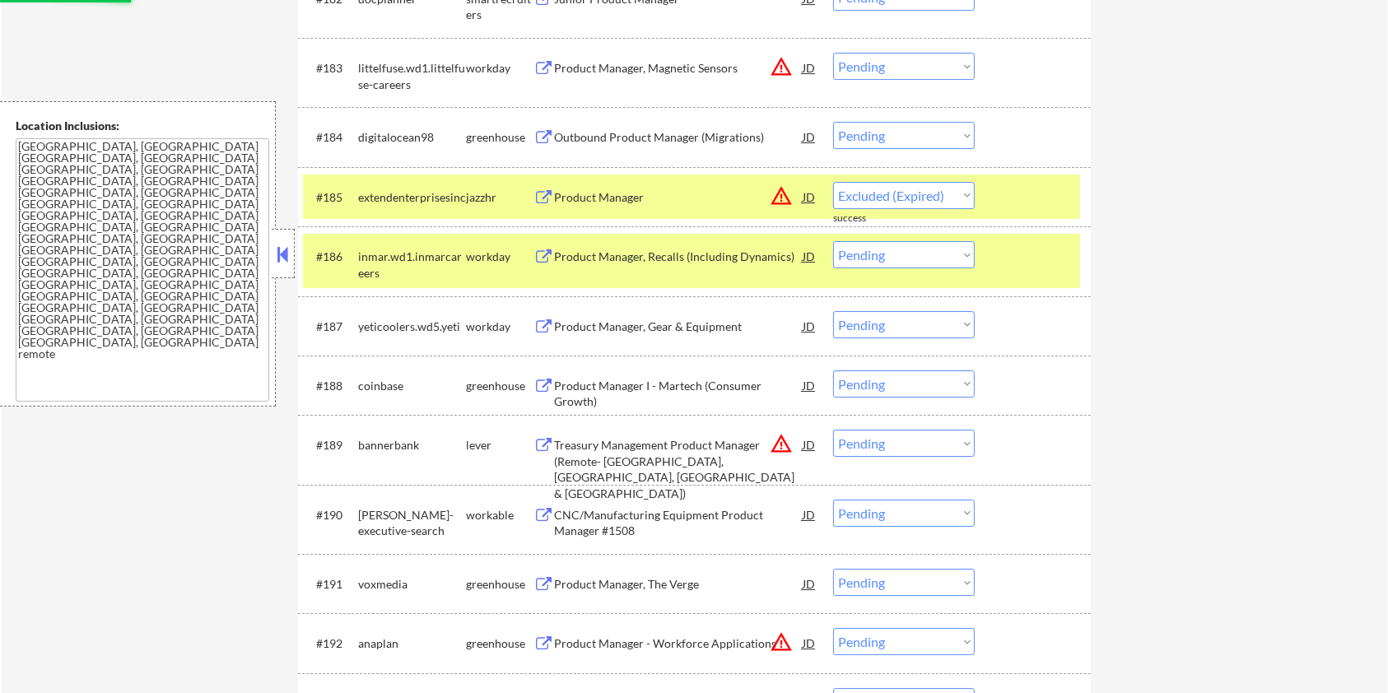
select select ""pending""
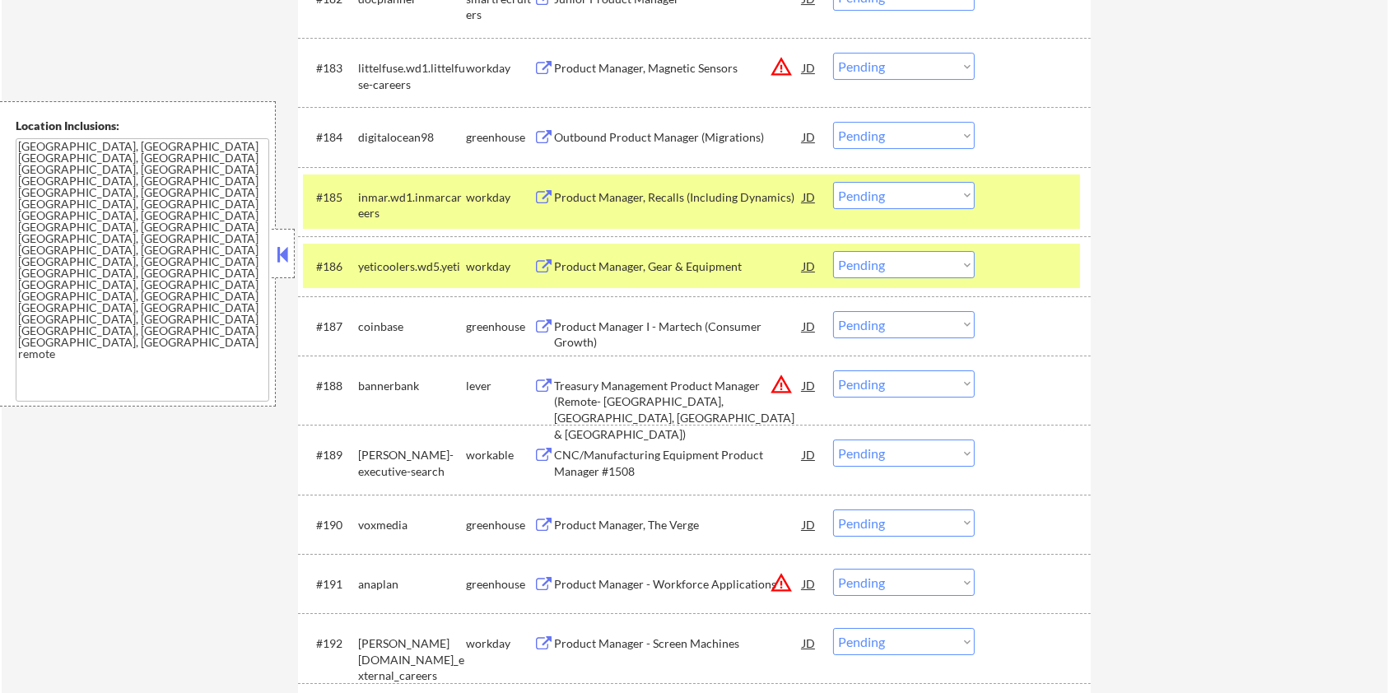
click at [663, 381] on div "Treasury Management Product Manager (Remote- [GEOGRAPHIC_DATA], [GEOGRAPHIC_DAT…" at bounding box center [678, 410] width 249 height 64
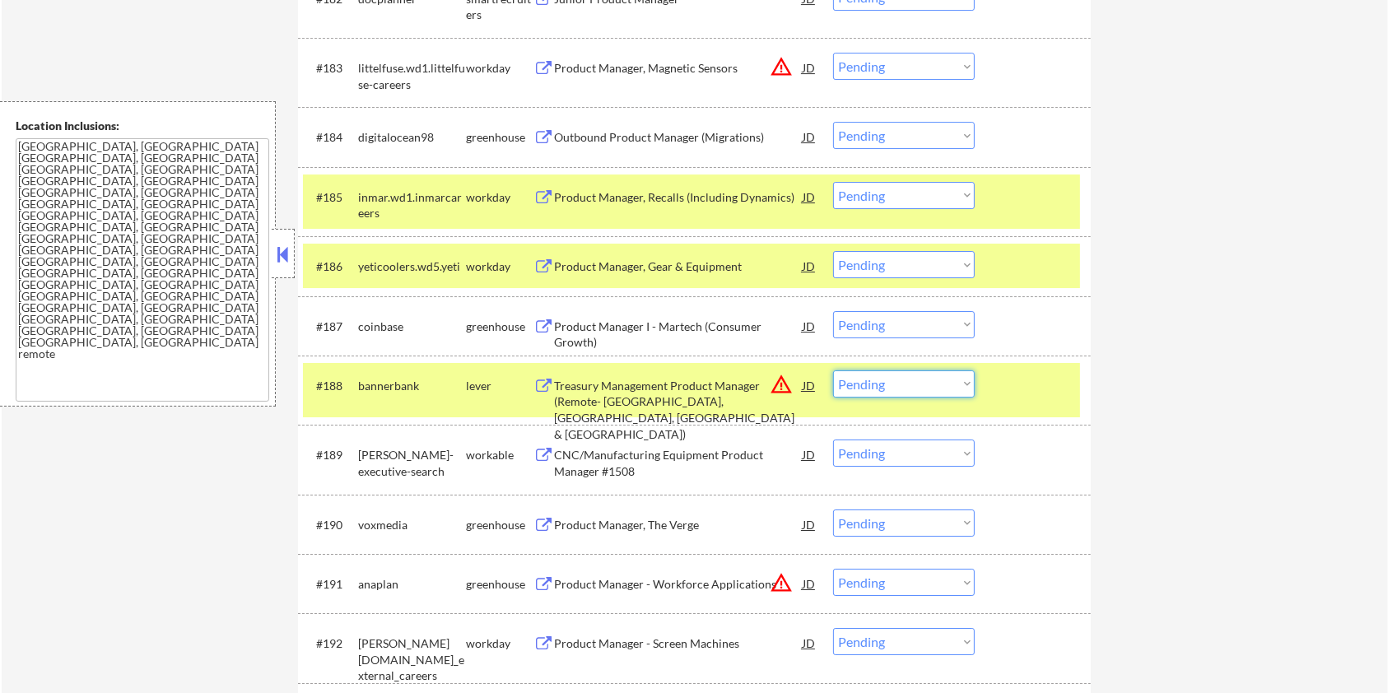
click at [917, 389] on select "Choose an option... Pending Applied Excluded (Questions) Excluded (Expired) Exc…" at bounding box center [904, 384] width 142 height 27
click at [833, 371] on select "Choose an option... Pending Applied Excluded (Questions) Excluded (Expired) Exc…" at bounding box center [904, 384] width 142 height 27
select select ""pending""
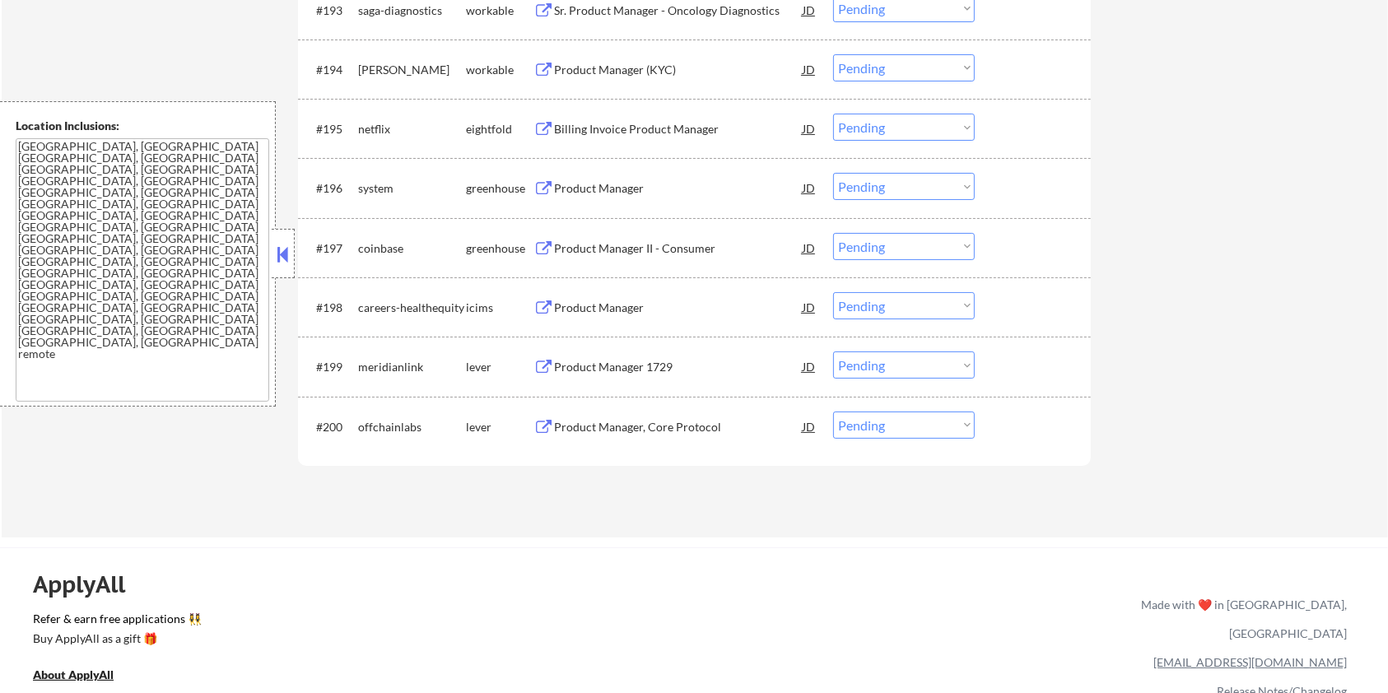
scroll to position [6477, 0]
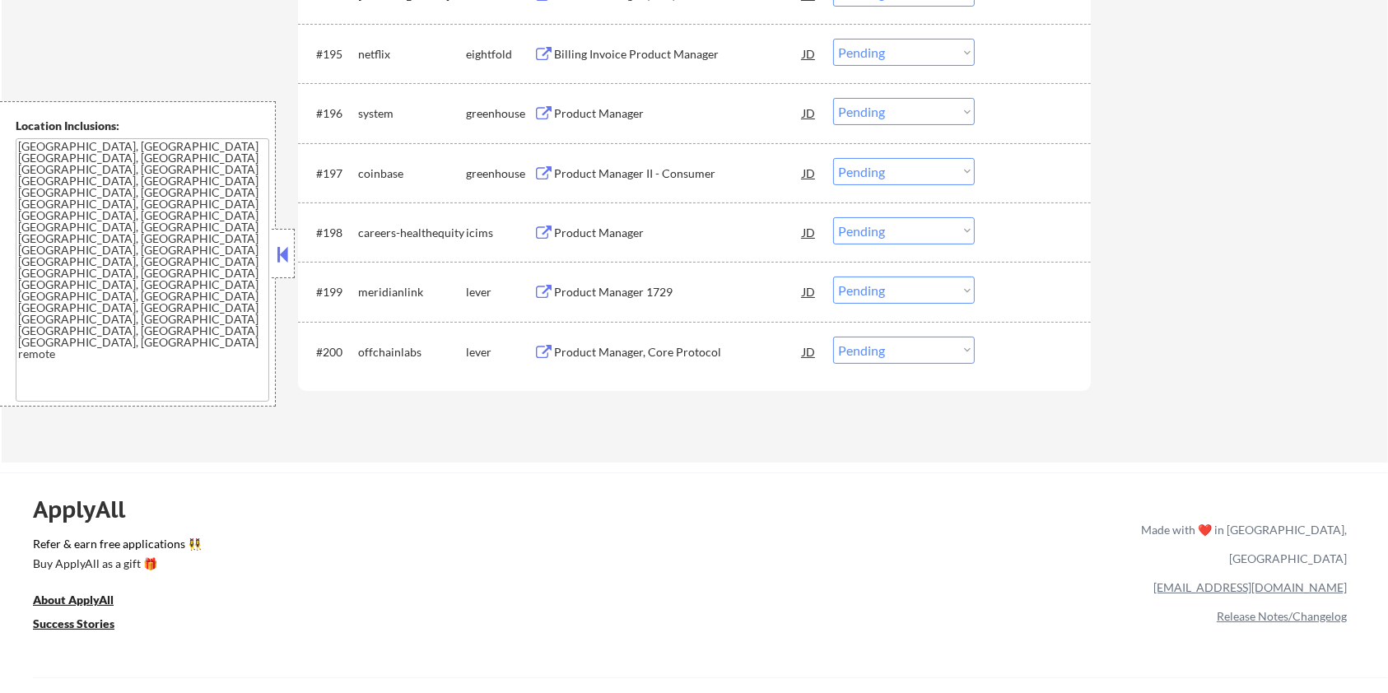
click at [605, 287] on div "Product Manager 1729" at bounding box center [678, 292] width 249 height 16
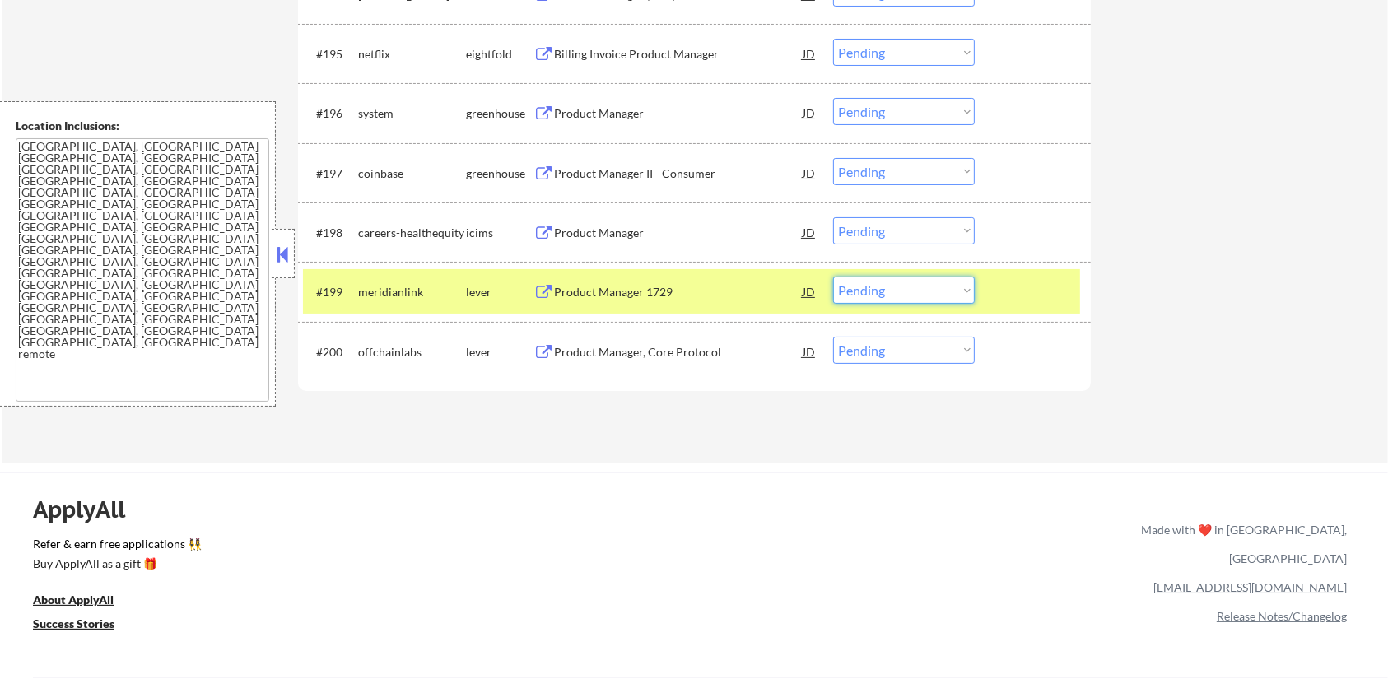
click at [919, 288] on select "Choose an option... Pending Applied Excluded (Questions) Excluded (Expired) Exc…" at bounding box center [904, 290] width 142 height 27
click at [833, 277] on select "Choose an option... Pending Applied Excluded (Questions) Excluded (Expired) Exc…" at bounding box center [904, 290] width 142 height 27
select select ""pending""
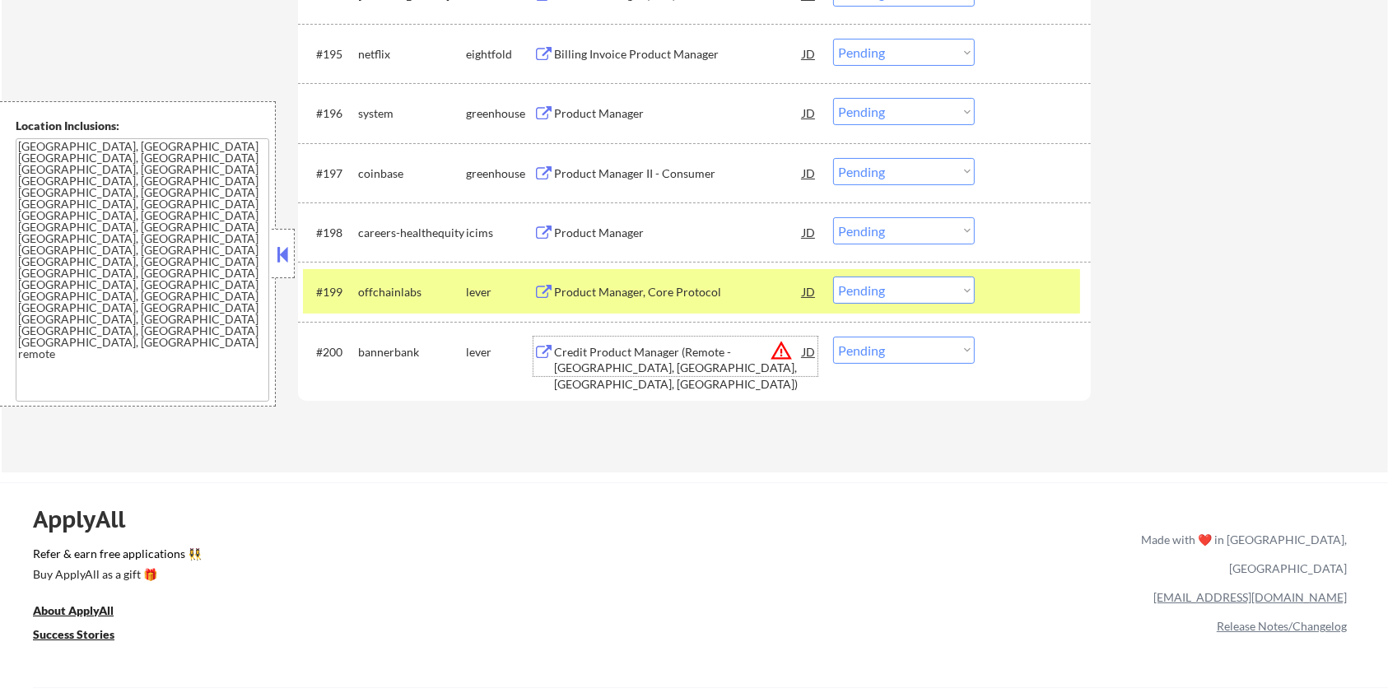
click at [613, 352] on div "Credit Product Manager (Remote - [GEOGRAPHIC_DATA], [GEOGRAPHIC_DATA], [GEOGRAP…" at bounding box center [678, 368] width 249 height 49
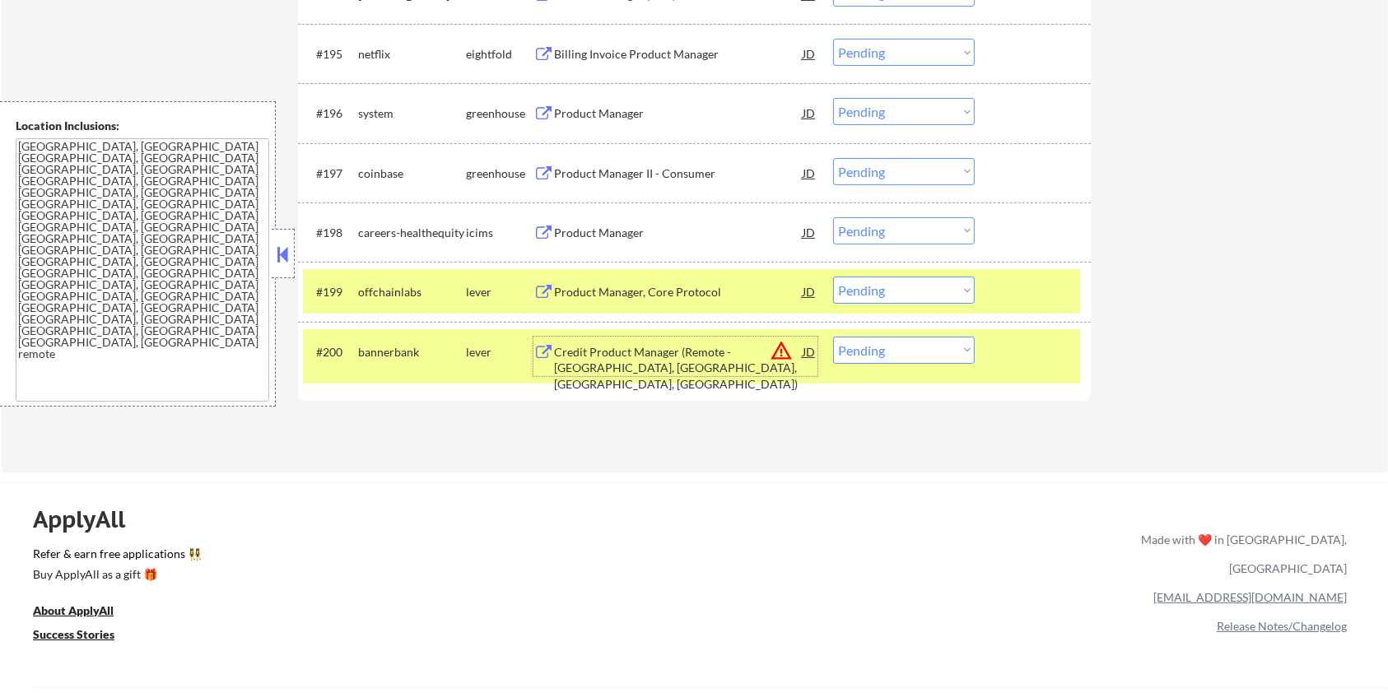
click at [916, 357] on select "Choose an option... Pending Applied Excluded (Questions) Excluded (Expired) Exc…" at bounding box center [904, 350] width 142 height 27
click at [833, 337] on select "Choose an option... Pending Applied Excluded (Questions) Excluded (Expired) Exc…" at bounding box center [904, 350] width 142 height 27
select select ""pending""
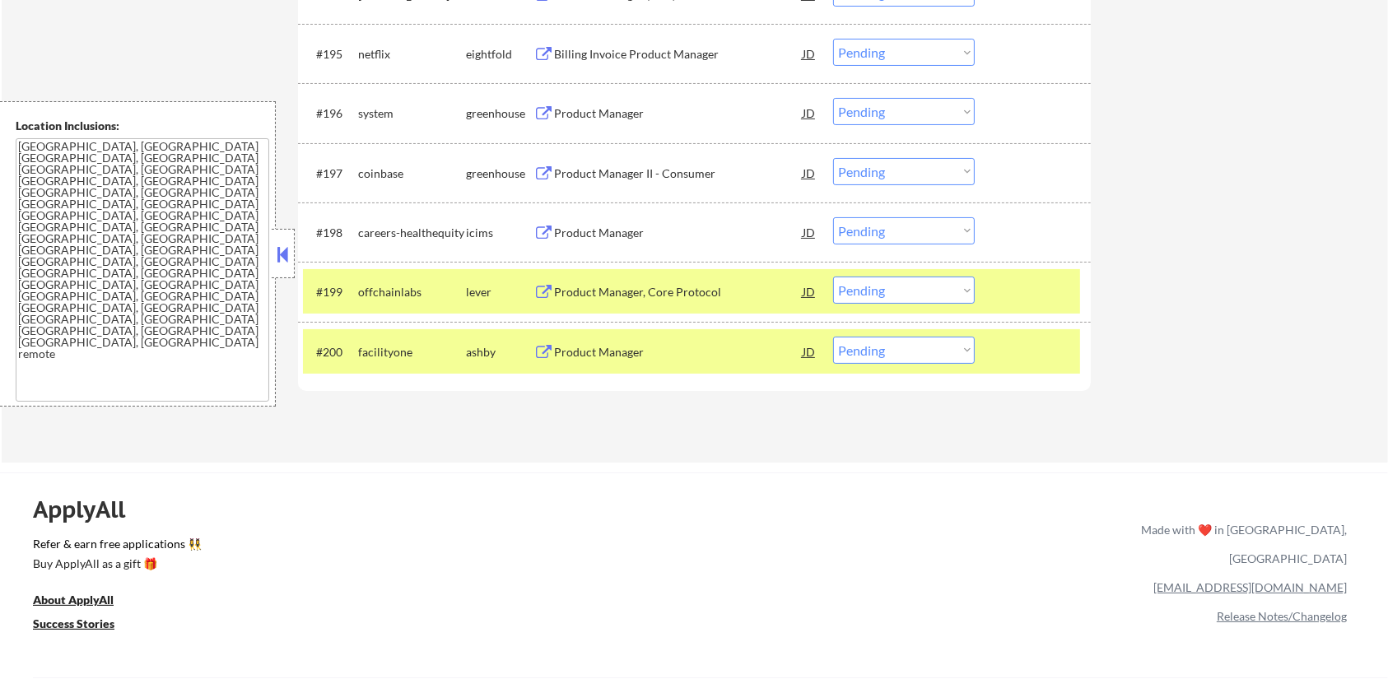
click at [610, 284] on div "Product Manager, Core Protocol" at bounding box center [678, 292] width 249 height 16
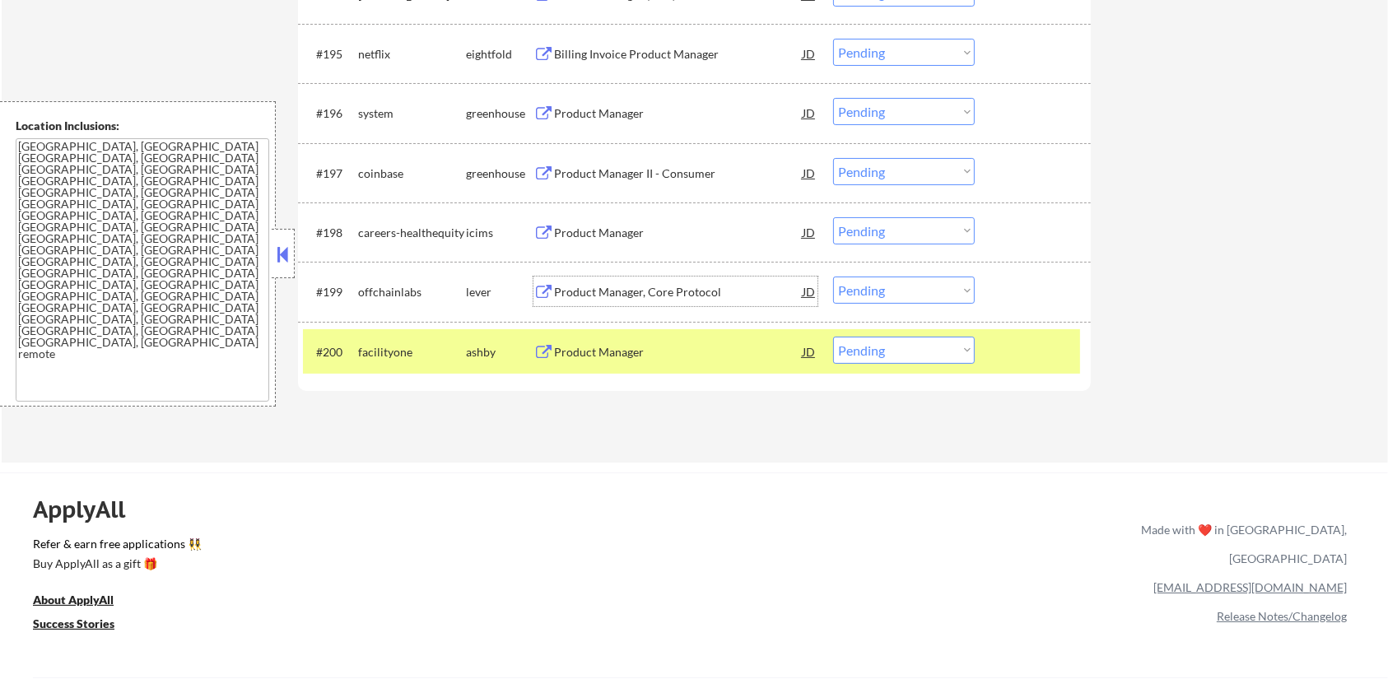
click at [892, 293] on select "Choose an option... Pending Applied Excluded (Questions) Excluded (Expired) Exc…" at bounding box center [904, 290] width 142 height 27
click at [833, 277] on select "Choose an option... Pending Applied Excluded (Questions) Excluded (Expired) Exc…" at bounding box center [904, 290] width 142 height 27
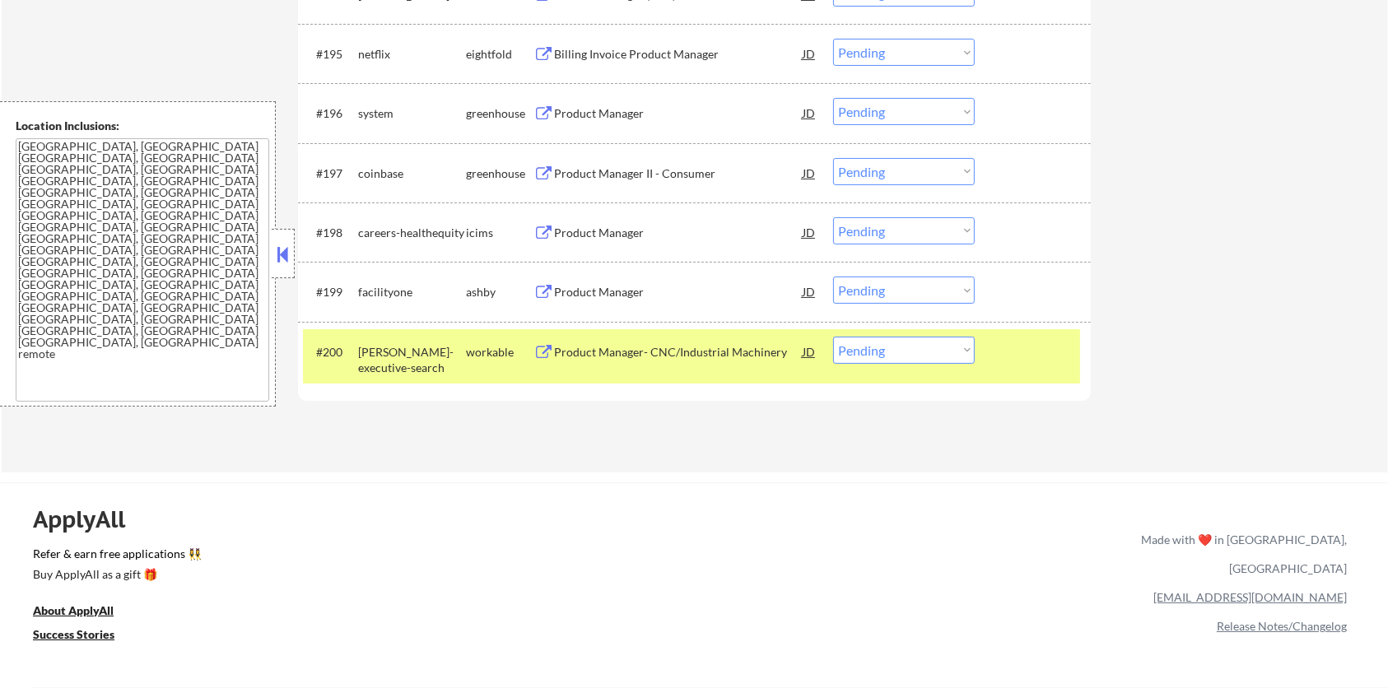
click at [578, 296] on div "Product Manager" at bounding box center [678, 292] width 249 height 16
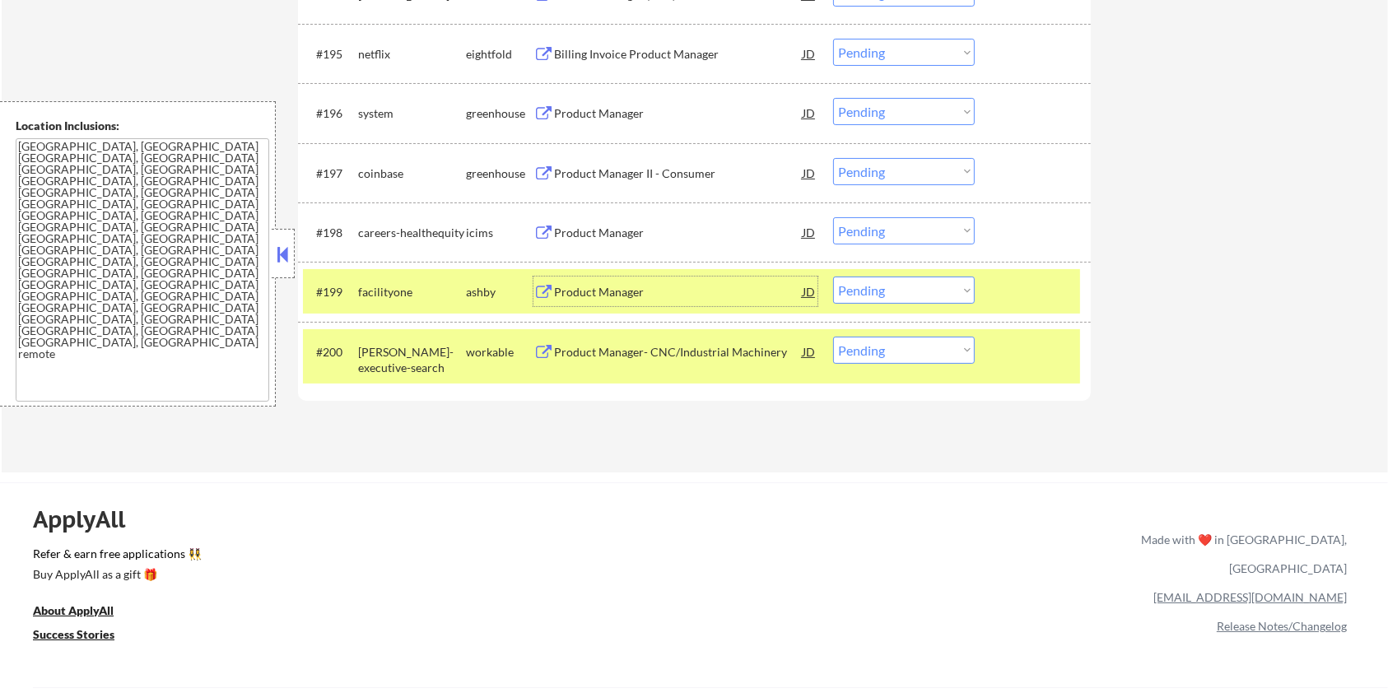
click at [868, 287] on select "Choose an option... Pending Applied Excluded (Questions) Excluded (Expired) Exc…" at bounding box center [904, 290] width 142 height 27
click at [833, 277] on select "Choose an option... Pending Applied Excluded (Questions) Excluded (Expired) Exc…" at bounding box center [904, 290] width 142 height 27
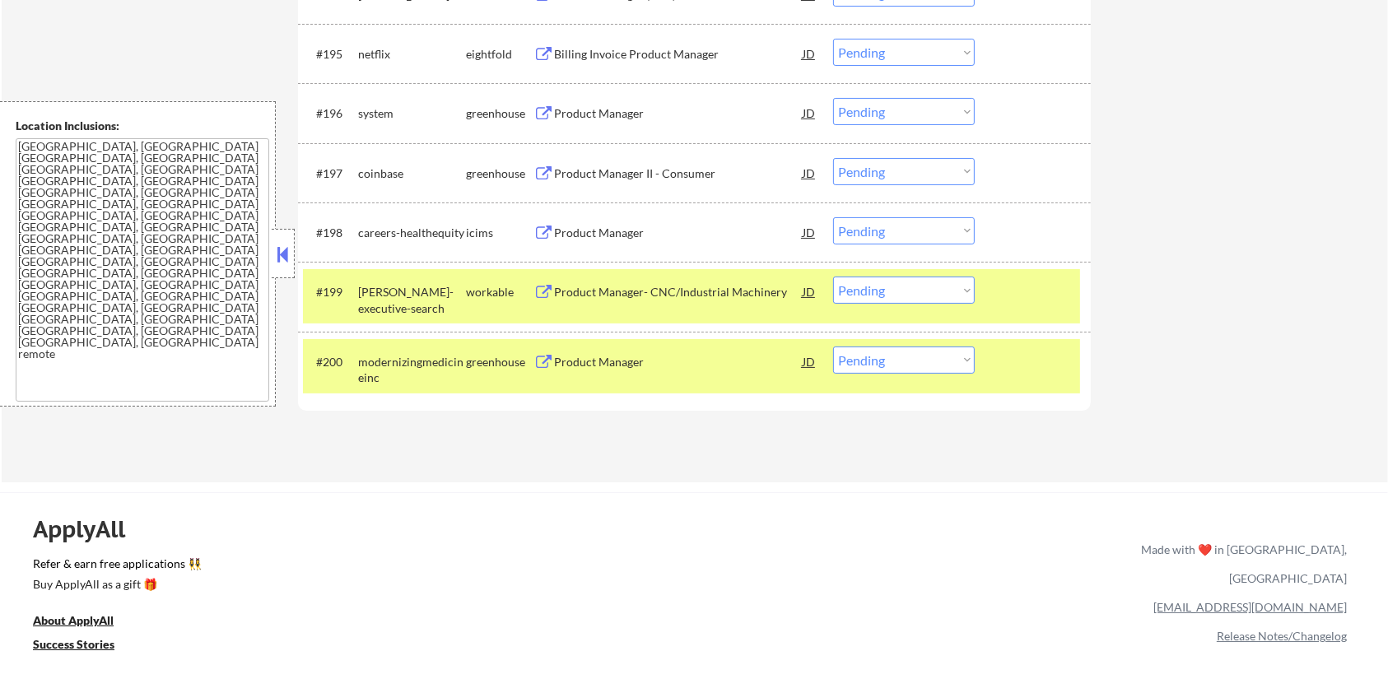
click at [625, 294] on div "Product Manager- CNC/Industrial Machinery" at bounding box center [678, 292] width 249 height 16
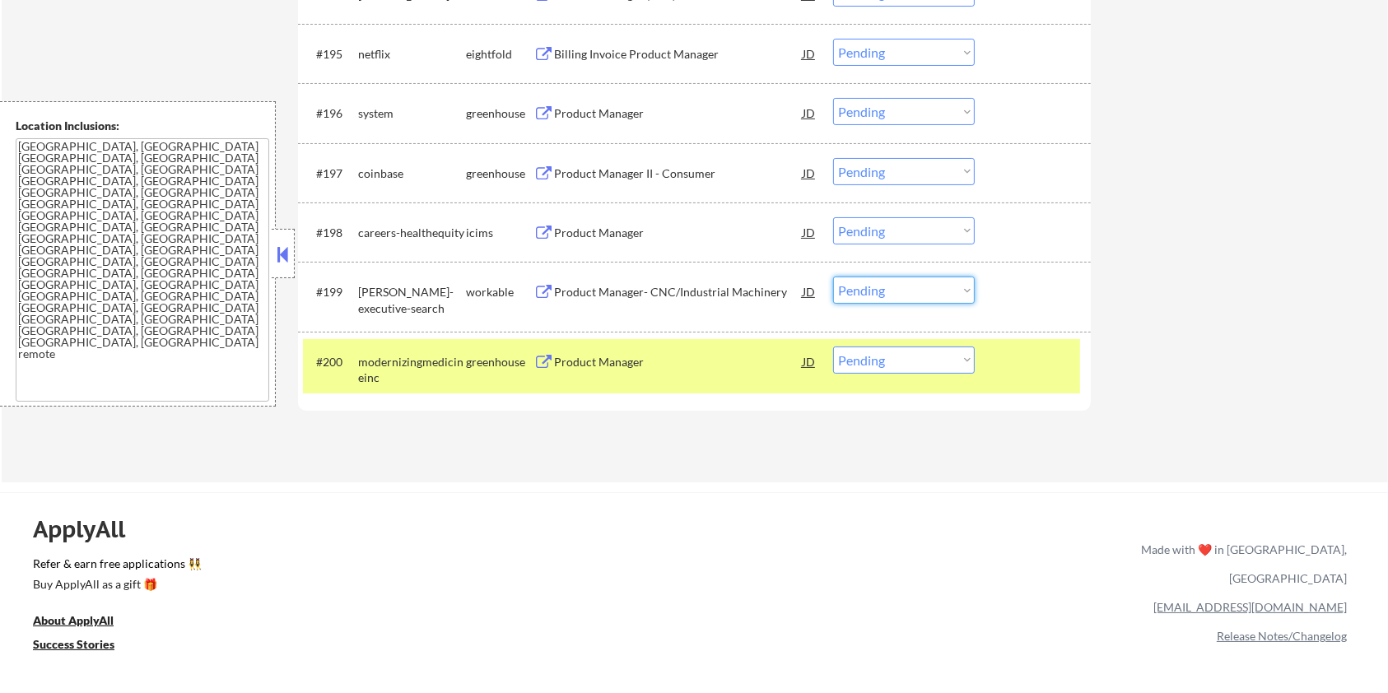
click at [931, 284] on select "Choose an option... Pending Applied Excluded (Questions) Excluded (Expired) Exc…" at bounding box center [904, 290] width 142 height 27
click at [833, 277] on select "Choose an option... Pending Applied Excluded (Questions) Excluded (Expired) Exc…" at bounding box center [904, 290] width 142 height 27
select select ""pending""
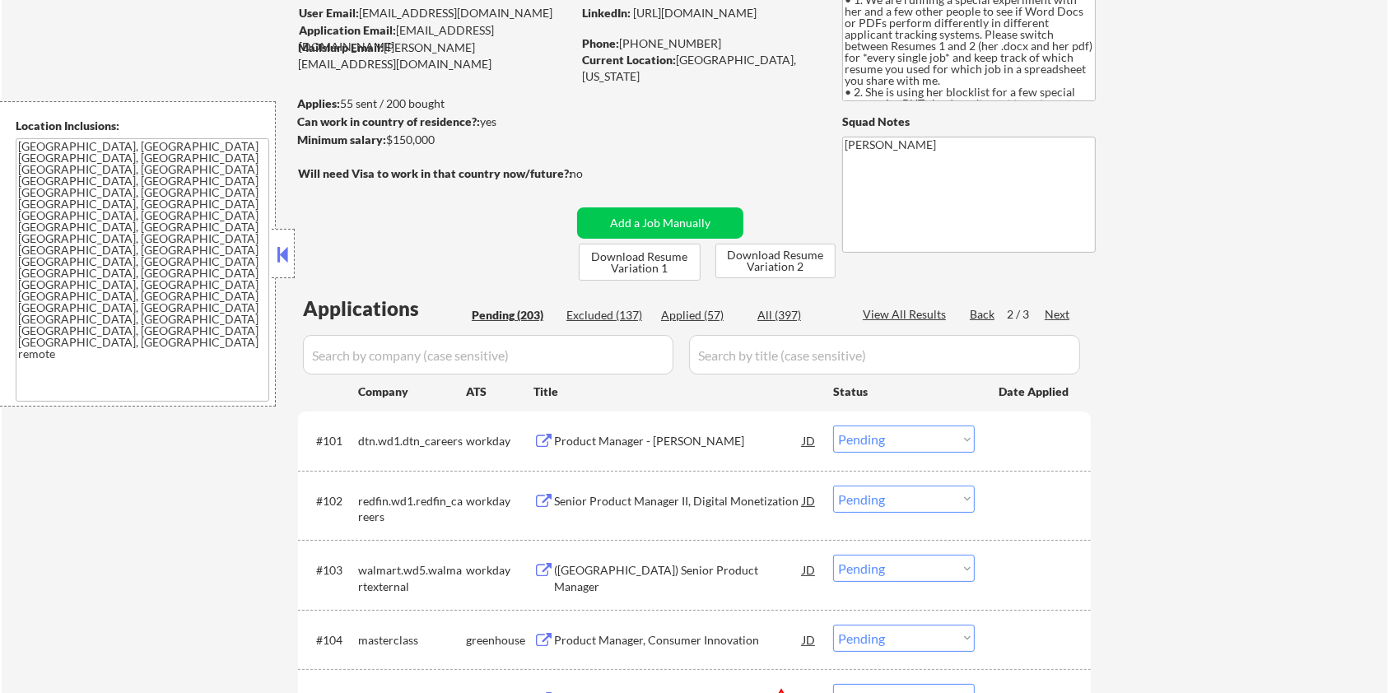
scroll to position [0, 0]
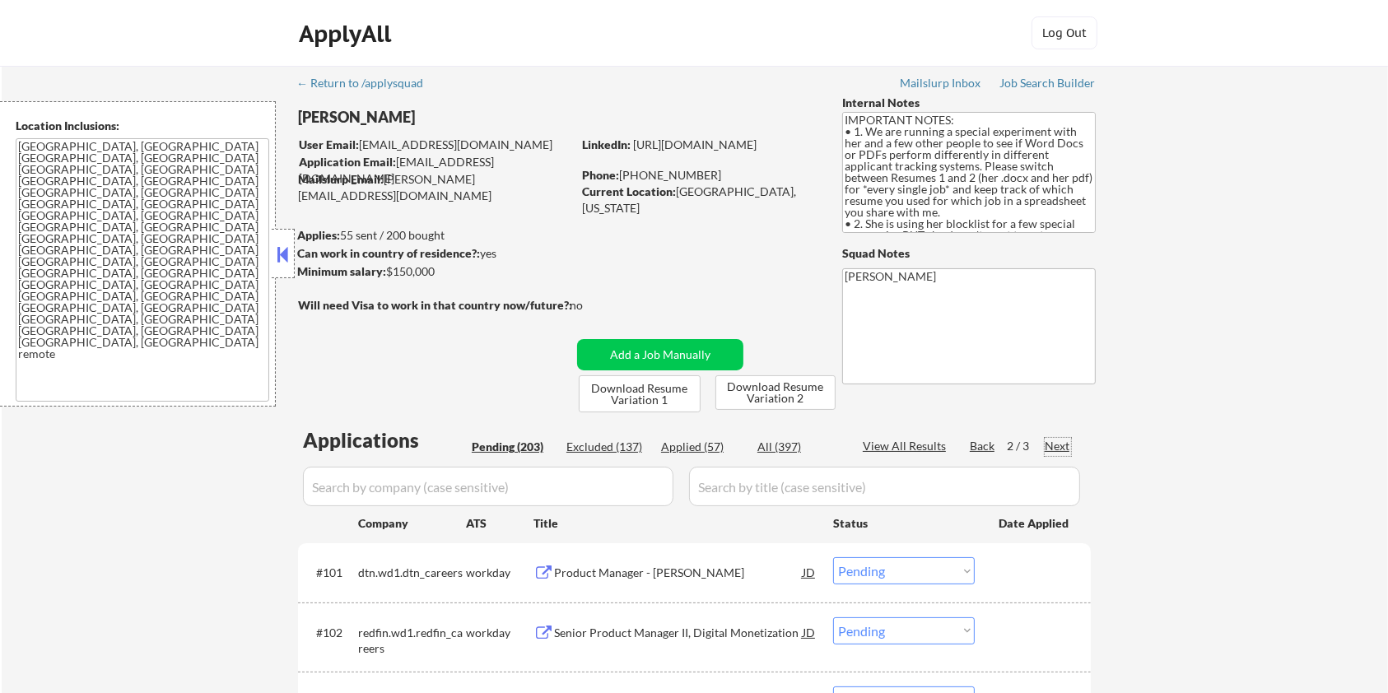
click at [1064, 443] on div "Next" at bounding box center [1058, 446] width 26 height 16
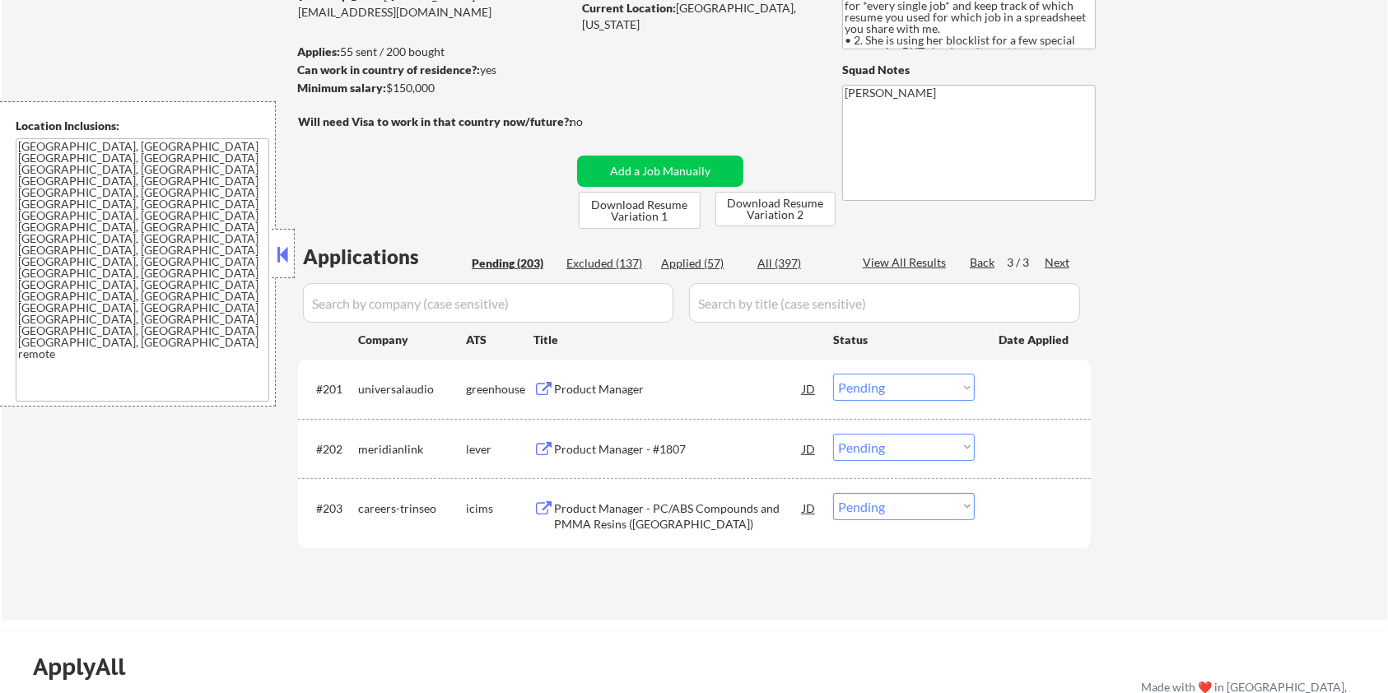
scroll to position [219, 0]
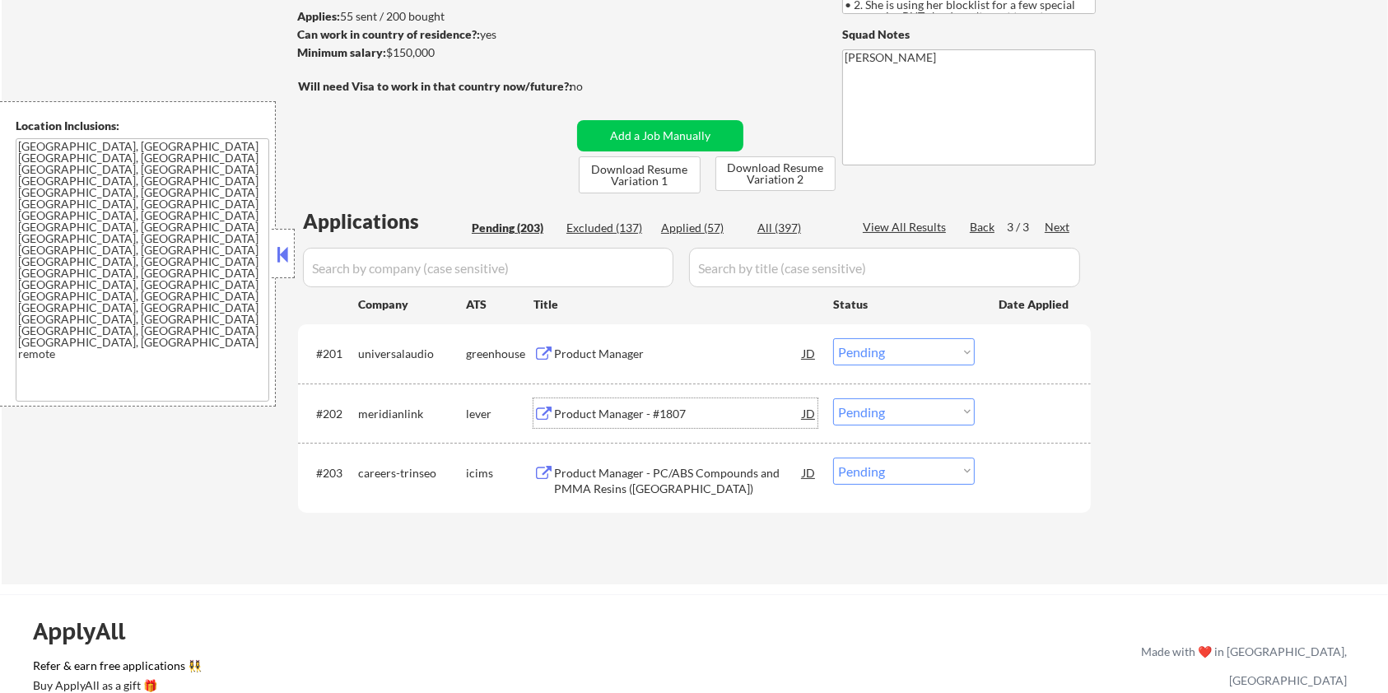
click at [607, 411] on div "Product Manager - #1807" at bounding box center [678, 414] width 249 height 16
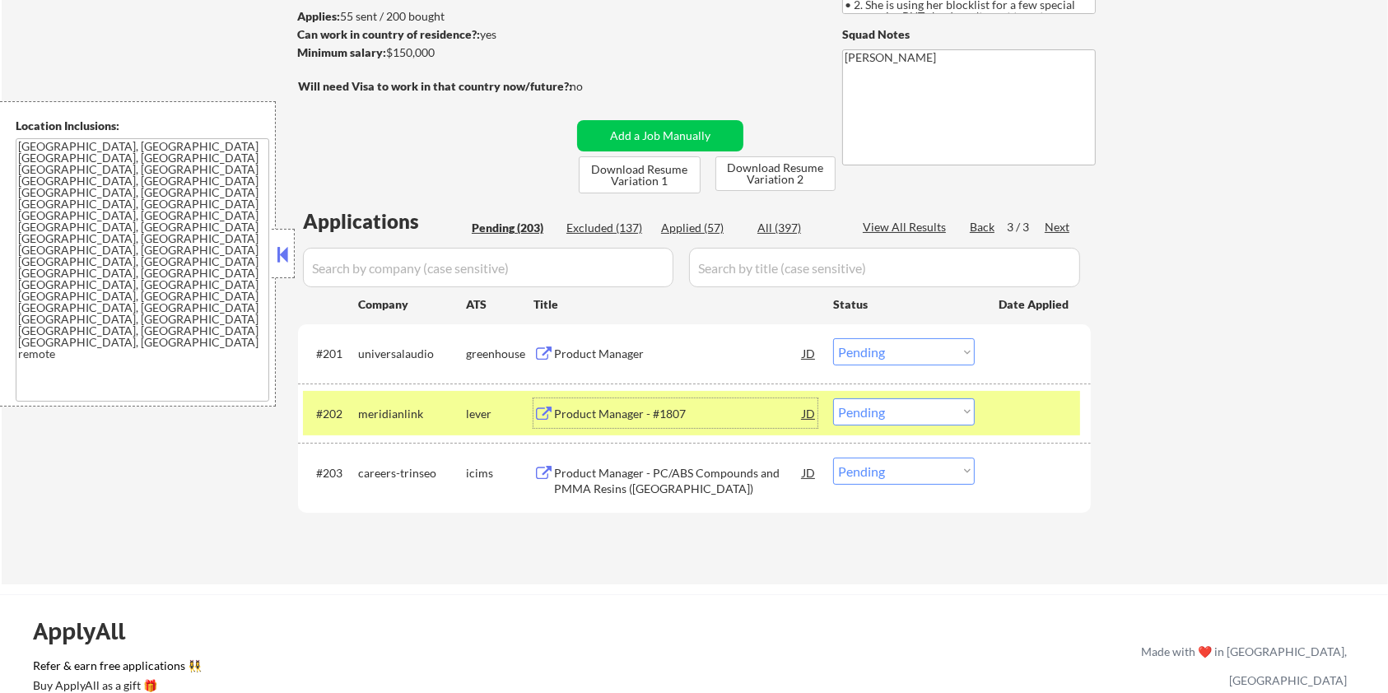
click at [890, 413] on select "Choose an option... Pending Applied Excluded (Questions) Excluded (Expired) Exc…" at bounding box center [904, 412] width 142 height 27
drag, startPoint x: 428, startPoint y: 413, endPoint x: 356, endPoint y: 418, distance: 72.6
click at [356, 418] on div "#202 meridianlink lever Product Manager - #1807 JD Choose an option... Pending …" at bounding box center [691, 413] width 777 height 44
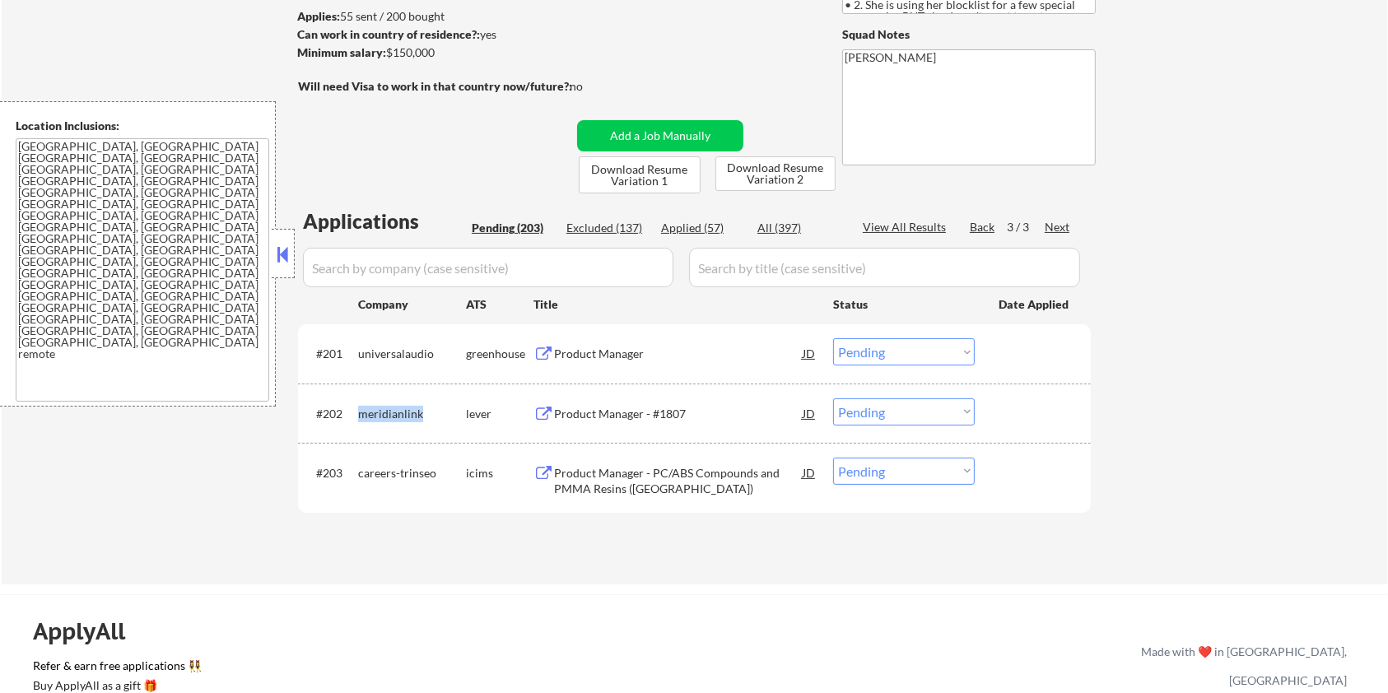
copy div "meridianlink"
click at [876, 408] on select "Choose an option... Pending Applied Excluded (Questions) Excluded (Expired) Exc…" at bounding box center [904, 412] width 142 height 27
click at [833, 399] on select "Choose an option... Pending Applied Excluded (Questions) Excluded (Expired) Exc…" at bounding box center [904, 412] width 142 height 27
select select ""pending""
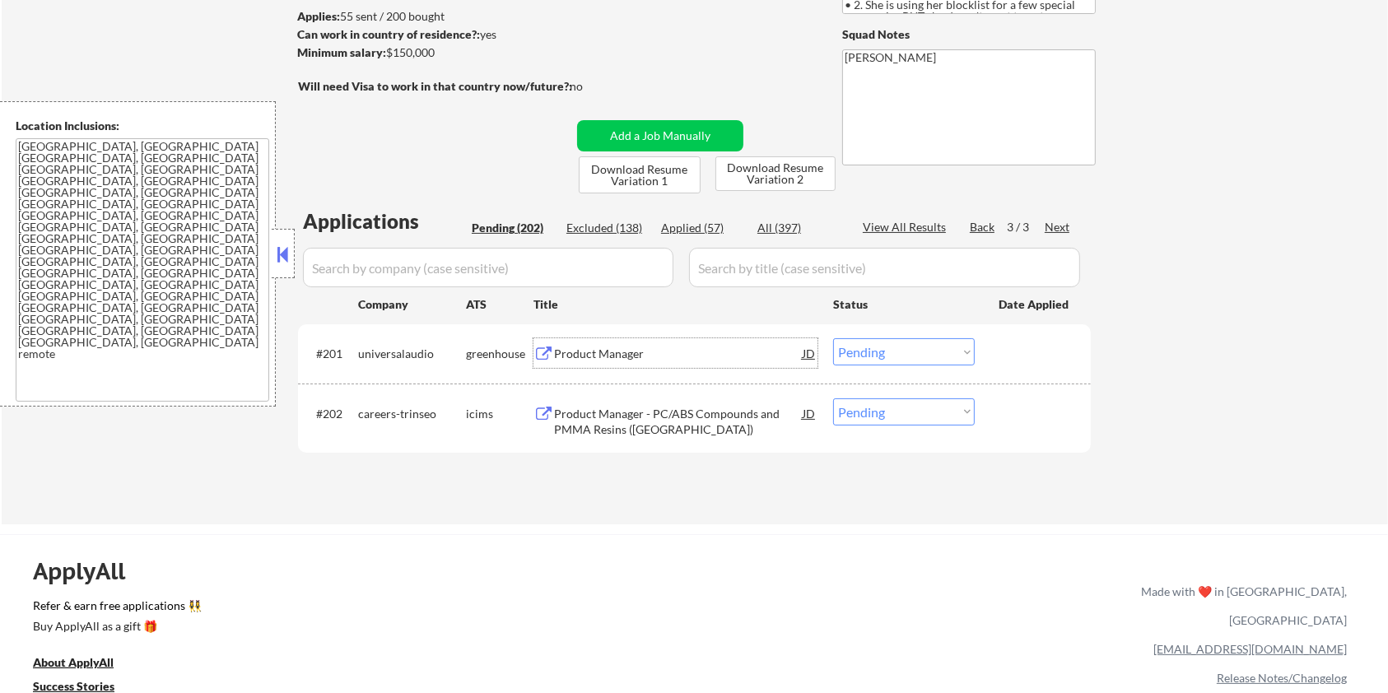
click at [578, 355] on div "Product Manager" at bounding box center [678, 354] width 249 height 16
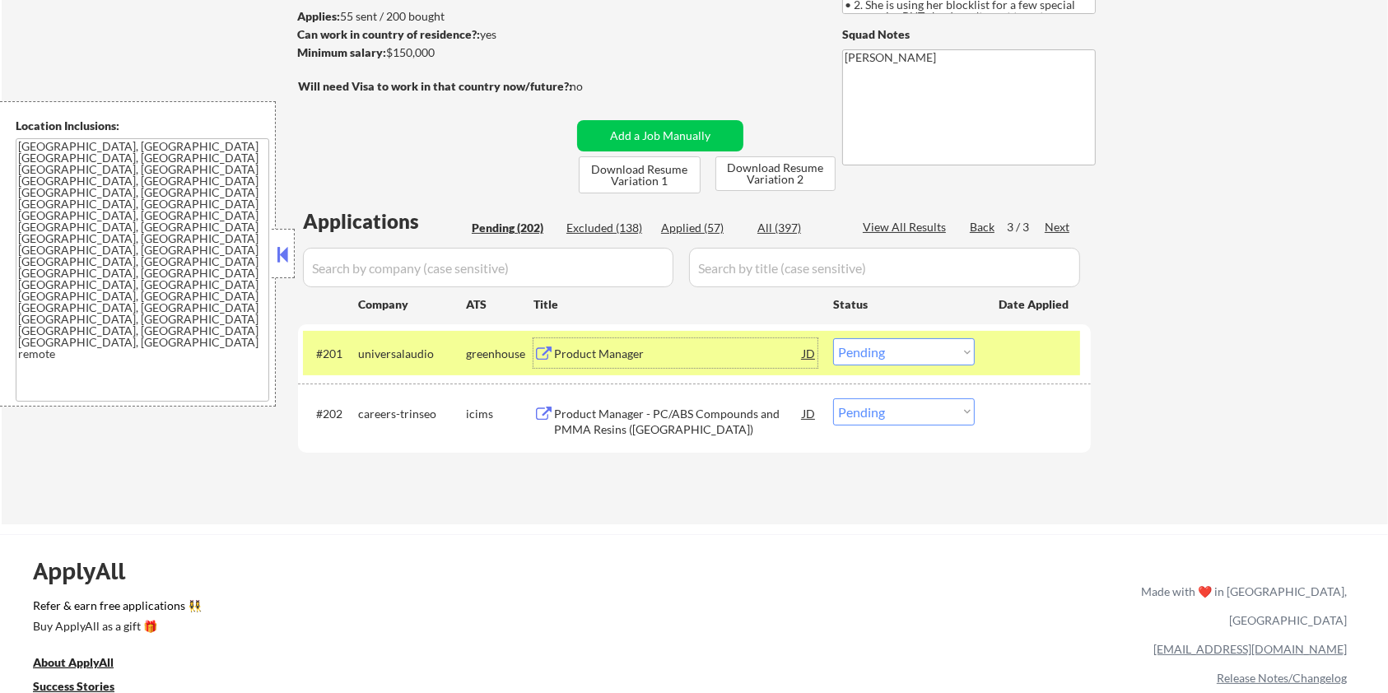
click at [933, 346] on select "Choose an option... Pending Applied Excluded (Questions) Excluded (Expired) Exc…" at bounding box center [904, 351] width 142 height 27
click at [833, 338] on select "Choose an option... Pending Applied Excluded (Questions) Excluded (Expired) Exc…" at bounding box center [904, 351] width 142 height 27
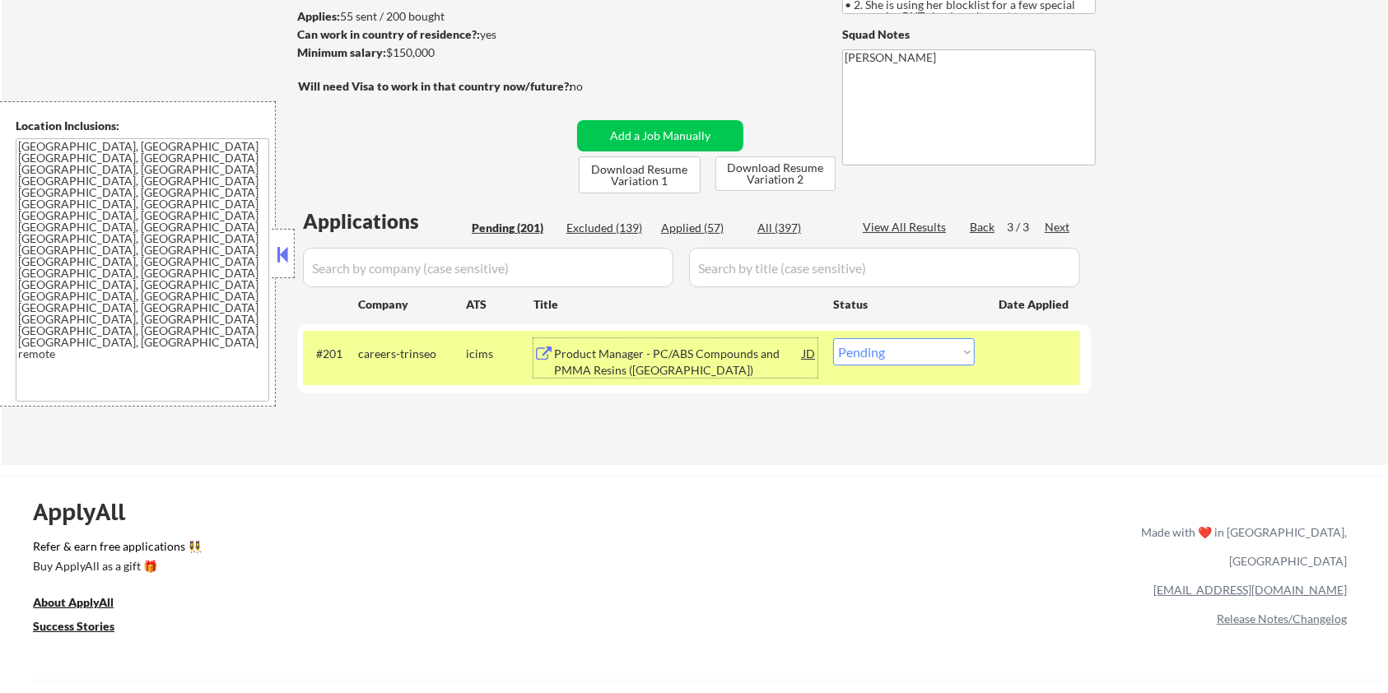
click at [604, 362] on div "Product Manager - PC/ABS Compounds and PMMA Resins ([GEOGRAPHIC_DATA])" at bounding box center [678, 362] width 249 height 32
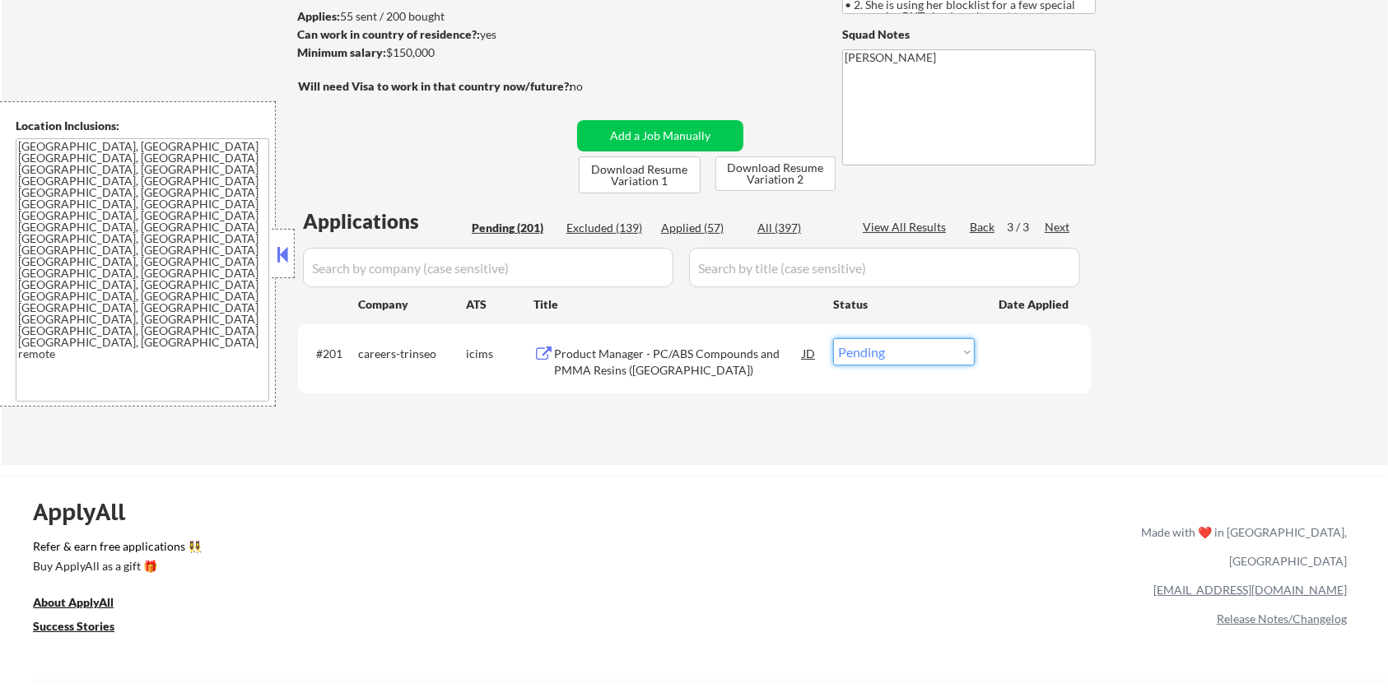
click at [889, 356] on select "Choose an option... Pending Applied Excluded (Questions) Excluded (Expired) Exc…" at bounding box center [904, 351] width 142 height 27
click at [833, 338] on select "Choose an option... Pending Applied Excluded (Questions) Excluded (Expired) Exc…" at bounding box center [904, 351] width 142 height 27
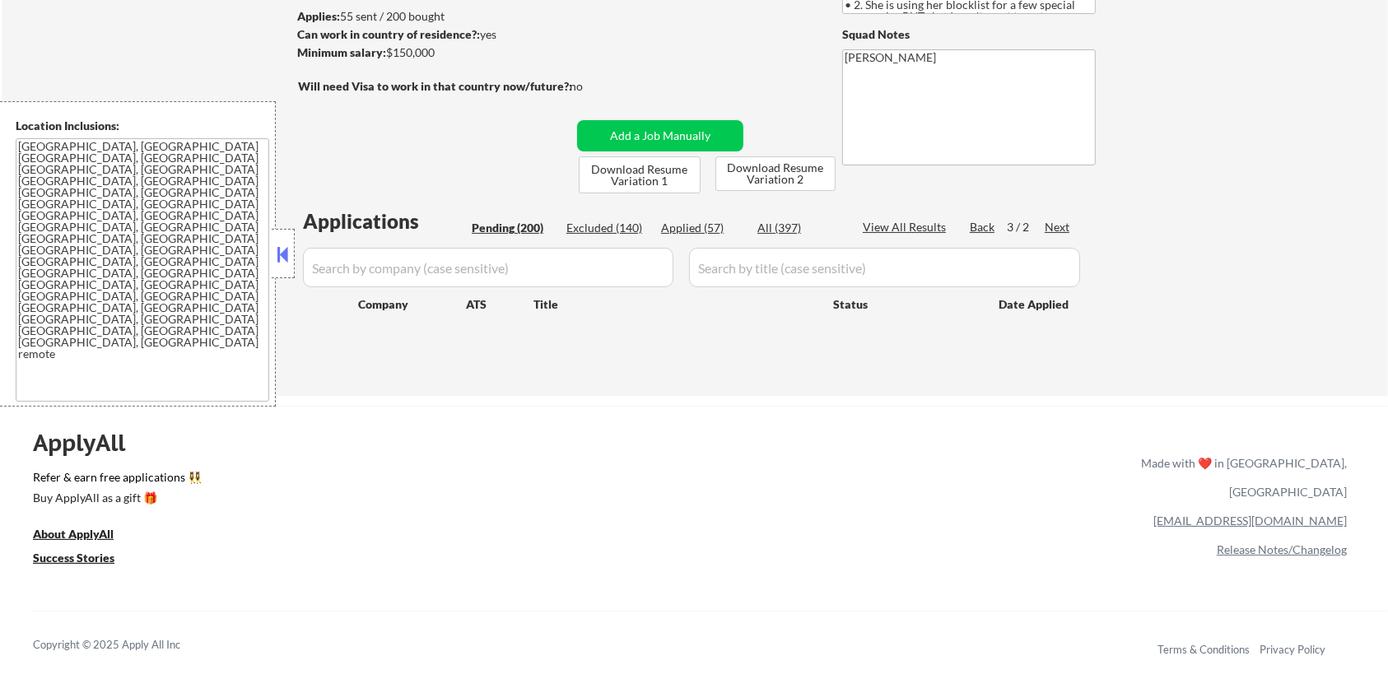
click at [501, 227] on div "Pending (200)" at bounding box center [513, 228] width 82 height 16
select select ""pending""
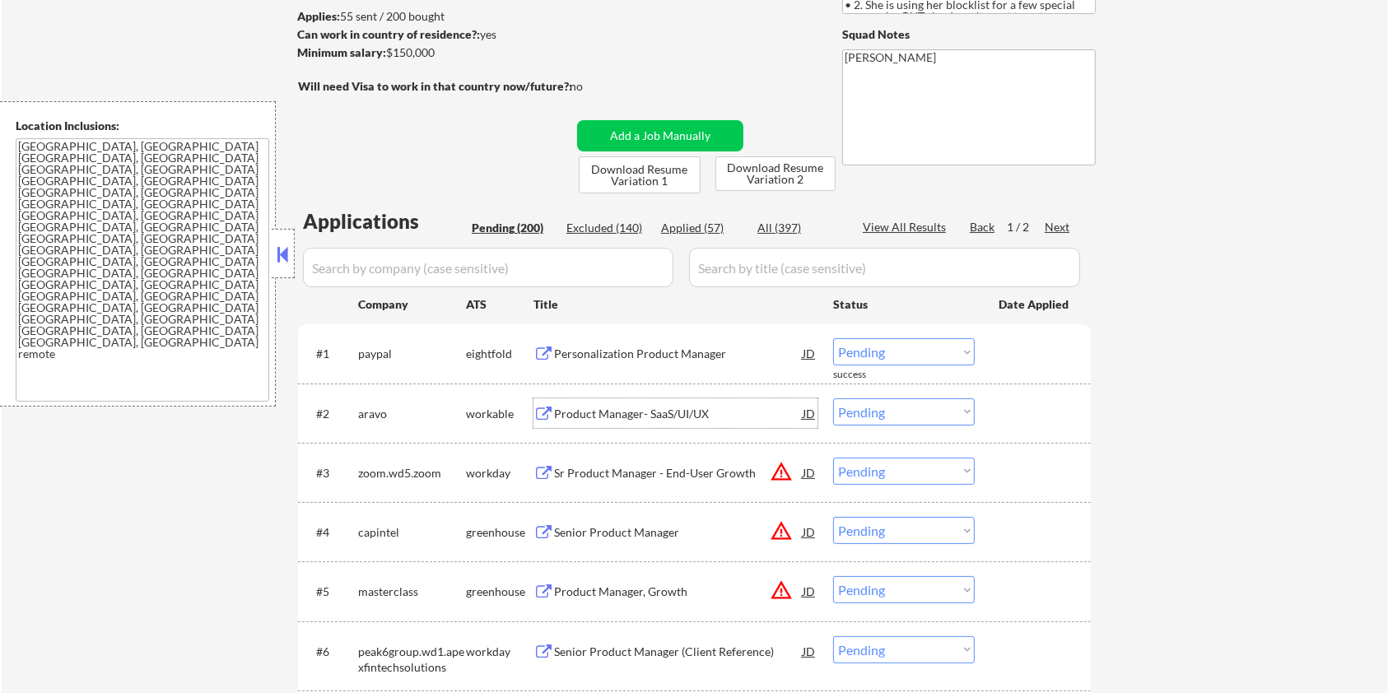
click at [584, 414] on div "Product Manager- SaaS/UI/UX" at bounding box center [678, 414] width 249 height 16
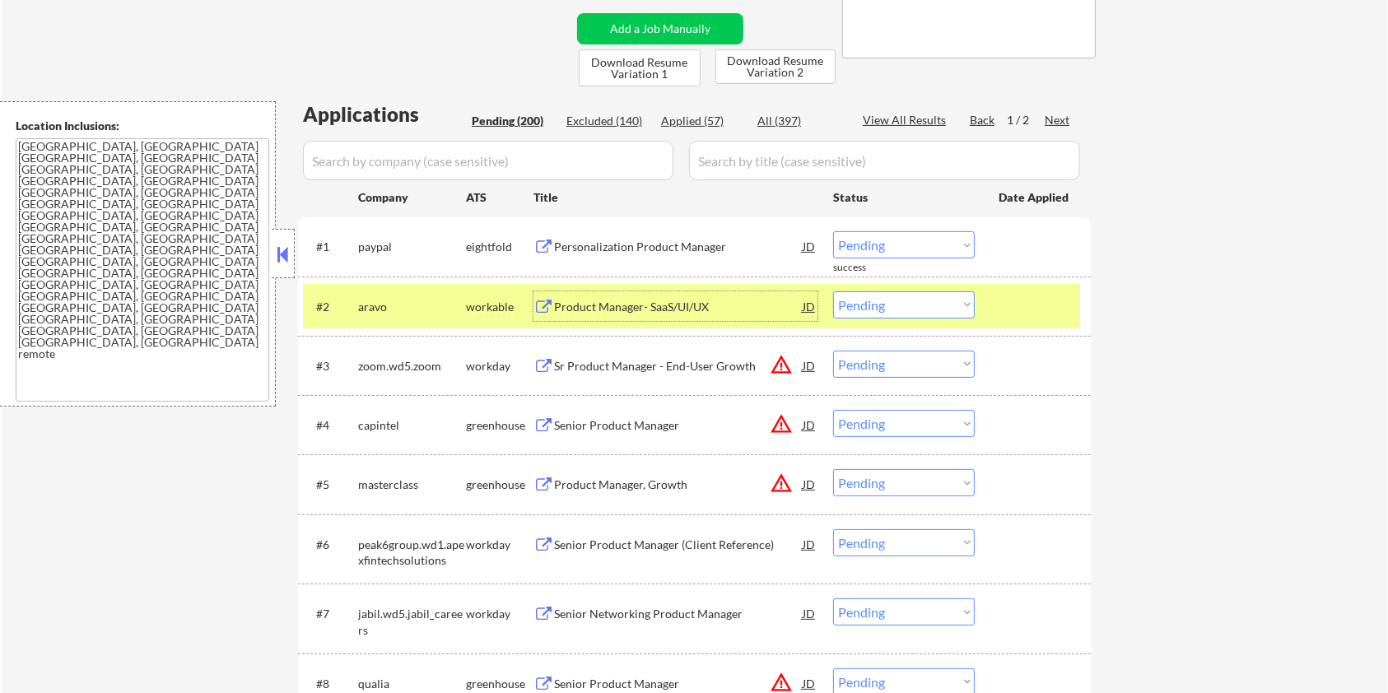
scroll to position [329, 0]
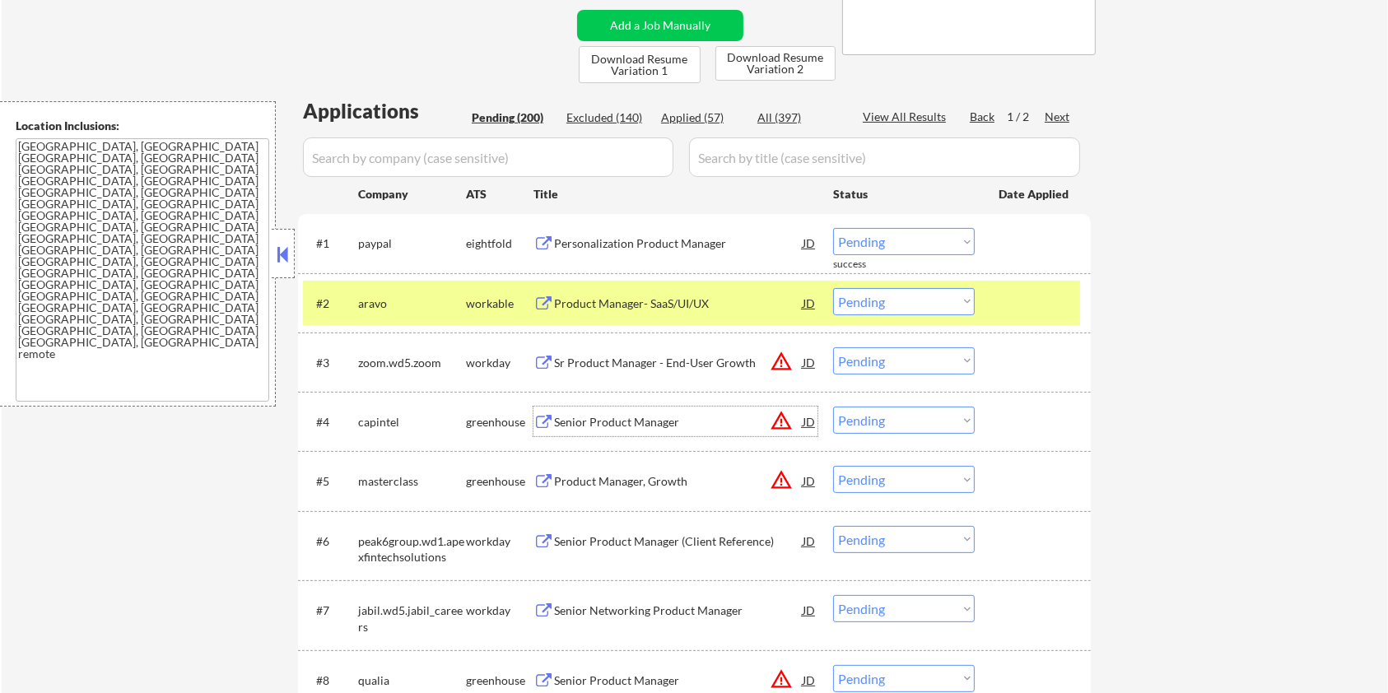
click at [596, 414] on div "Senior Product Manager" at bounding box center [678, 422] width 249 height 16
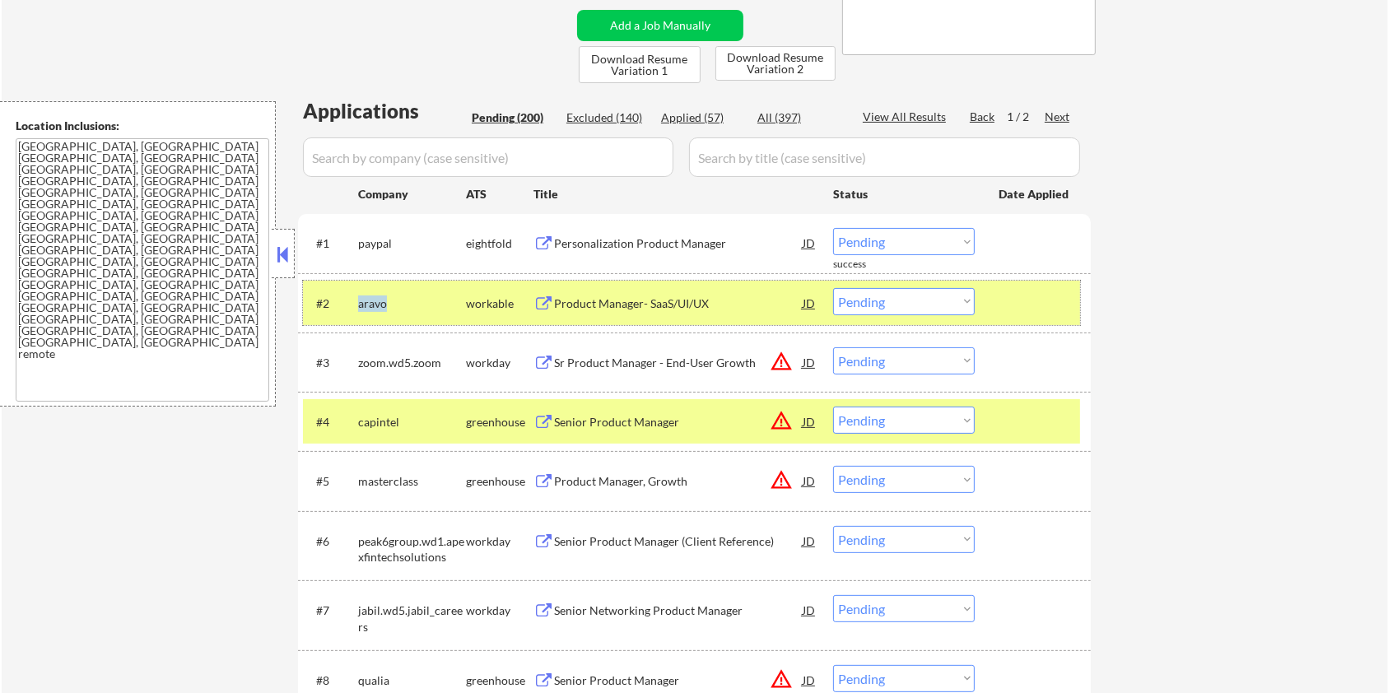
drag, startPoint x: 400, startPoint y: 303, endPoint x: 354, endPoint y: 319, distance: 49.0
click at [354, 319] on div "#2 aravo workable Product Manager- SaaS/UI/UX JD Choose an option... Pending Ap…" at bounding box center [691, 303] width 777 height 44
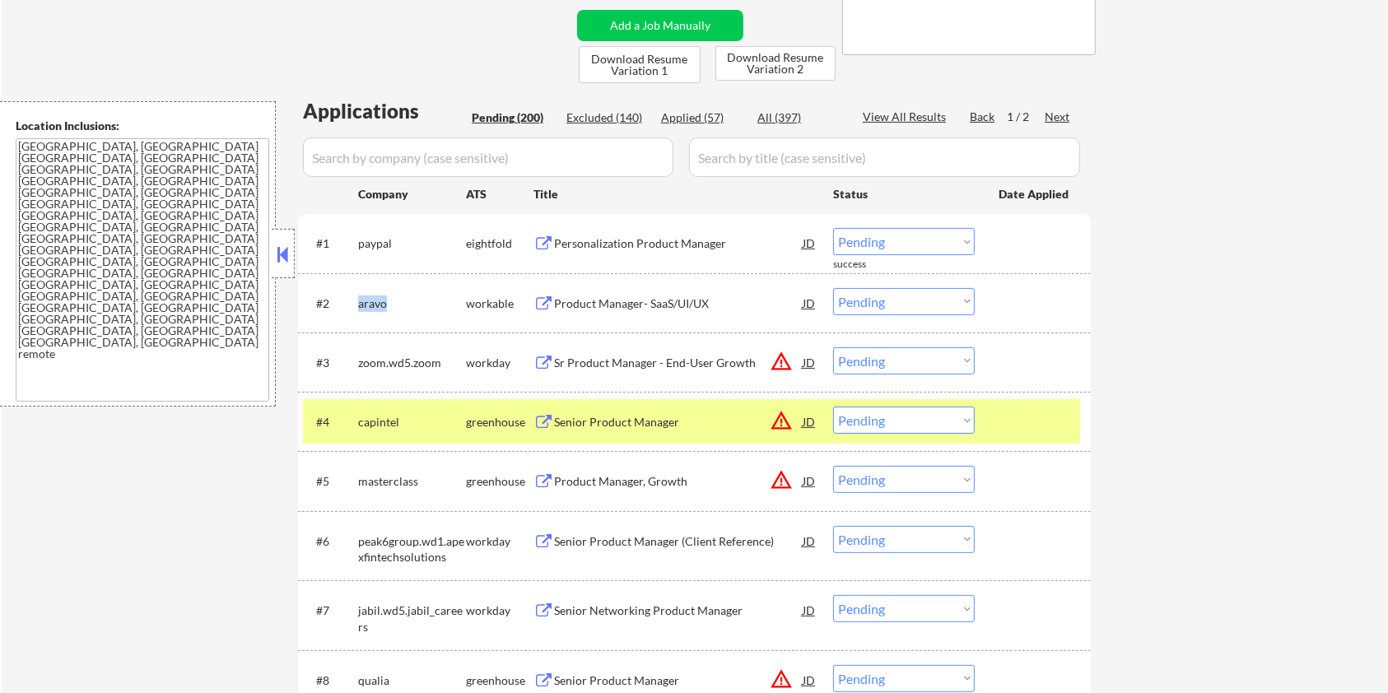
copy div "aravo"
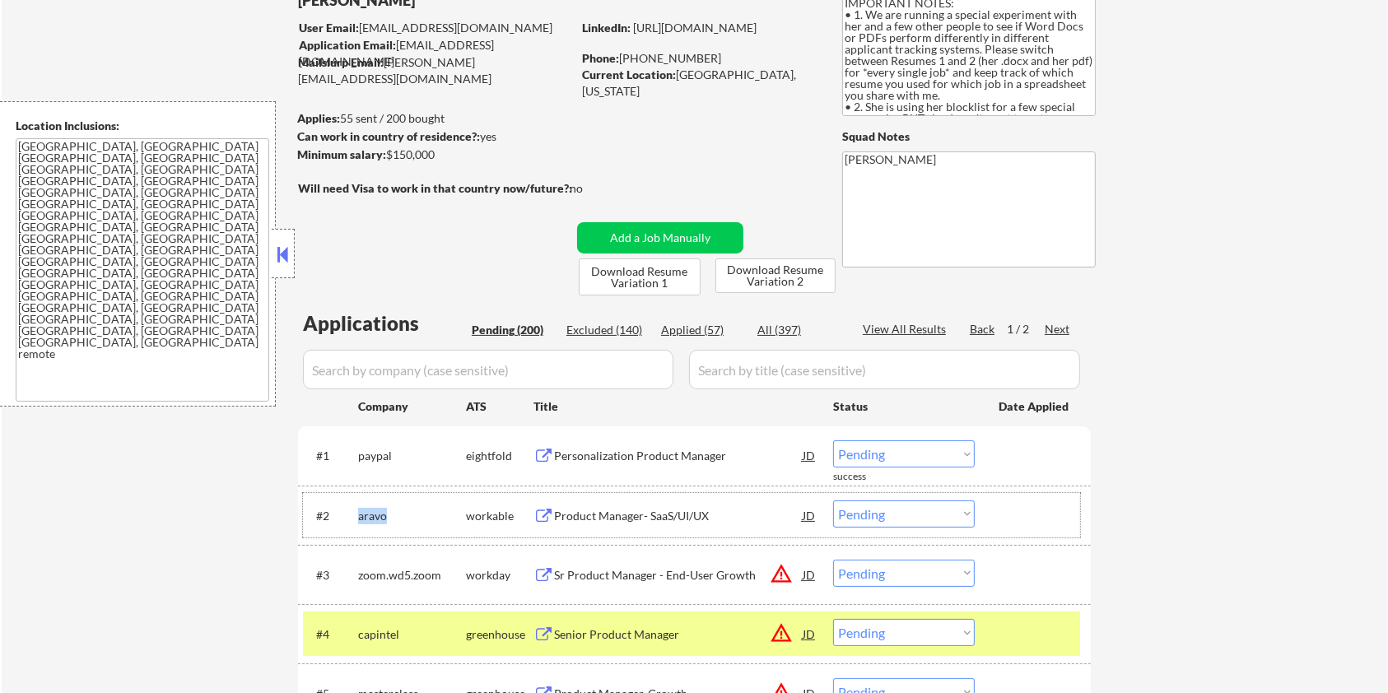
scroll to position [110, 0]
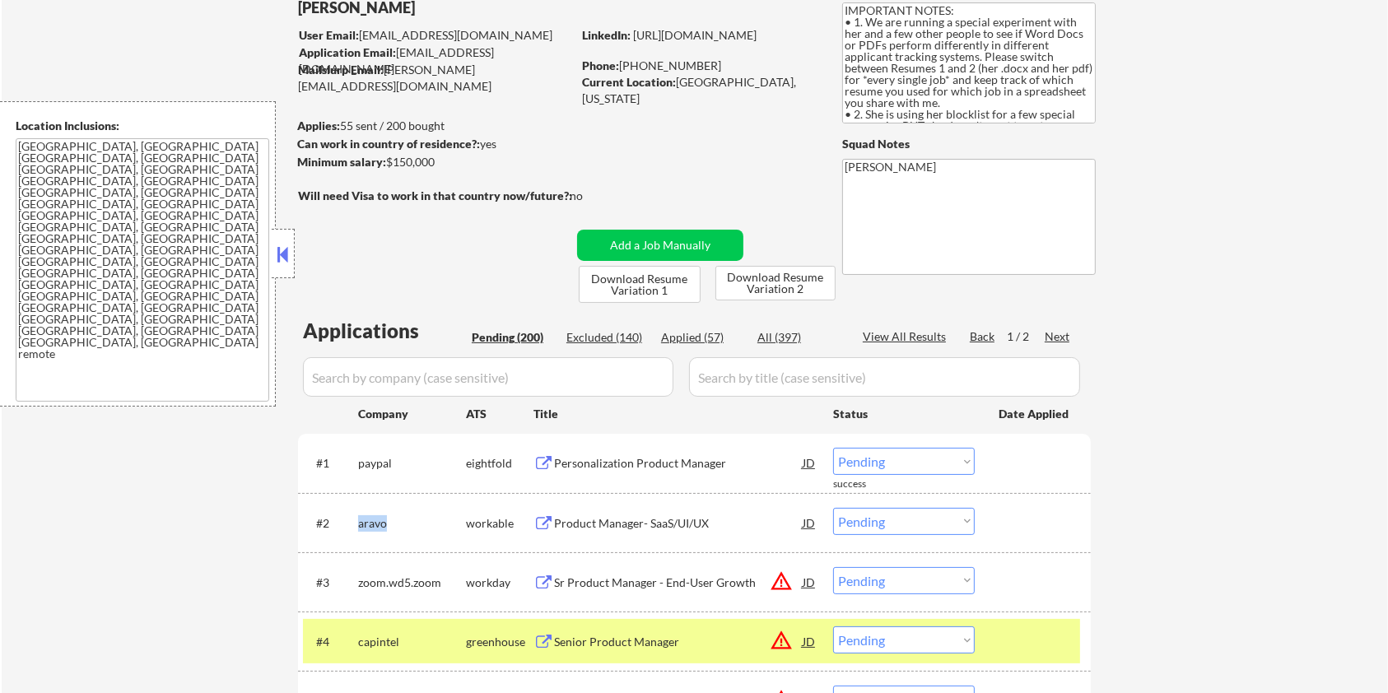
drag, startPoint x: 454, startPoint y: 167, endPoint x: 389, endPoint y: 159, distance: 65.6
click at [389, 159] on div "Minimum salary: $150,000" at bounding box center [434, 162] width 274 height 16
copy div "$150,000"
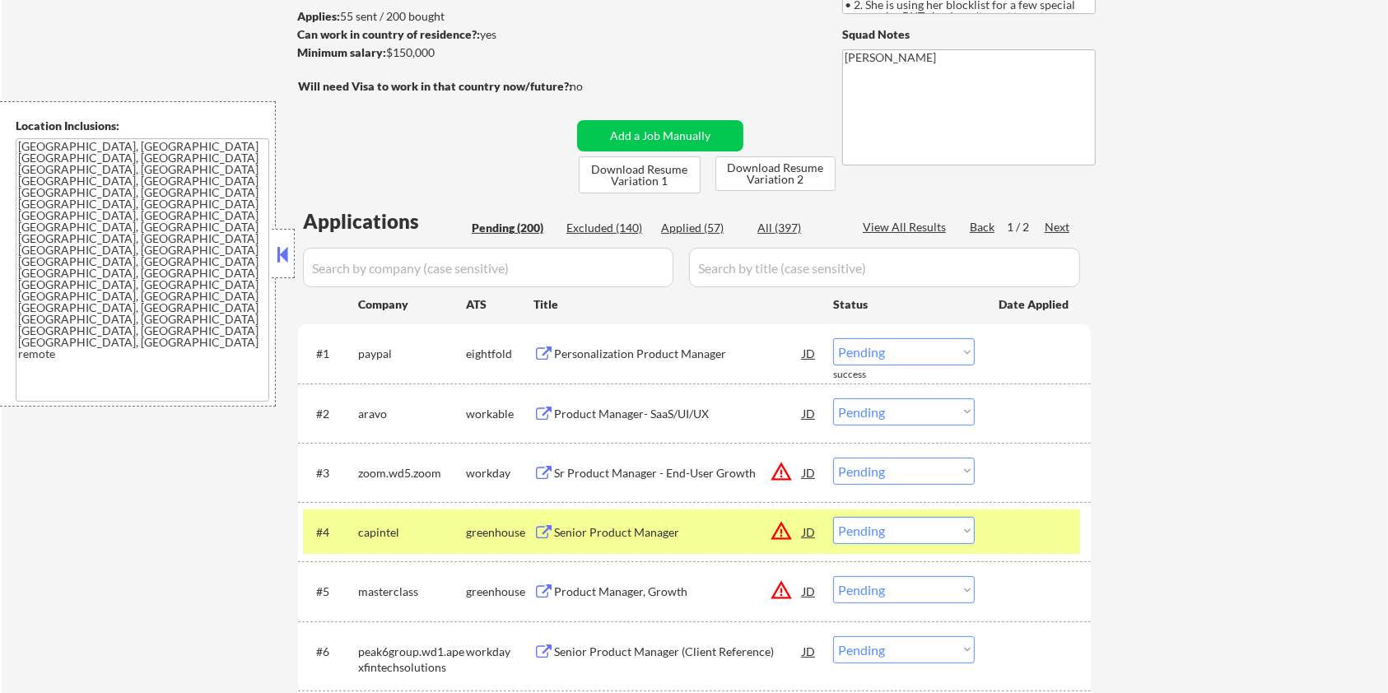
click at [396, 532] on div "capintel" at bounding box center [412, 532] width 108 height 16
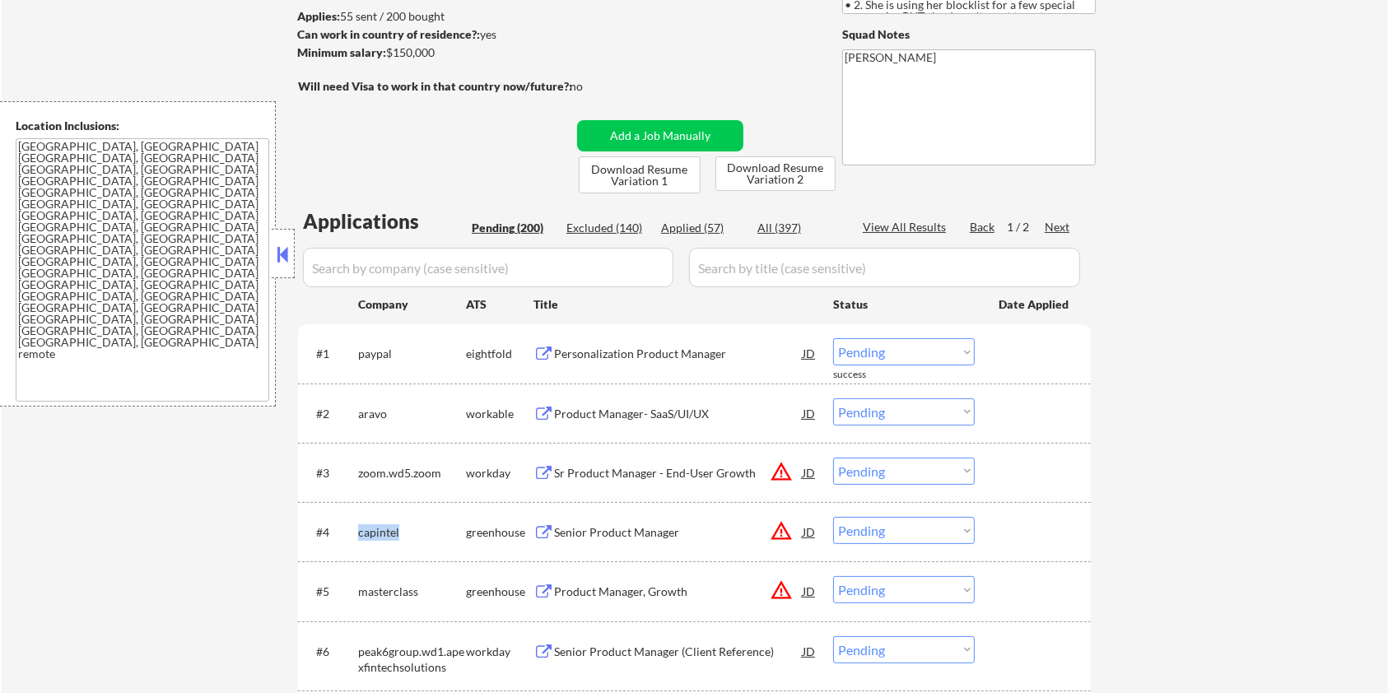
drag, startPoint x: 399, startPoint y: 532, endPoint x: 357, endPoint y: 530, distance: 42.0
click at [357, 530] on div "#4 capintel greenhouse Senior Product Manager JD warning_amber Choose an option…" at bounding box center [691, 532] width 777 height 44
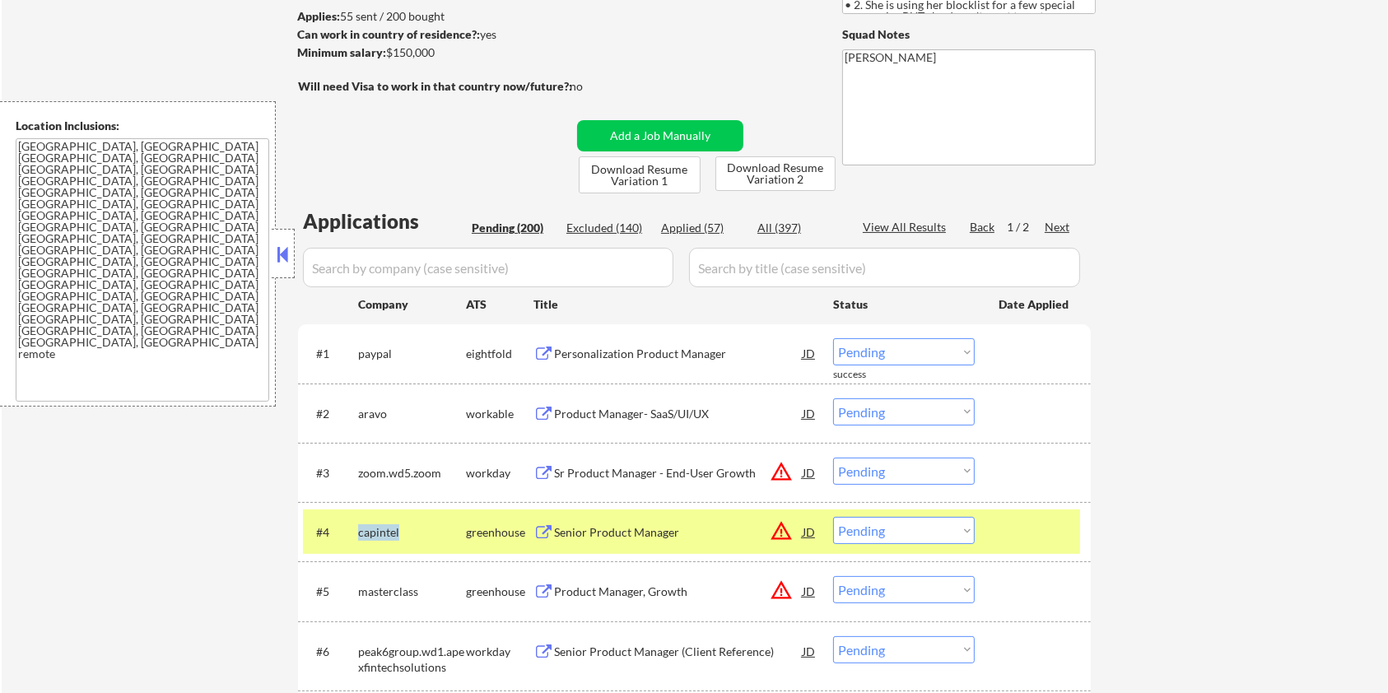
copy div "capintel"
click at [920, 529] on select "Choose an option... Pending Applied Excluded (Questions) Excluded (Expired) Exc…" at bounding box center [904, 530] width 142 height 27
click at [833, 517] on select "Choose an option... Pending Applied Excluded (Questions) Excluded (Expired) Exc…" at bounding box center [904, 530] width 142 height 27
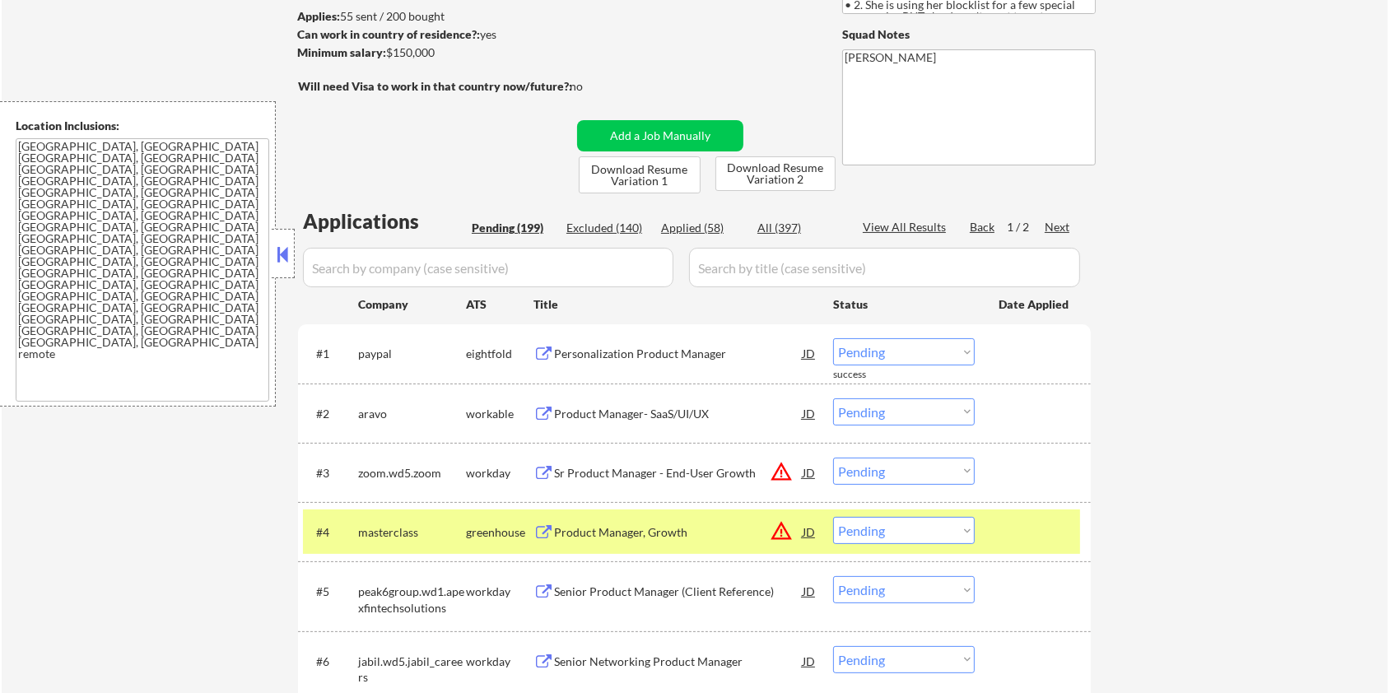
click at [581, 524] on div "Product Manager, Growth" at bounding box center [678, 532] width 249 height 16
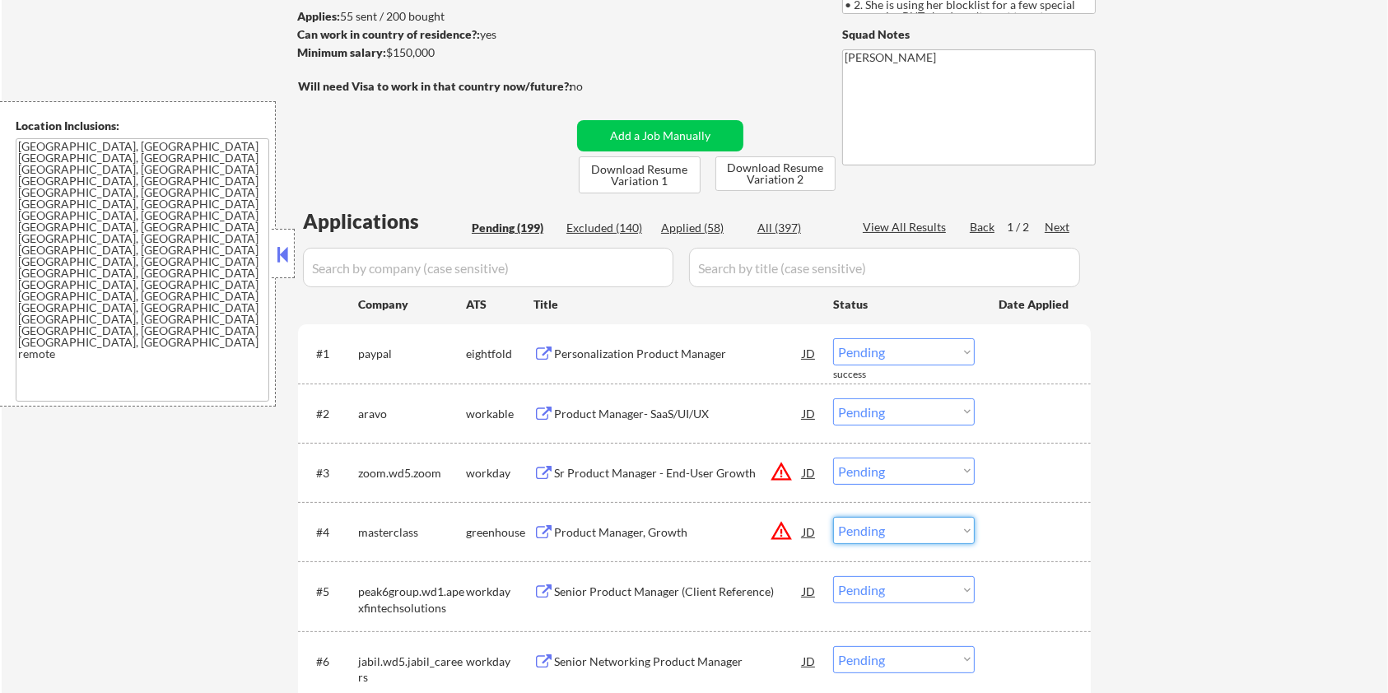
click at [900, 534] on select "Choose an option... Pending Applied Excluded (Questions) Excluded (Expired) Exc…" at bounding box center [904, 530] width 142 height 27
click at [833, 517] on select "Choose an option... Pending Applied Excluded (Questions) Excluded (Expired) Exc…" at bounding box center [904, 530] width 142 height 27
select select ""pending""
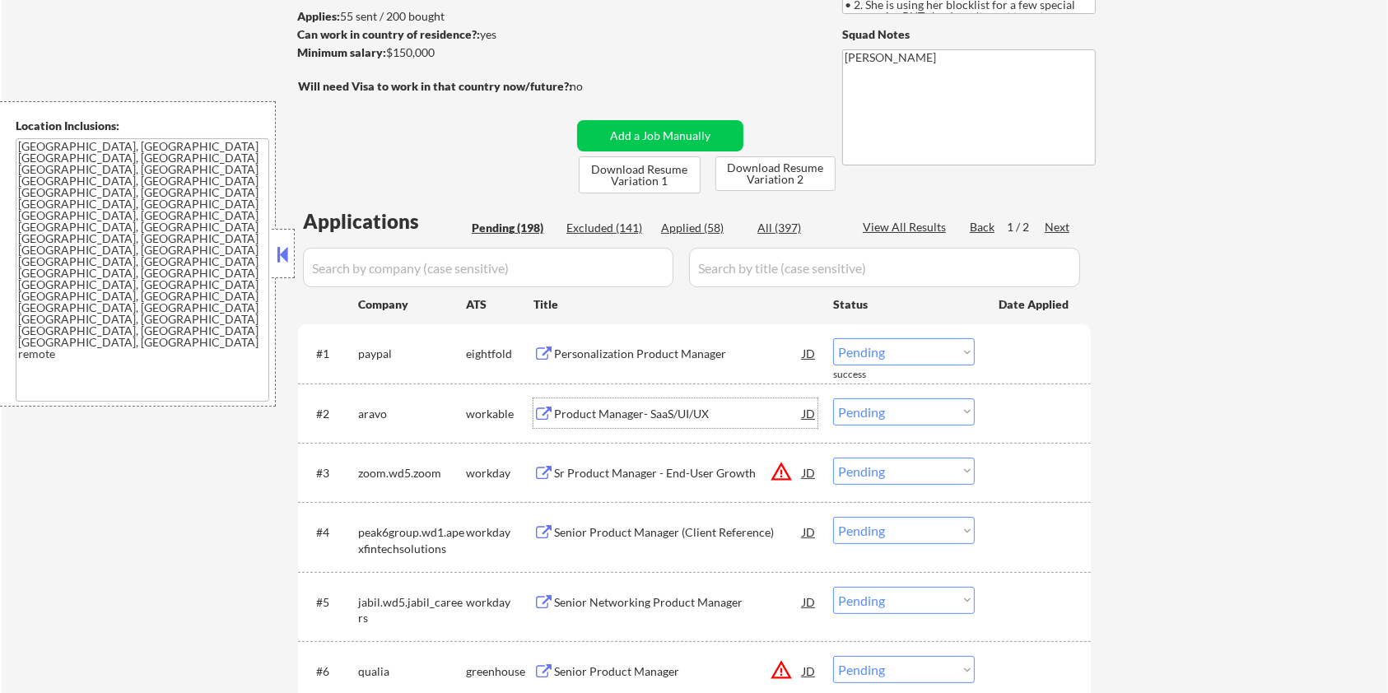
click at [618, 413] on div "Product Manager- SaaS/UI/UX" at bounding box center [678, 414] width 249 height 16
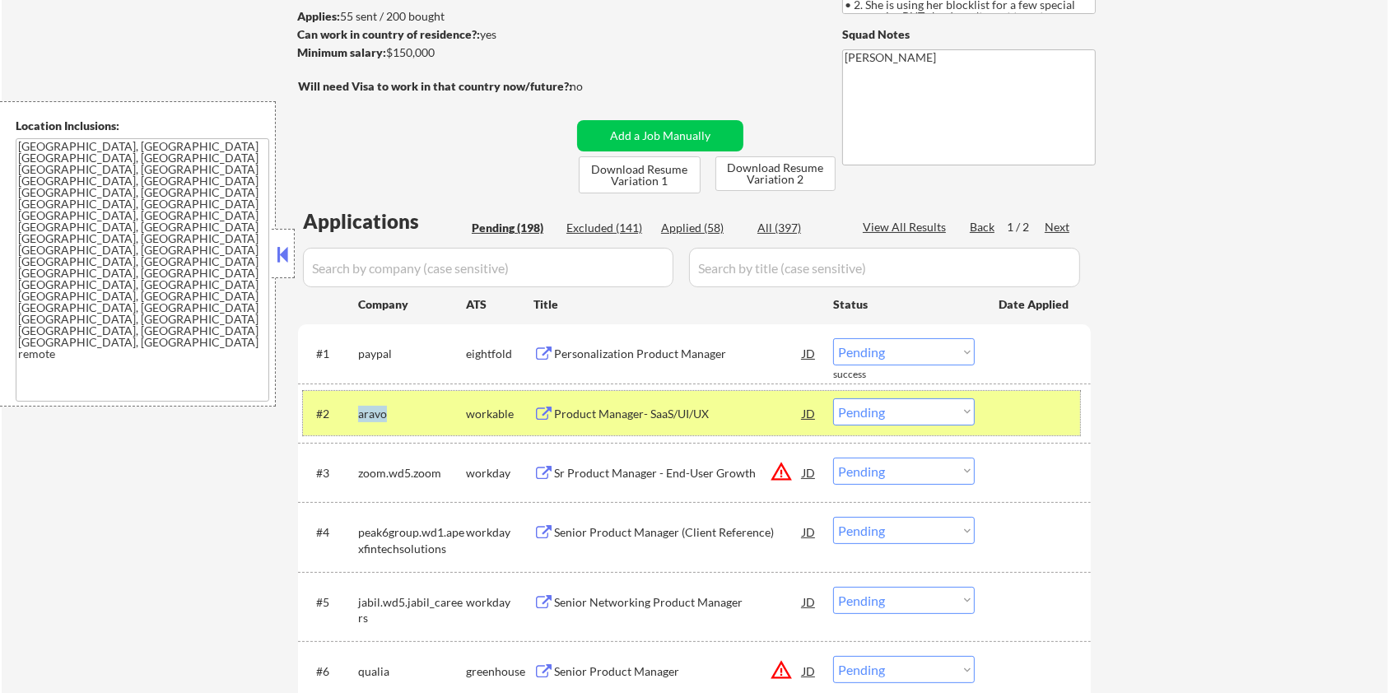
drag, startPoint x: 409, startPoint y: 401, endPoint x: 372, endPoint y: 417, distance: 40.2
click at [358, 413] on div "aravo" at bounding box center [412, 414] width 108 height 30
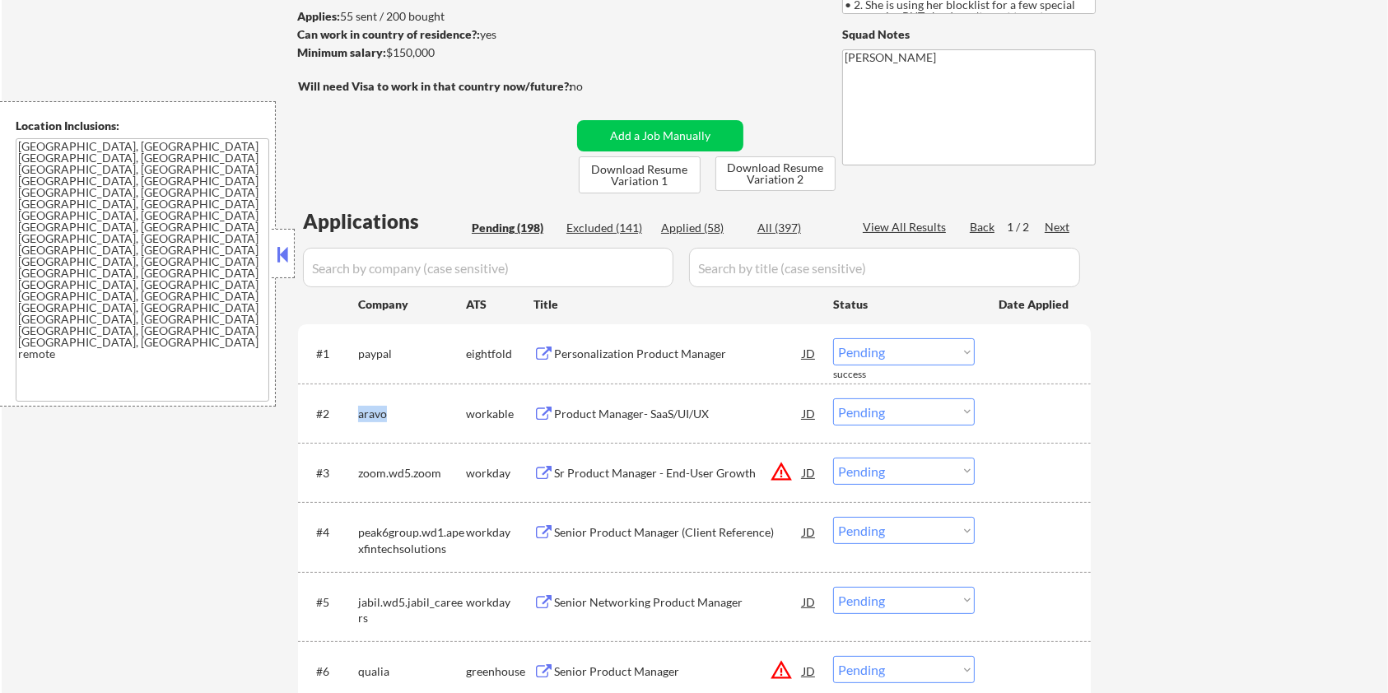
copy div "aravo"
click at [907, 409] on select "Choose an option... Pending Applied Excluded (Questions) Excluded (Expired) Exc…" at bounding box center [904, 412] width 142 height 27
click at [833, 399] on select "Choose an option... Pending Applied Excluded (Questions) Excluded (Expired) Exc…" at bounding box center [904, 412] width 142 height 27
select select ""pending""
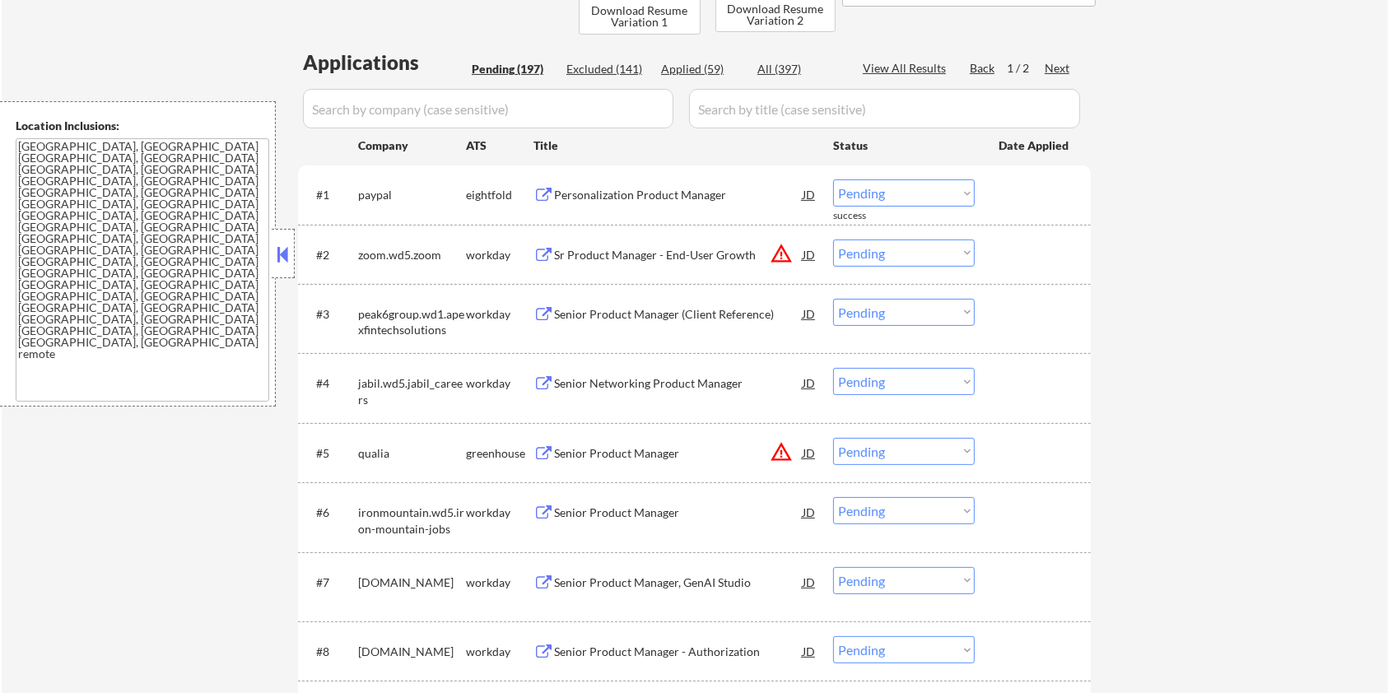
scroll to position [439, 0]
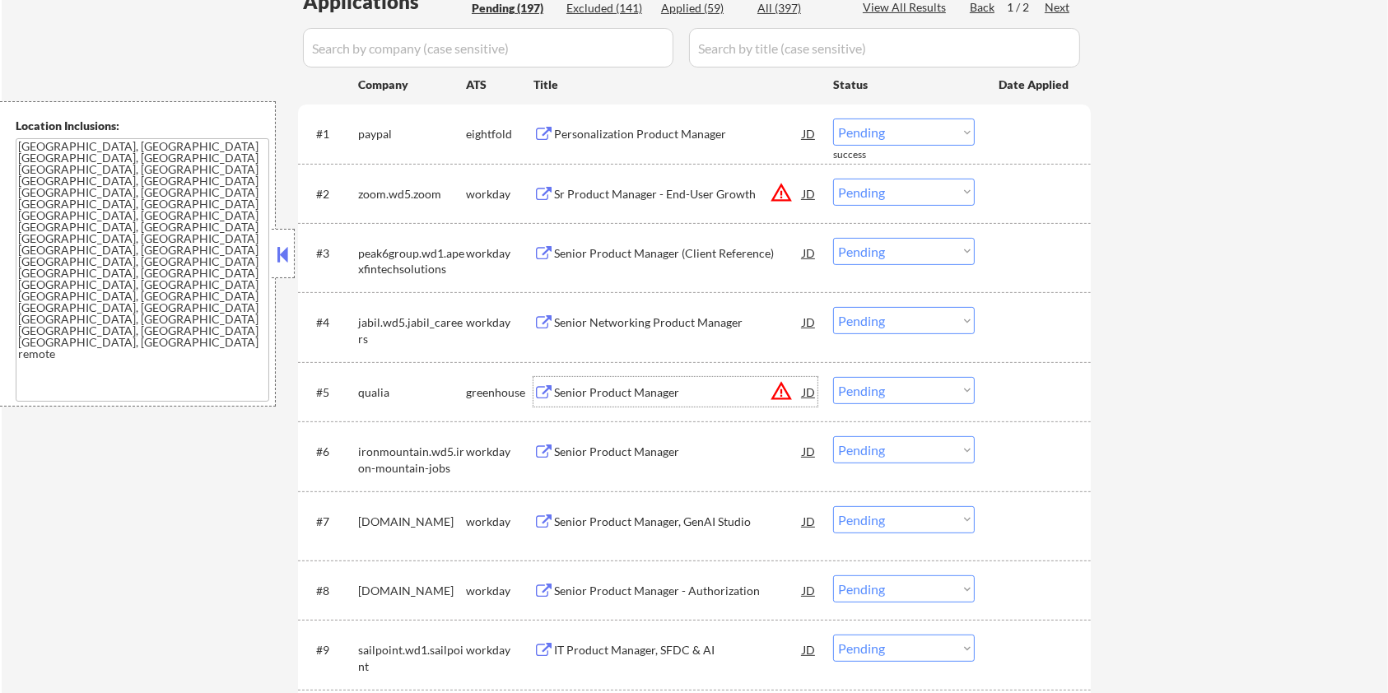
click at [599, 391] on div "Senior Product Manager" at bounding box center [678, 393] width 249 height 16
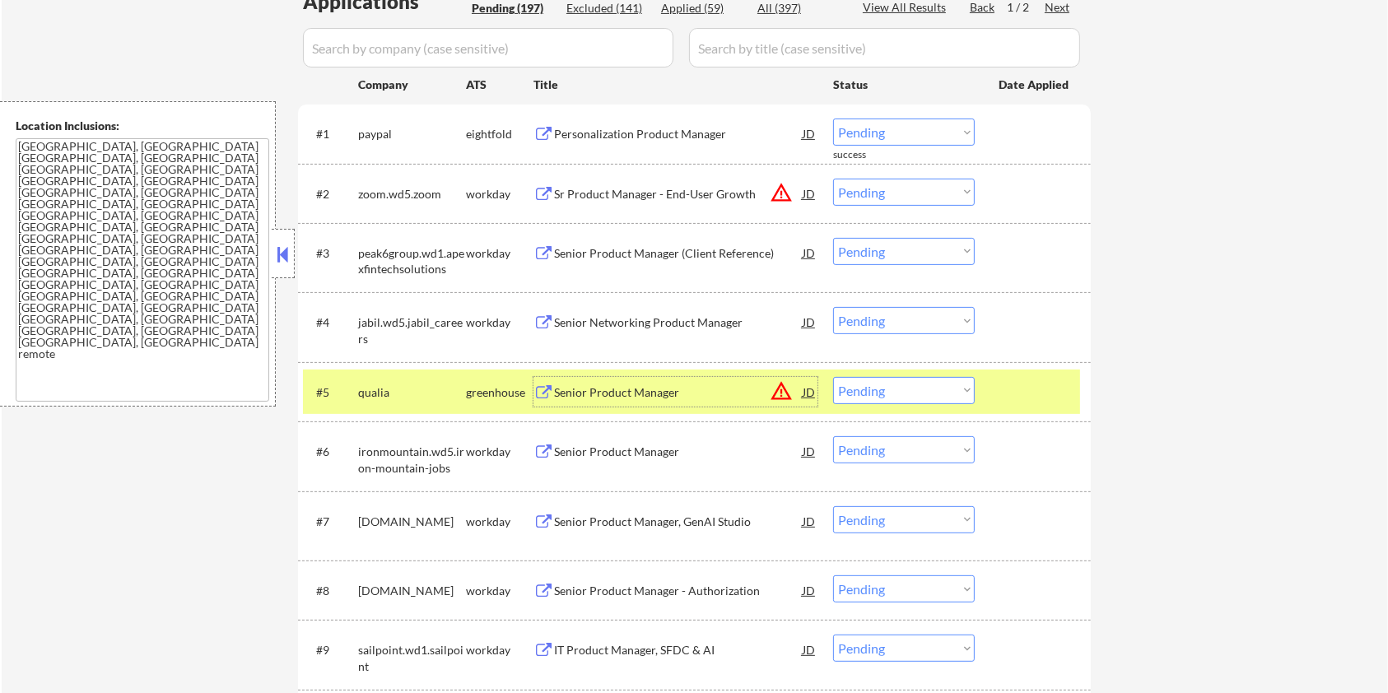
click at [945, 399] on select "Choose an option... Pending Applied Excluded (Questions) Excluded (Expired) Exc…" at bounding box center [904, 390] width 142 height 27
click at [833, 377] on select "Choose an option... Pending Applied Excluded (Questions) Excluded (Expired) Exc…" at bounding box center [904, 390] width 142 height 27
select select ""pending""
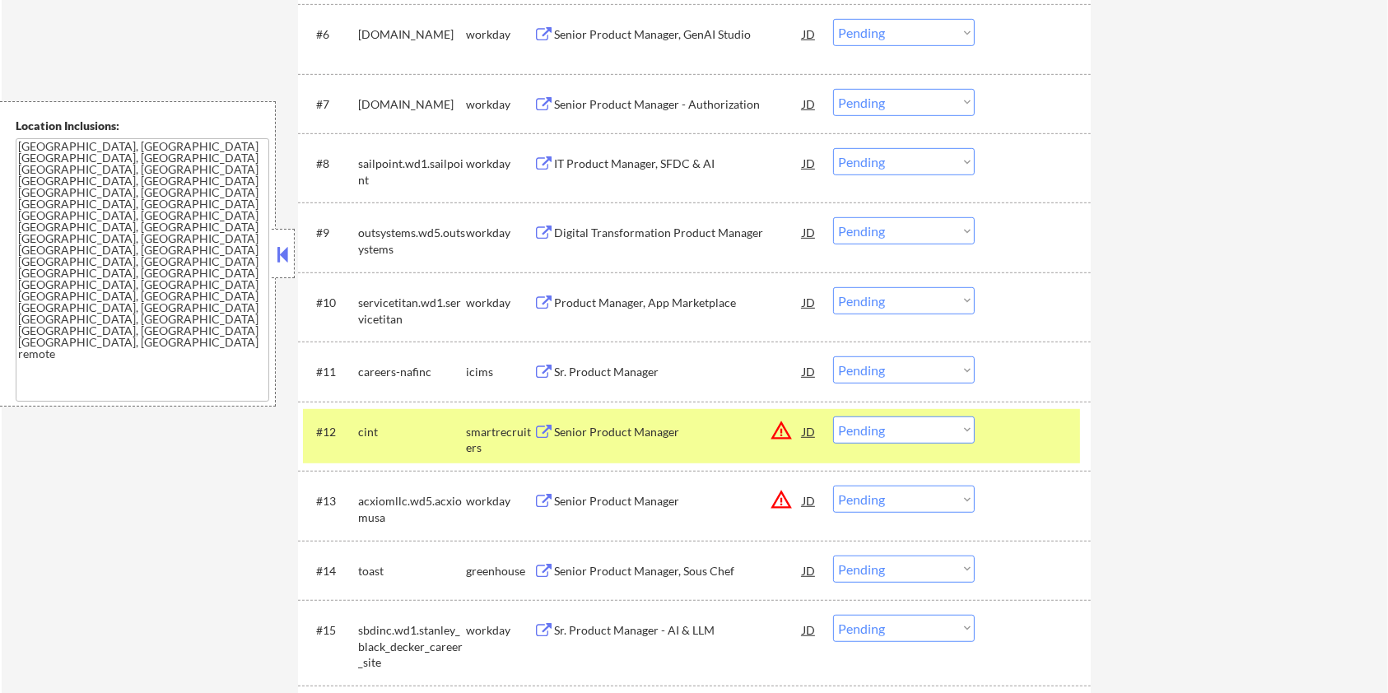
scroll to position [988, 0]
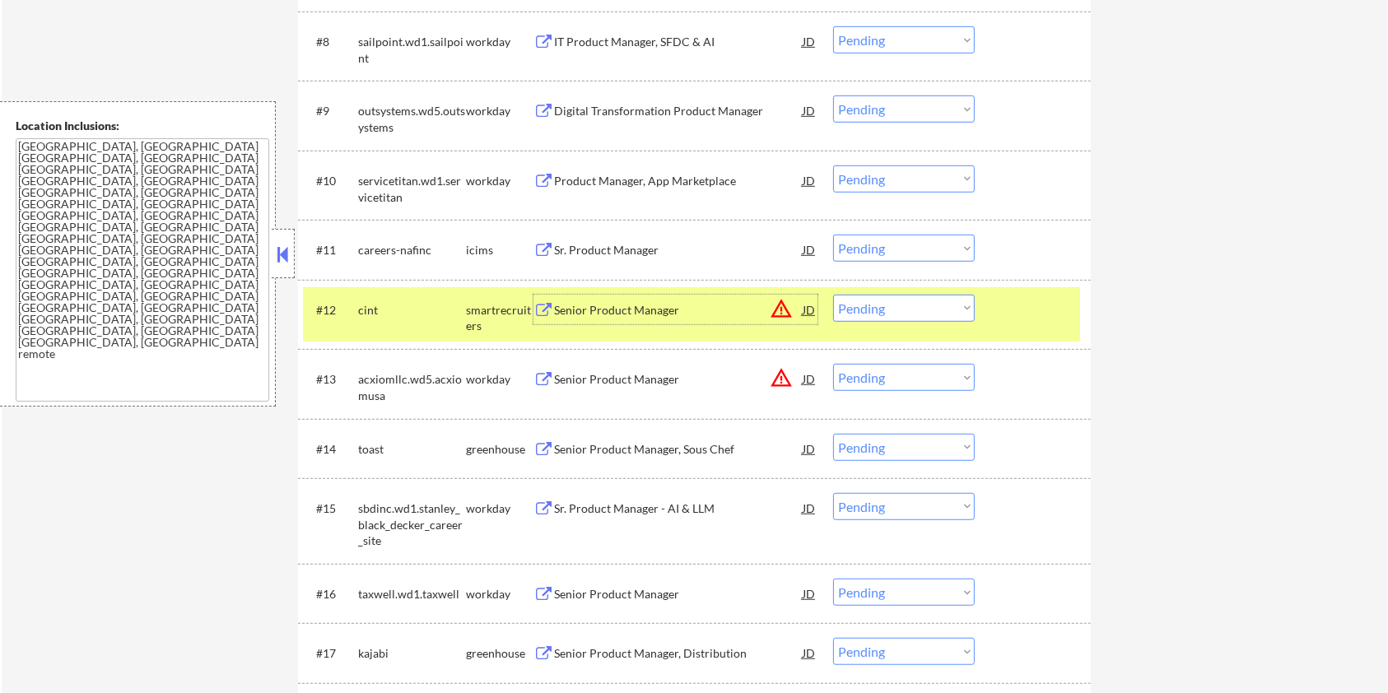
click at [570, 306] on div "Senior Product Manager" at bounding box center [678, 310] width 249 height 16
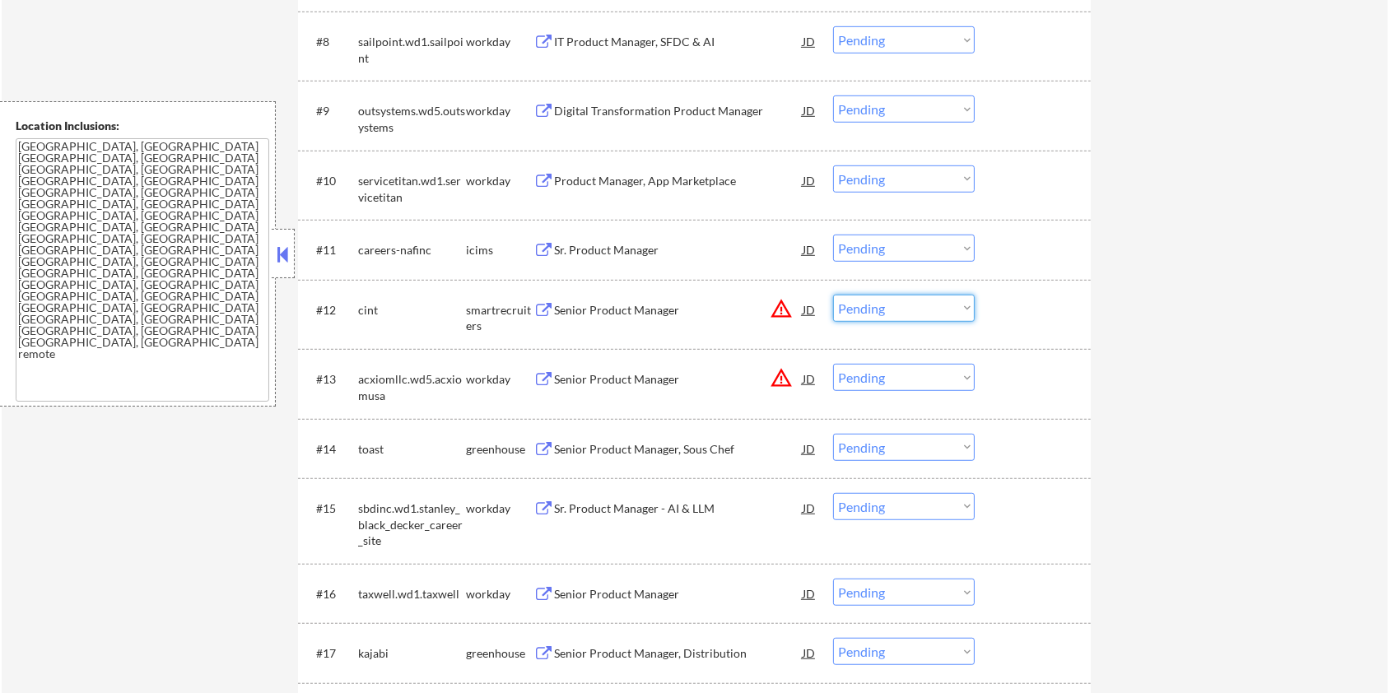
click at [890, 308] on select "Choose an option... Pending Applied Excluded (Questions) Excluded (Expired) Exc…" at bounding box center [904, 308] width 142 height 27
click at [833, 295] on select "Choose an option... Pending Applied Excluded (Questions) Excluded (Expired) Exc…" at bounding box center [904, 308] width 142 height 27
select select ""pending""
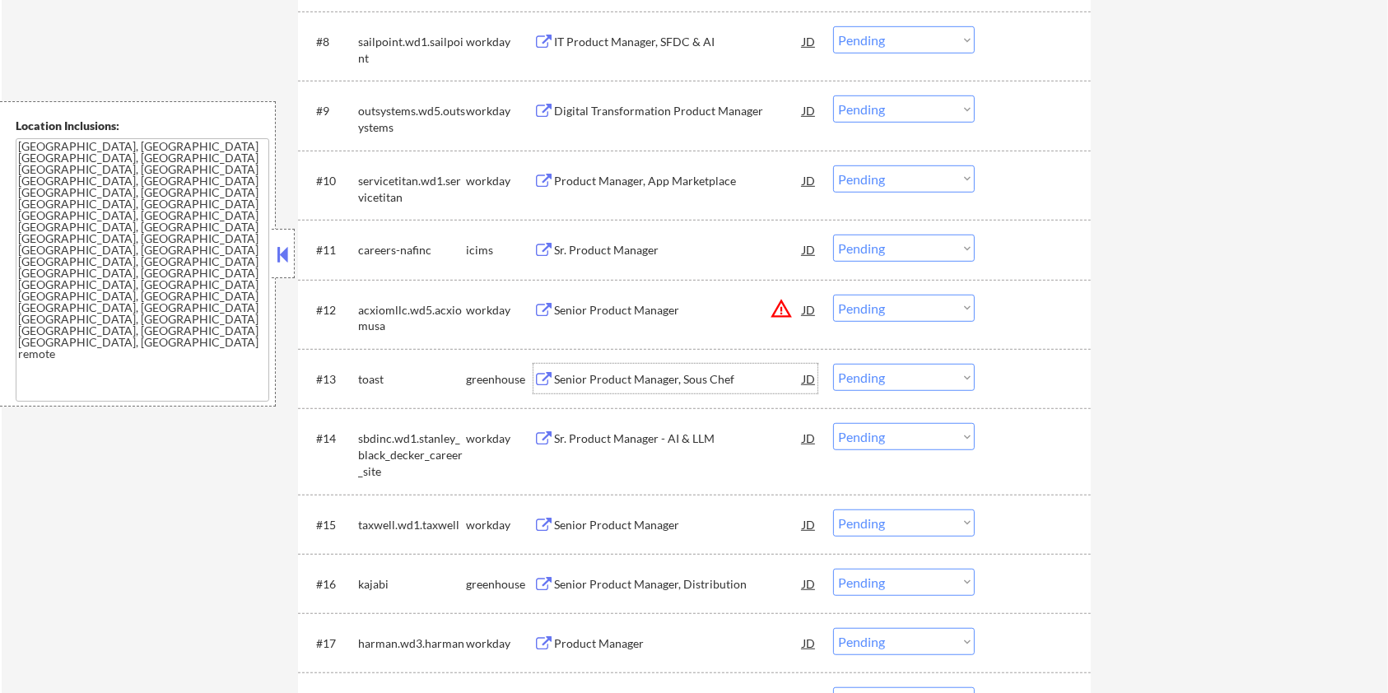
click at [648, 372] on div "Senior Product Manager, Sous Chef" at bounding box center [678, 379] width 249 height 16
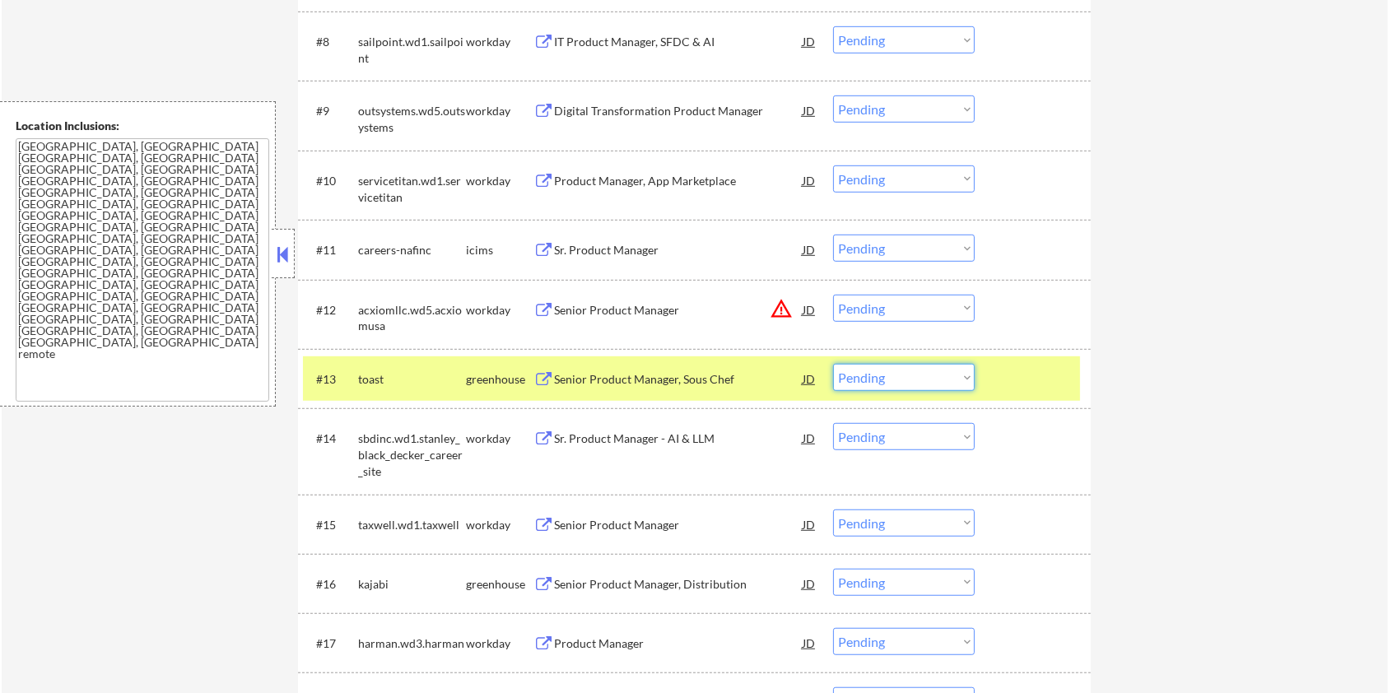
click at [893, 375] on select "Choose an option... Pending Applied Excluded (Questions) Excluded (Expired) Exc…" at bounding box center [904, 377] width 142 height 27
click at [833, 364] on select "Choose an option... Pending Applied Excluded (Questions) Excluded (Expired) Exc…" at bounding box center [904, 377] width 142 height 27
select select ""pending""
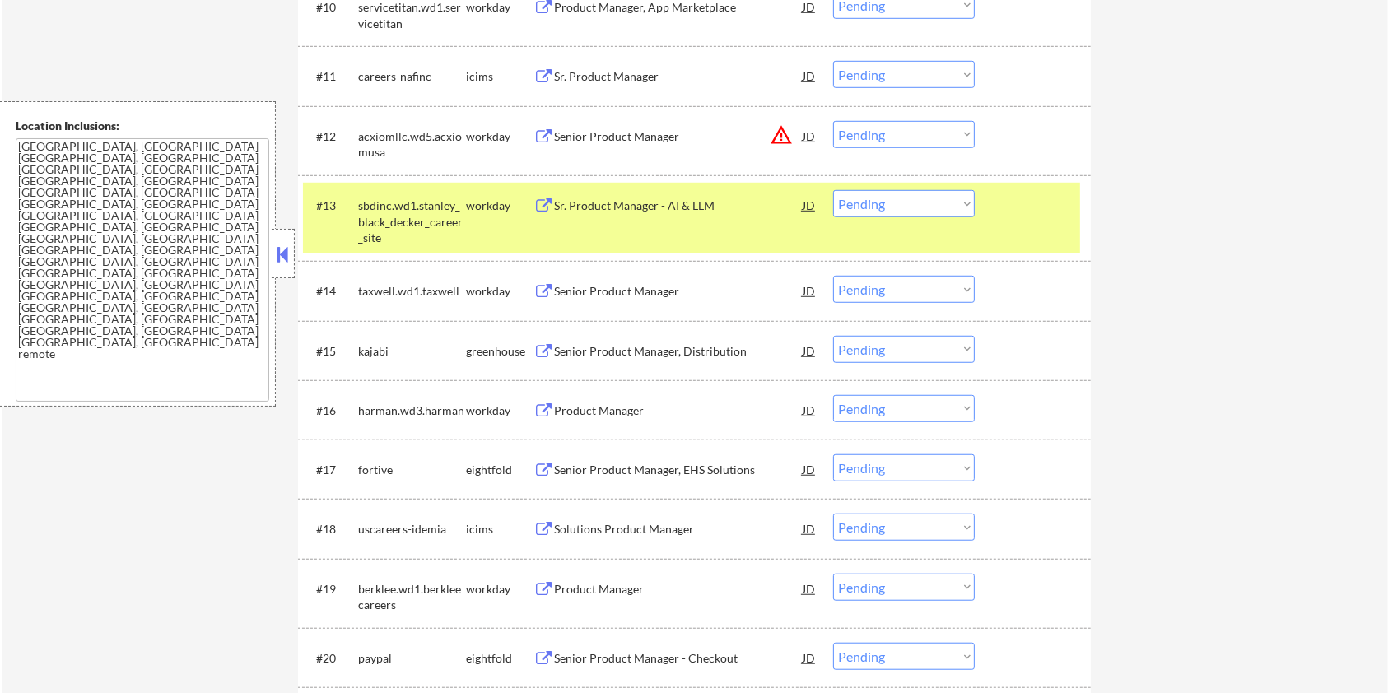
scroll to position [1207, 0]
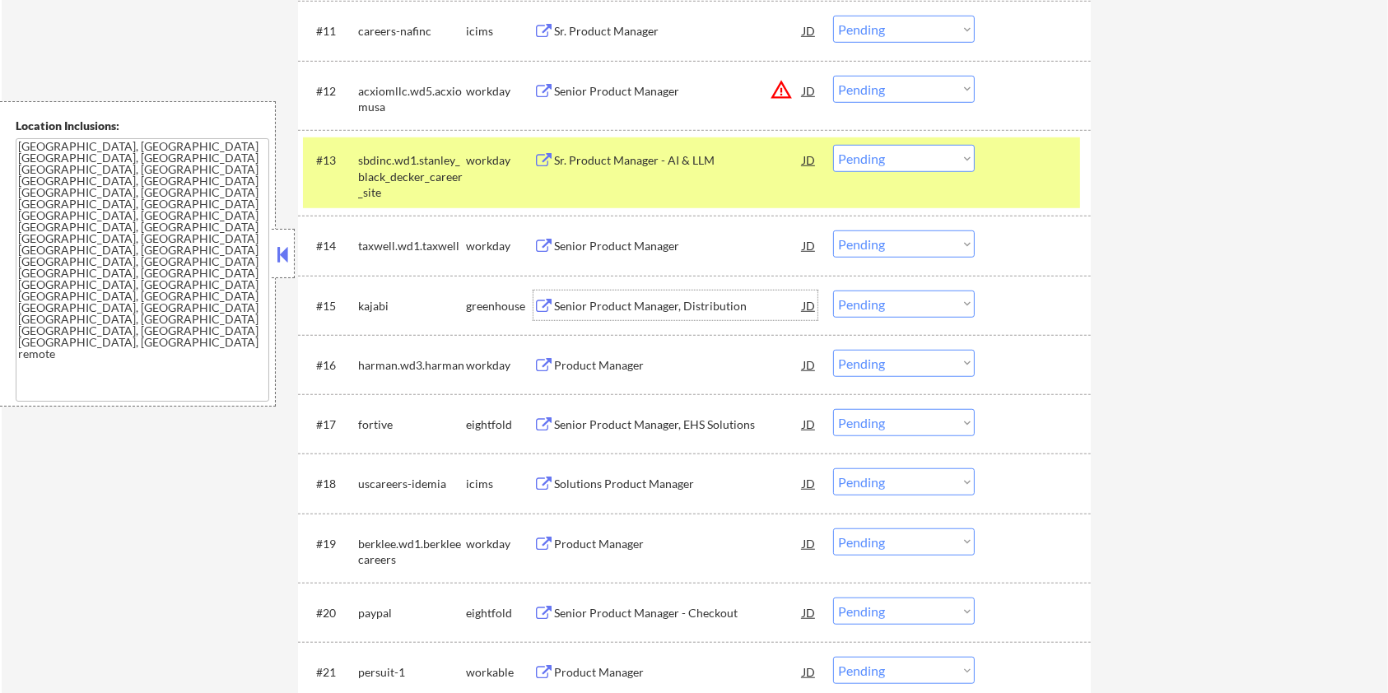
click at [573, 310] on div "Senior Product Manager, Distribution" at bounding box center [678, 306] width 249 height 16
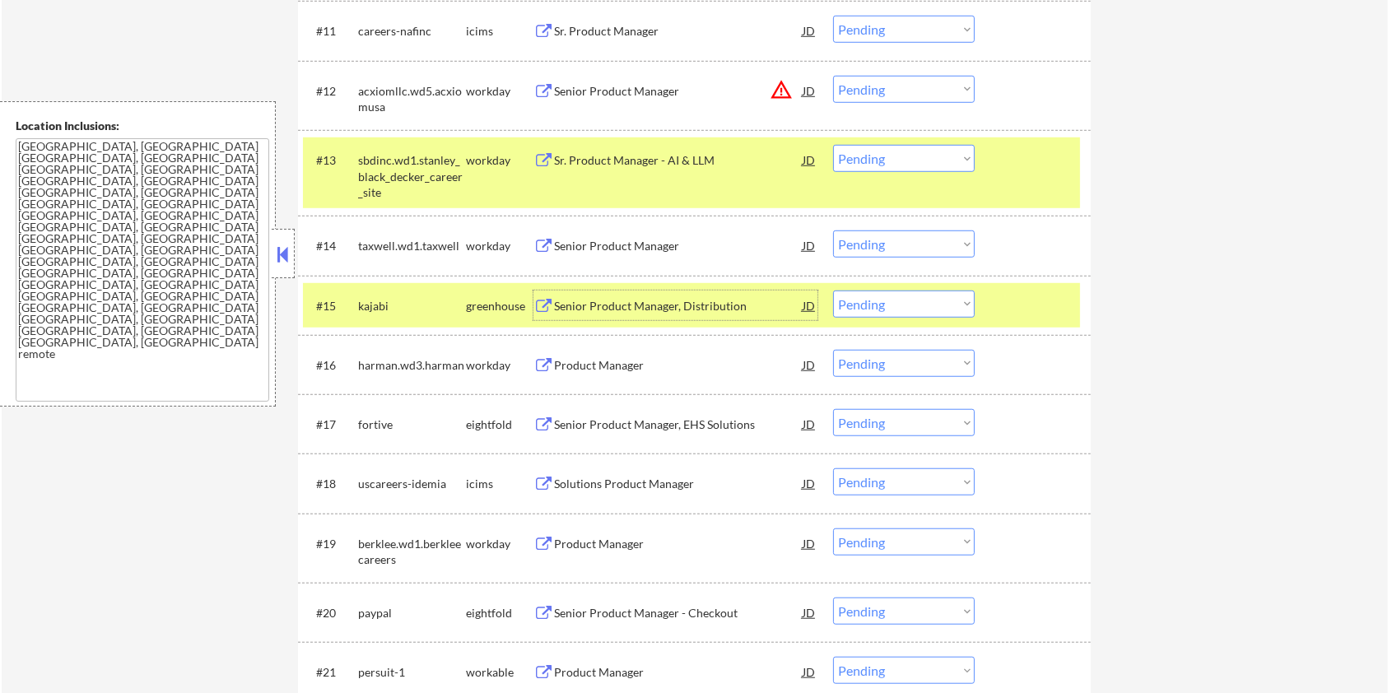
click at [875, 298] on select "Choose an option... Pending Applied Excluded (Questions) Excluded (Expired) Exc…" at bounding box center [904, 304] width 142 height 27
click at [833, 291] on select "Choose an option... Pending Applied Excluded (Questions) Excluded (Expired) Exc…" at bounding box center [904, 304] width 142 height 27
select select ""pending""
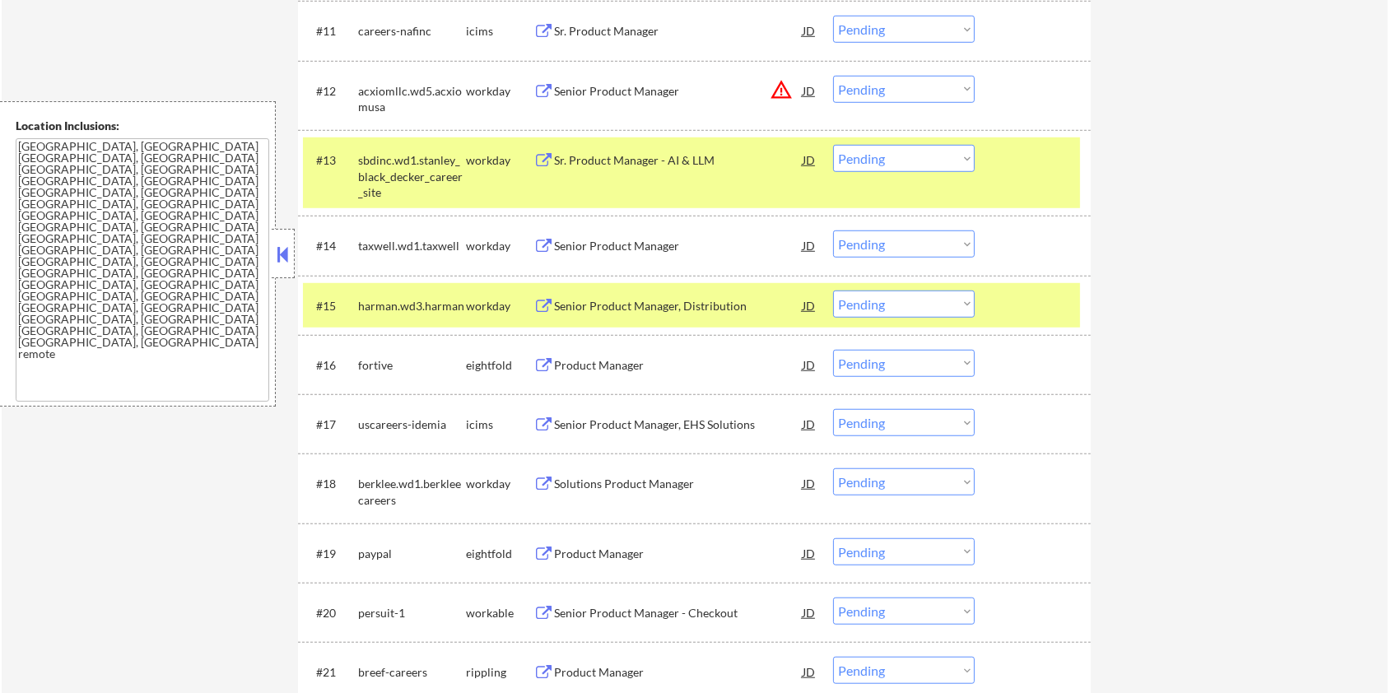
scroll to position [1427, 0]
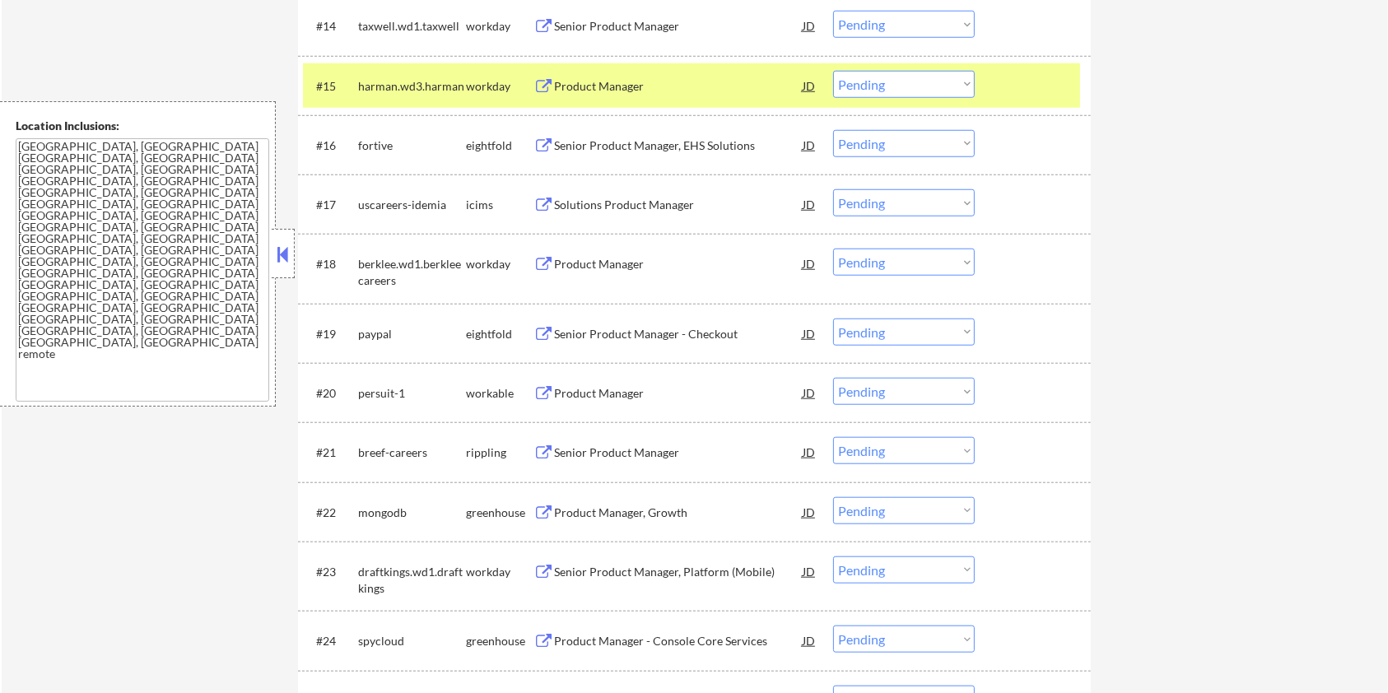
click at [618, 390] on div "Product Manager" at bounding box center [678, 393] width 249 height 16
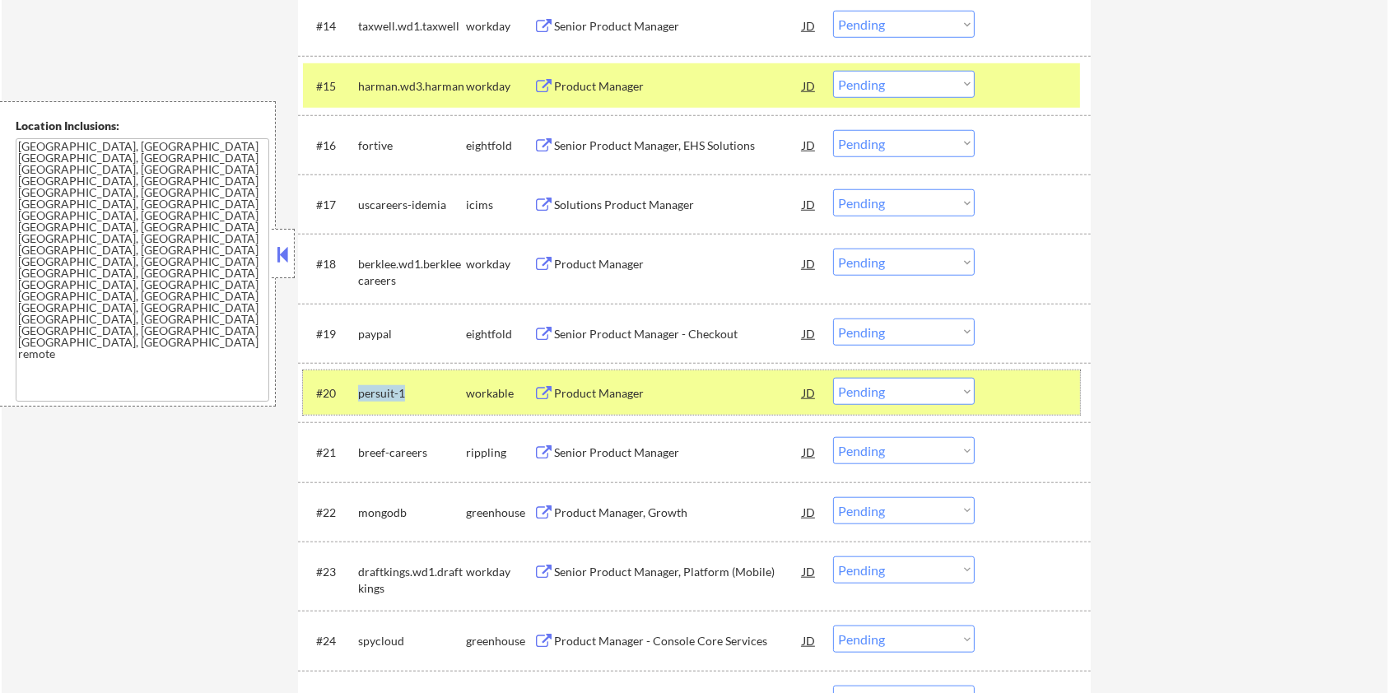
drag, startPoint x: 417, startPoint y: 391, endPoint x: 360, endPoint y: 399, distance: 58.1
click at [360, 399] on div "persuit-1" at bounding box center [412, 393] width 108 height 16
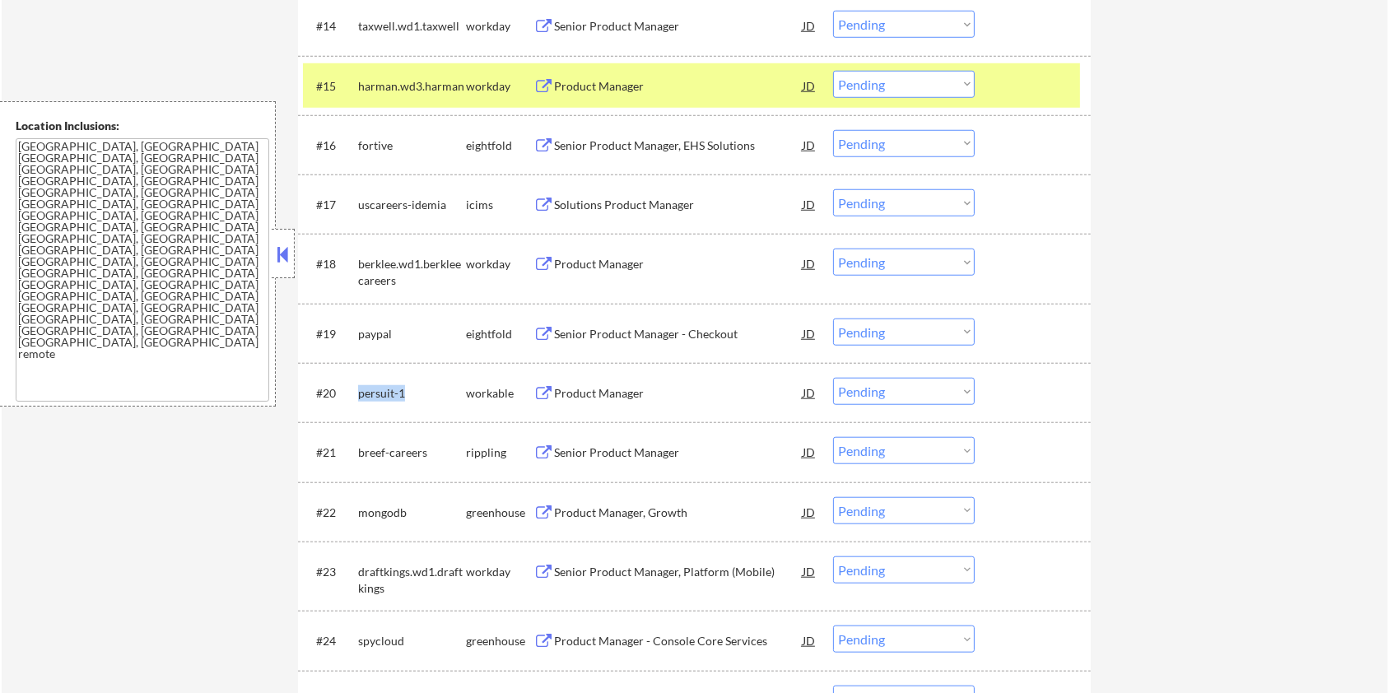
copy div "persuit-1"
click at [877, 390] on select "Choose an option... Pending Applied Excluded (Questions) Excluded (Expired) Exc…" at bounding box center [904, 391] width 142 height 27
click at [833, 378] on select "Choose an option... Pending Applied Excluded (Questions) Excluded (Expired) Exc…" at bounding box center [904, 391] width 142 height 27
select select ""pending""
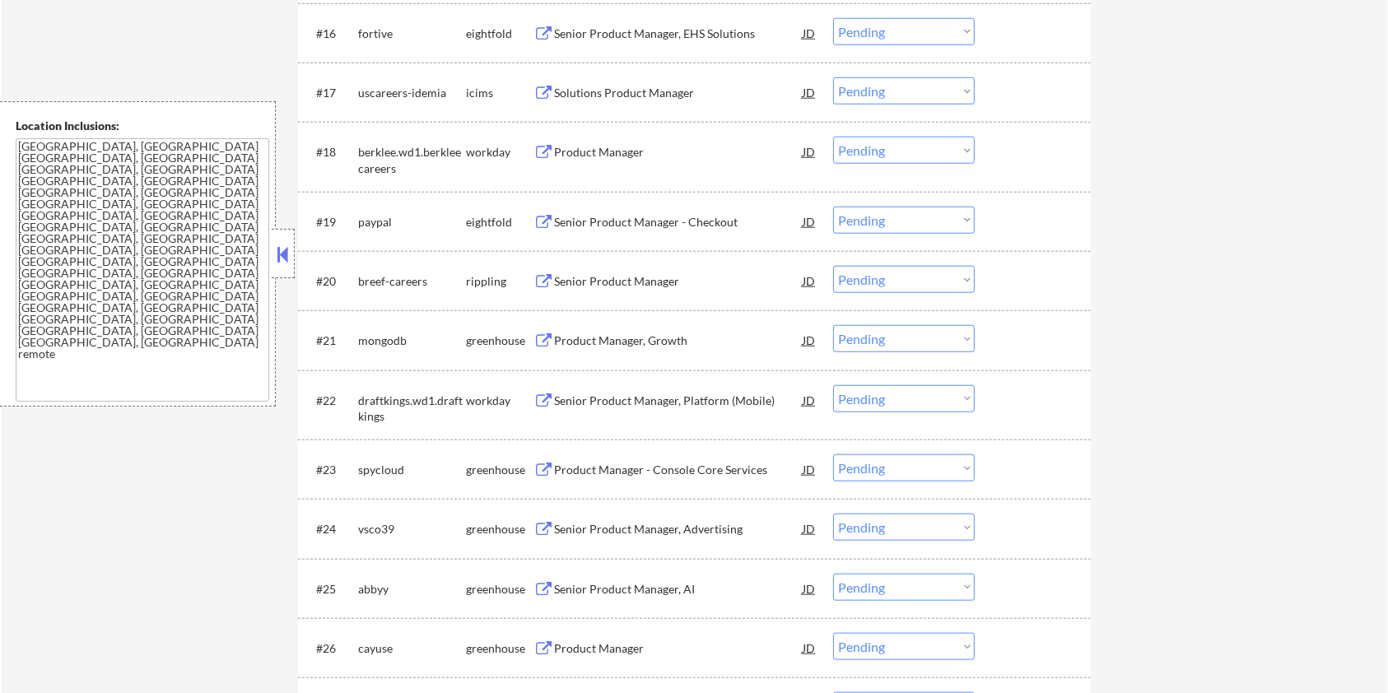
scroll to position [1647, 0]
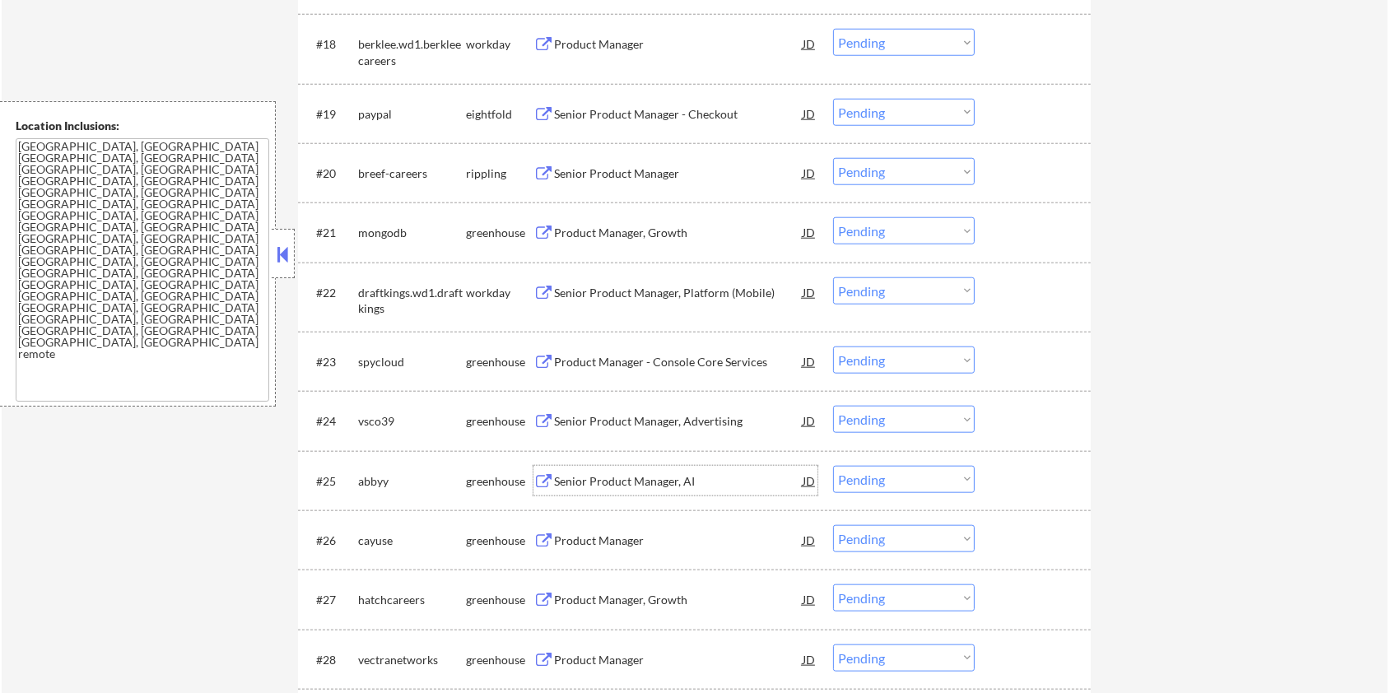
click at [599, 476] on div "Senior Product Manager, AI" at bounding box center [678, 481] width 249 height 16
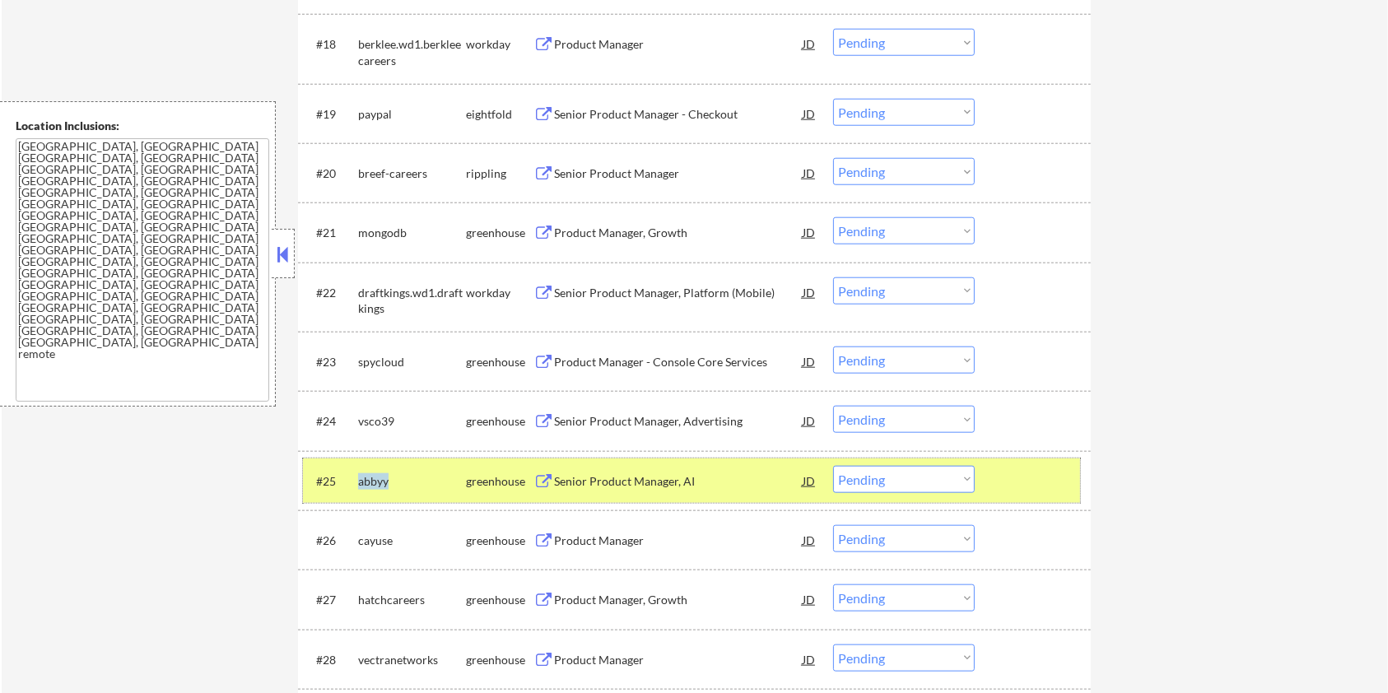
drag, startPoint x: 405, startPoint y: 487, endPoint x: 360, endPoint y: 492, distance: 45.6
click at [360, 492] on div "abbyy" at bounding box center [412, 481] width 108 height 30
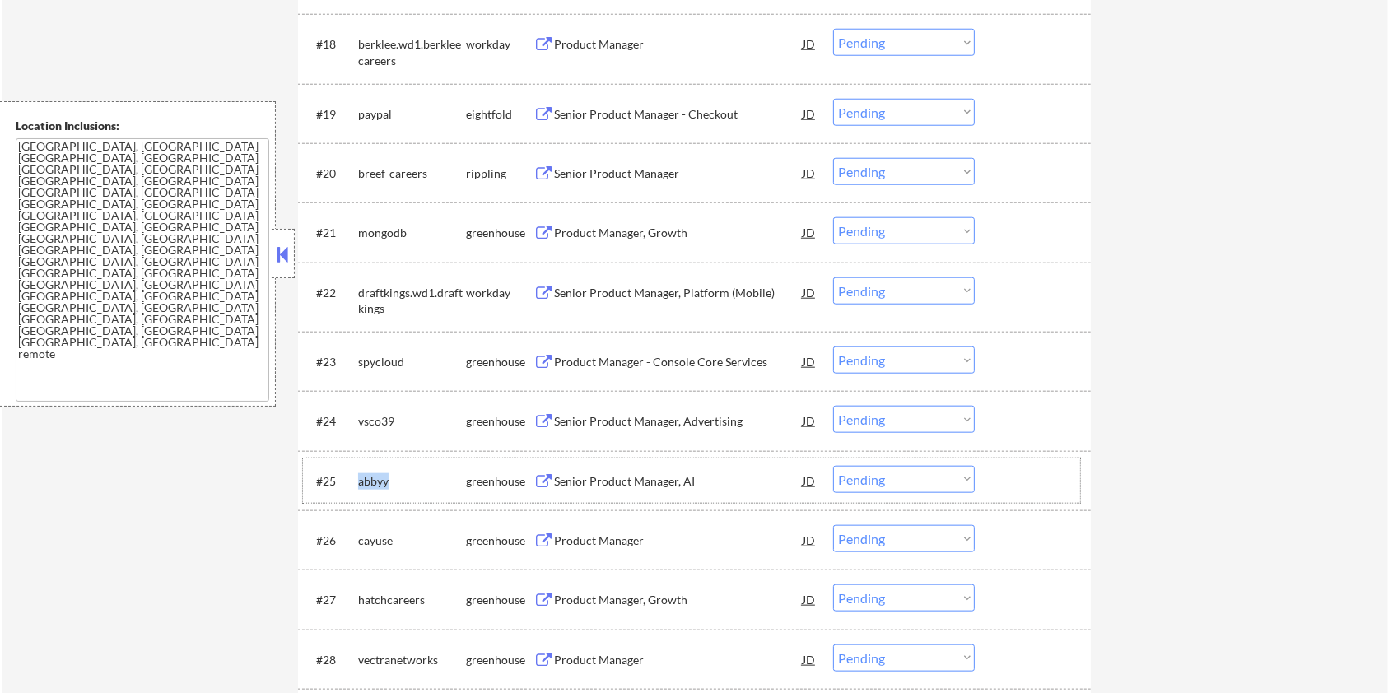
click at [885, 478] on select "Choose an option... Pending Applied Excluded (Questions) Excluded (Expired) Exc…" at bounding box center [904, 479] width 142 height 27
click at [833, 466] on select "Choose an option... Pending Applied Excluded (Questions) Excluded (Expired) Exc…" at bounding box center [904, 479] width 142 height 27
select select ""pending""
click at [566, 233] on div "Product Manager, Growth" at bounding box center [678, 233] width 249 height 16
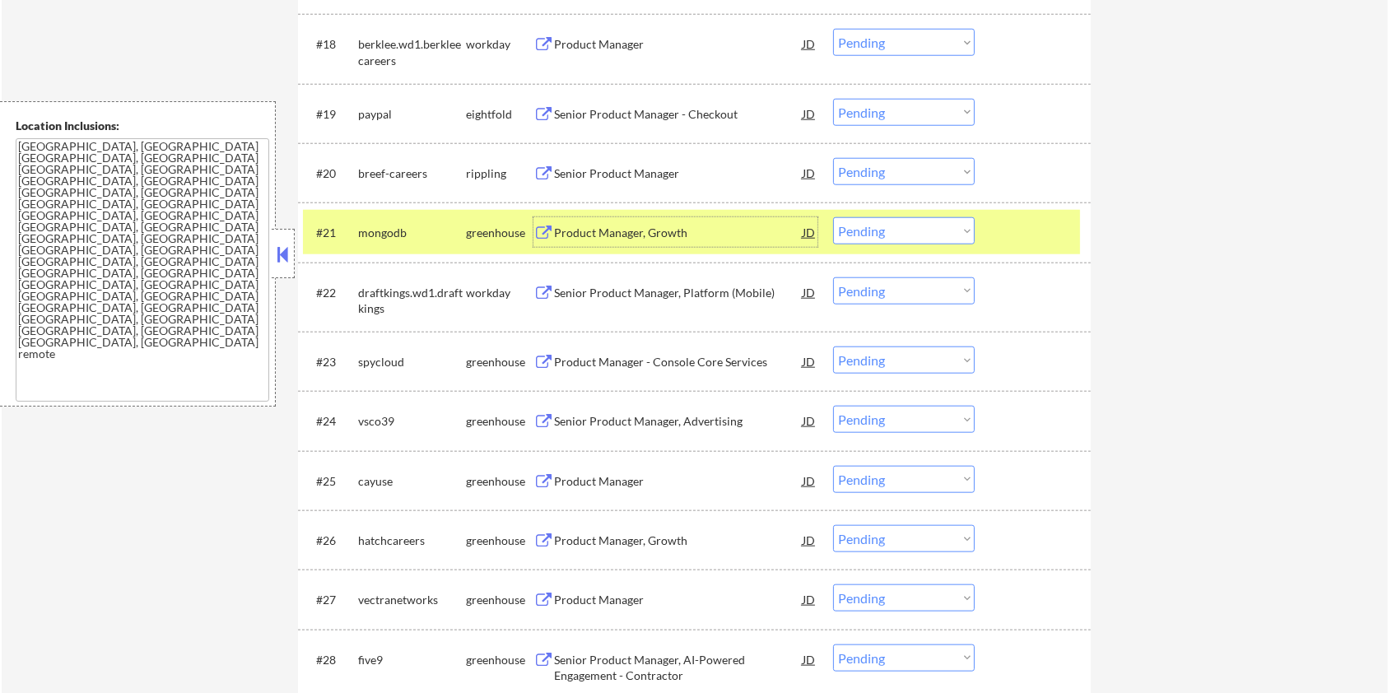
click at [862, 228] on select "Choose an option... Pending Applied Excluded (Questions) Excluded (Expired) Exc…" at bounding box center [904, 230] width 142 height 27
click at [833, 217] on select "Choose an option... Pending Applied Excluded (Questions) Excluded (Expired) Exc…" at bounding box center [904, 230] width 142 height 27
select select ""pending""
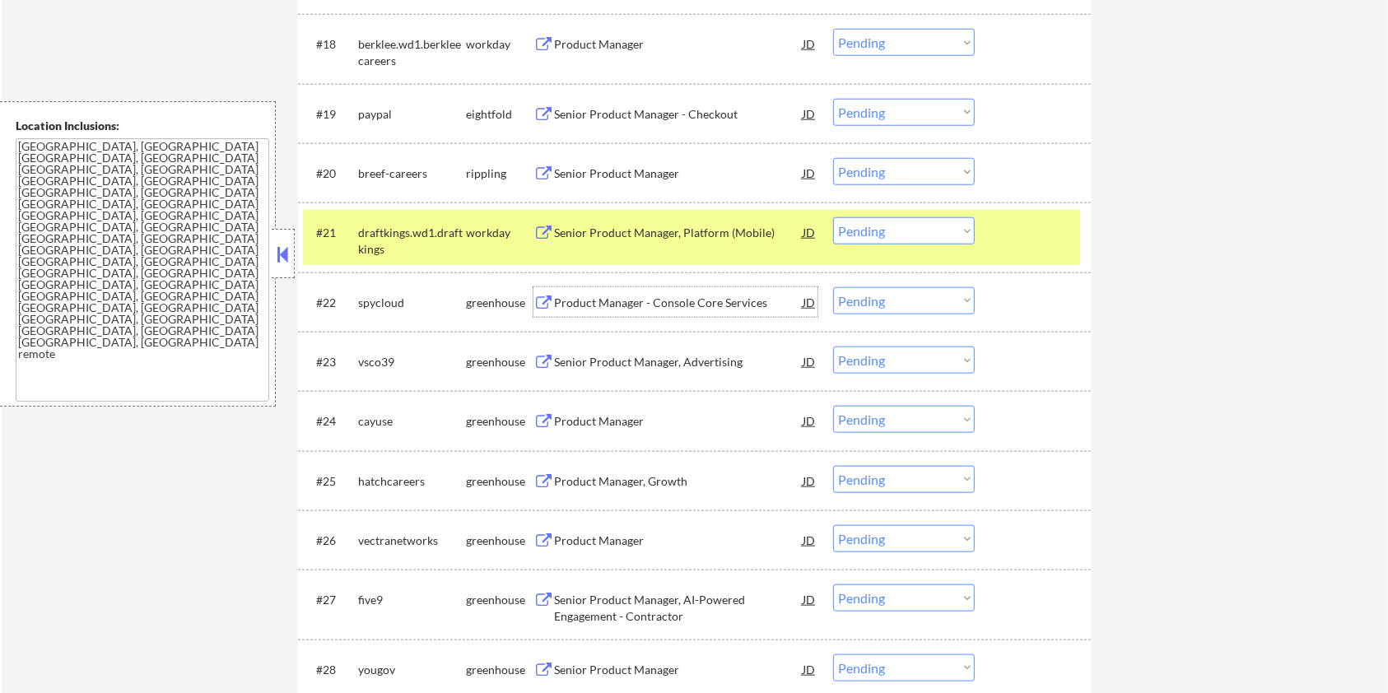
click at [619, 300] on div "Product Manager - Console Core Services" at bounding box center [678, 303] width 249 height 16
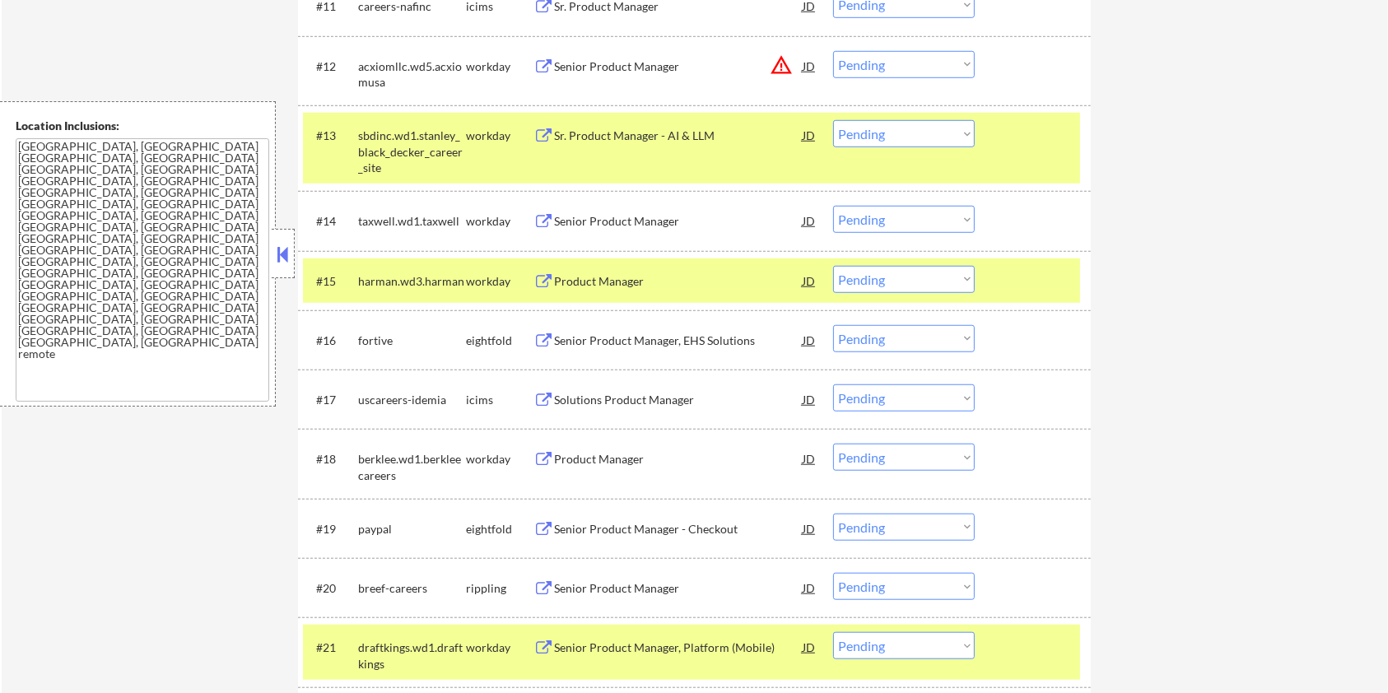
scroll to position [0, 0]
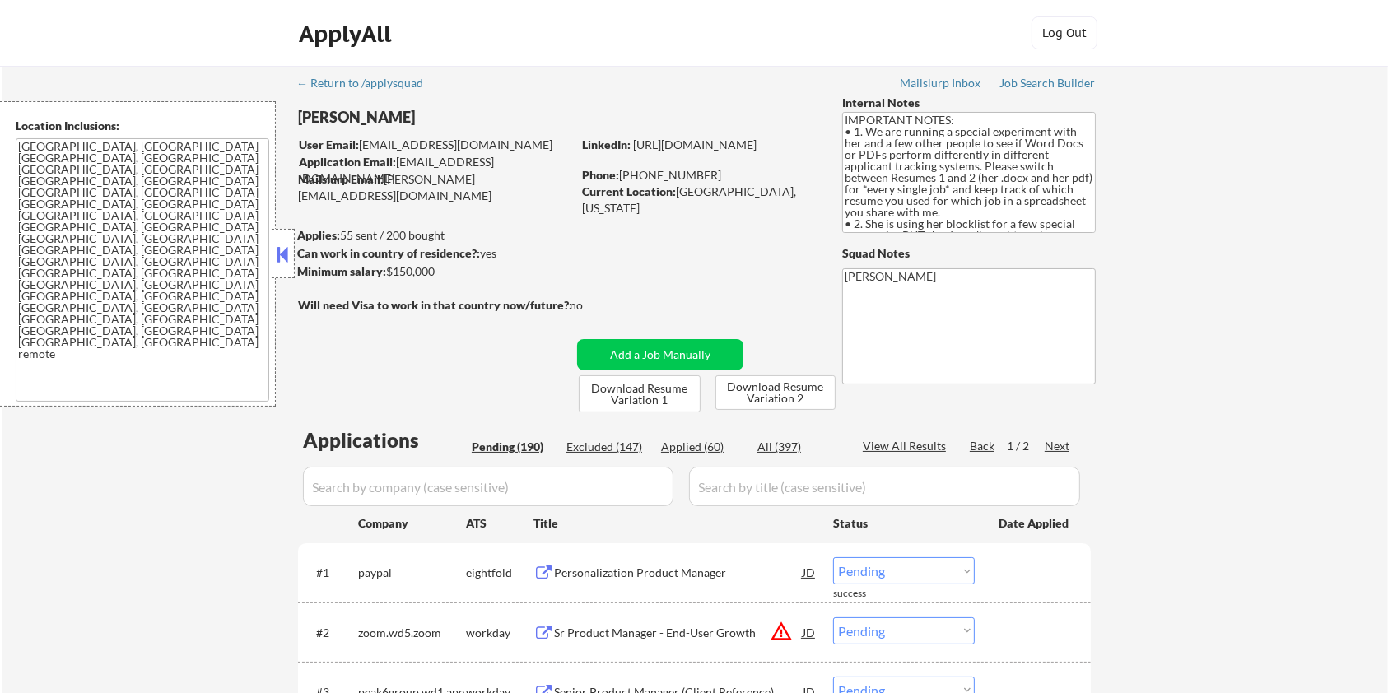
drag, startPoint x: 458, startPoint y: 271, endPoint x: 407, endPoint y: 273, distance: 51.1
click at [407, 273] on div "Minimum salary: $150,000" at bounding box center [434, 271] width 274 height 16
click at [445, 264] on div "Minimum salary: $150,000" at bounding box center [434, 271] width 274 height 16
click at [440, 273] on div "Minimum salary: $150,000" at bounding box center [434, 271] width 274 height 16
drag, startPoint x: 384, startPoint y: 274, endPoint x: 435, endPoint y: 271, distance: 51.2
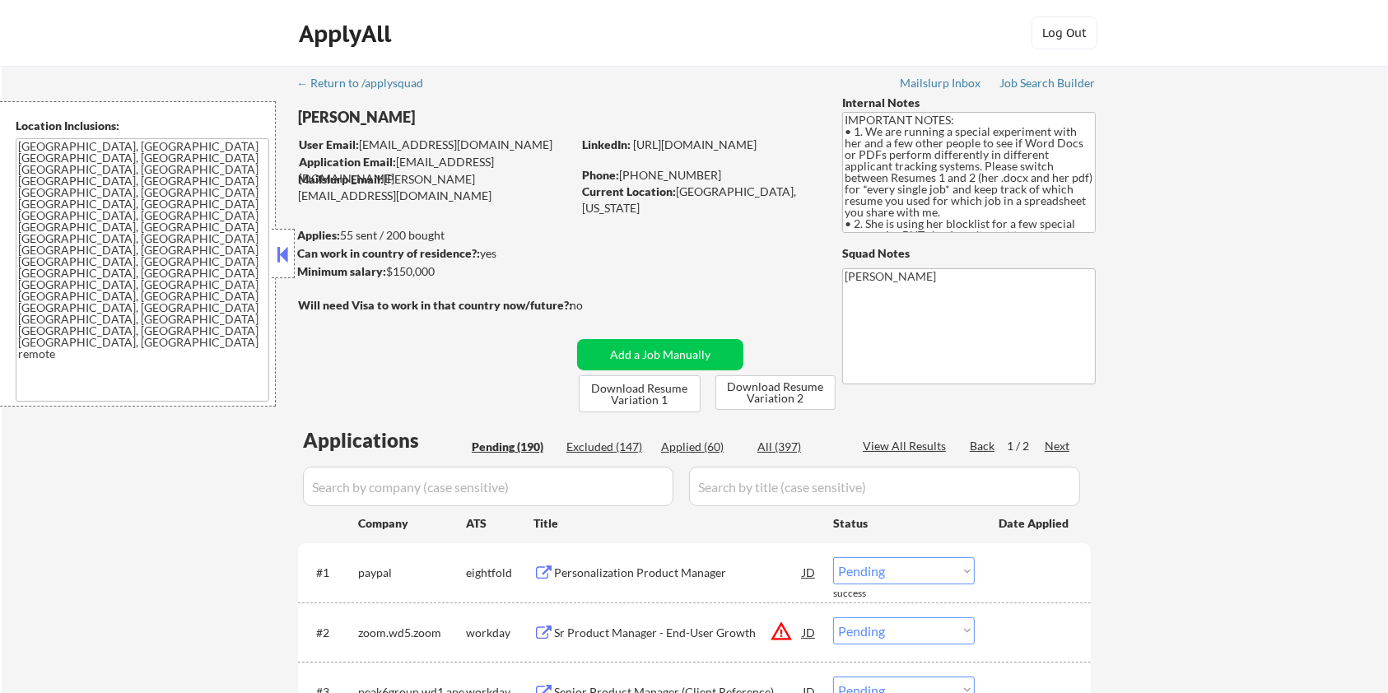
click at [435, 271] on div "Minimum salary: $150,000" at bounding box center [434, 271] width 274 height 16
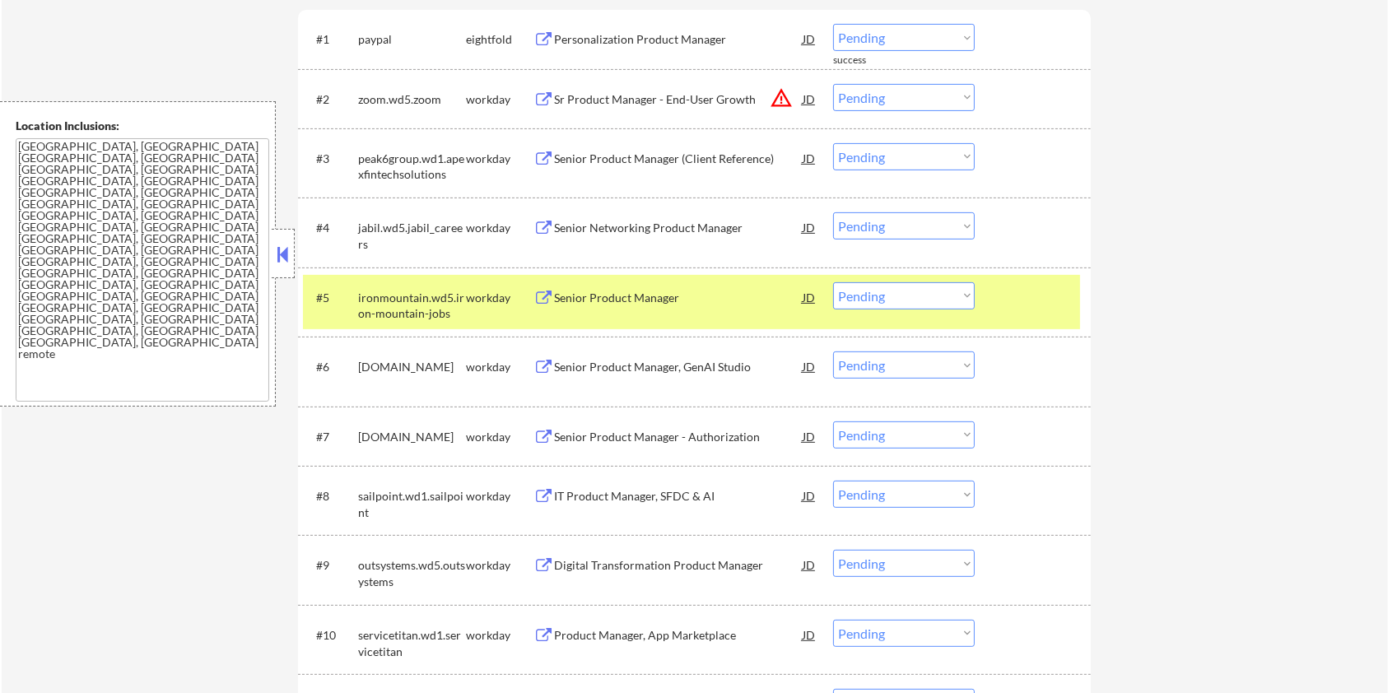
scroll to position [659, 0]
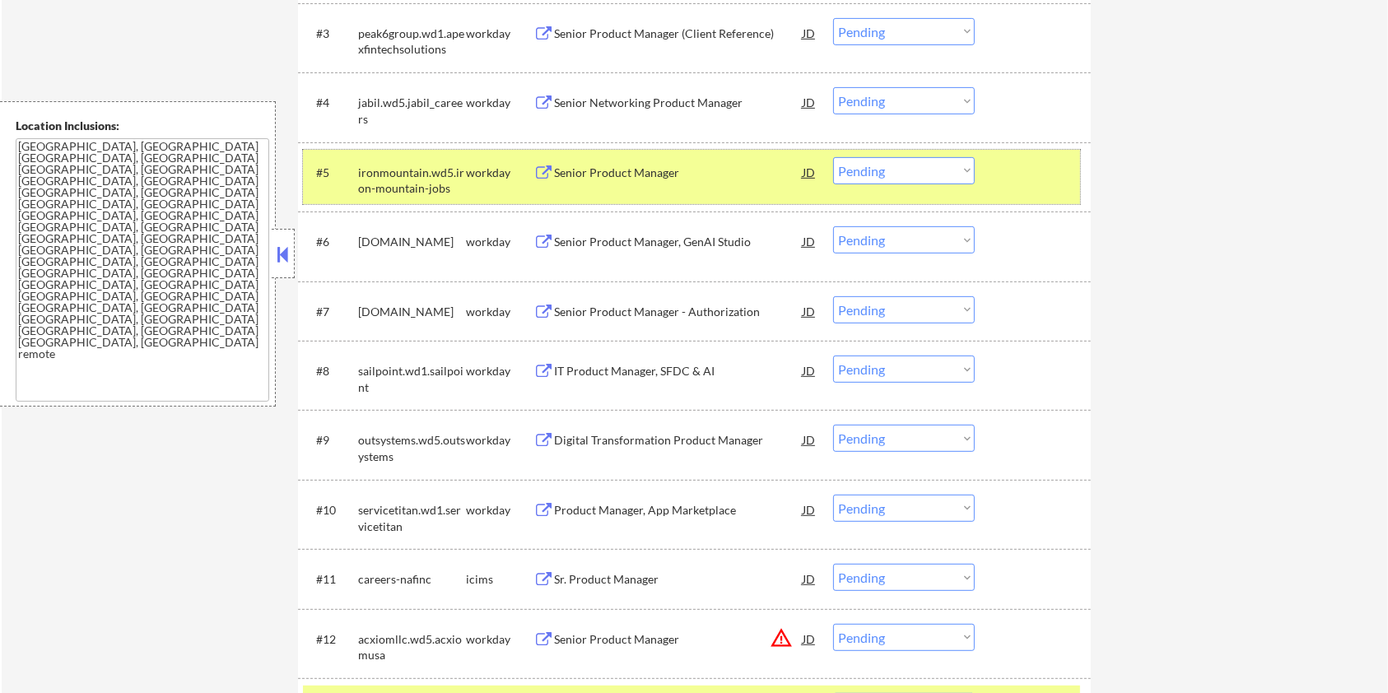
click at [995, 168] on div "#5 ironmountain.wd5.iron-mountain-jobs workday Senior Product Manager JD warnin…" at bounding box center [691, 177] width 777 height 54
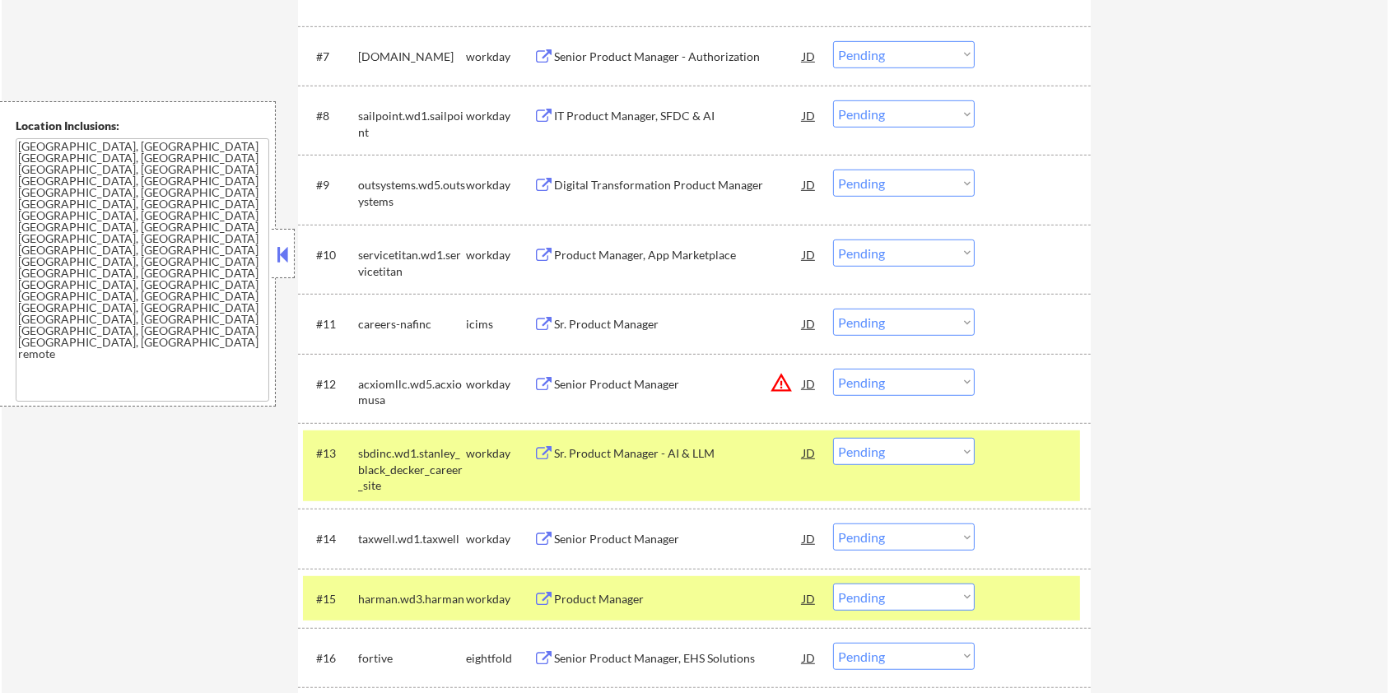
scroll to position [988, 0]
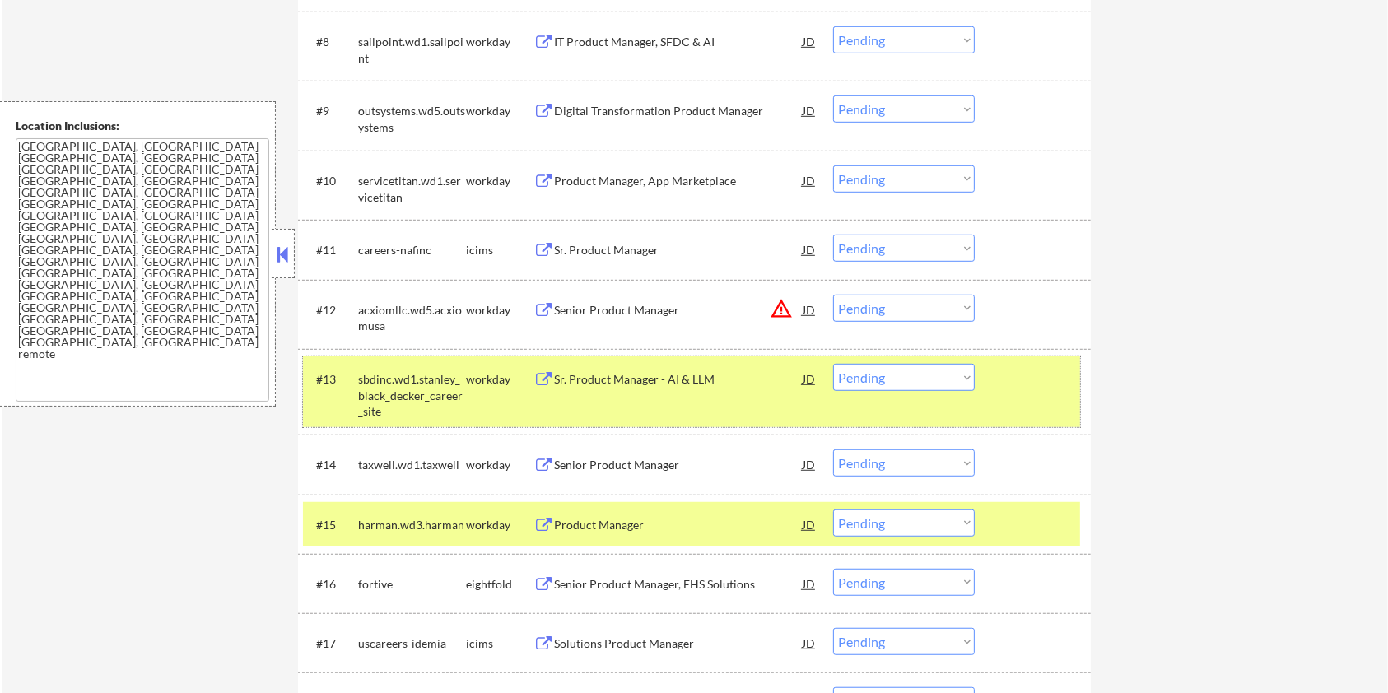
click at [1030, 381] on div at bounding box center [1035, 379] width 72 height 30
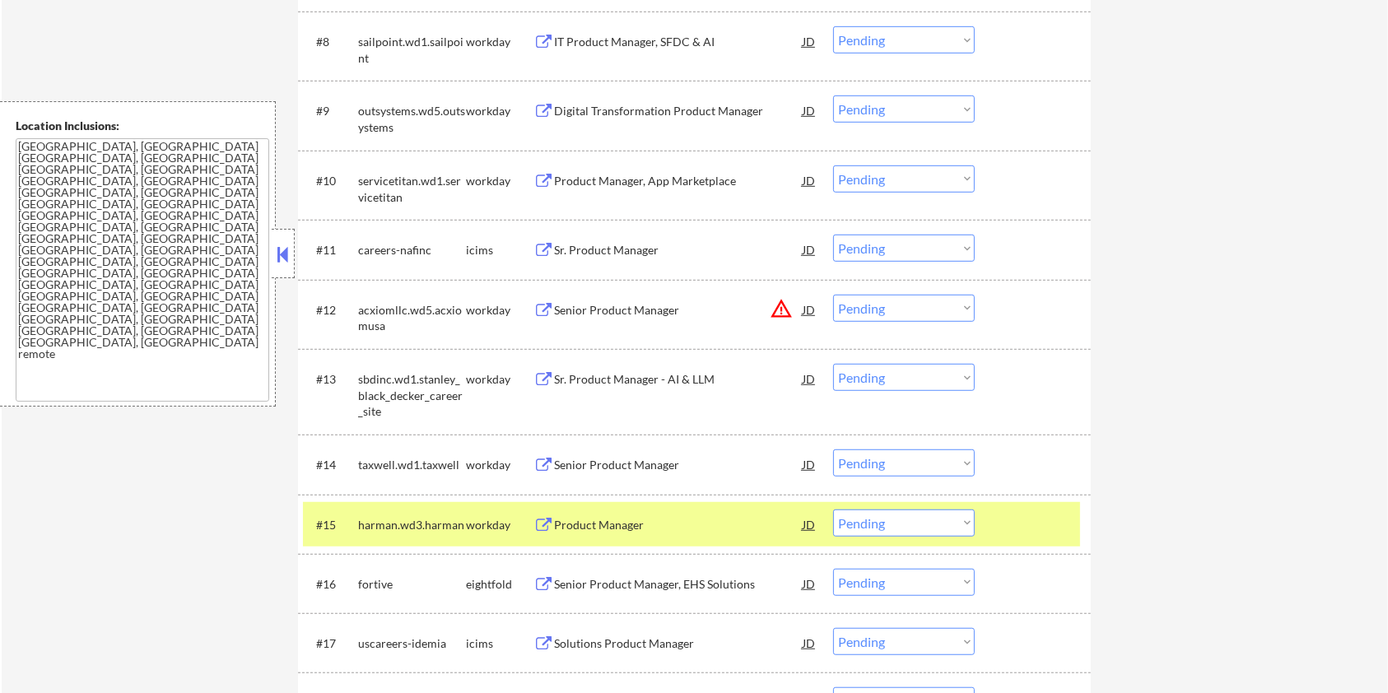
scroll to position [1207, 0]
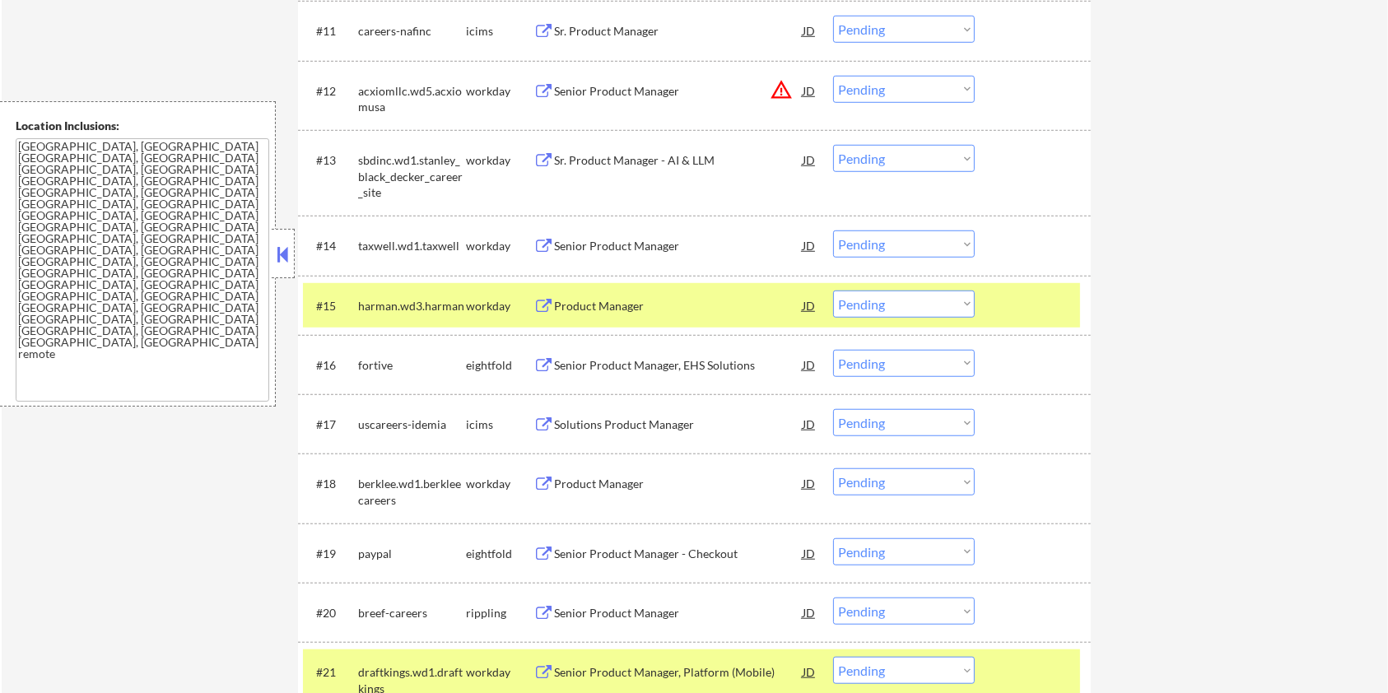
click at [1021, 280] on div "#15 [PERSON_NAME].wd3.[PERSON_NAME] workday Product Manager JD warning_amber Ch…" at bounding box center [694, 305] width 793 height 59
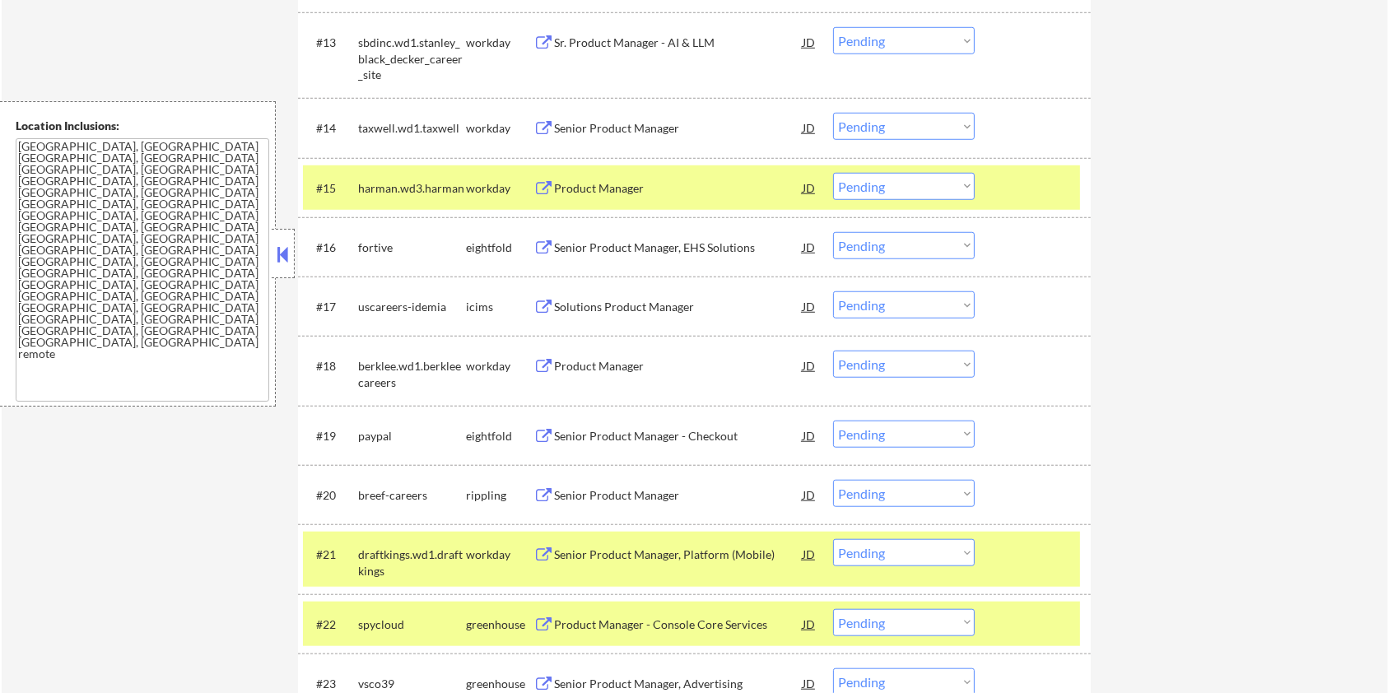
scroll to position [1536, 0]
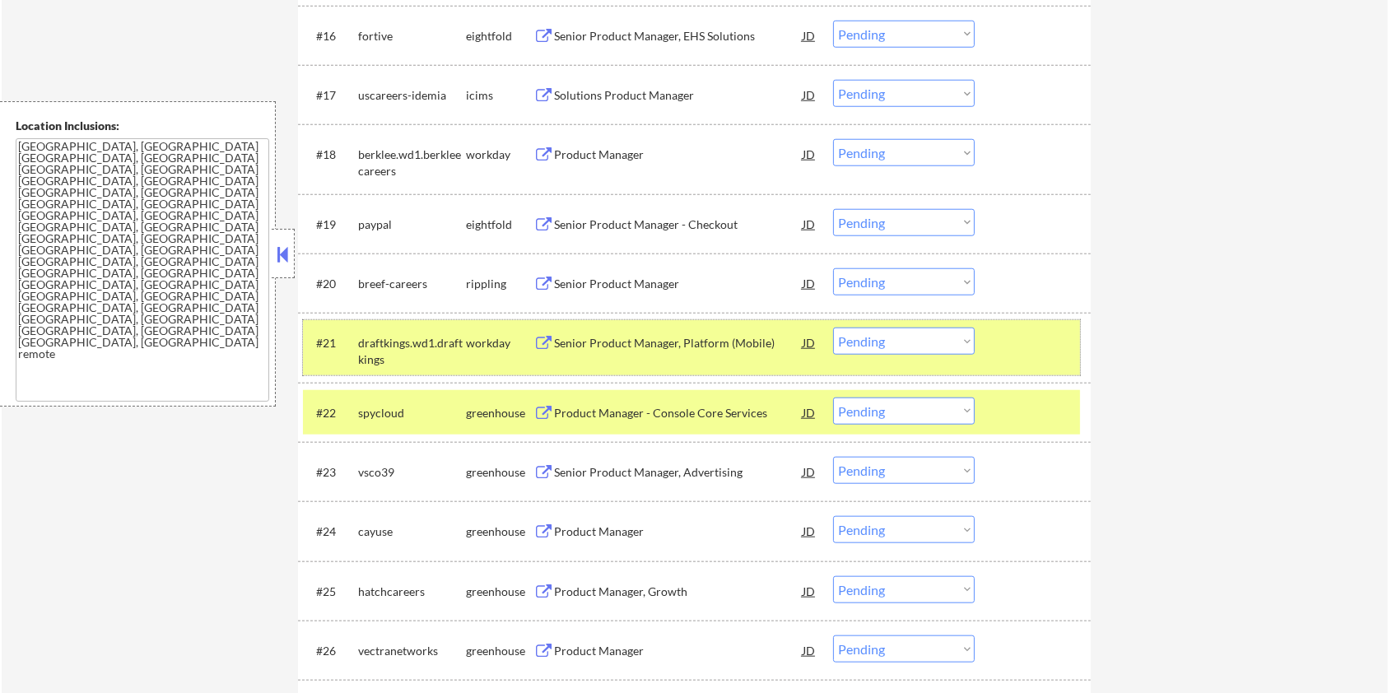
click at [1047, 335] on div at bounding box center [1035, 343] width 72 height 30
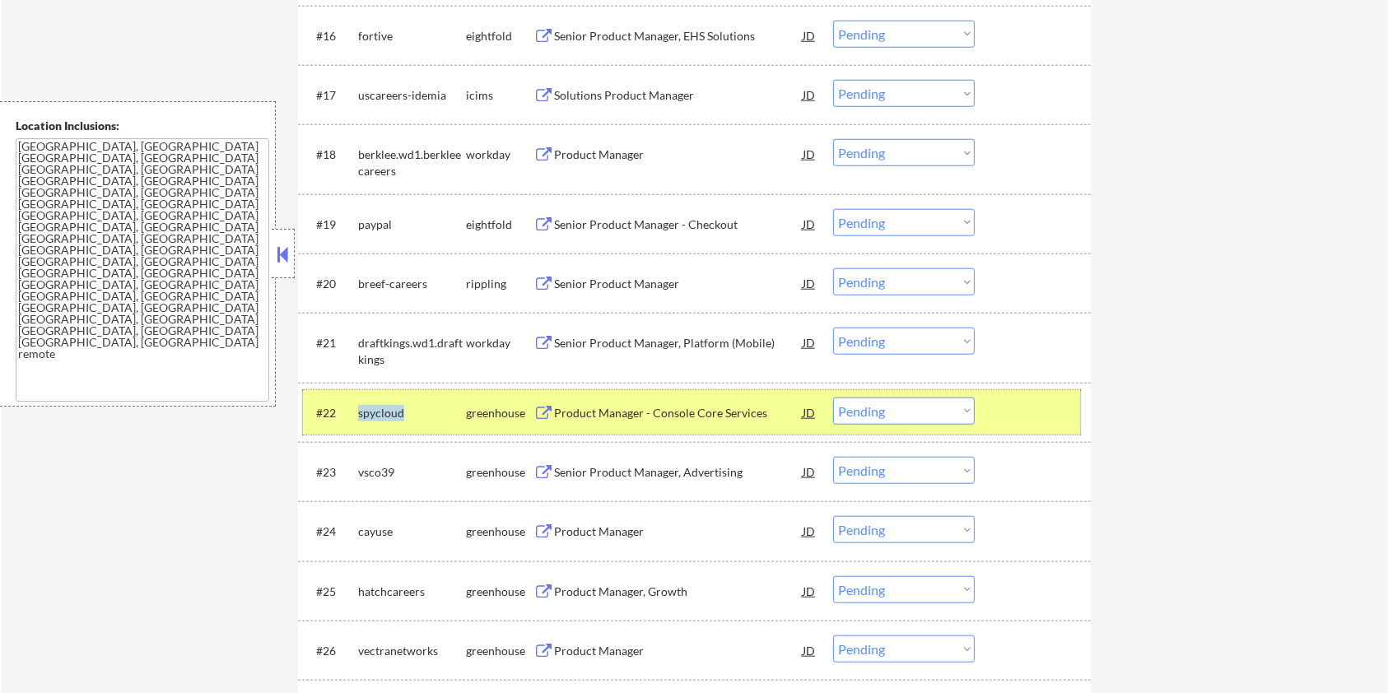
drag, startPoint x: 414, startPoint y: 408, endPoint x: 356, endPoint y: 421, distance: 59.7
click at [356, 421] on div "#22 spycloud greenhouse Product Manager - Console Core Services JD warning_ambe…" at bounding box center [691, 412] width 777 height 44
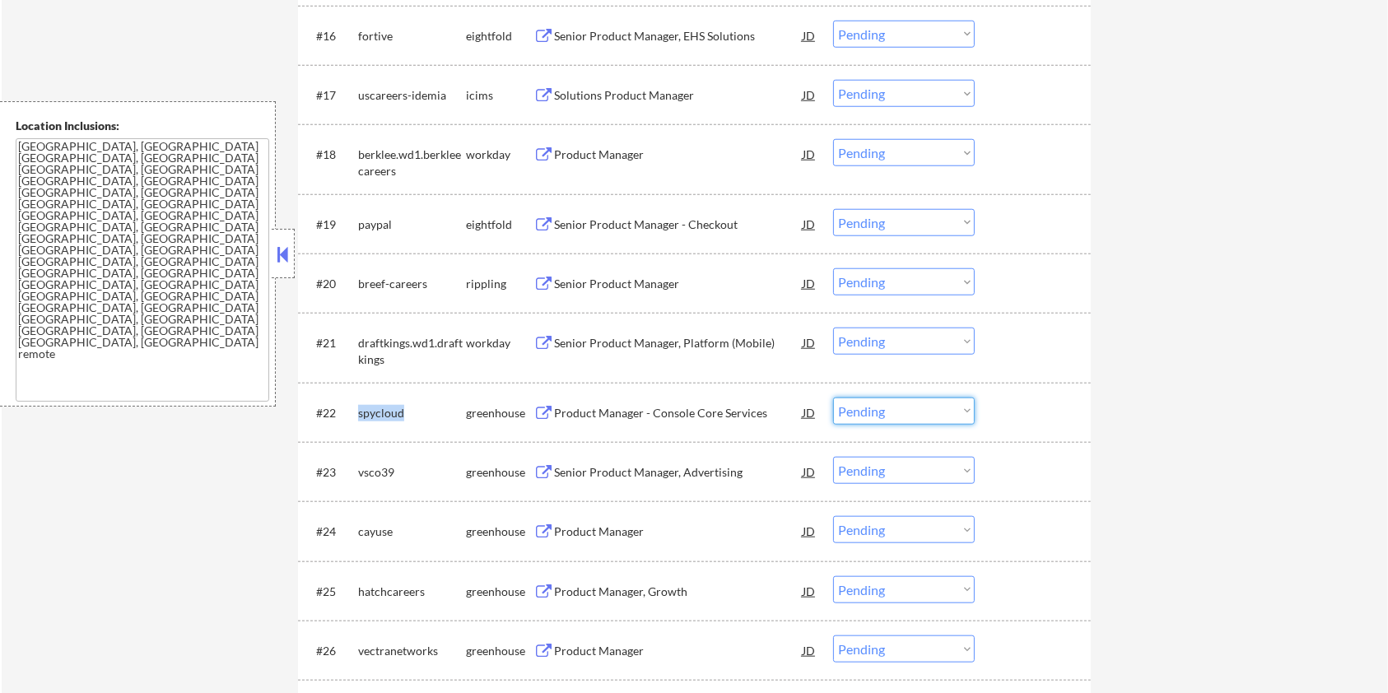
click at [946, 412] on select "Choose an option... Pending Applied Excluded (Questions) Excluded (Expired) Exc…" at bounding box center [904, 411] width 142 height 27
click at [833, 398] on select "Choose an option... Pending Applied Excluded (Questions) Excluded (Expired) Exc…" at bounding box center [904, 411] width 142 height 27
select select ""pending""
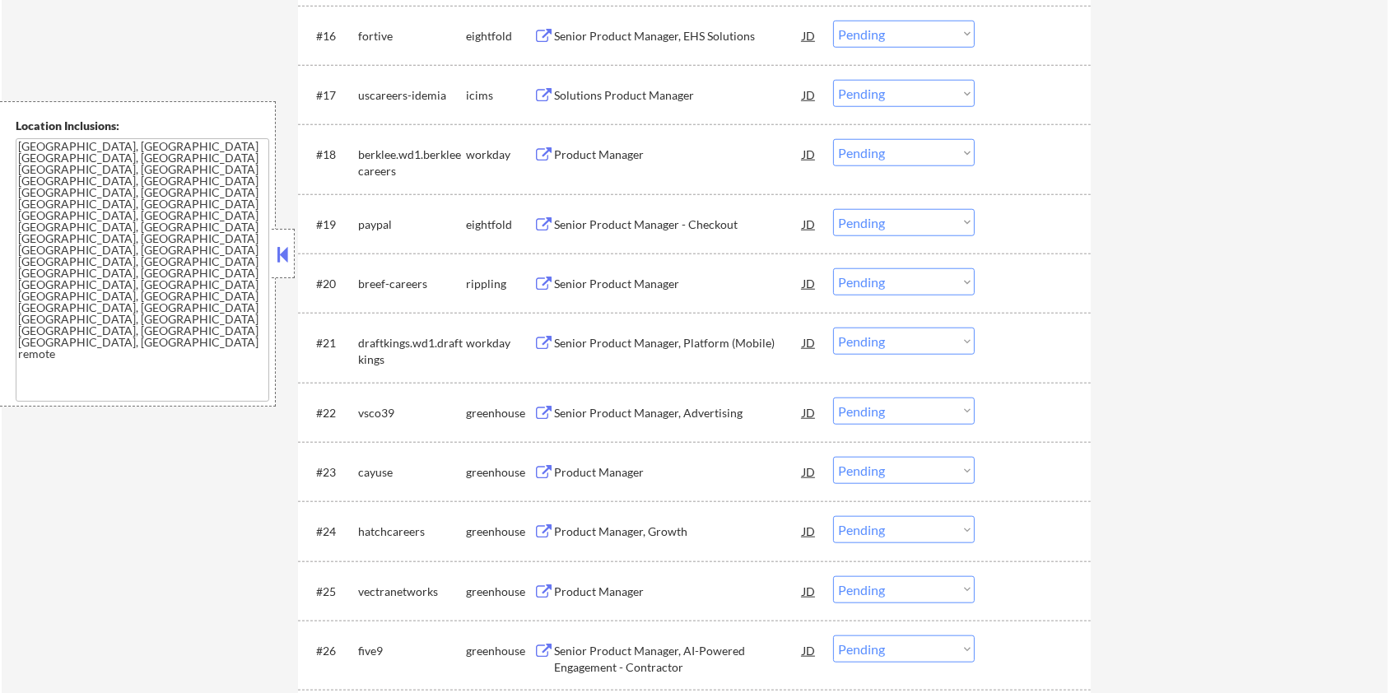
click at [594, 409] on div "Senior Product Manager, Advertising" at bounding box center [678, 413] width 249 height 16
